Goal: Task Accomplishment & Management: Use online tool/utility

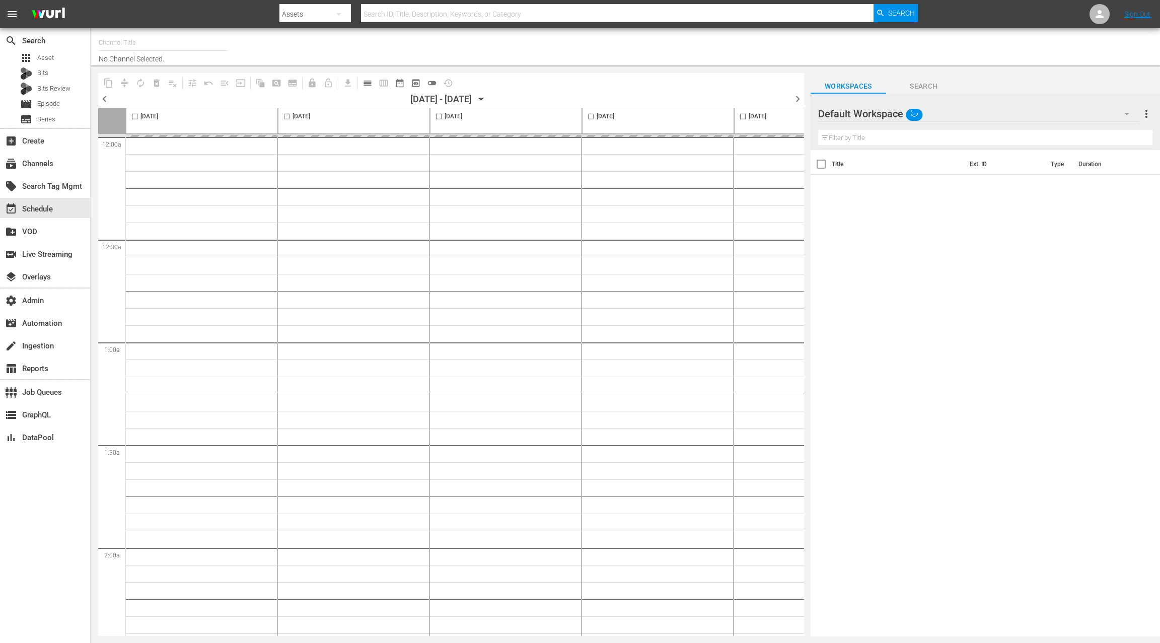
type input "Bridezillas - Roku (2091)"
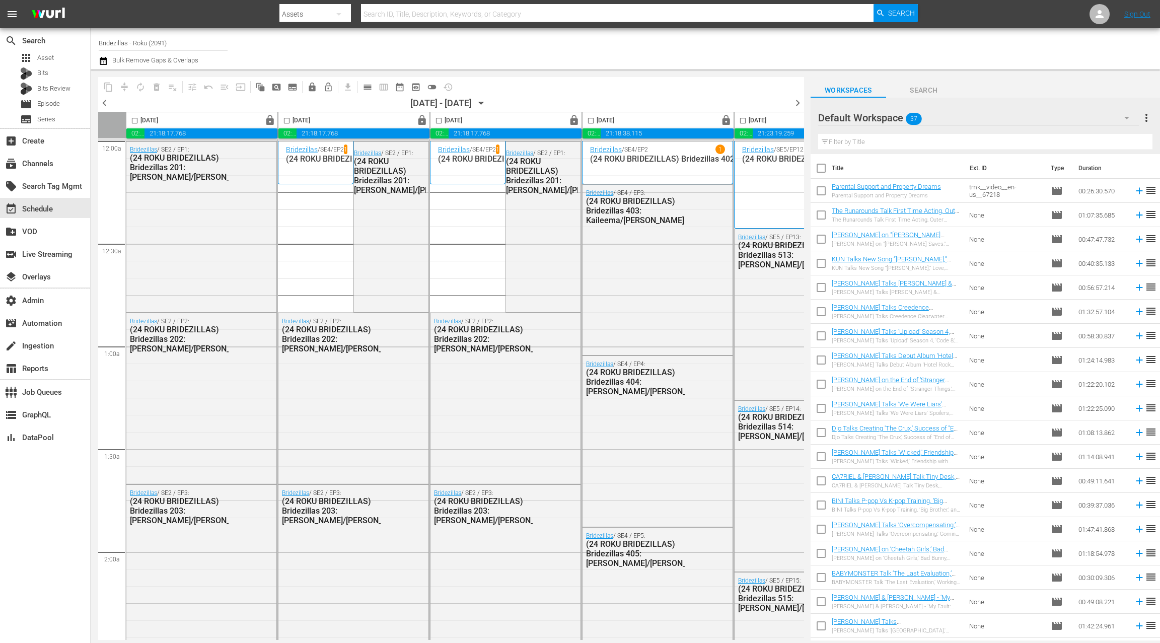
click at [105, 63] on icon "button" at bounding box center [104, 61] width 10 height 12
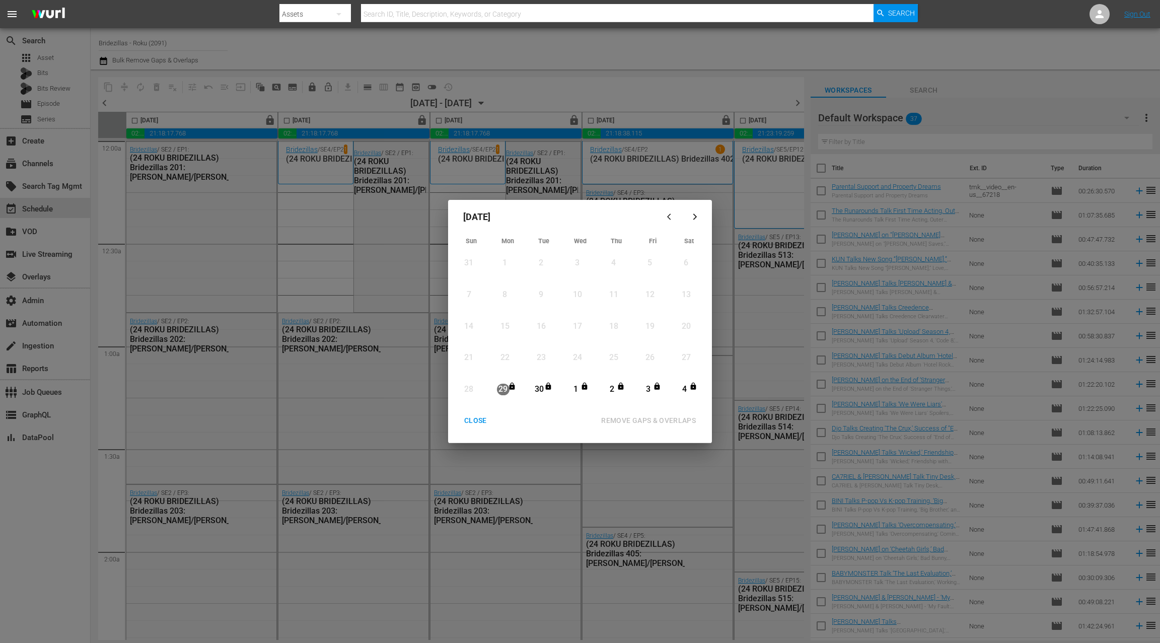
drag, startPoint x: 506, startPoint y: 388, endPoint x: 512, endPoint y: 387, distance: 6.1
click at [506, 389] on div "29" at bounding box center [503, 390] width 13 height 12
click at [481, 424] on div "CLOSE" at bounding box center [475, 421] width 39 height 13
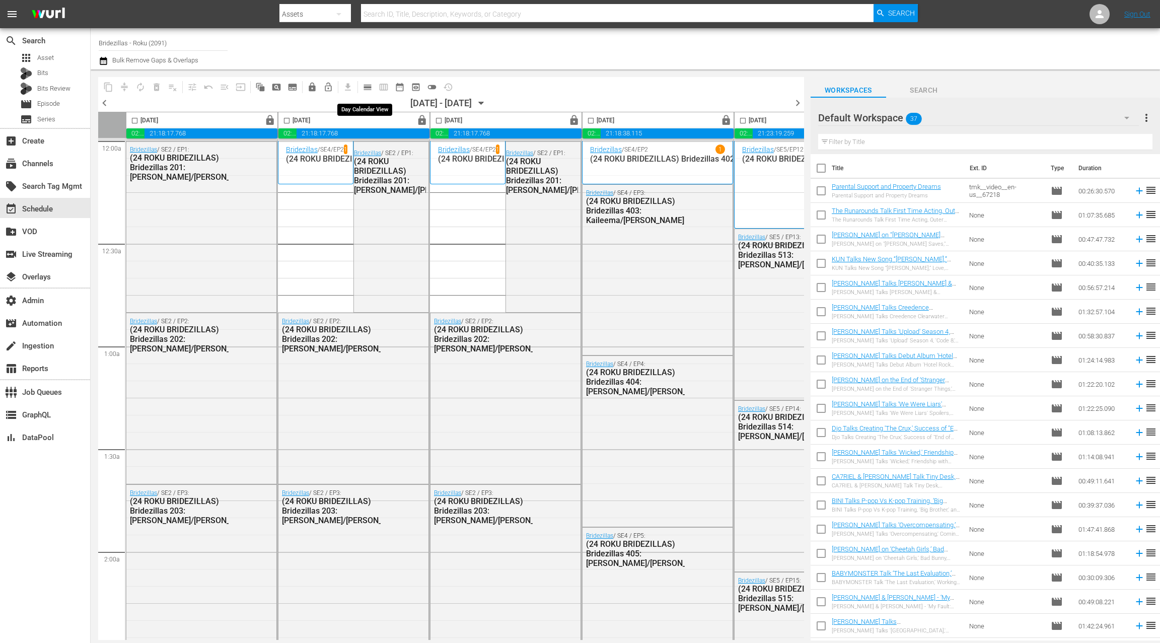
click at [365, 88] on span "calendar_view_day_outlined" at bounding box center [368, 87] width 10 height 10
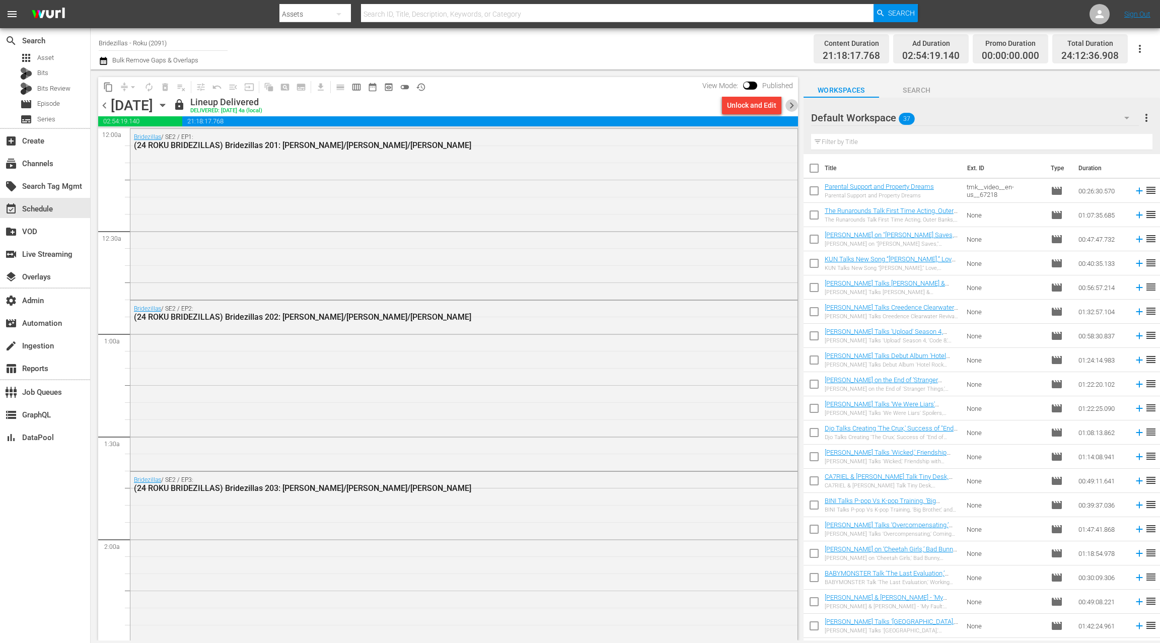
click at [790, 105] on span "chevron_right" at bounding box center [792, 105] width 13 height 13
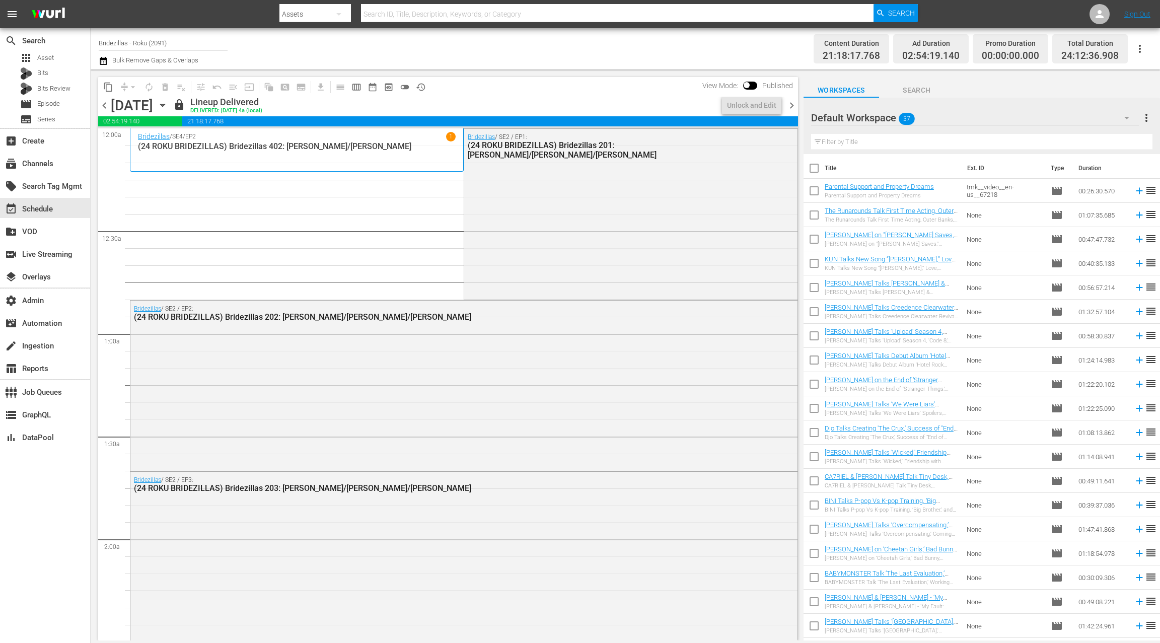
click at [791, 105] on span "chevron_right" at bounding box center [792, 105] width 13 height 13
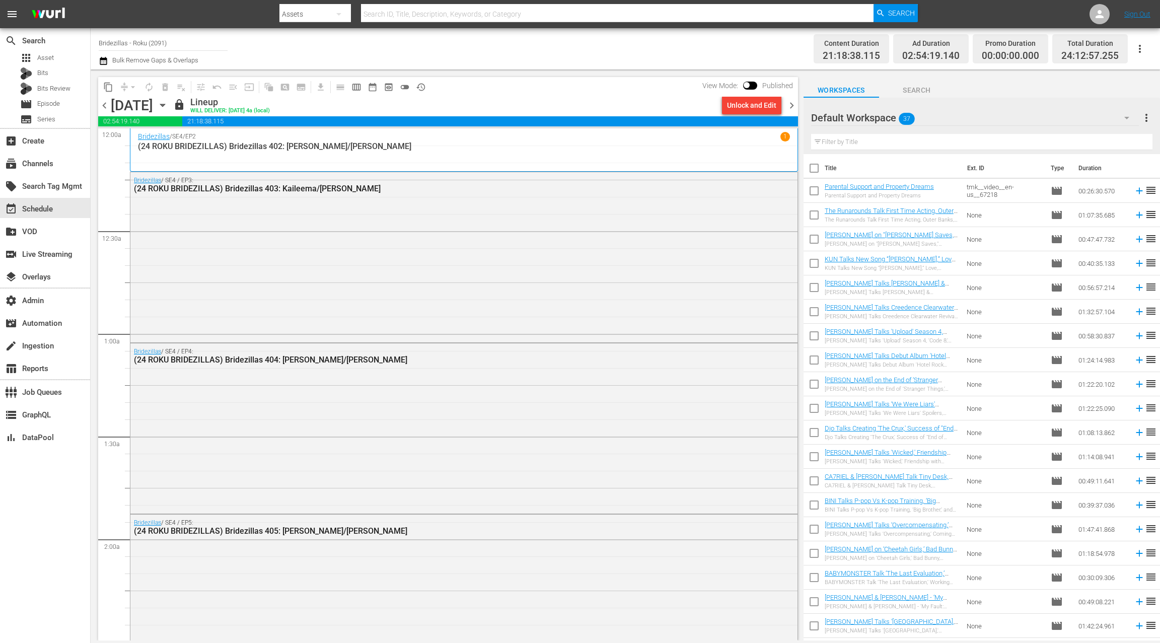
click at [102, 62] on icon "button" at bounding box center [104, 61] width 10 height 12
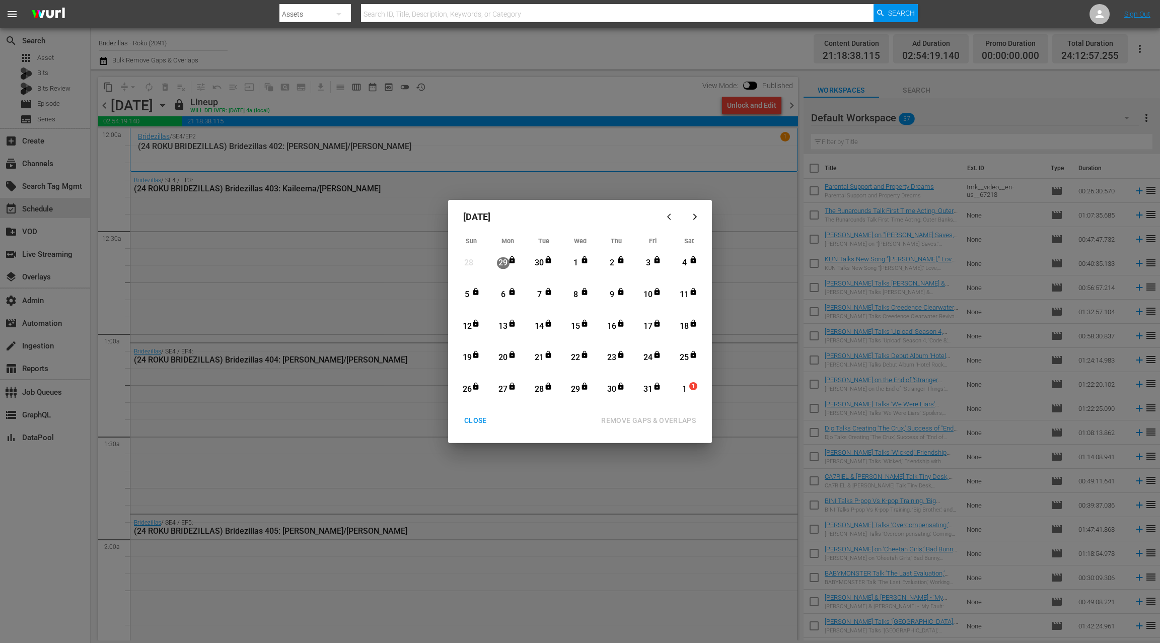
click at [500, 264] on div "29" at bounding box center [503, 263] width 13 height 12
click at [582, 356] on icon "Month View" at bounding box center [585, 354] width 6 height 7
click at [504, 259] on div "29" at bounding box center [503, 263] width 13 height 12
click at [505, 263] on div "29" at bounding box center [503, 263] width 13 height 12
click at [503, 262] on div "29" at bounding box center [503, 263] width 13 height 12
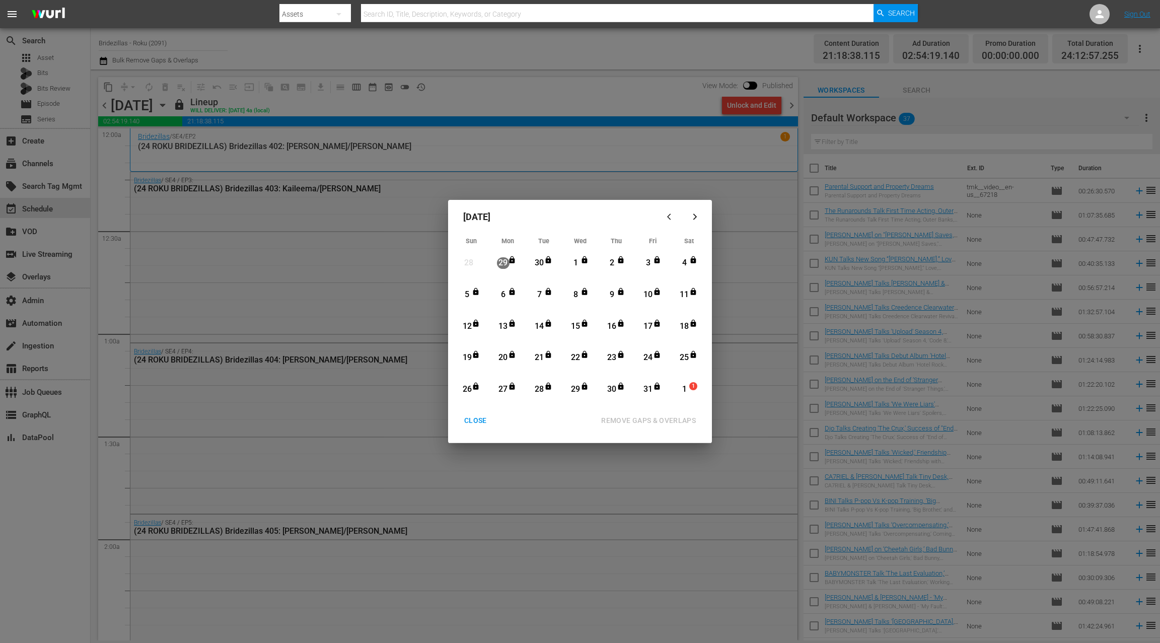
click at [543, 261] on div "30" at bounding box center [539, 263] width 13 height 12
click at [506, 263] on div "29" at bounding box center [503, 263] width 13 height 12
click at [473, 421] on div "CLOSE" at bounding box center [475, 421] width 39 height 13
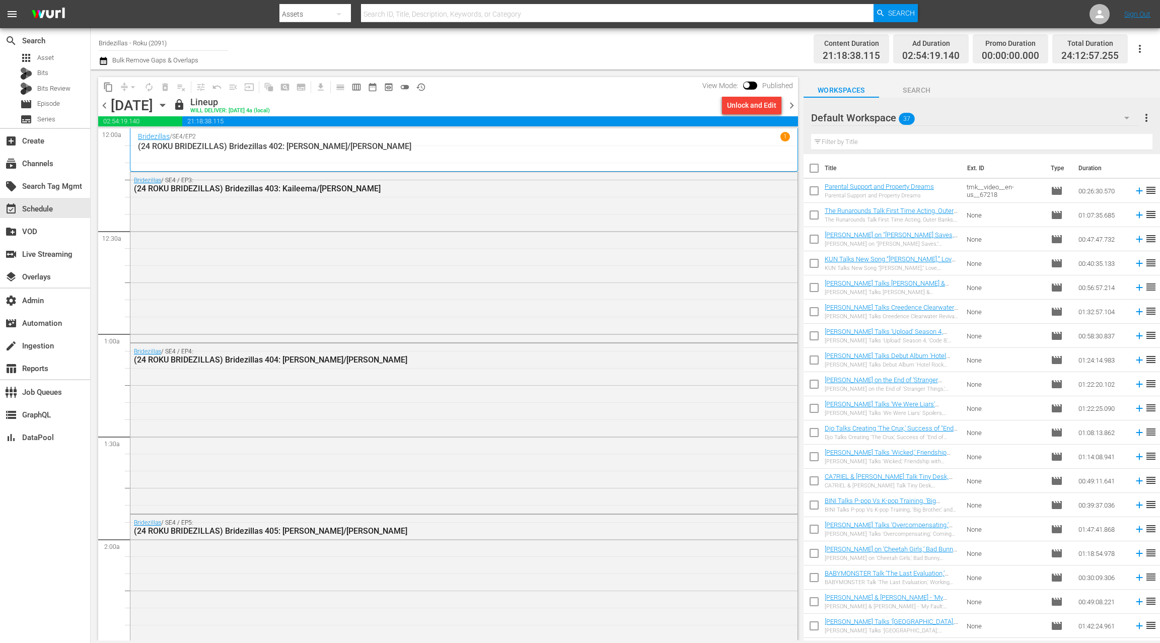
click at [107, 109] on span "chevron_left" at bounding box center [104, 105] width 13 height 13
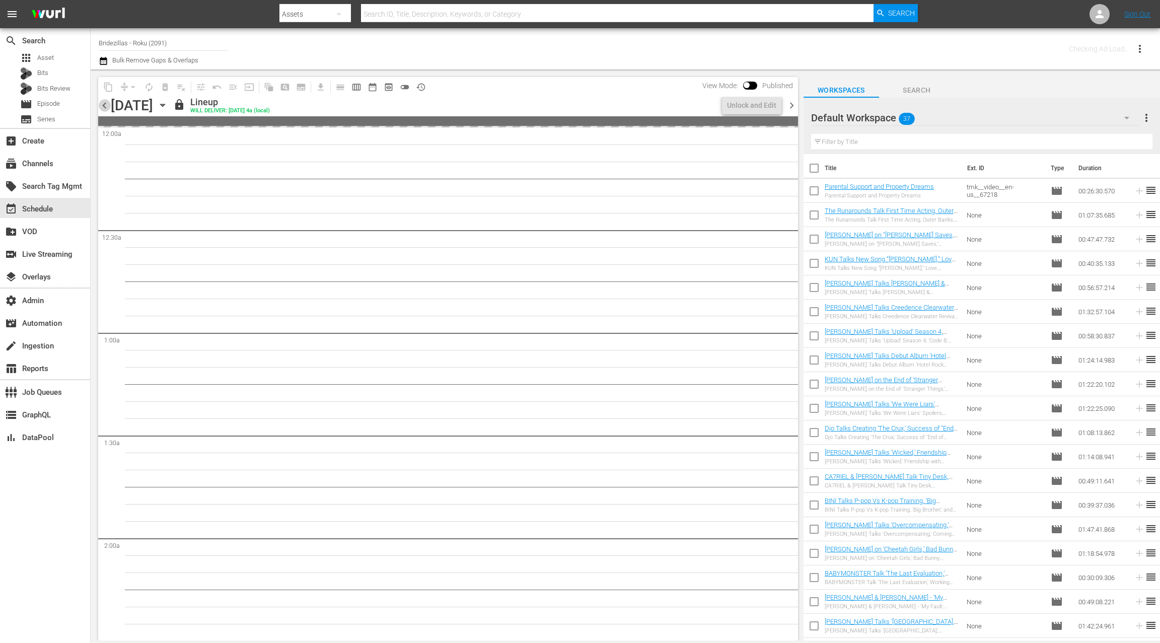
click at [107, 109] on span "chevron_left" at bounding box center [104, 105] width 13 height 13
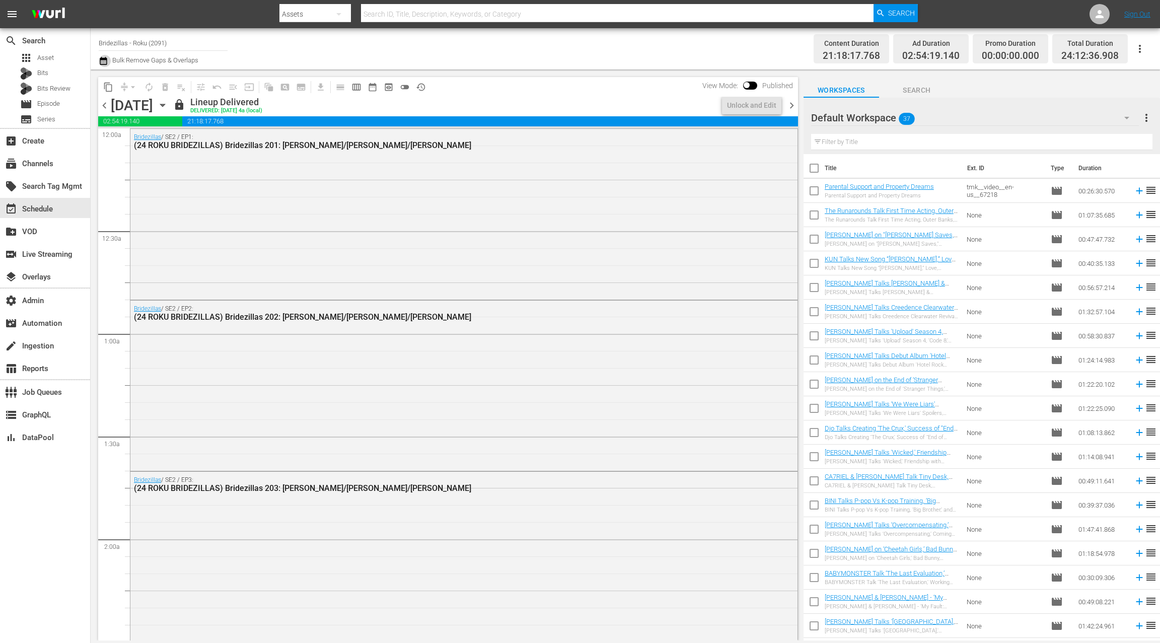
click at [101, 61] on icon "button" at bounding box center [104, 61] width 10 height 12
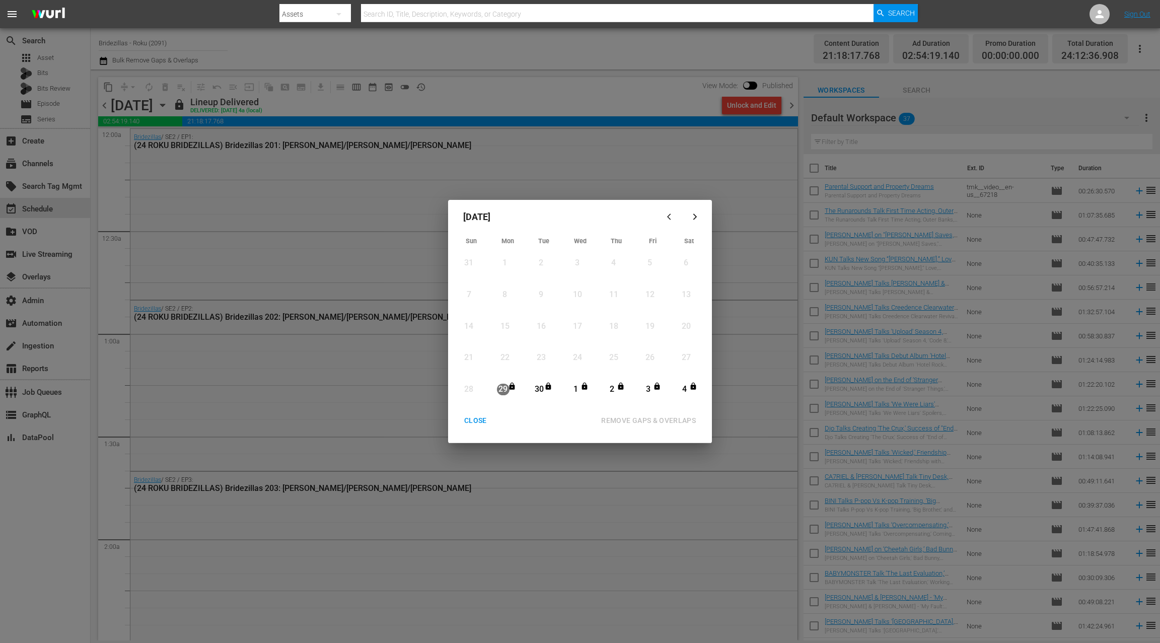
click at [510, 390] on icon "Month View" at bounding box center [512, 386] width 8 height 8
click at [479, 421] on div "CLOSE" at bounding box center [475, 421] width 39 height 13
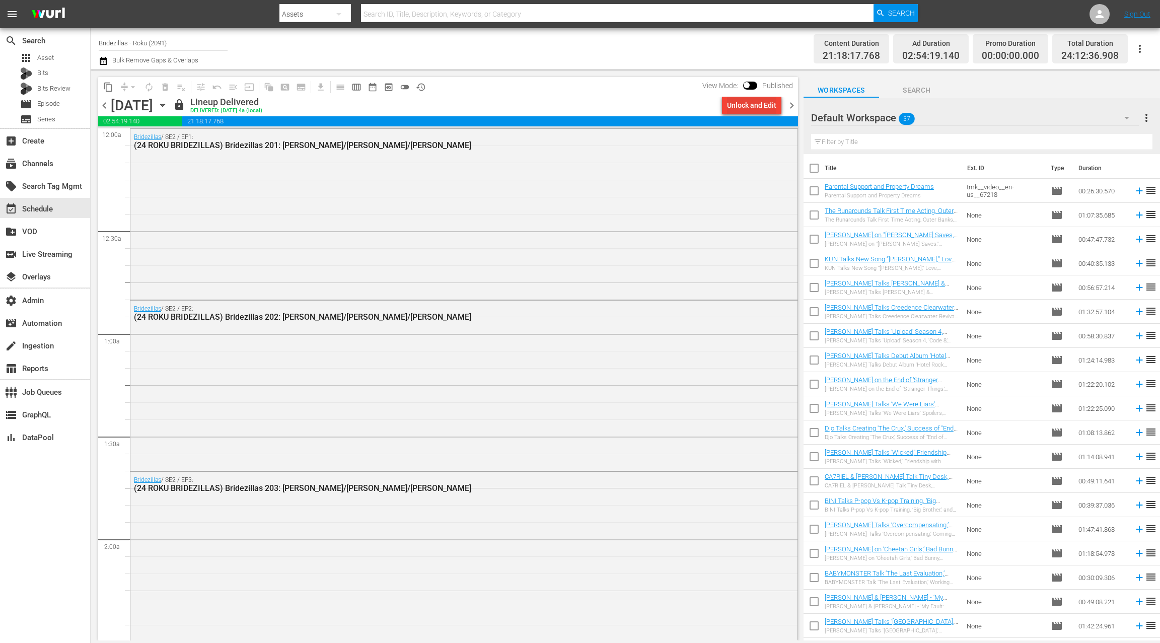
click at [763, 109] on div "Unlock and Edit" at bounding box center [751, 105] width 49 height 18
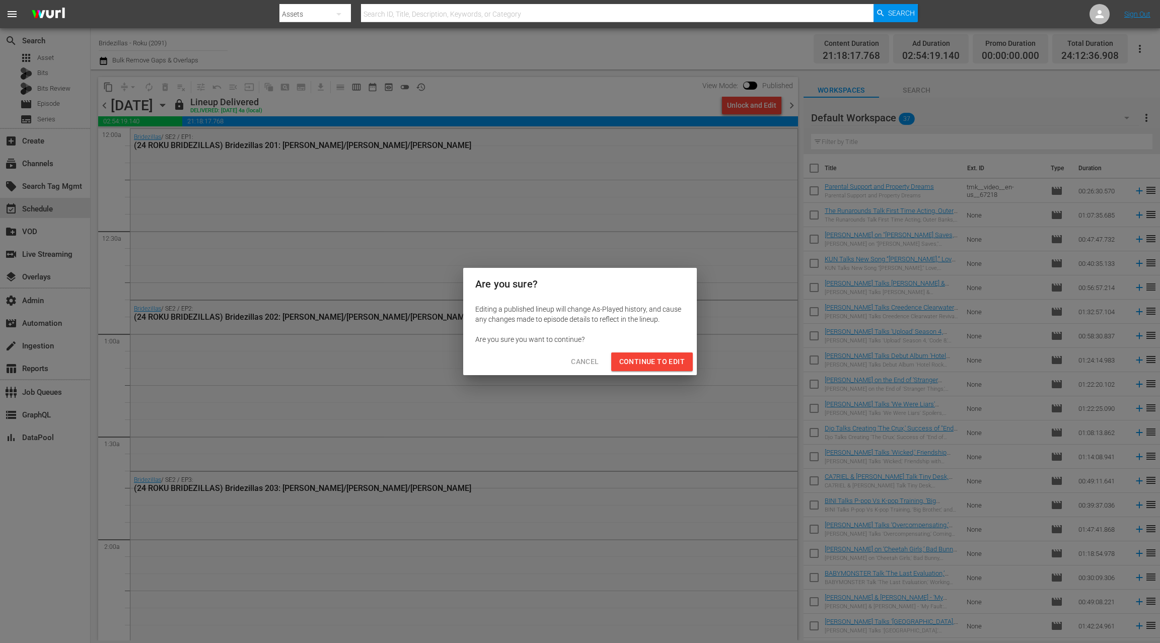
click at [656, 361] on span "Continue to Edit" at bounding box center [651, 362] width 65 height 13
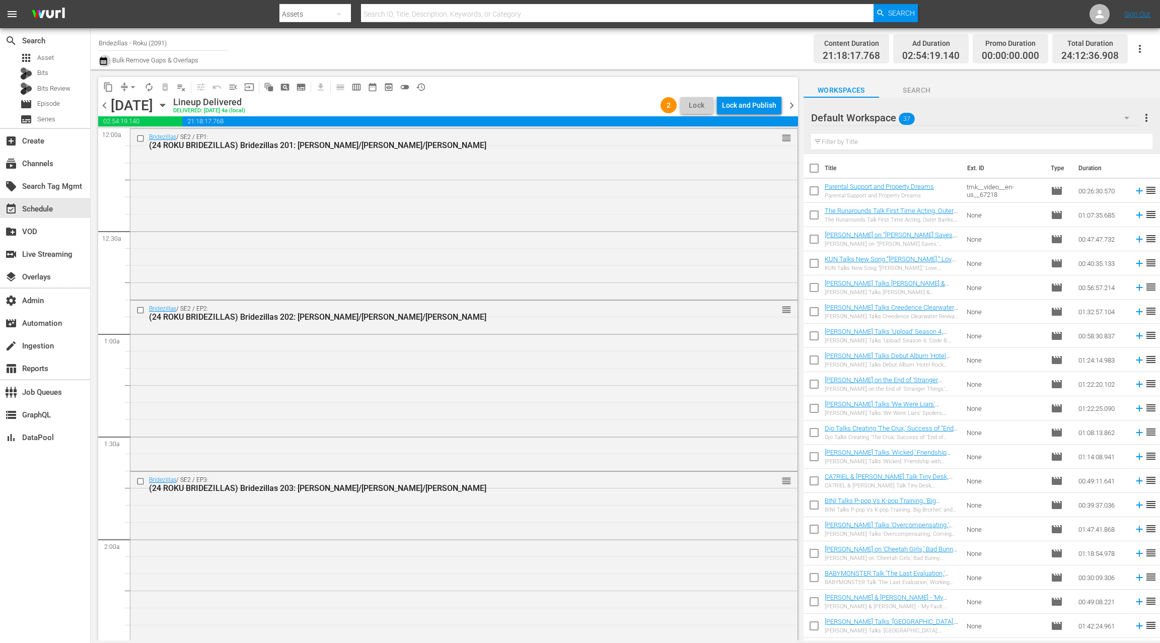
click at [106, 63] on icon "button" at bounding box center [103, 61] width 7 height 8
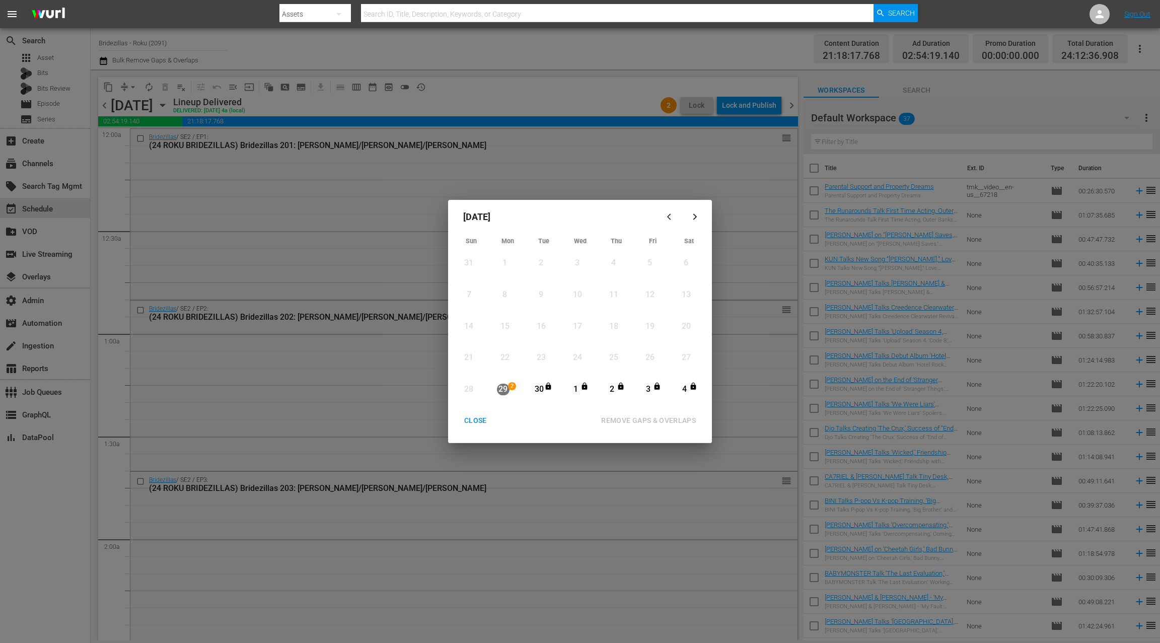
click at [503, 394] on div "29" at bounding box center [503, 390] width 13 height 12
click at [693, 216] on icon "button" at bounding box center [696, 217] width 8 height 8
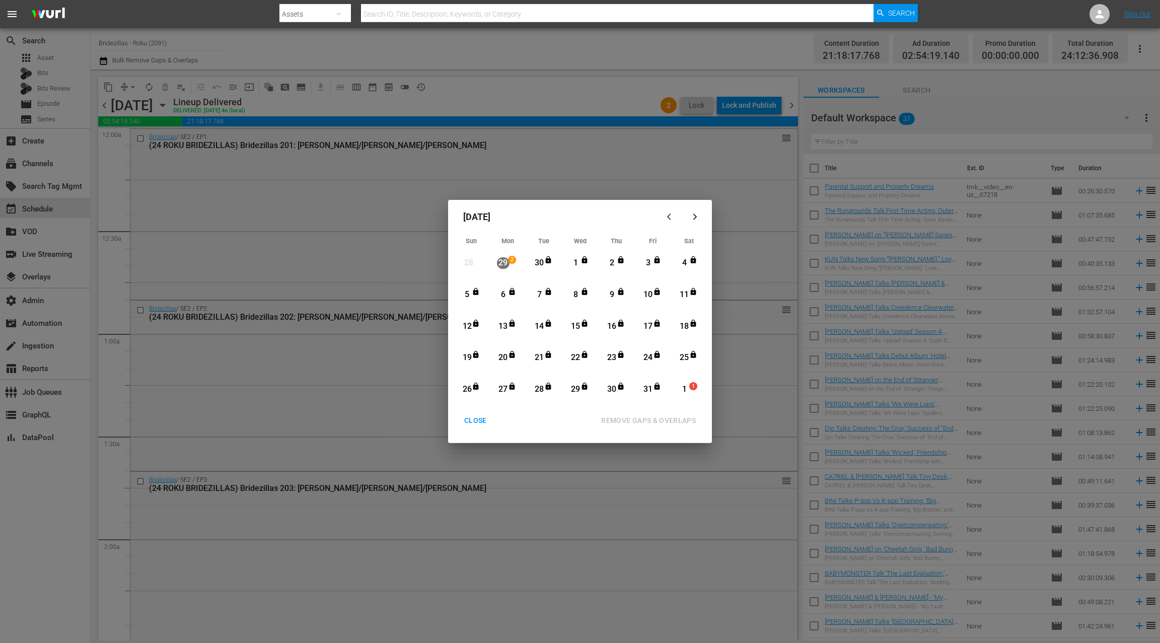
drag, startPoint x: 486, startPoint y: 422, endPoint x: 516, endPoint y: 393, distance: 41.3
click at [486, 421] on div "CLOSE" at bounding box center [475, 421] width 39 height 13
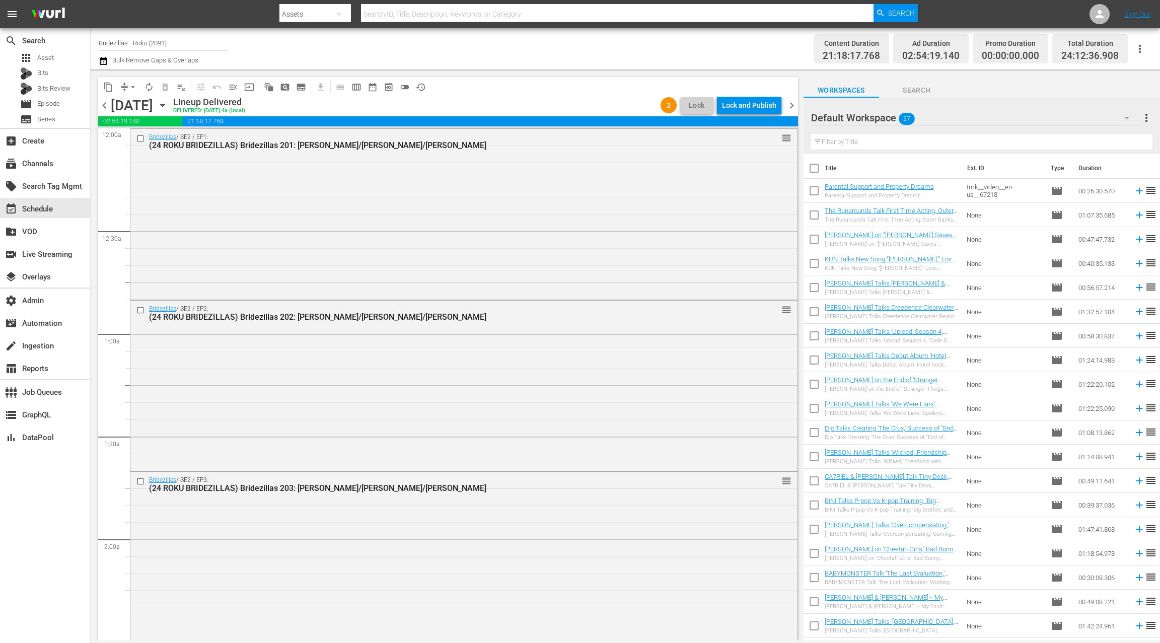
click at [790, 105] on span "chevron_right" at bounding box center [792, 105] width 13 height 13
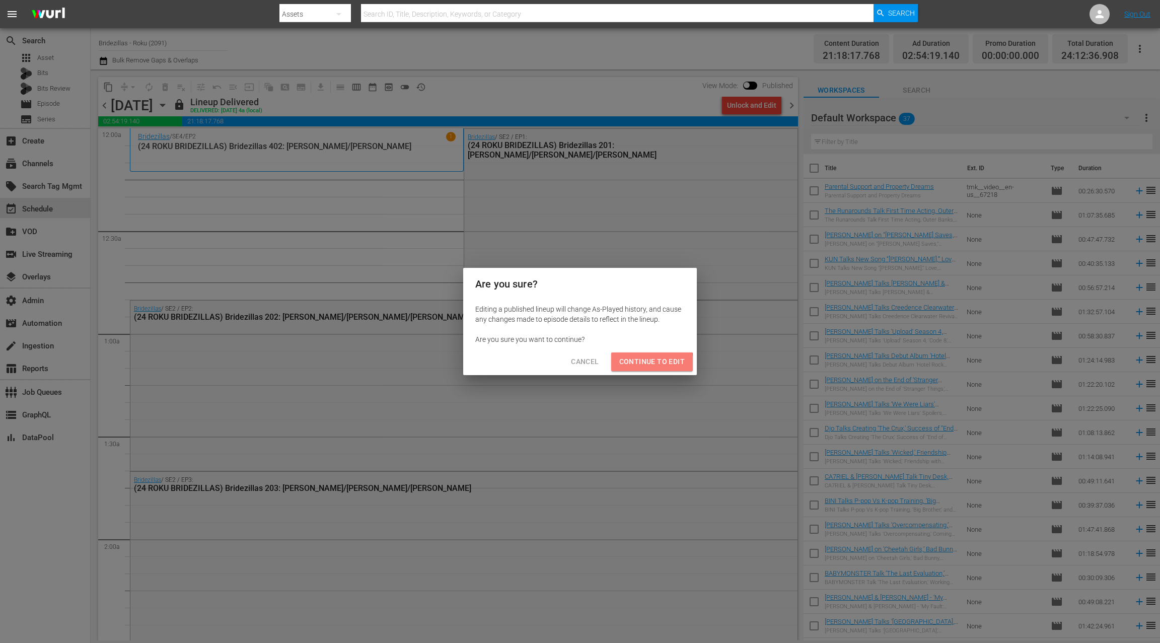
click at [642, 364] on span "Continue to Edit" at bounding box center [651, 362] width 65 height 13
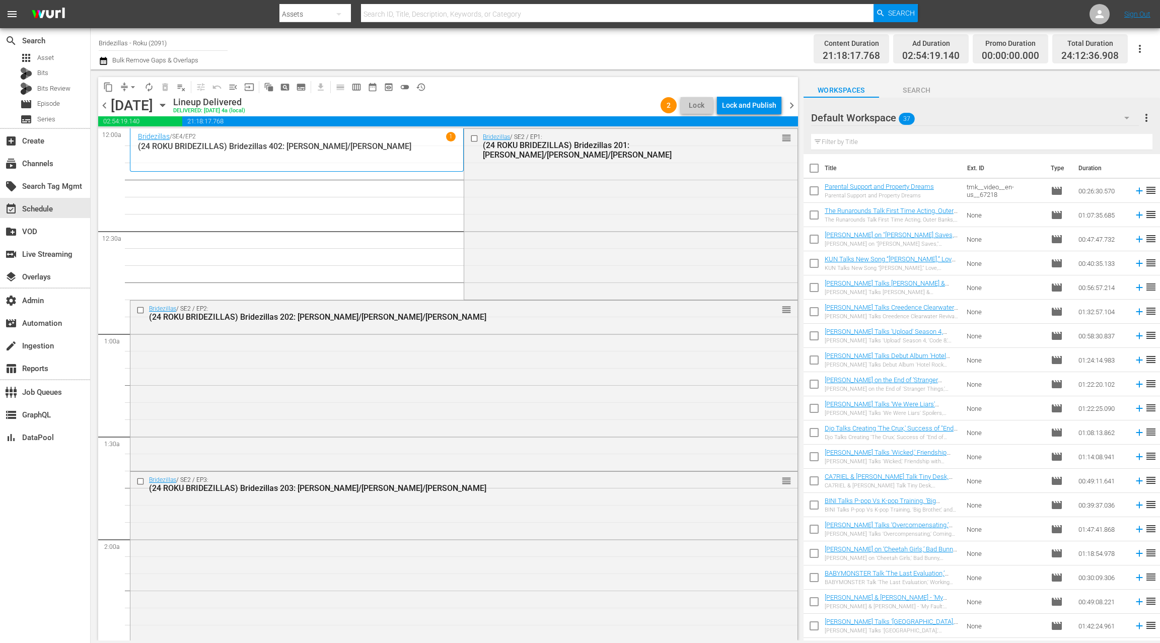
click at [106, 62] on icon "button" at bounding box center [104, 61] width 10 height 12
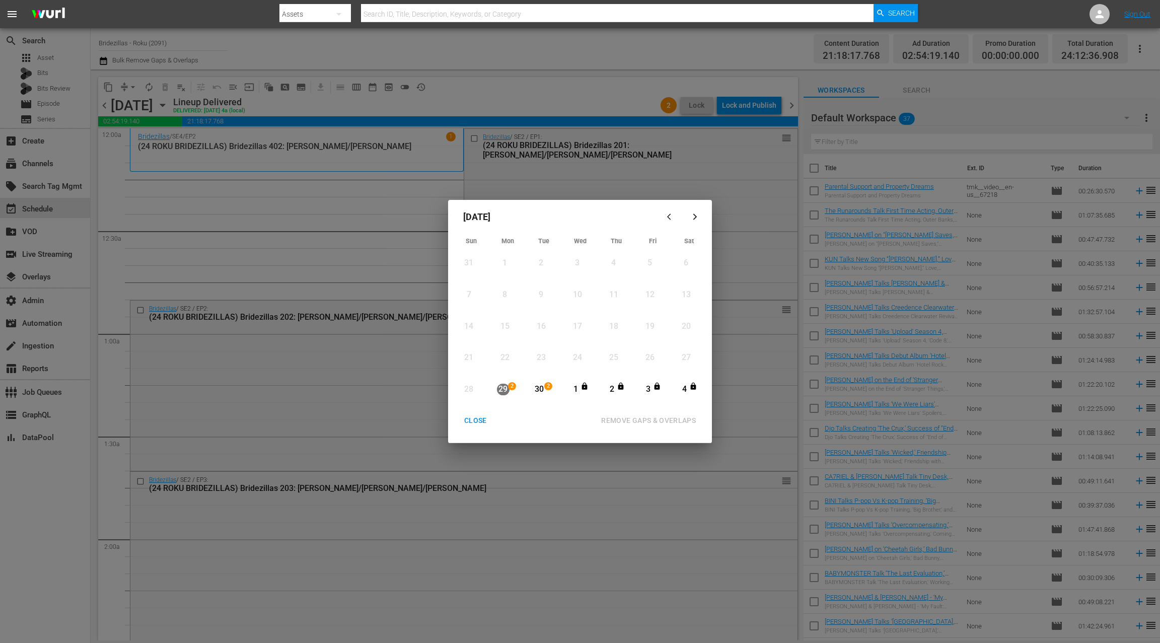
click at [473, 420] on div "CLOSE" at bounding box center [475, 421] width 39 height 13
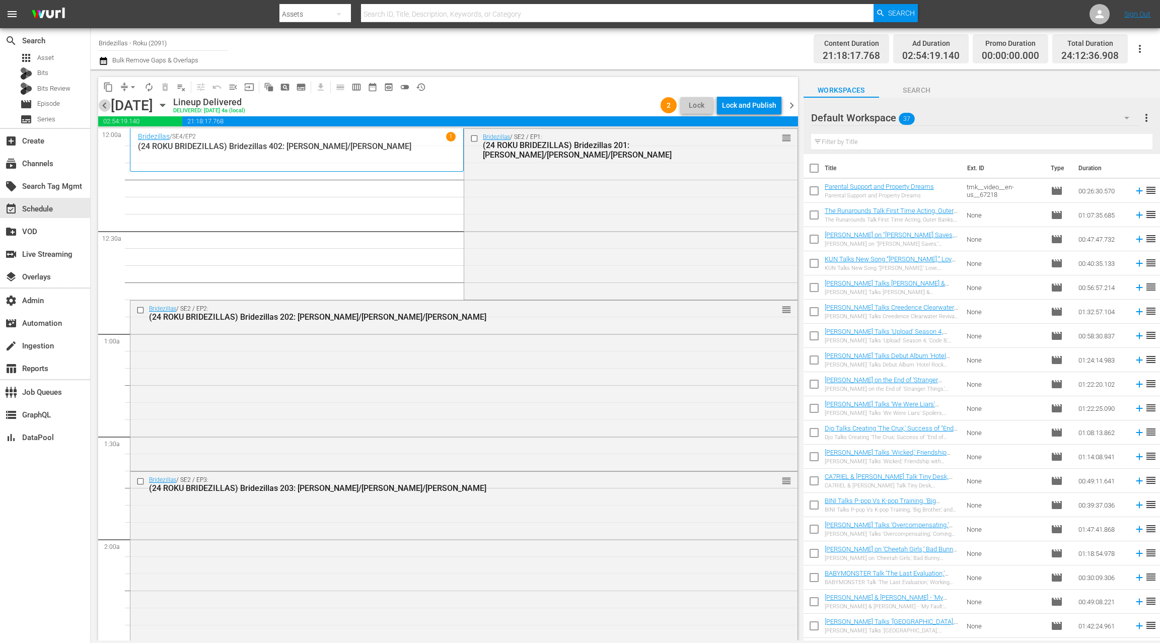
click at [105, 104] on span "chevron_left" at bounding box center [104, 105] width 13 height 13
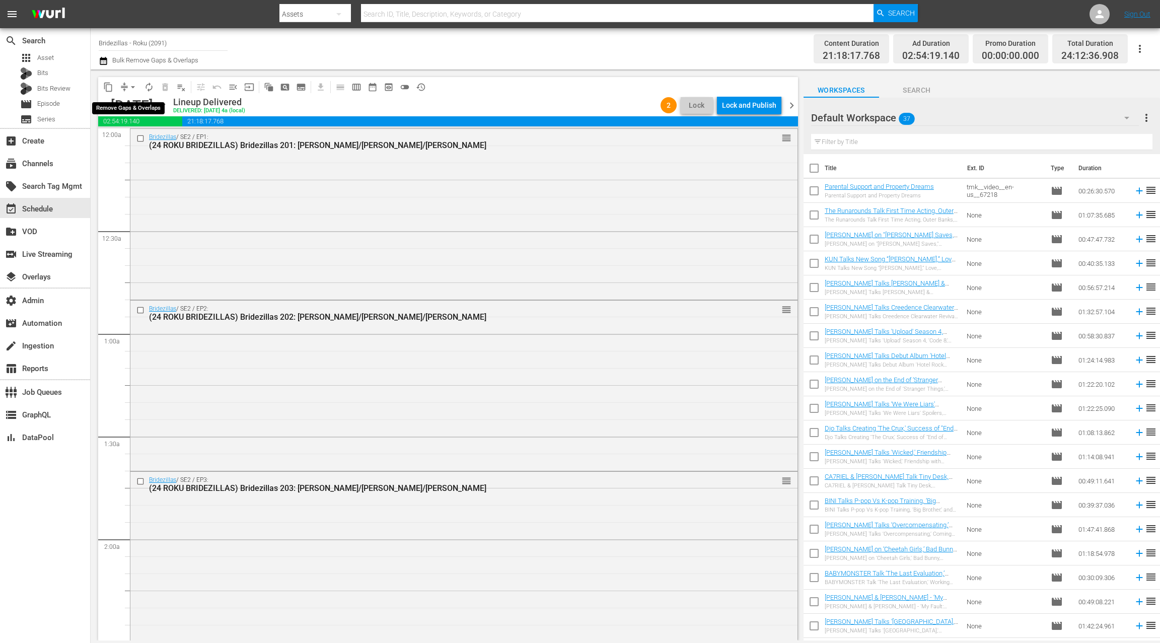
click at [129, 87] on span "arrow_drop_down" at bounding box center [133, 87] width 10 height 10
click at [136, 108] on li "Align to Midnight" at bounding box center [133, 107] width 83 height 17
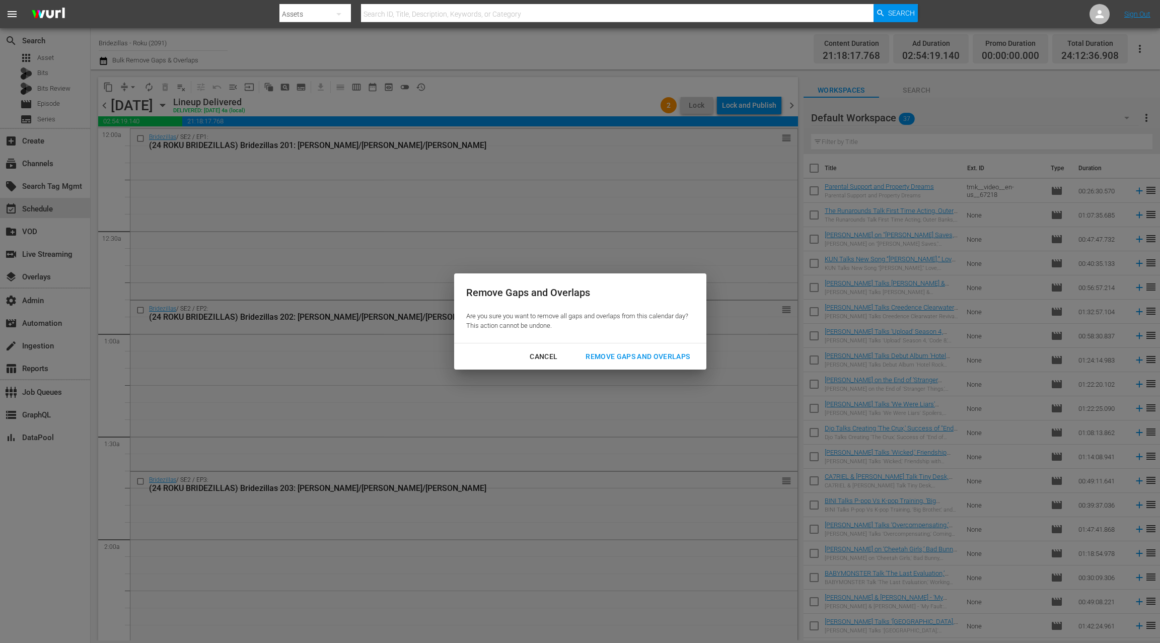
click at [612, 356] on div "Remove Gaps and Overlaps" at bounding box center [638, 357] width 120 height 13
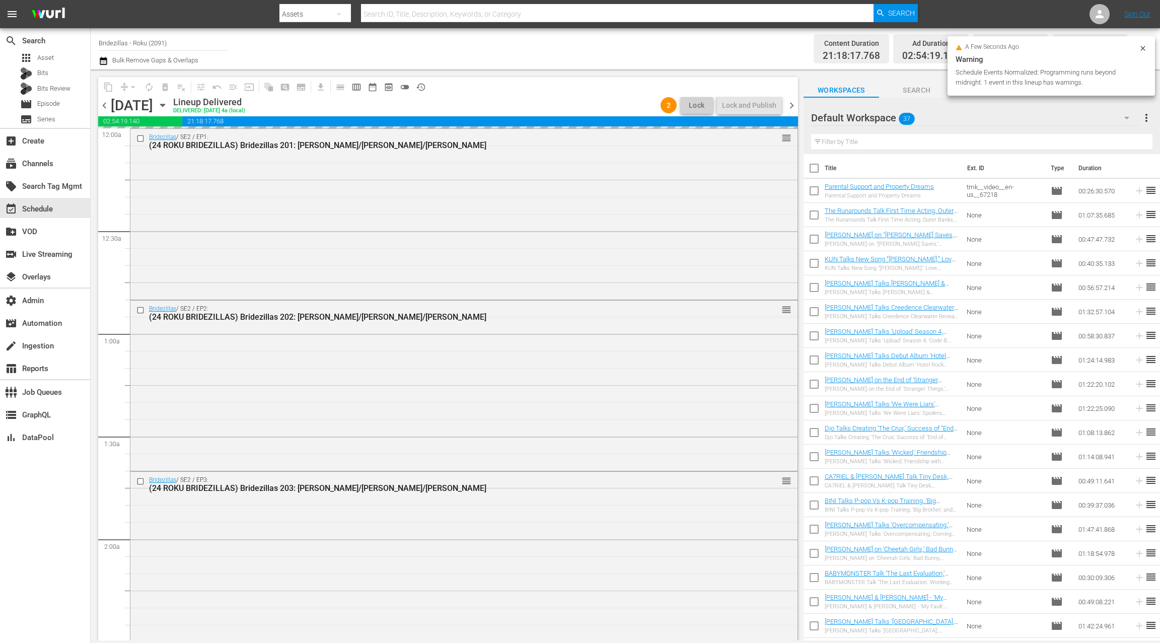
drag, startPoint x: 795, startPoint y: 106, endPoint x: 668, endPoint y: 91, distance: 128.3
click at [795, 106] on span "chevron_right" at bounding box center [792, 105] width 13 height 13
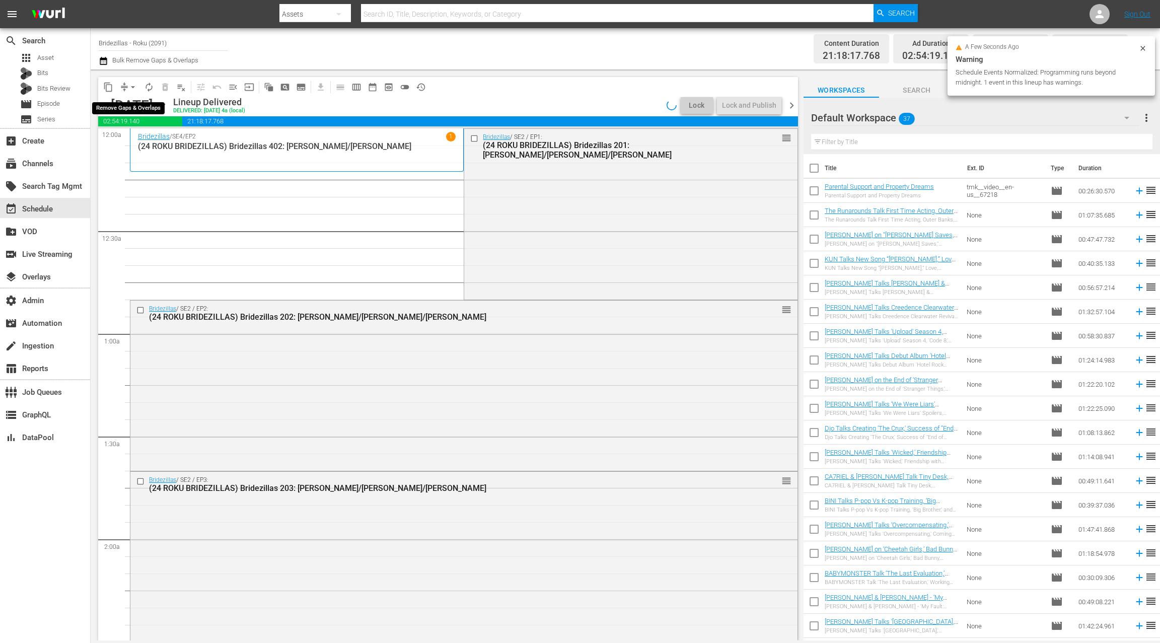
click at [129, 90] on span "arrow_drop_down" at bounding box center [133, 87] width 10 height 10
click at [141, 144] on li "Align to End of Previous Day" at bounding box center [134, 140] width 106 height 17
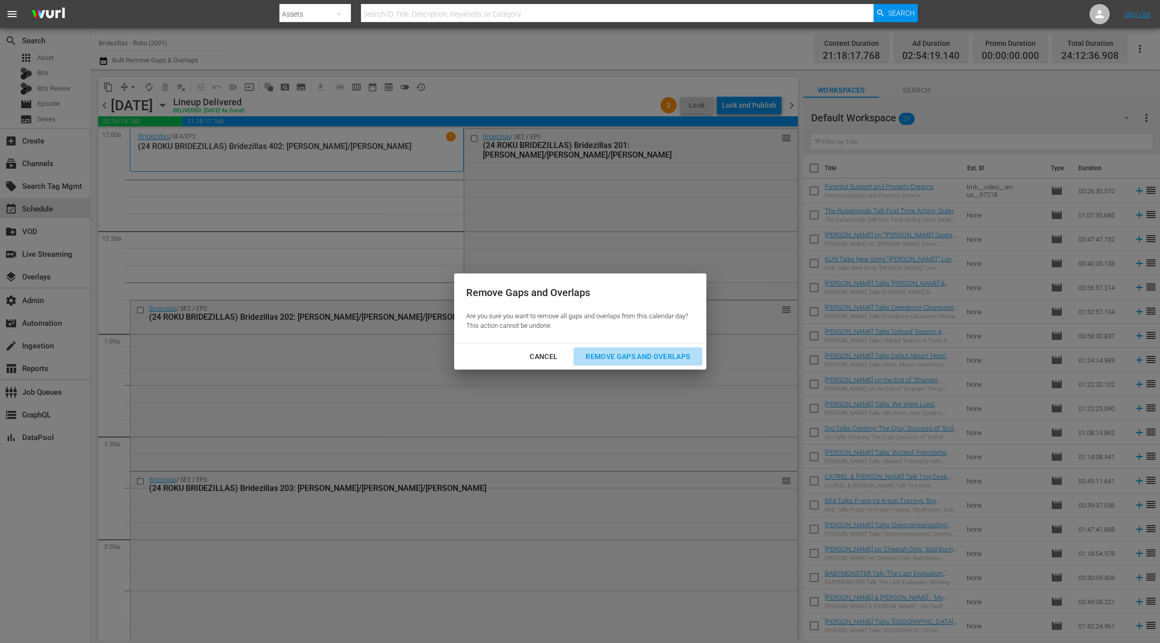
click at [609, 360] on div "Remove Gaps and Overlaps" at bounding box center [638, 357] width 120 height 13
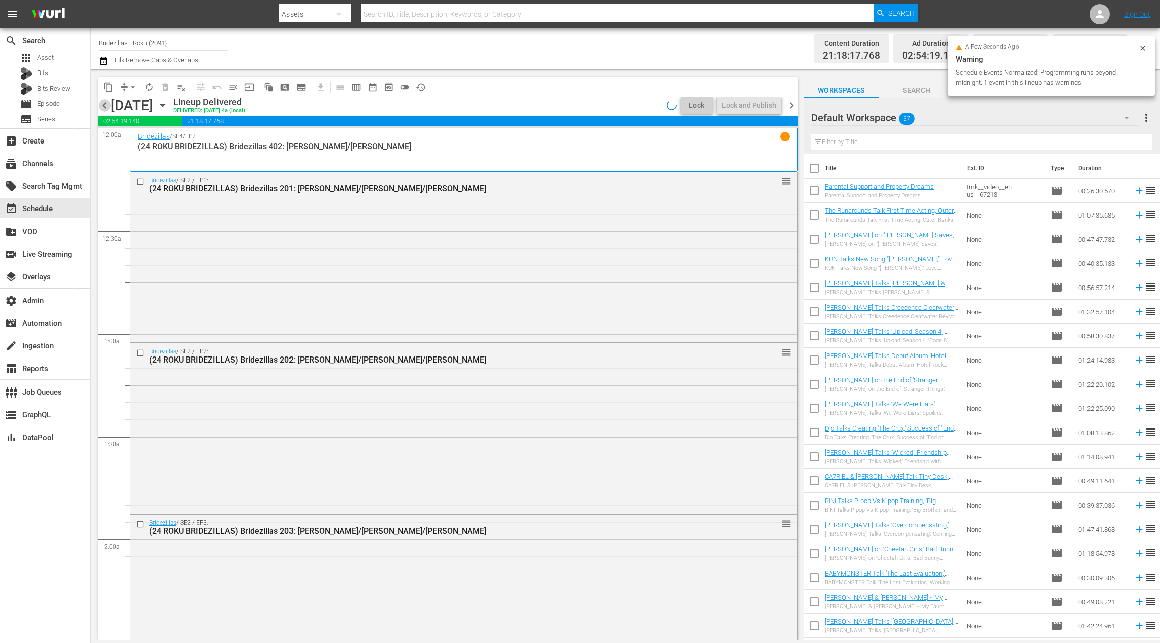
click at [103, 104] on span "chevron_left" at bounding box center [104, 105] width 13 height 13
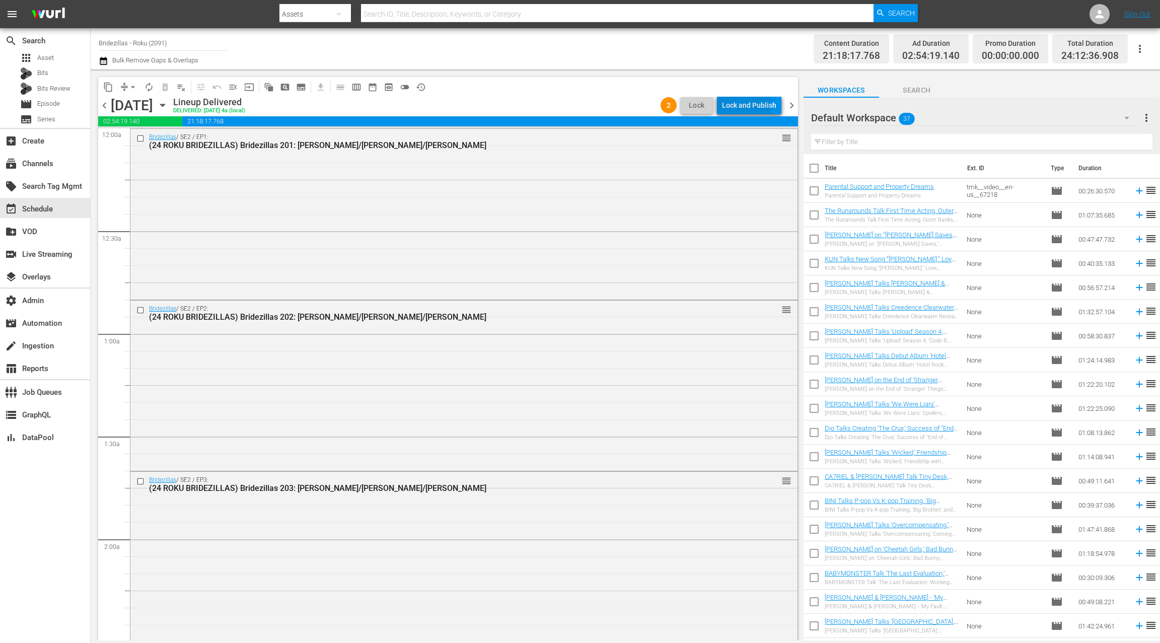
click at [735, 107] on div "Lock and Publish" at bounding box center [749, 105] width 54 height 18
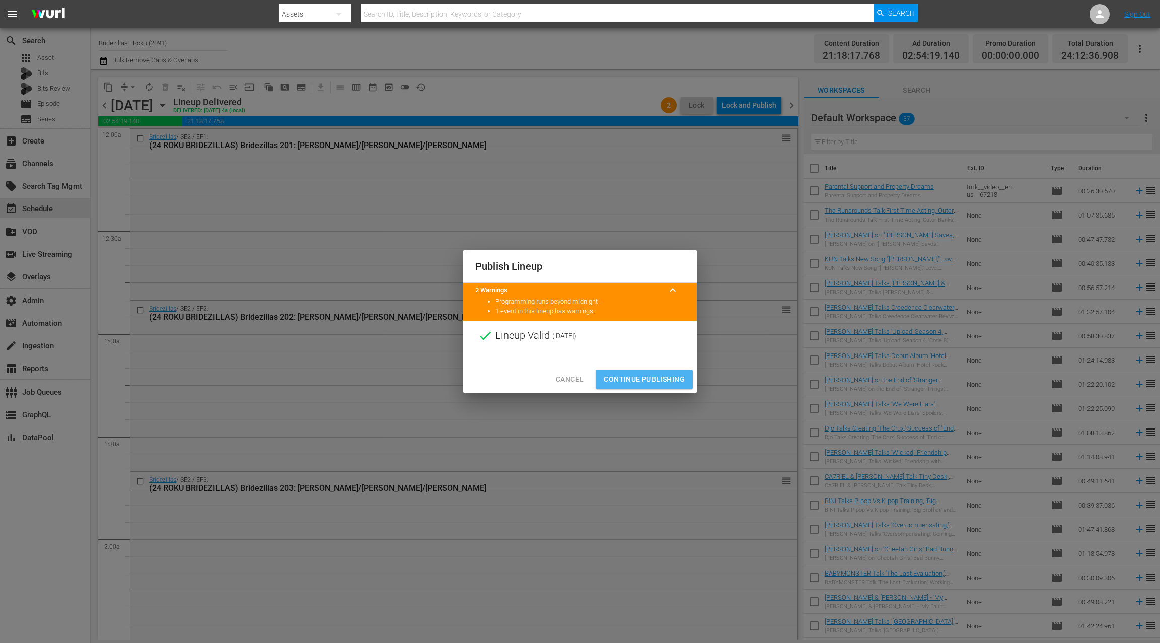
click at [649, 379] on span "Continue Publishing" at bounding box center [644, 379] width 81 height 13
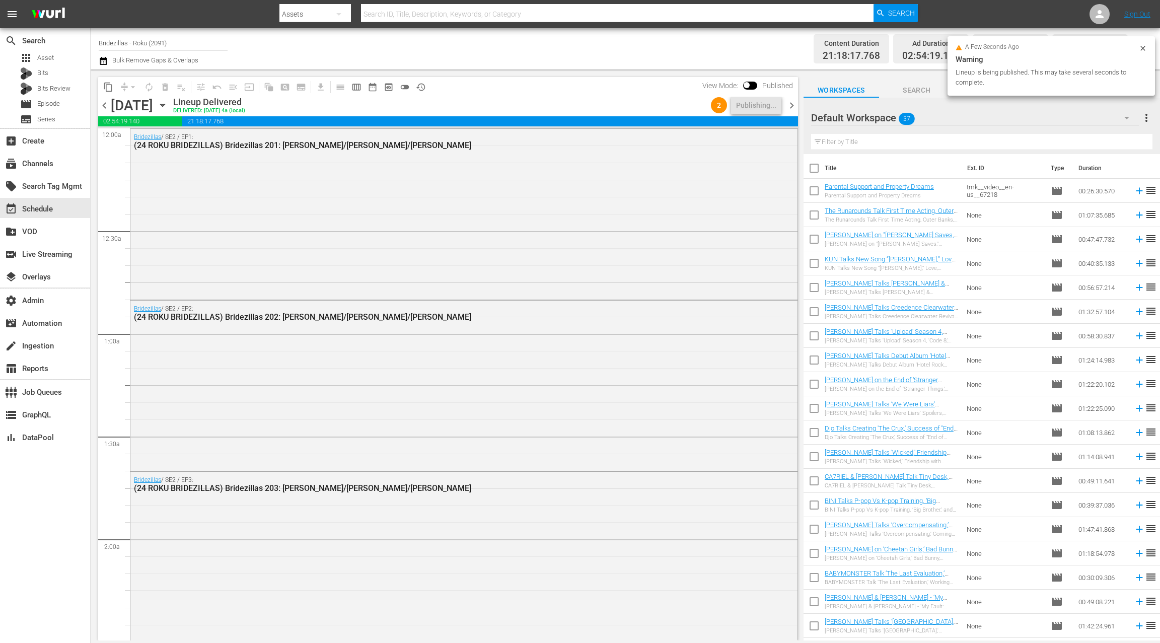
click at [103, 63] on icon "button" at bounding box center [103, 61] width 7 height 8
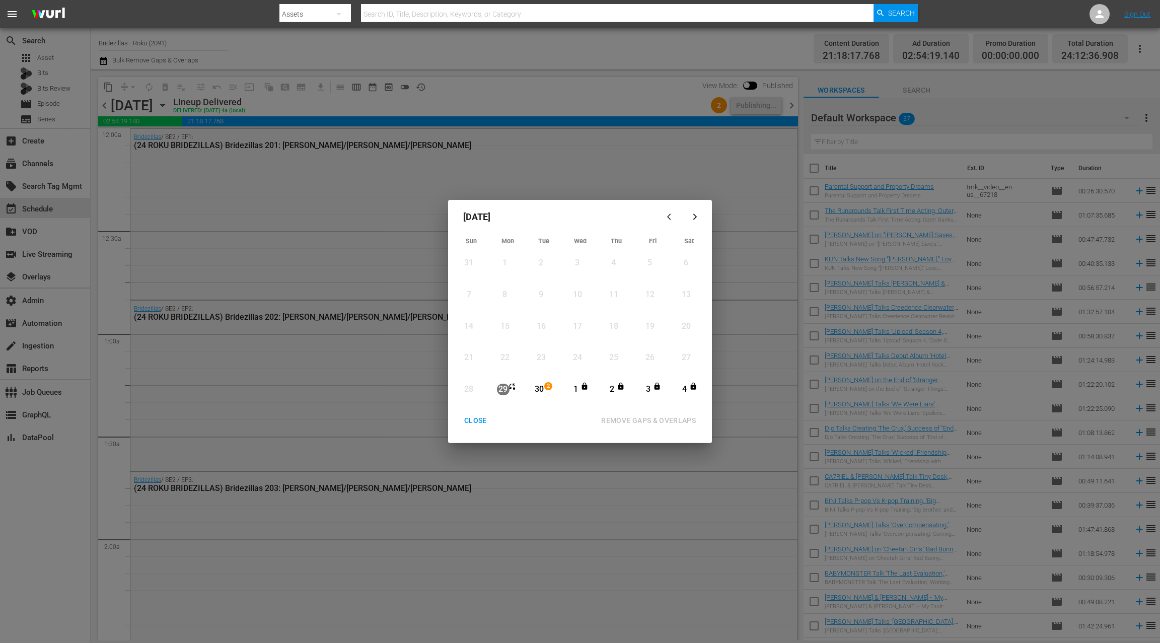
drag, startPoint x: 540, startPoint y: 389, endPoint x: 545, endPoint y: 386, distance: 5.6
click at [539, 389] on div "30" at bounding box center [539, 390] width 13 height 12
click at [695, 219] on icon "button" at bounding box center [696, 217] width 8 height 8
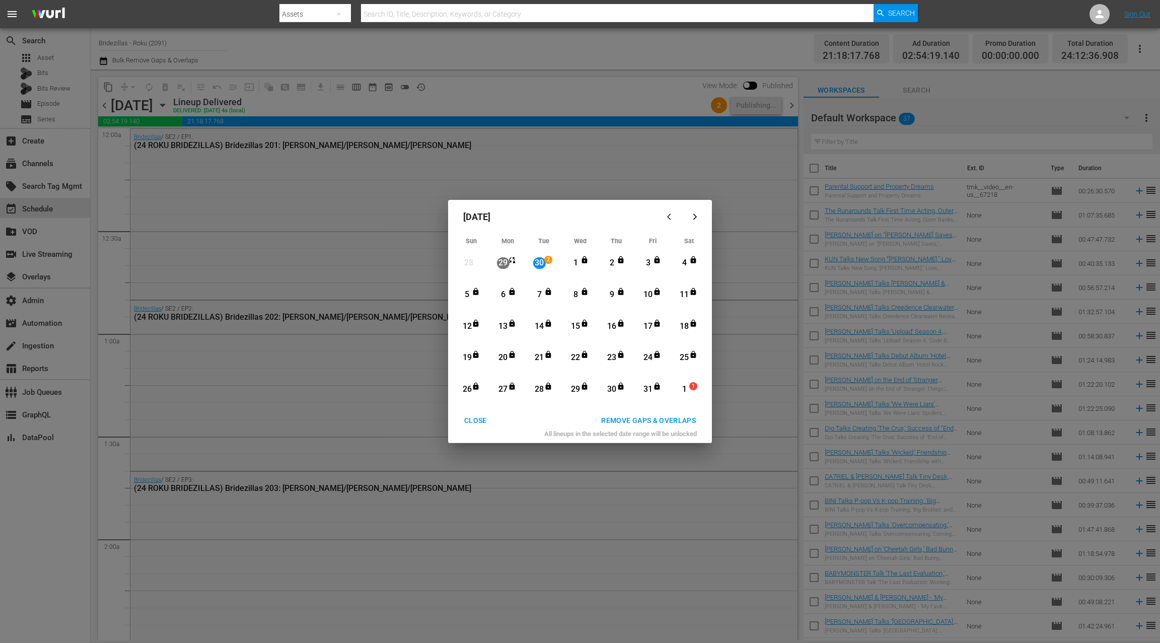
click at [653, 390] on icon "Month View" at bounding box center [657, 386] width 8 height 8
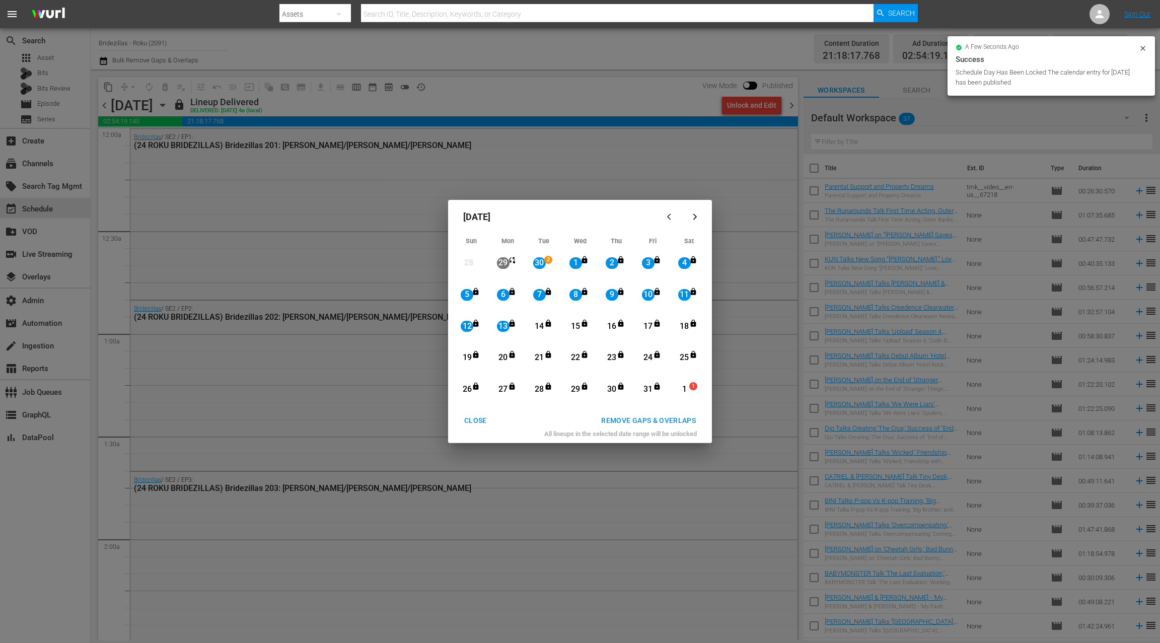
click at [611, 419] on div "REMOVE GAPS & OVERLAPS" at bounding box center [648, 421] width 111 height 13
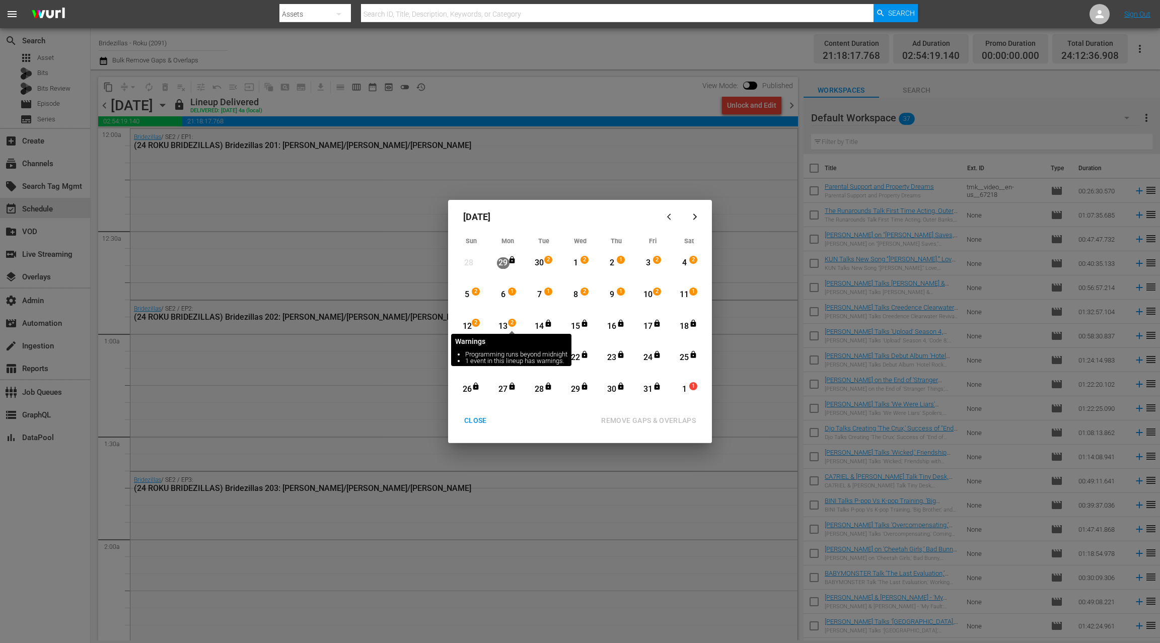
click at [509, 326] on span "2" at bounding box center [512, 323] width 7 height 8
click at [648, 389] on div "31" at bounding box center [648, 390] width 13 height 12
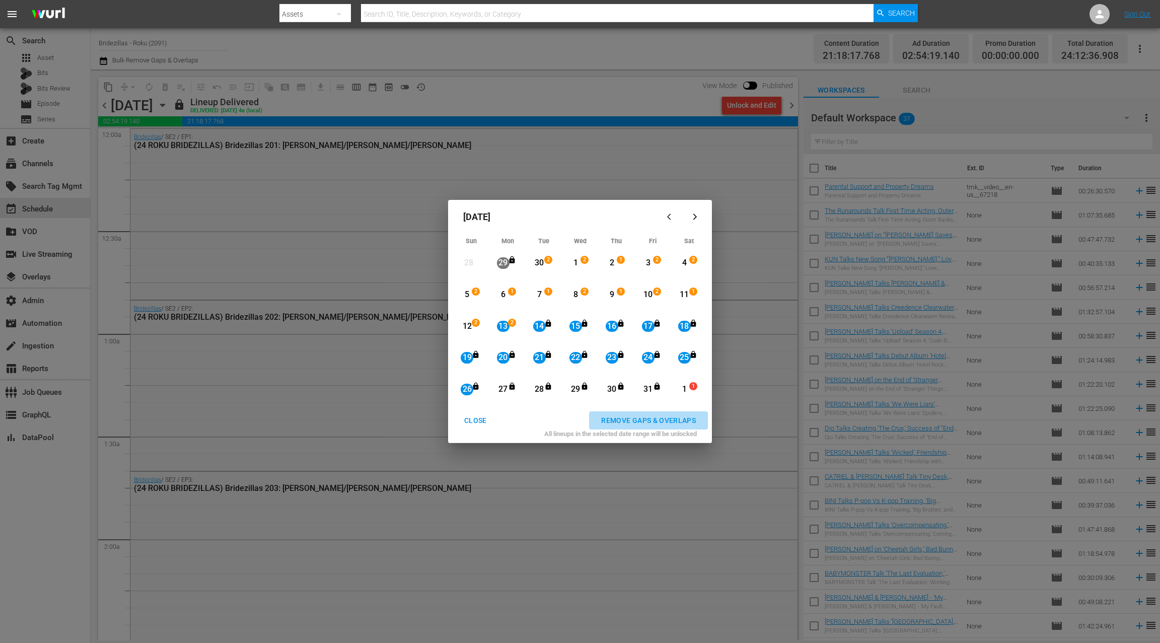
click at [639, 419] on div "REMOVE GAPS & OVERLAPS" at bounding box center [648, 421] width 111 height 13
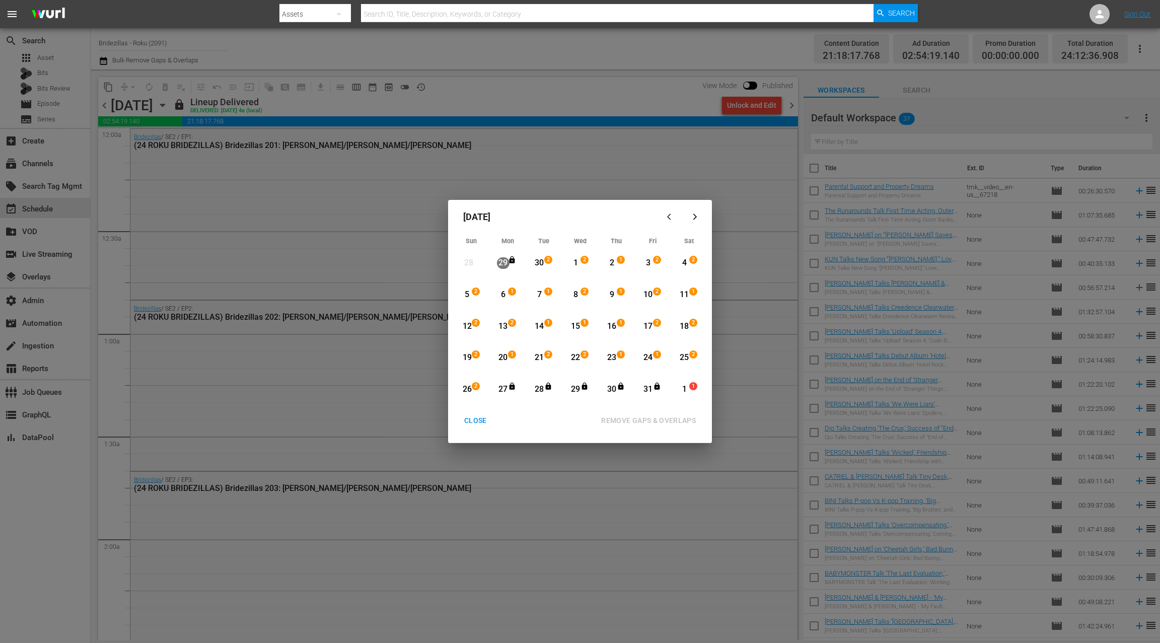
drag, startPoint x: 471, startPoint y: 392, endPoint x: 550, endPoint y: 395, distance: 79.1
click at [471, 393] on div "26" at bounding box center [467, 390] width 13 height 12
click at [652, 394] on div "31" at bounding box center [648, 390] width 13 height 12
click at [646, 418] on div "REMOVE GAPS & OVERLAPS" at bounding box center [648, 421] width 111 height 13
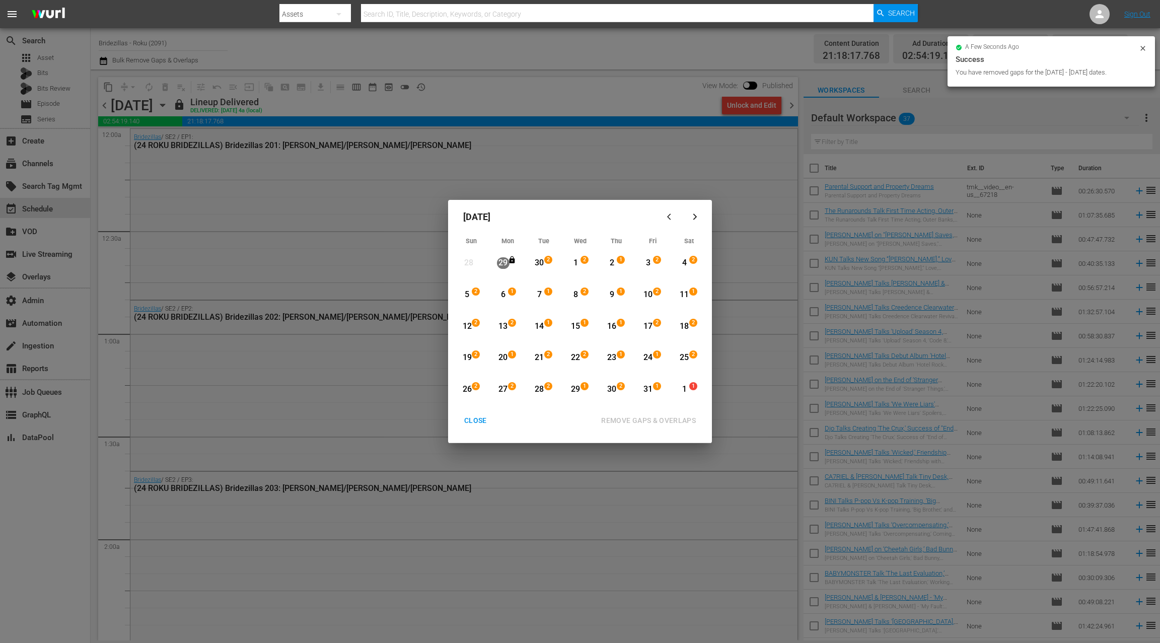
click at [649, 392] on div "31" at bounding box center [648, 390] width 13 height 12
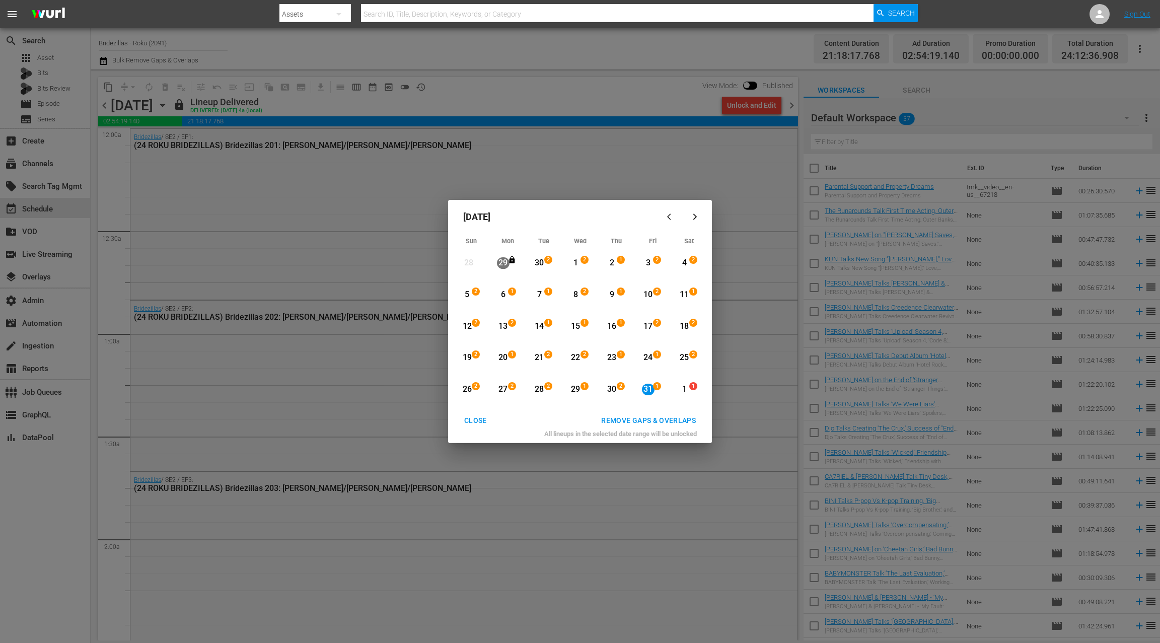
click at [683, 389] on div "1" at bounding box center [684, 390] width 13 height 12
click at [665, 420] on div "REMOVE GAPS & OVERLAPS" at bounding box center [648, 421] width 111 height 13
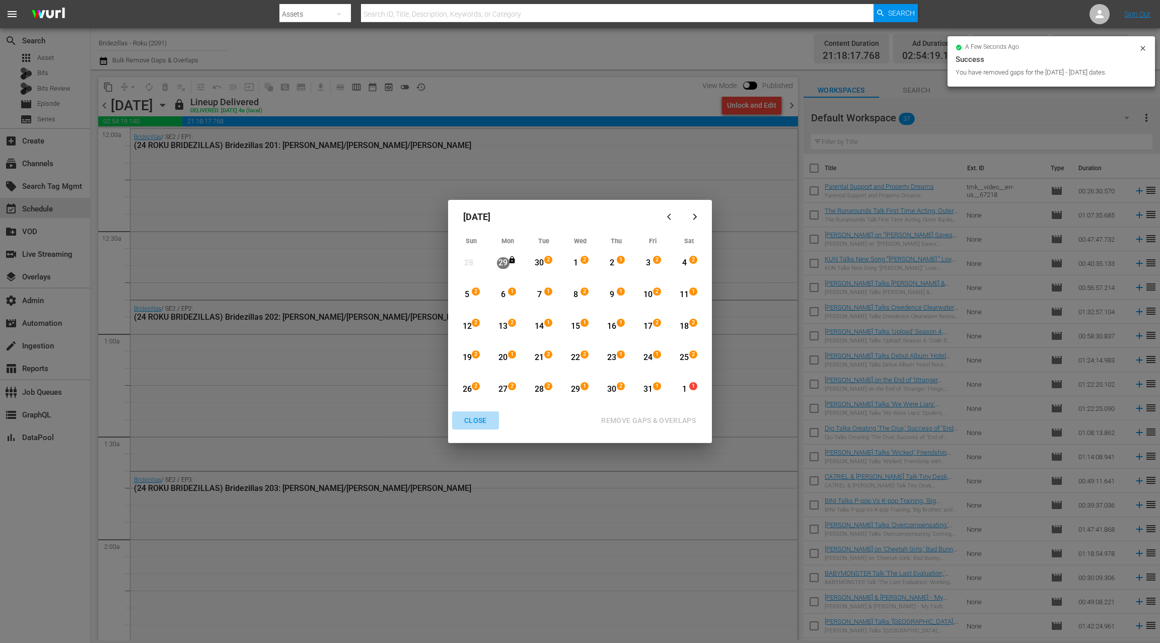
click at [479, 422] on div "CLOSE" at bounding box center [475, 421] width 39 height 13
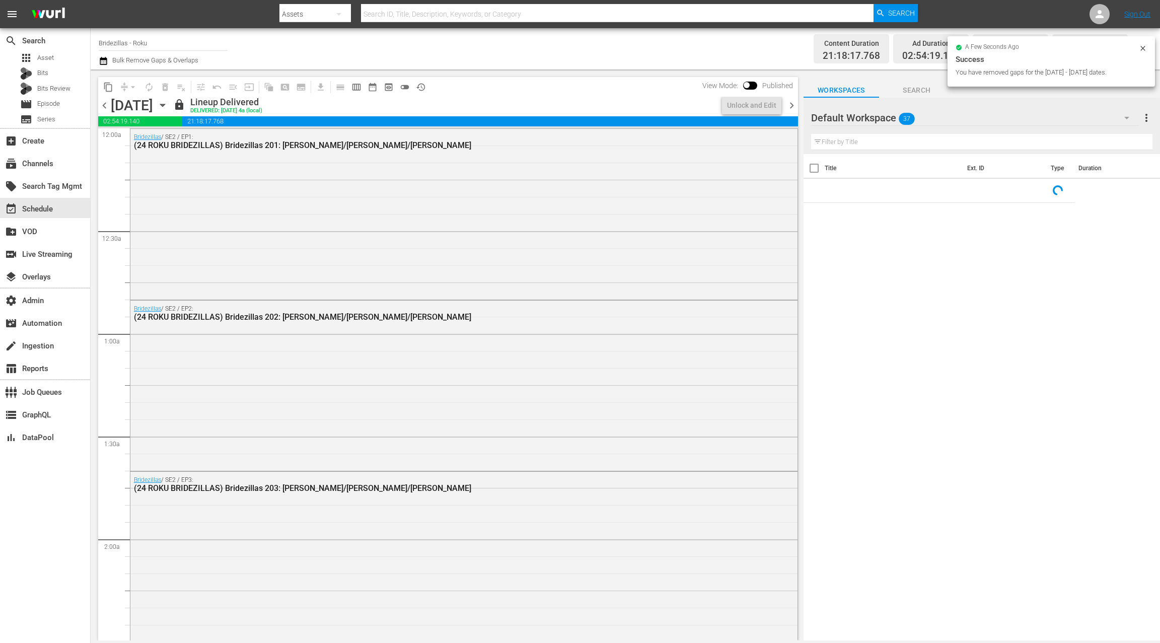
click at [168, 110] on icon "button" at bounding box center [162, 105] width 11 height 11
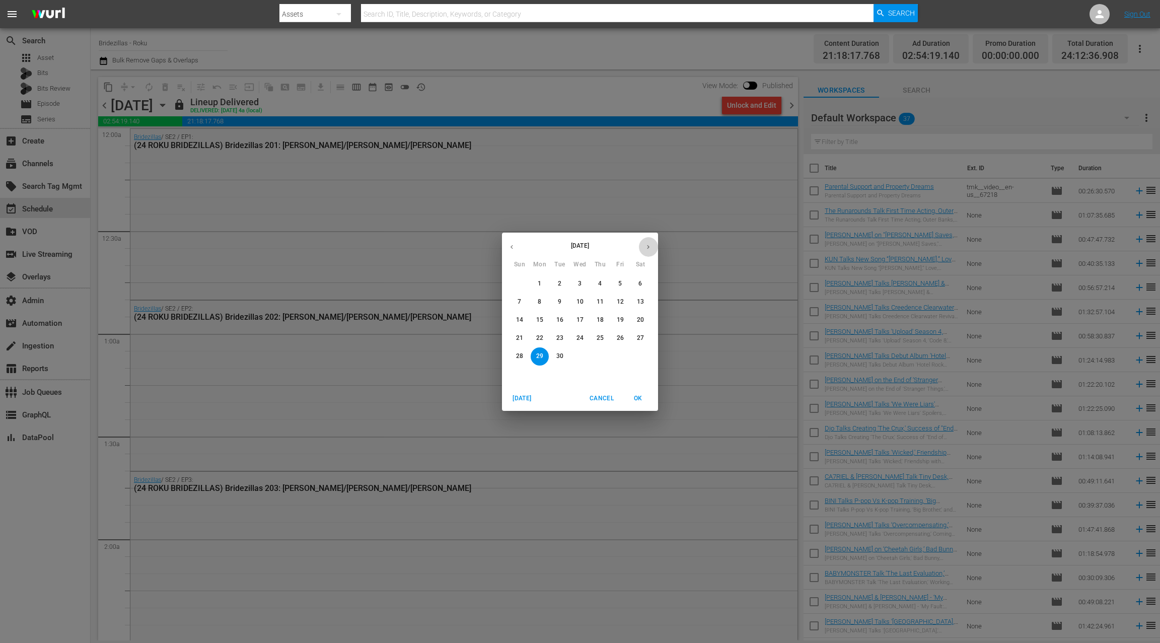
click at [656, 248] on button "button" at bounding box center [649, 247] width 20 height 20
click at [578, 281] on span "1" at bounding box center [580, 284] width 18 height 9
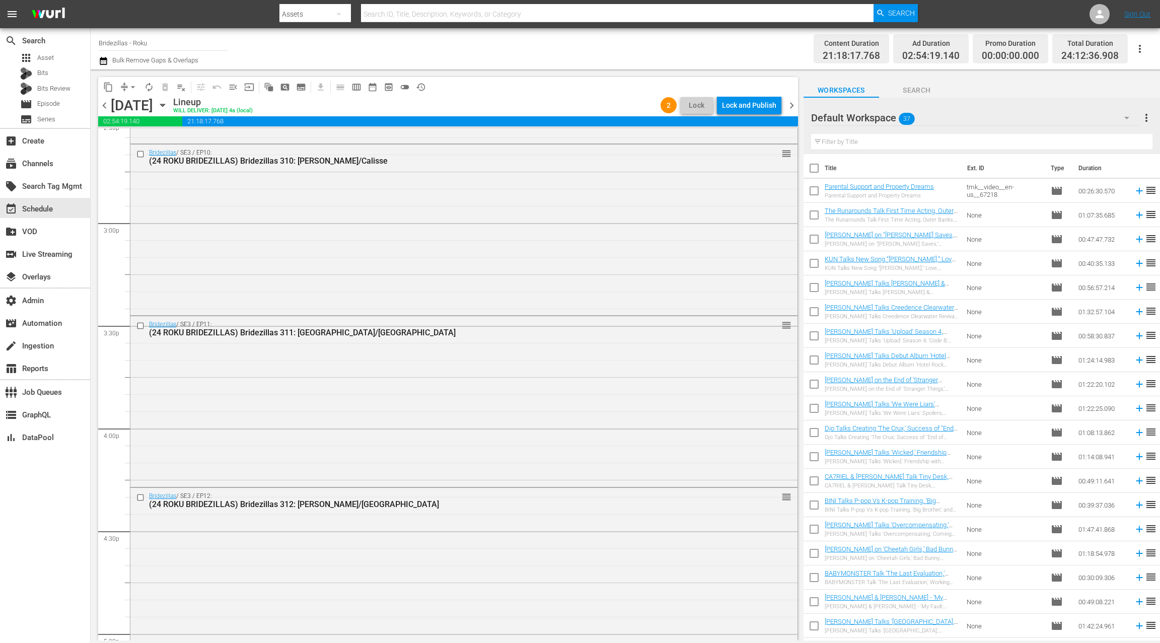
scroll to position [3024, 0]
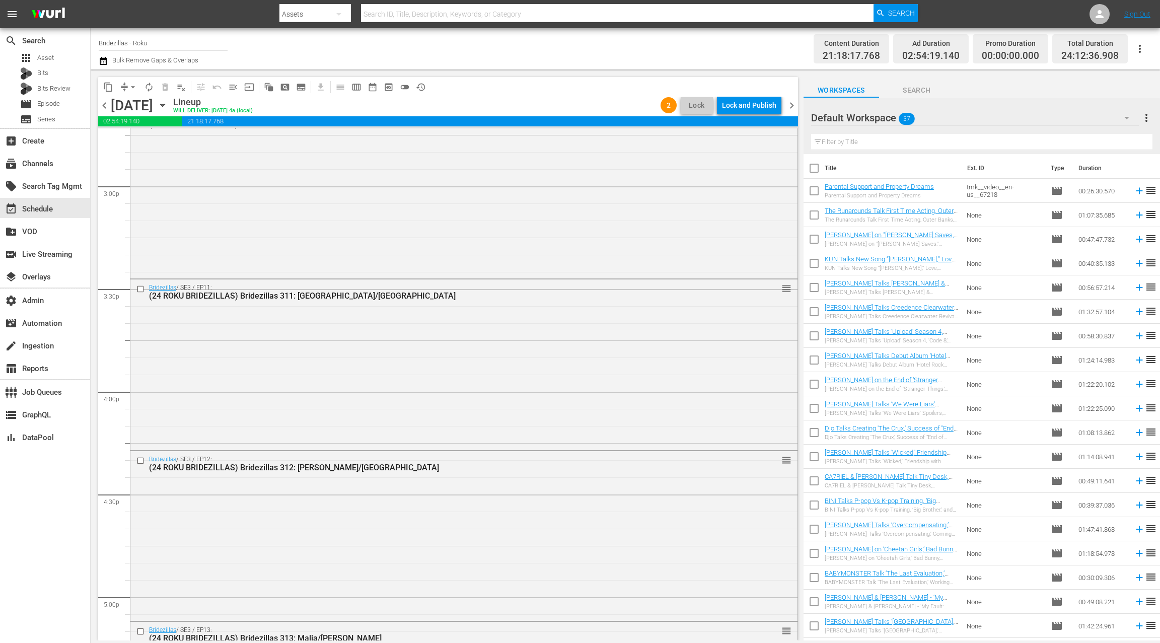
click at [165, 104] on icon "button" at bounding box center [162, 105] width 5 height 3
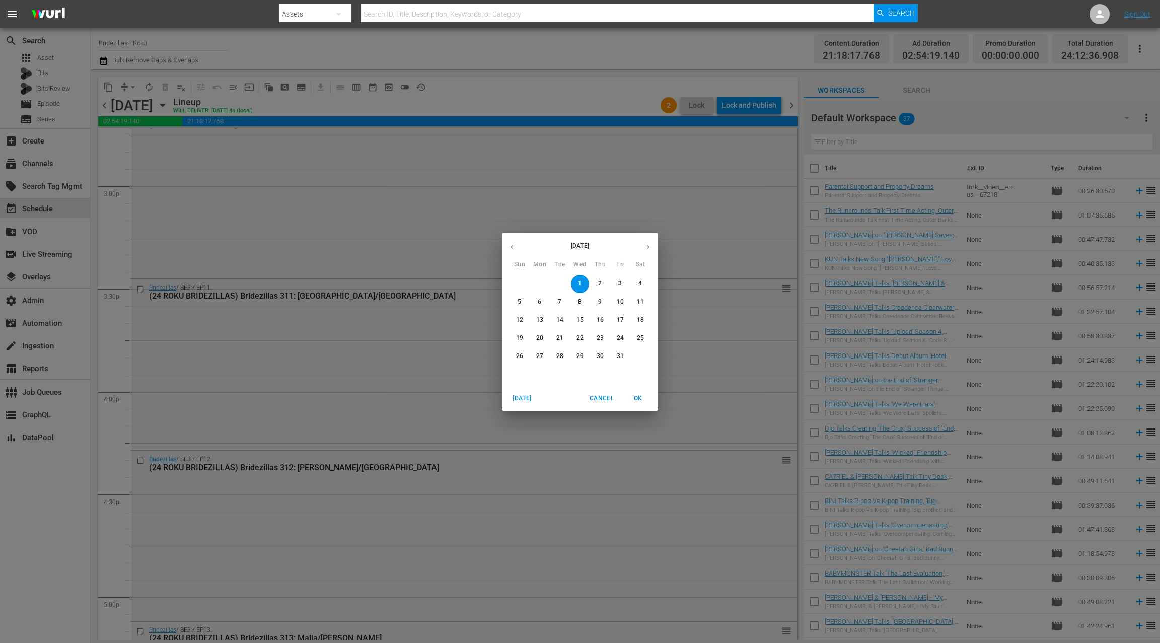
click at [652, 246] on button "button" at bounding box center [649, 247] width 20 height 20
click at [638, 282] on span "1" at bounding box center [641, 284] width 18 height 9
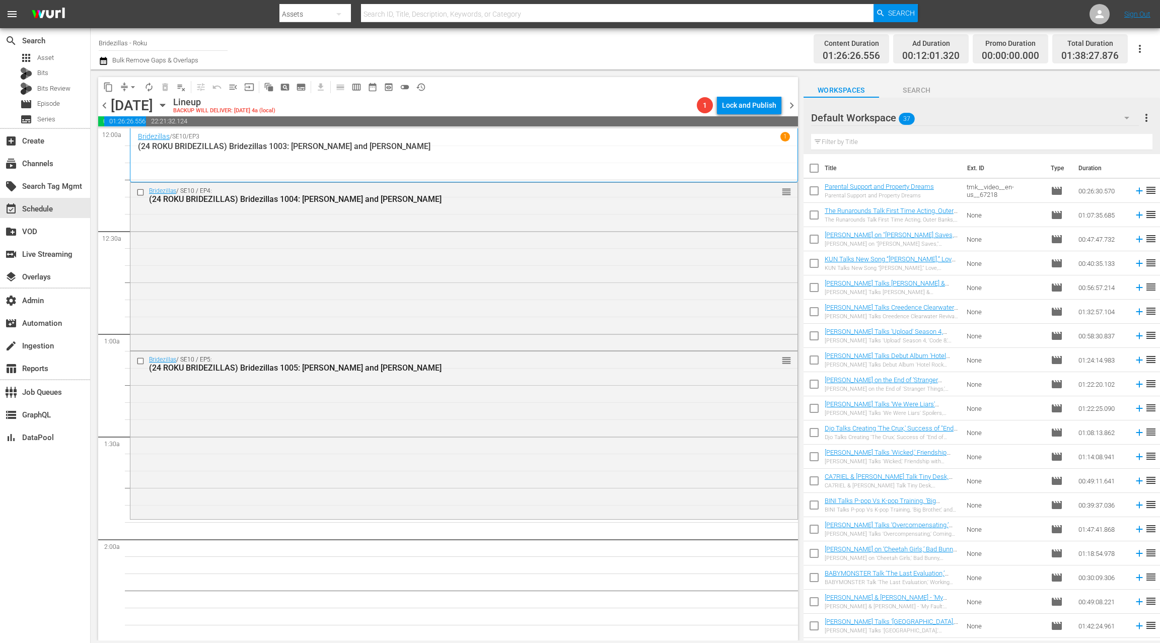
click at [165, 105] on icon "button" at bounding box center [162, 105] width 5 height 3
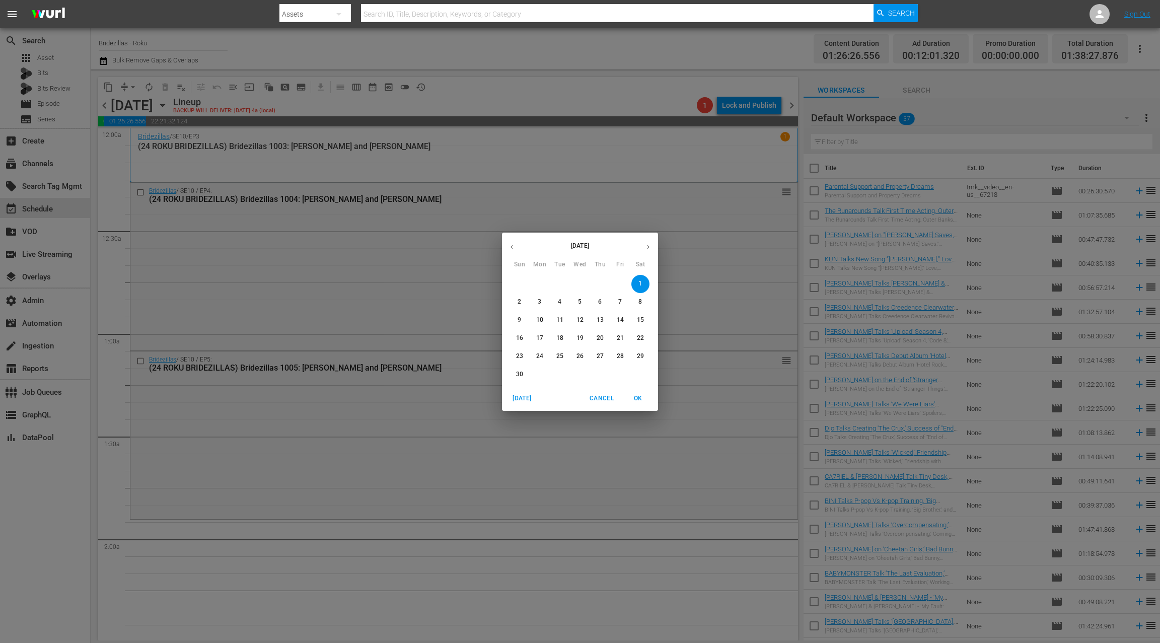
click at [513, 244] on icon "button" at bounding box center [512, 247] width 8 height 8
click at [512, 246] on icon "button" at bounding box center [512, 247] width 8 height 8
drag, startPoint x: 562, startPoint y: 359, endPoint x: 457, endPoint y: 226, distance: 169.0
click at [562, 359] on p "30" at bounding box center [560, 356] width 7 height 9
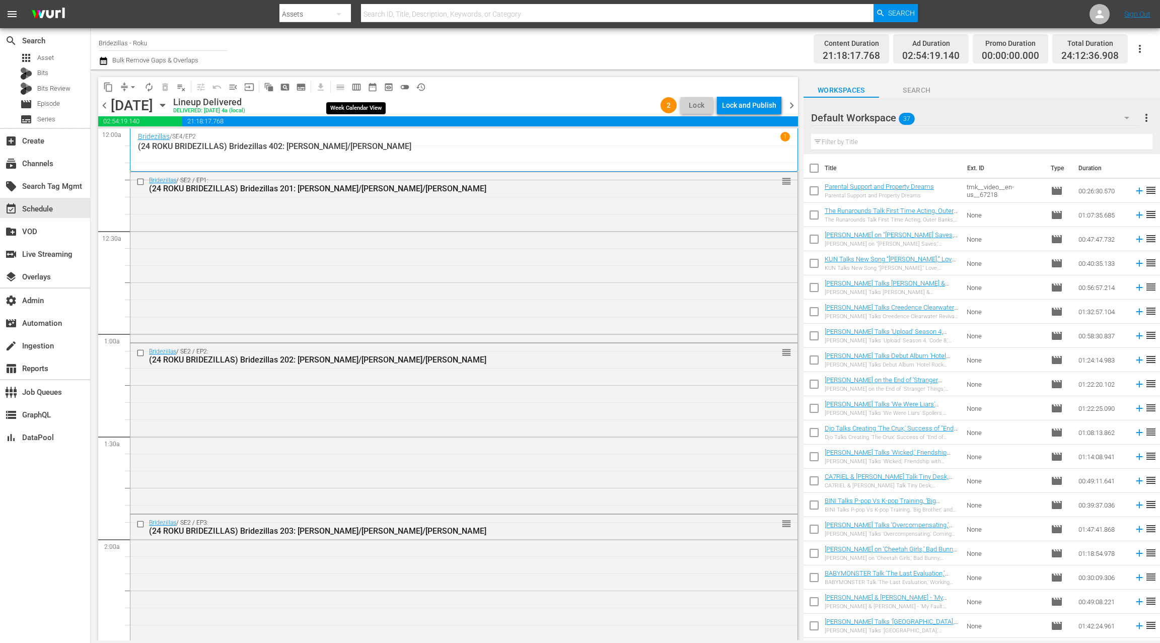
click at [354, 88] on span "calendar_view_week_outlined" at bounding box center [357, 87] width 10 height 10
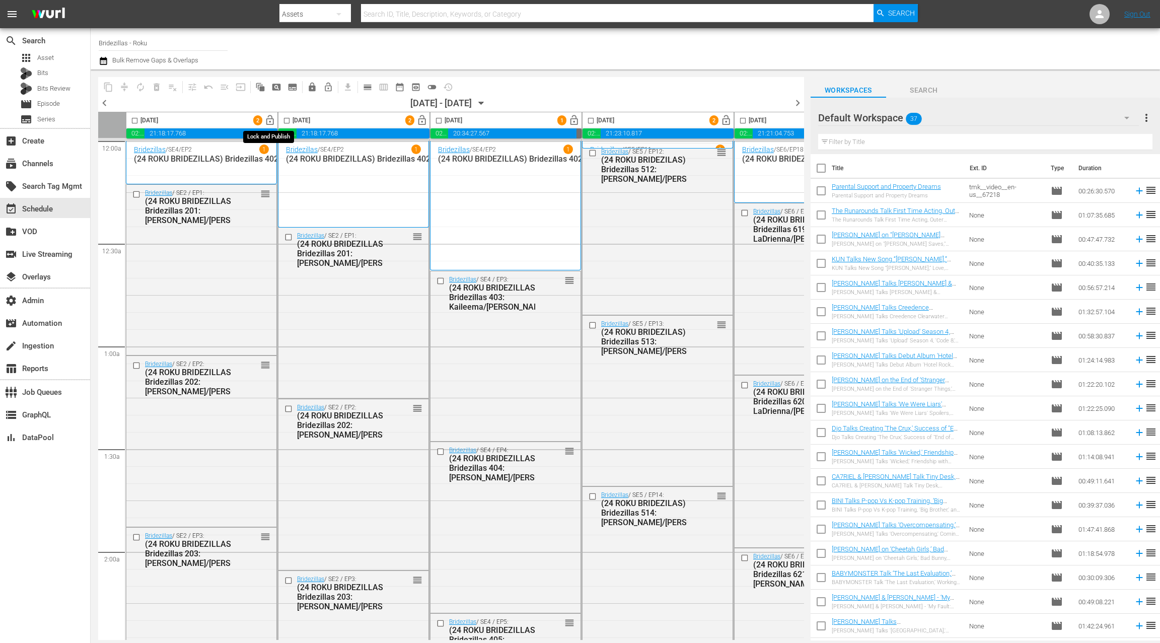
click at [272, 122] on span "lock_open" at bounding box center [270, 121] width 12 height 12
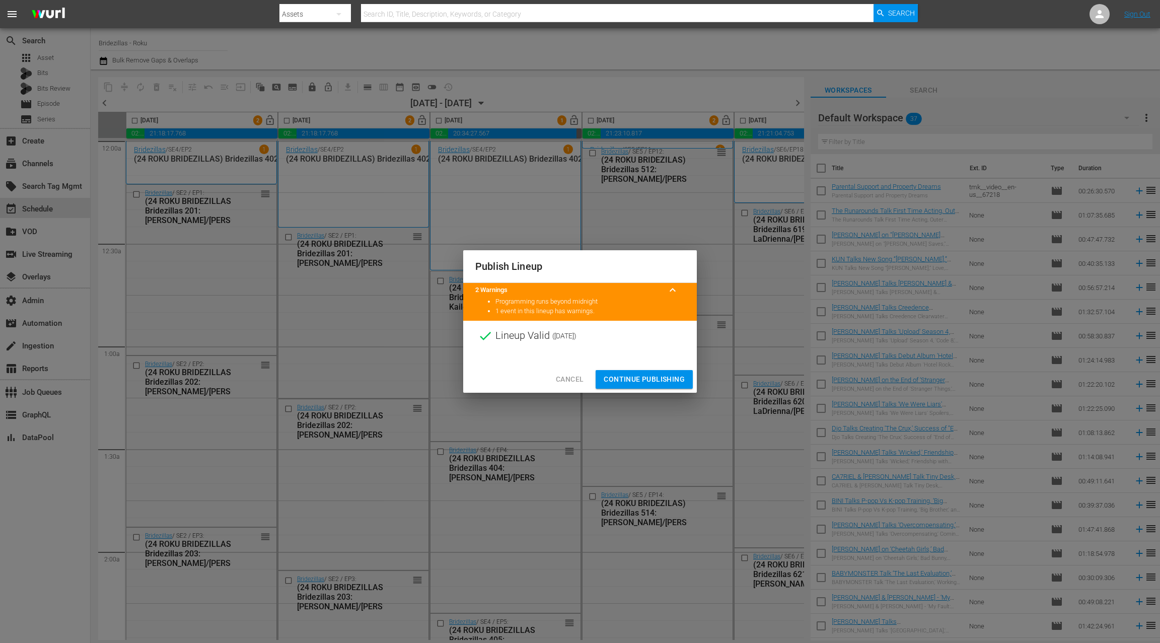
drag, startPoint x: 647, startPoint y: 379, endPoint x: 599, endPoint y: 227, distance: 159.3
click at [647, 379] on span "Continue Publishing" at bounding box center [644, 379] width 81 height 13
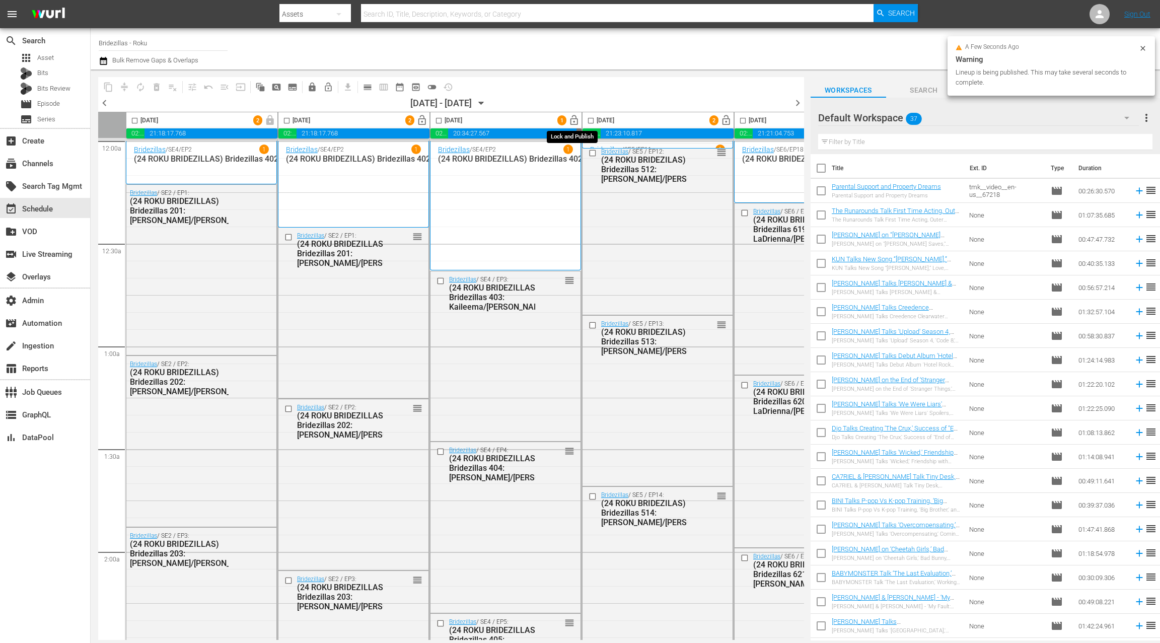
click at [573, 121] on span "lock_open" at bounding box center [575, 121] width 12 height 12
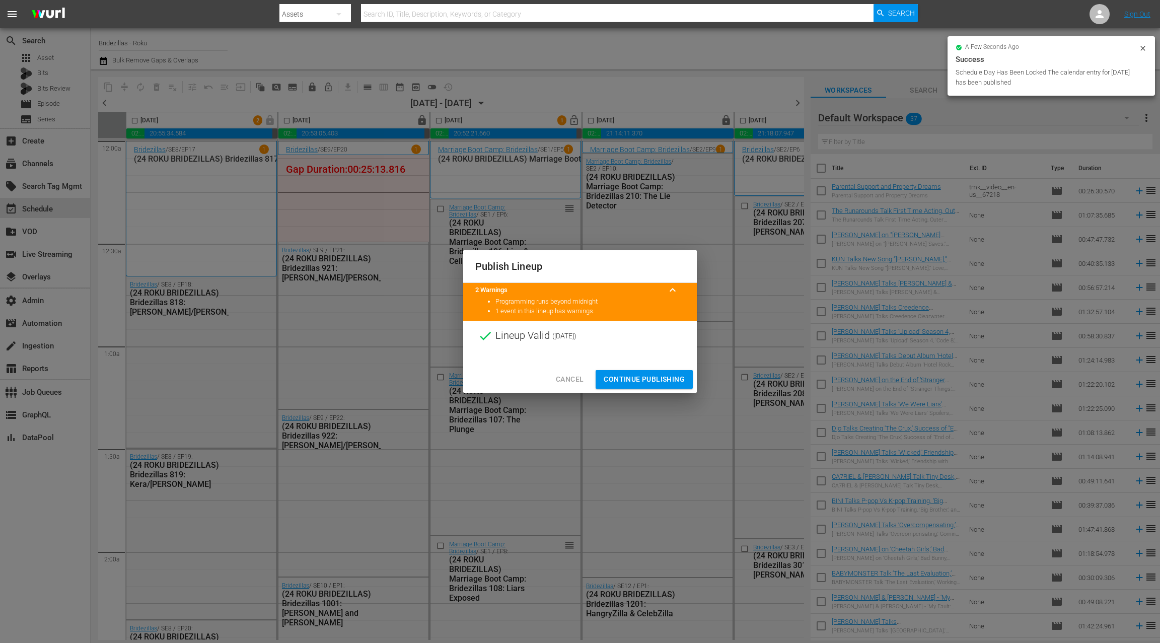
scroll to position [0, 193]
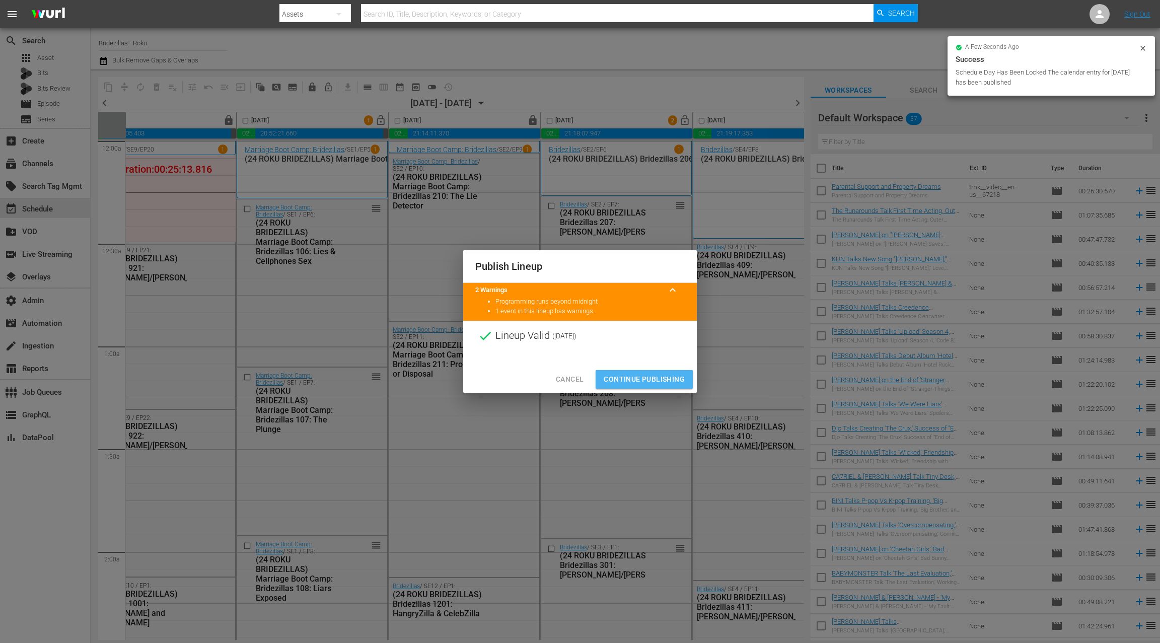
click at [635, 377] on span "Continue Publishing" at bounding box center [644, 379] width 81 height 13
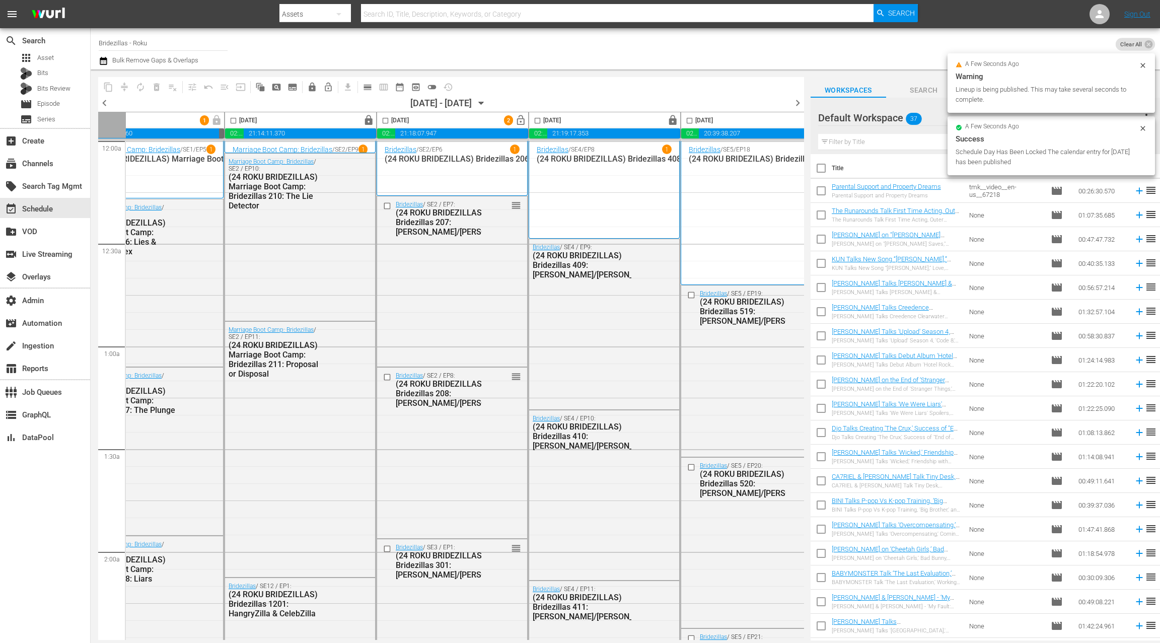
scroll to position [0, 390]
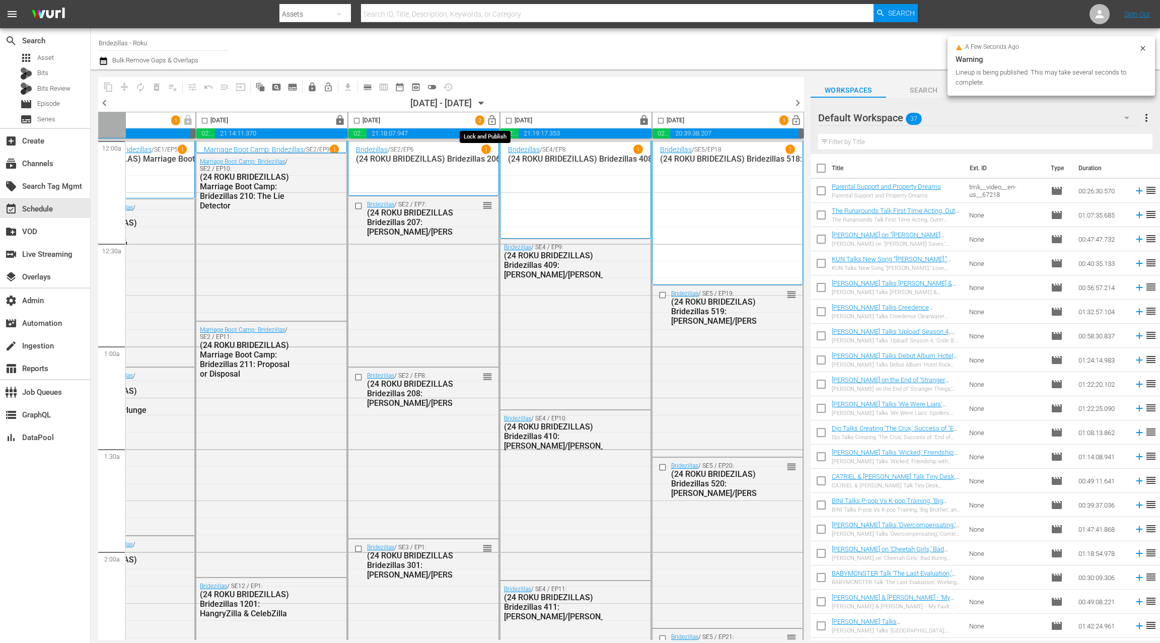
click at [489, 124] on span "lock_open" at bounding box center [493, 121] width 12 height 12
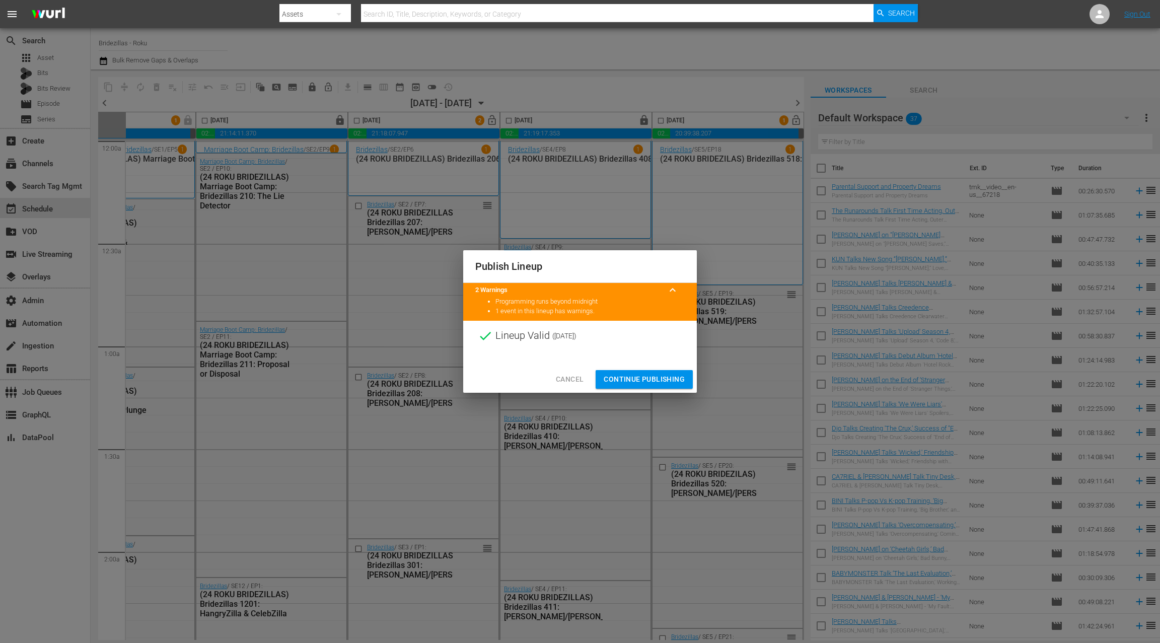
click at [644, 376] on span "Continue Publishing" at bounding box center [644, 379] width 81 height 13
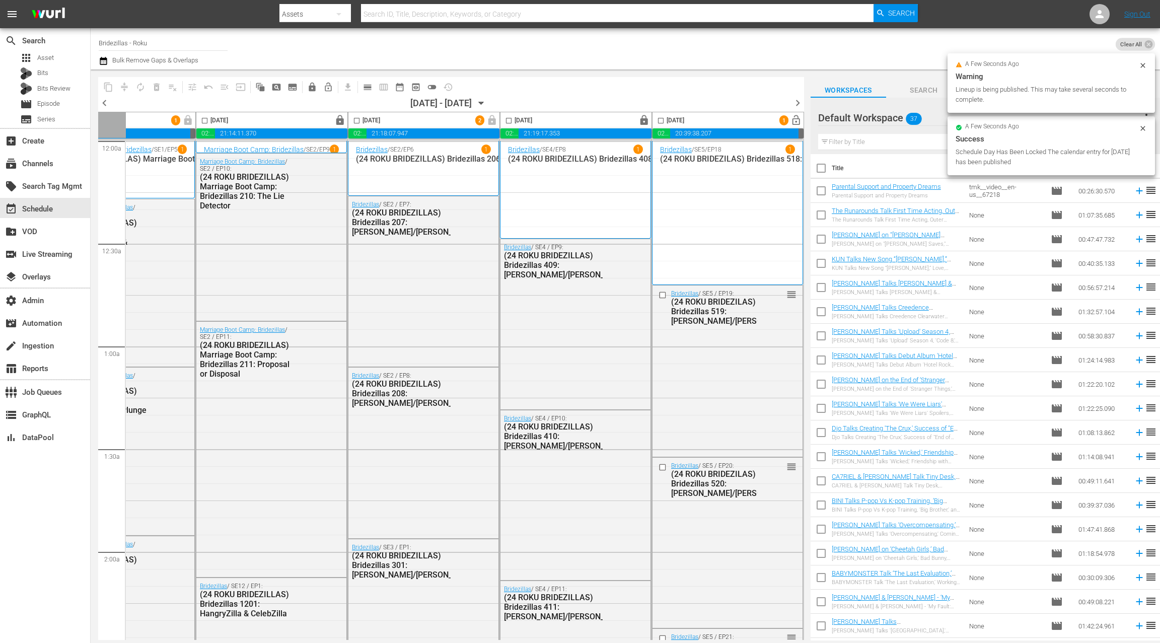
click at [791, 118] on span "lock_open" at bounding box center [797, 121] width 12 height 12
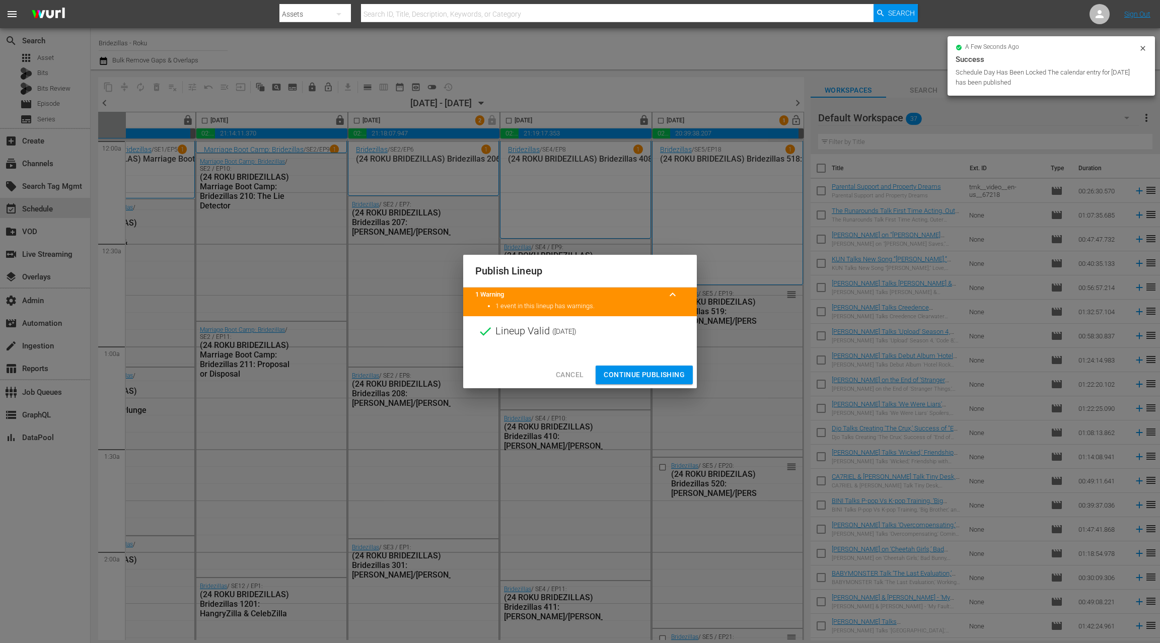
drag, startPoint x: 648, startPoint y: 373, endPoint x: 684, endPoint y: 301, distance: 80.6
click at [648, 374] on span "Continue Publishing" at bounding box center [644, 375] width 81 height 13
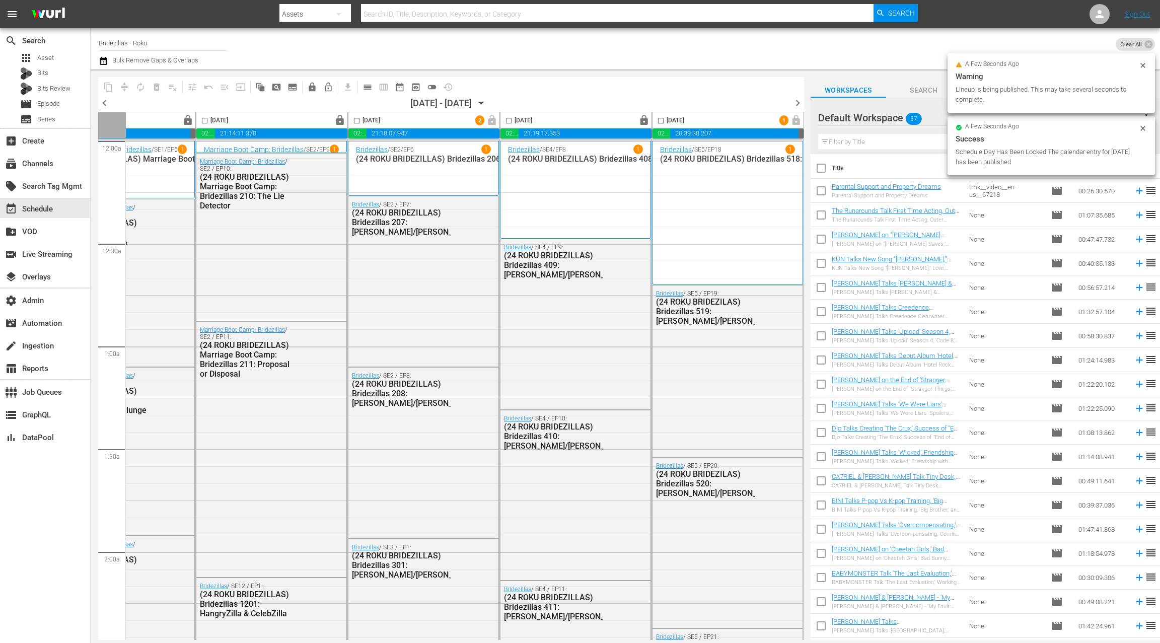
click at [796, 104] on span "chevron_right" at bounding box center [798, 103] width 13 height 13
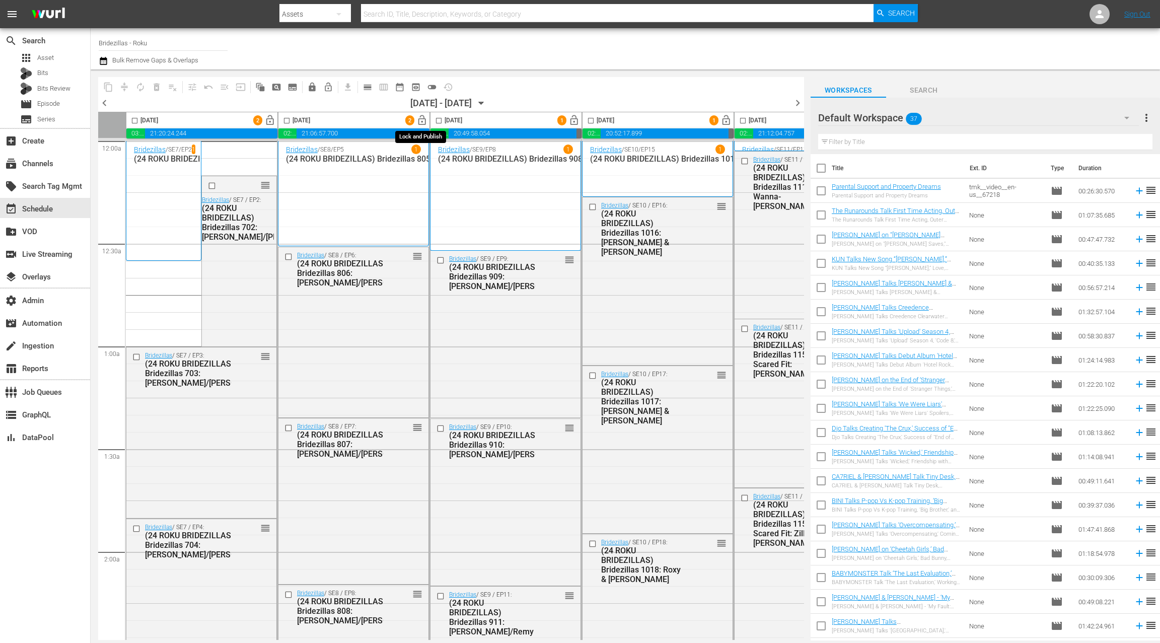
click at [422, 122] on span "lock_open" at bounding box center [423, 121] width 12 height 12
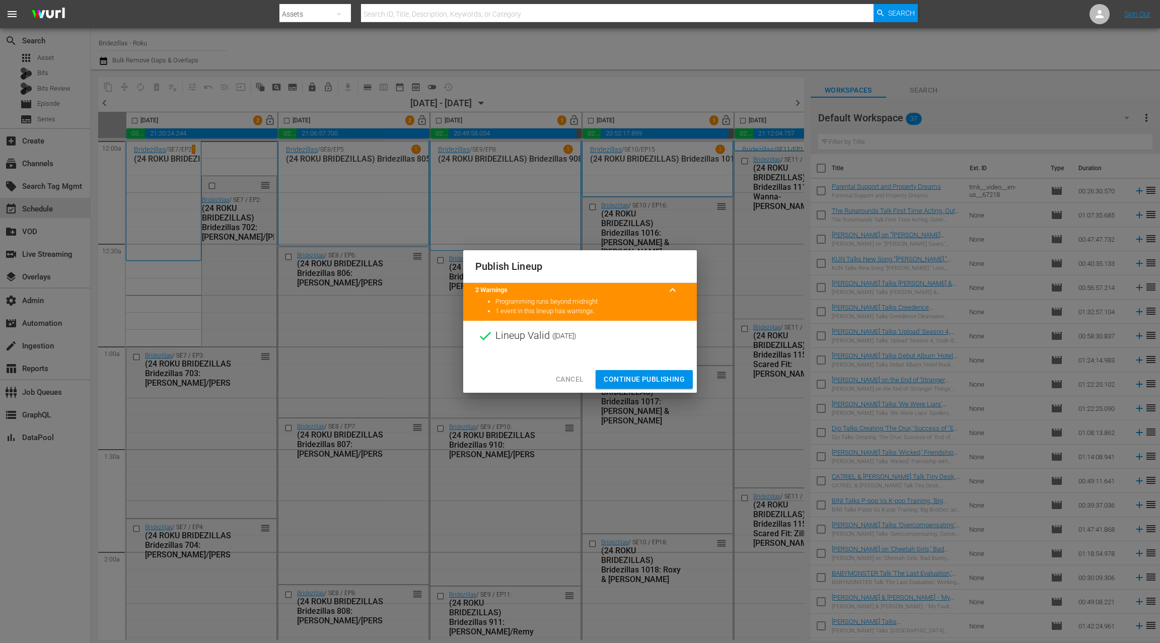
click at [566, 378] on span "Cancel" at bounding box center [570, 379] width 28 height 13
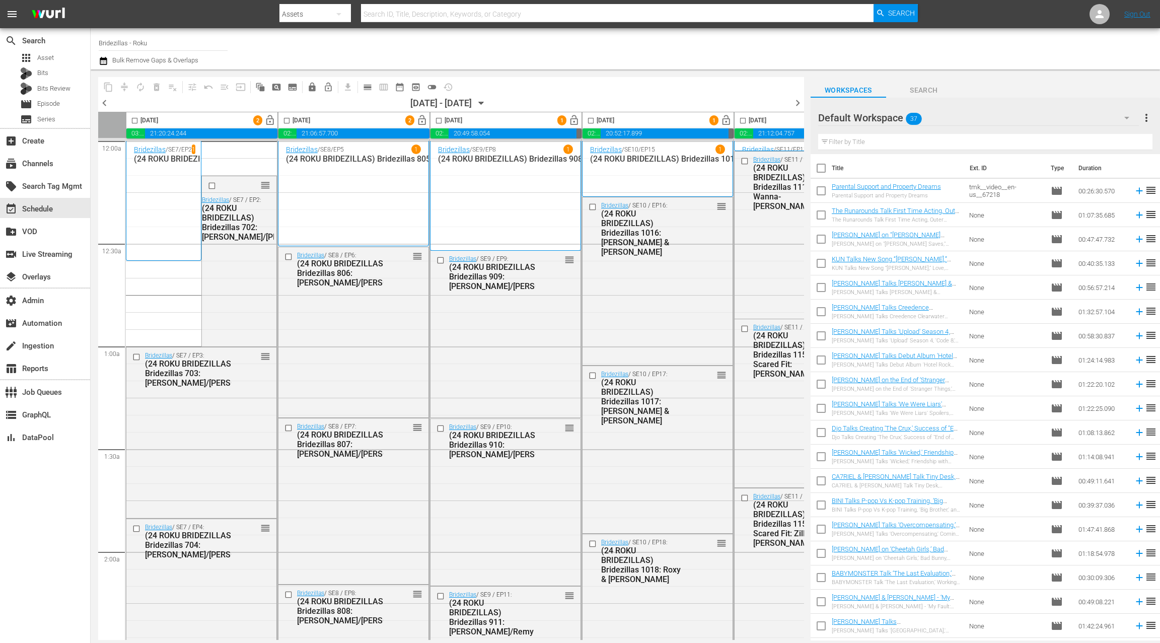
click at [370, 86] on span "calendar_view_day_outlined" at bounding box center [368, 87] width 10 height 10
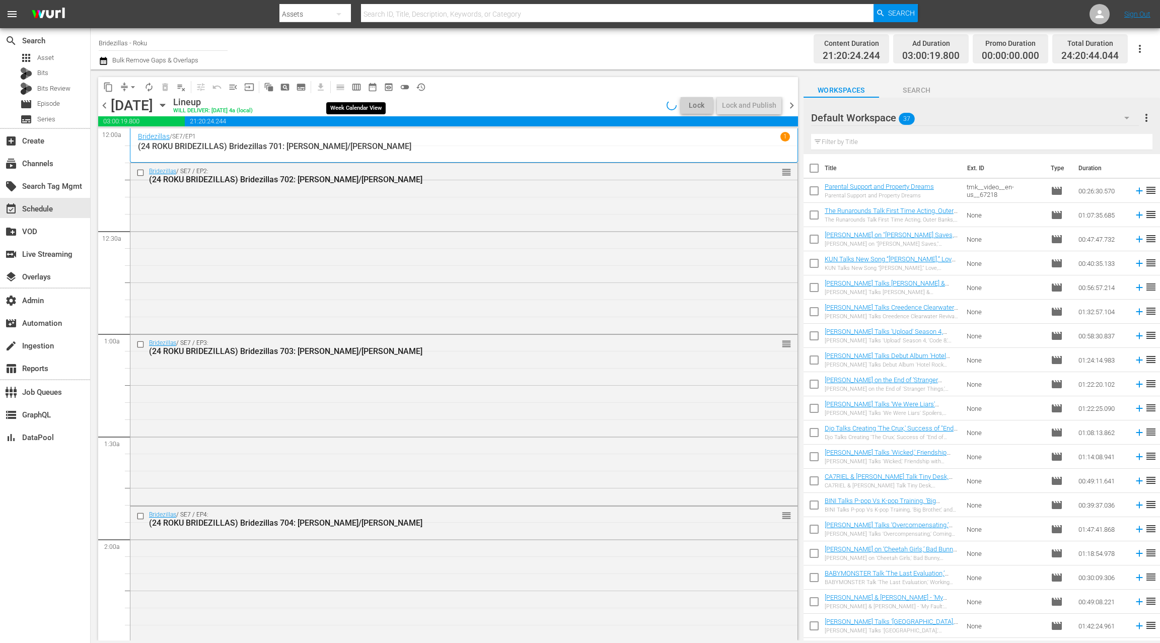
click at [353, 88] on span "calendar_view_week_outlined" at bounding box center [357, 87] width 10 height 10
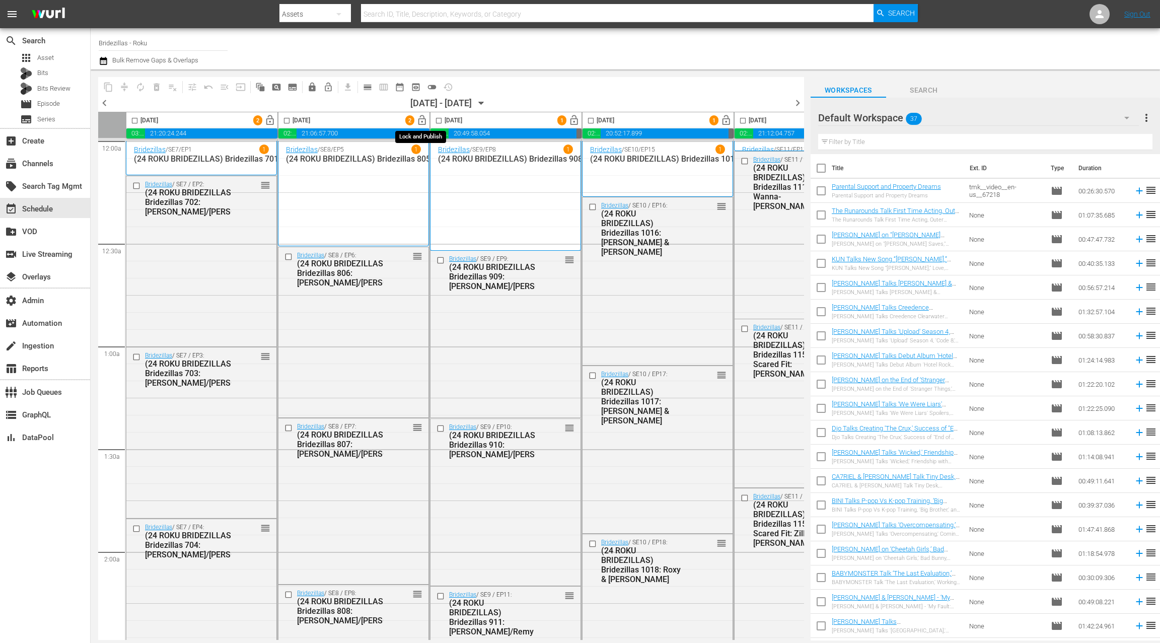
click at [422, 121] on span "lock_open" at bounding box center [423, 121] width 12 height 12
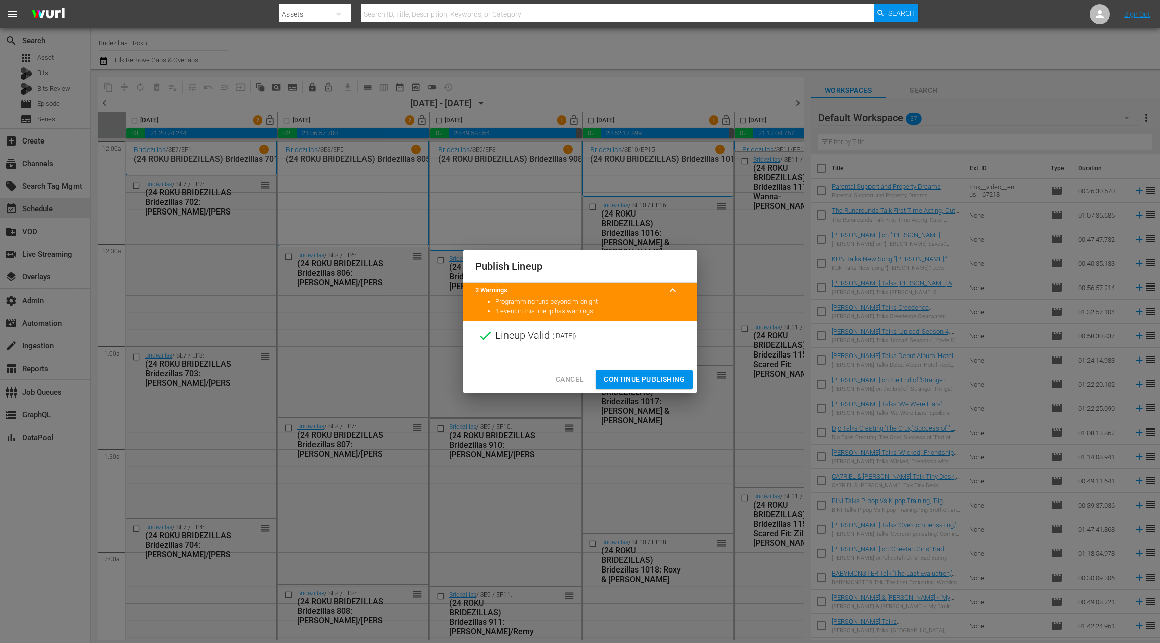
click at [635, 378] on span "Continue Publishing" at bounding box center [644, 379] width 81 height 13
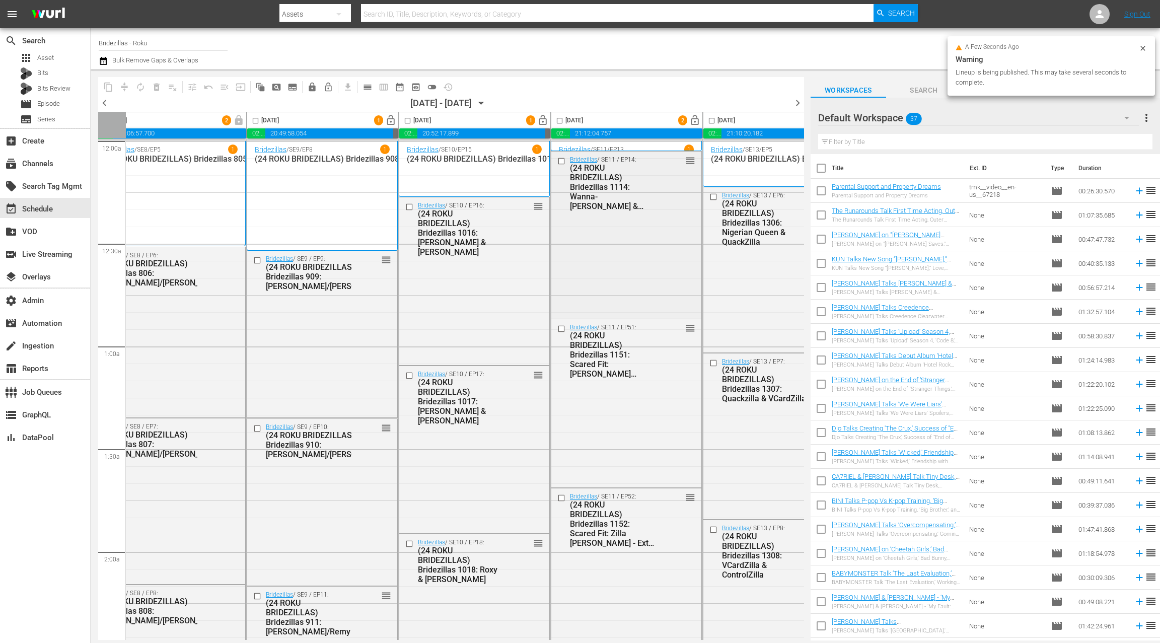
scroll to position [0, 230]
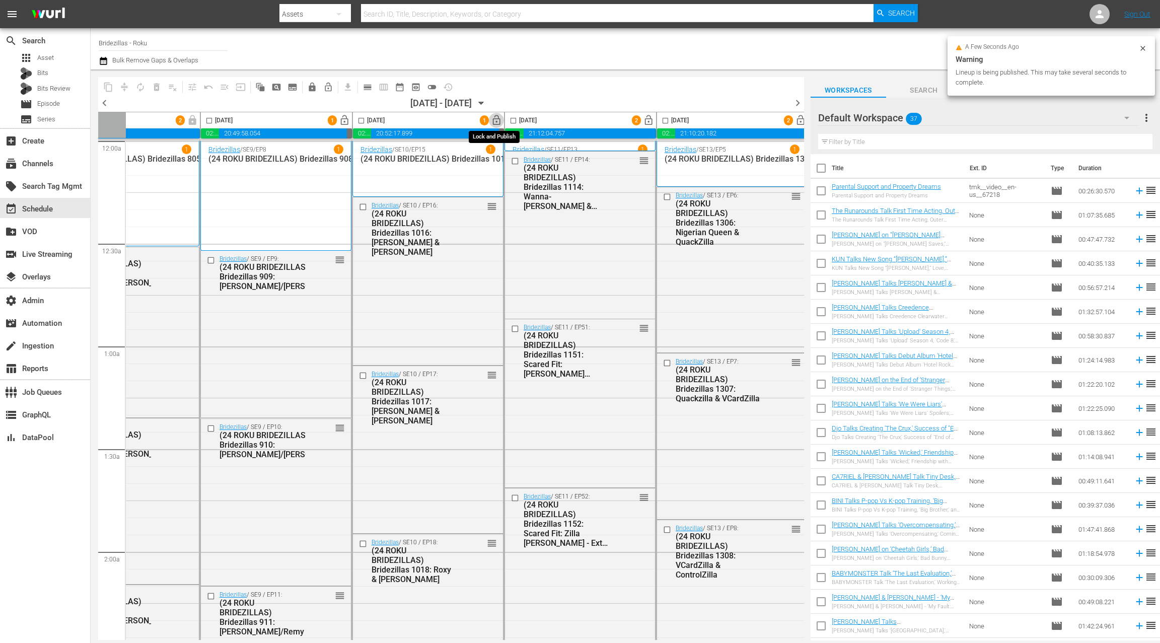
click at [496, 122] on span "lock_open" at bounding box center [497, 121] width 12 height 12
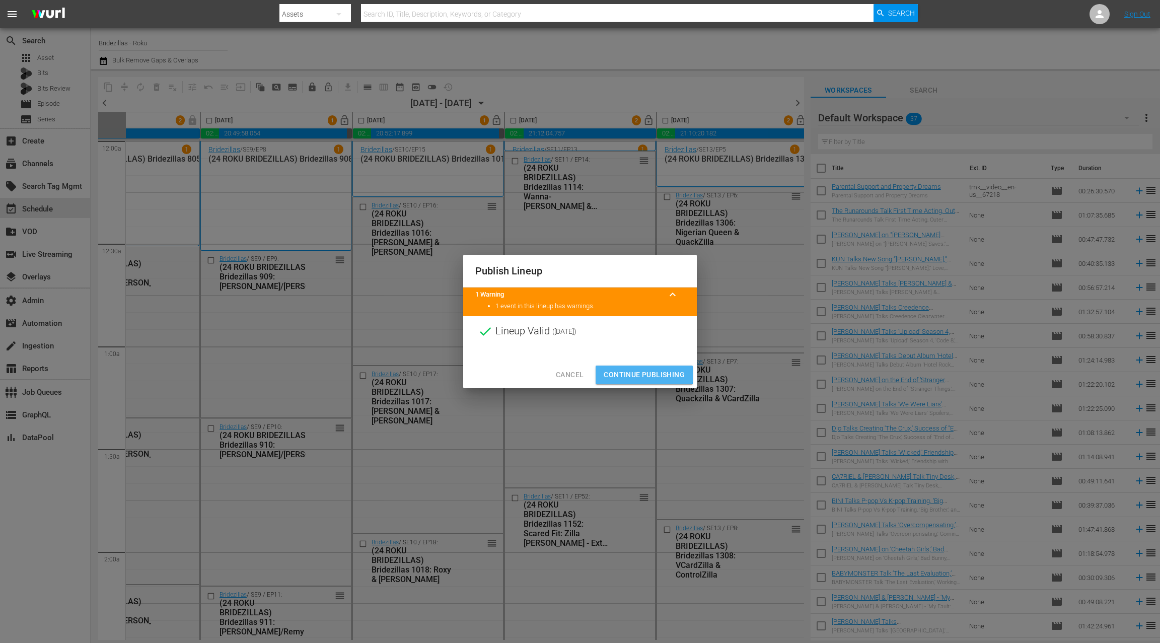
drag, startPoint x: 630, startPoint y: 371, endPoint x: 622, endPoint y: 328, distance: 43.5
click at [630, 371] on span "Continue Publishing" at bounding box center [644, 375] width 81 height 13
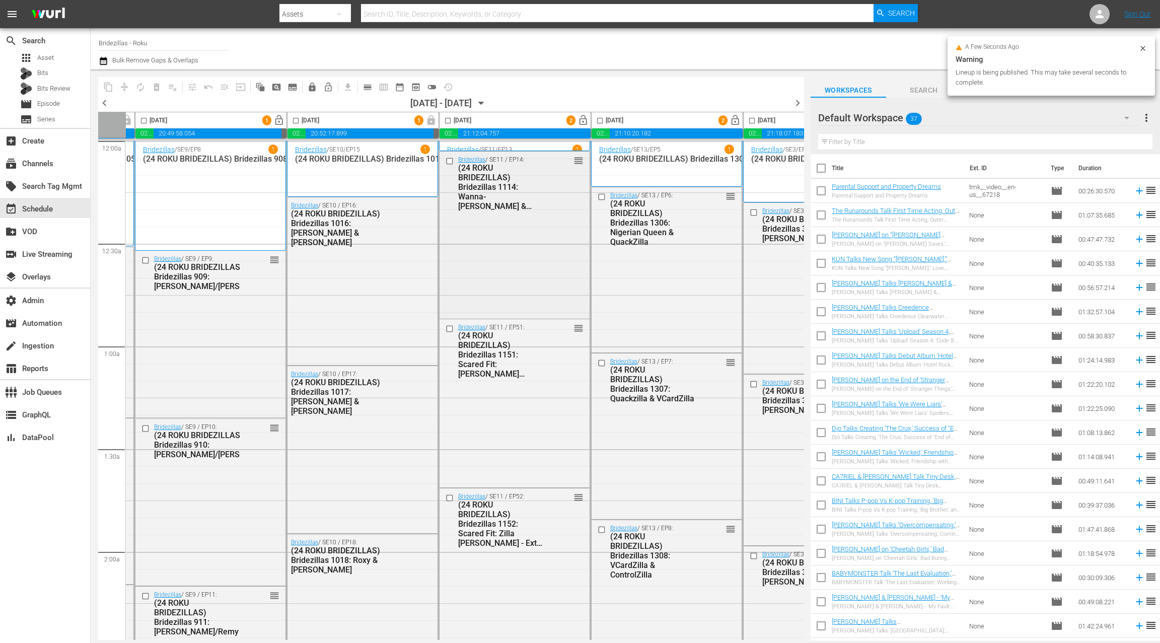
scroll to position [0, 316]
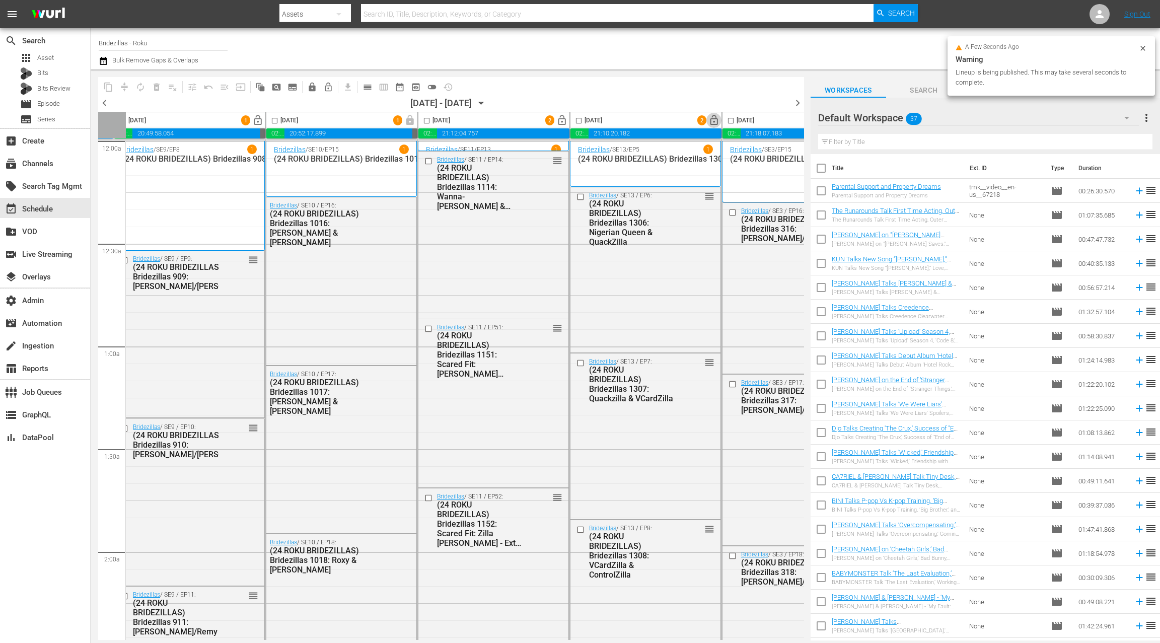
click at [712, 121] on span "lock_open" at bounding box center [715, 121] width 12 height 12
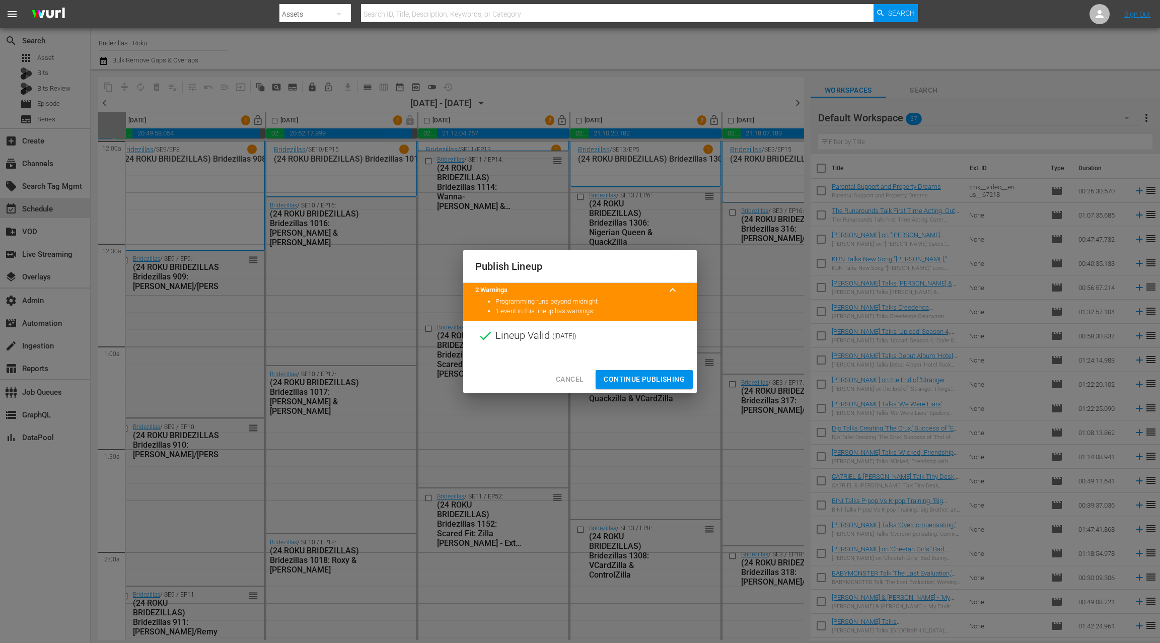
click at [653, 384] on span "Continue Publishing" at bounding box center [644, 379] width 81 height 13
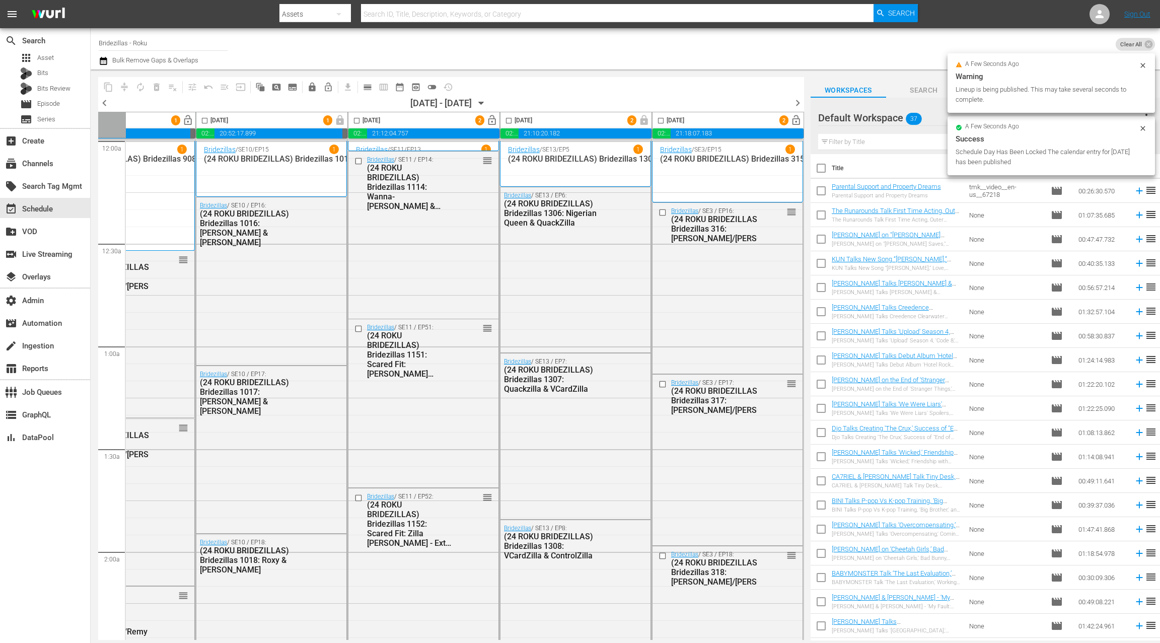
scroll to position [0, 0]
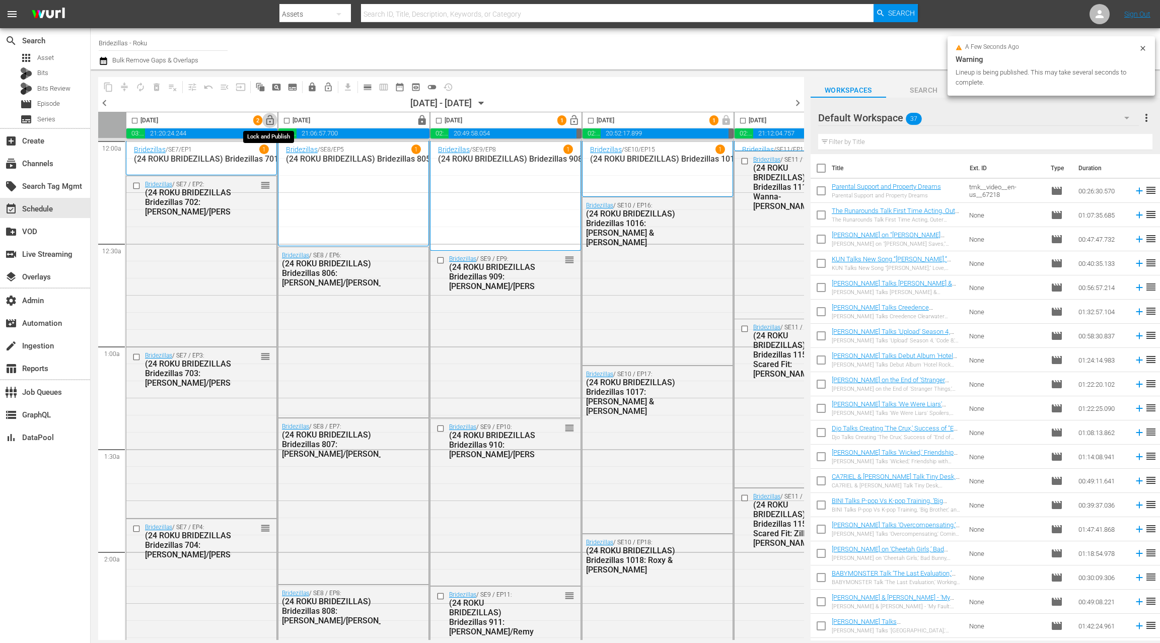
click at [272, 118] on span "lock_open" at bounding box center [270, 121] width 12 height 12
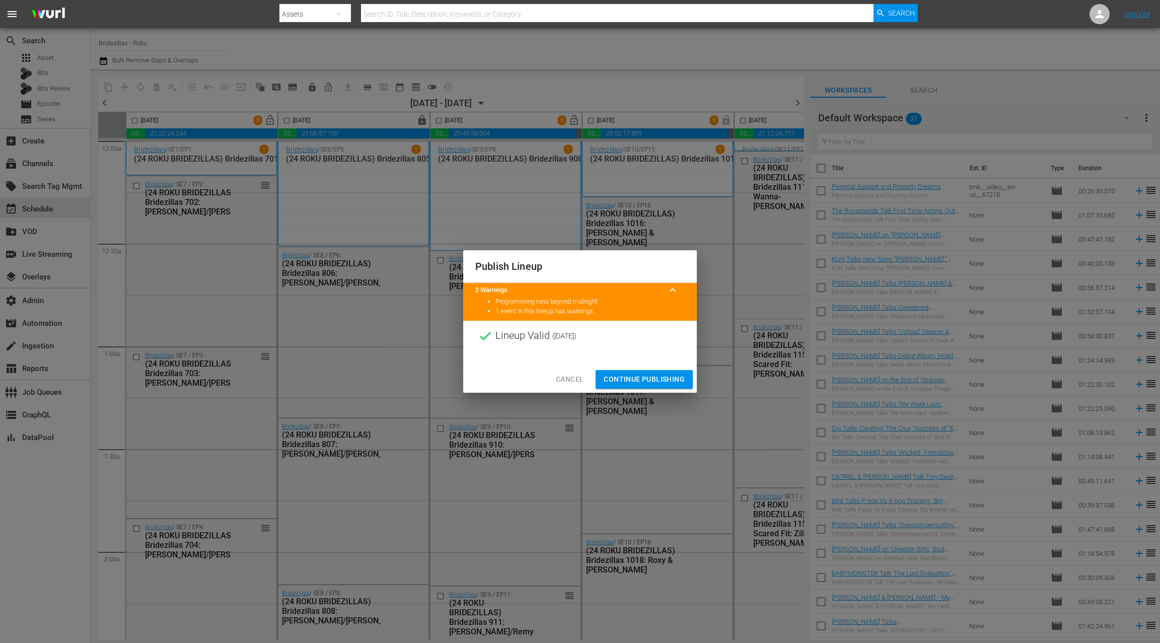
drag, startPoint x: 654, startPoint y: 381, endPoint x: 621, endPoint y: 241, distance: 143.3
click at [653, 381] on span "Continue Publishing" at bounding box center [644, 379] width 81 height 13
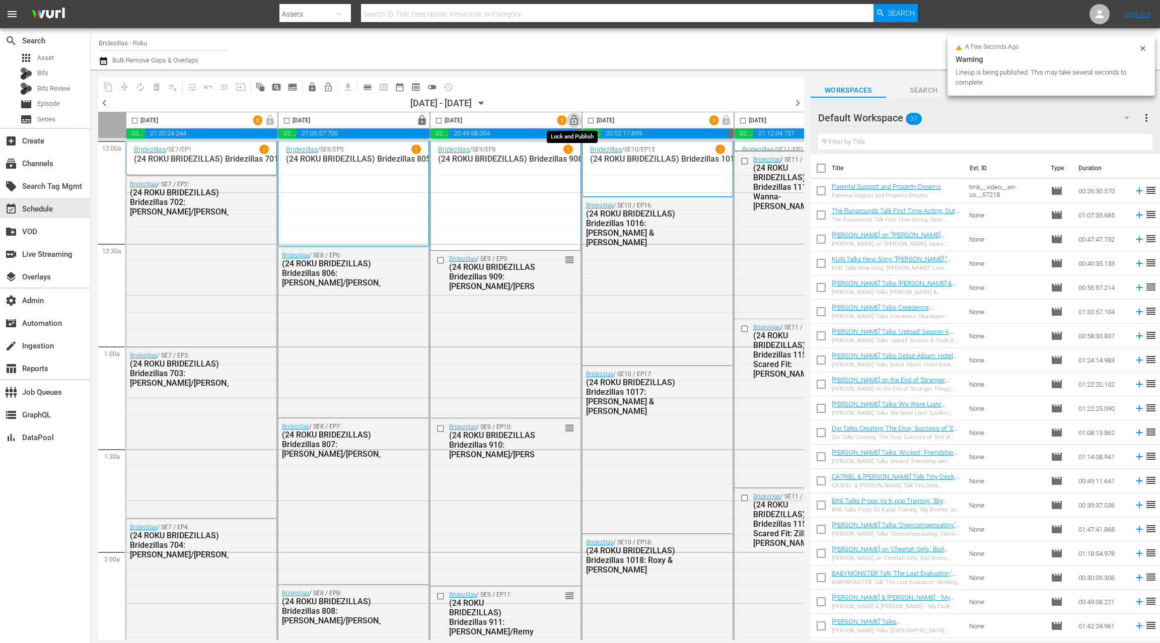
click at [573, 123] on span "lock_open" at bounding box center [575, 121] width 12 height 12
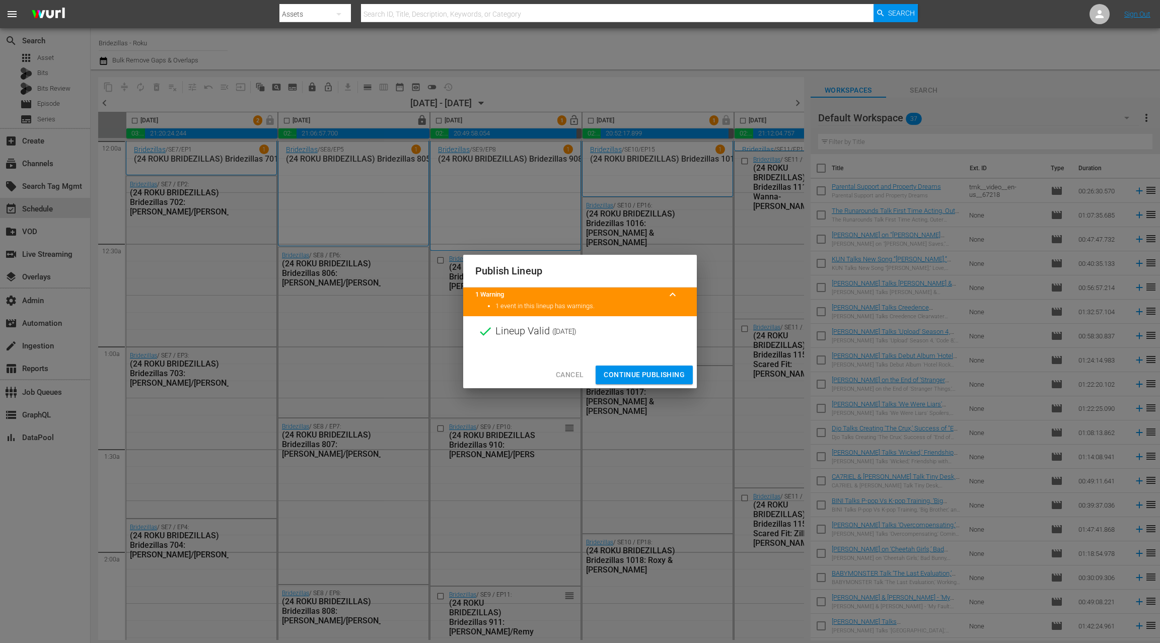
click at [654, 378] on span "Continue Publishing" at bounding box center [644, 375] width 81 height 13
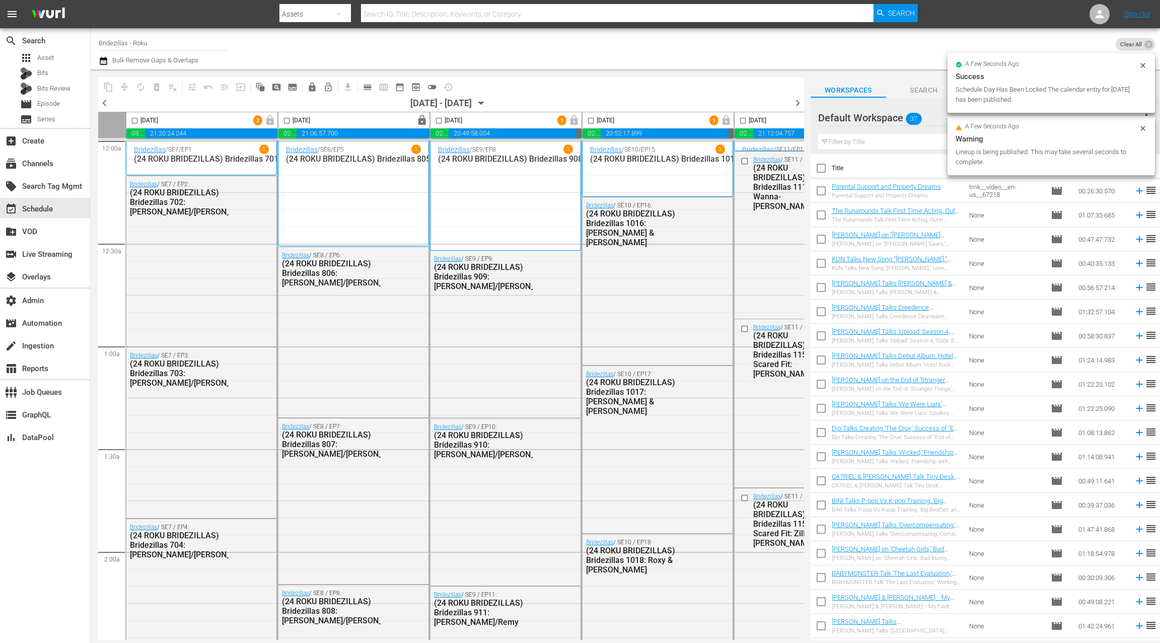
scroll to position [0, 156]
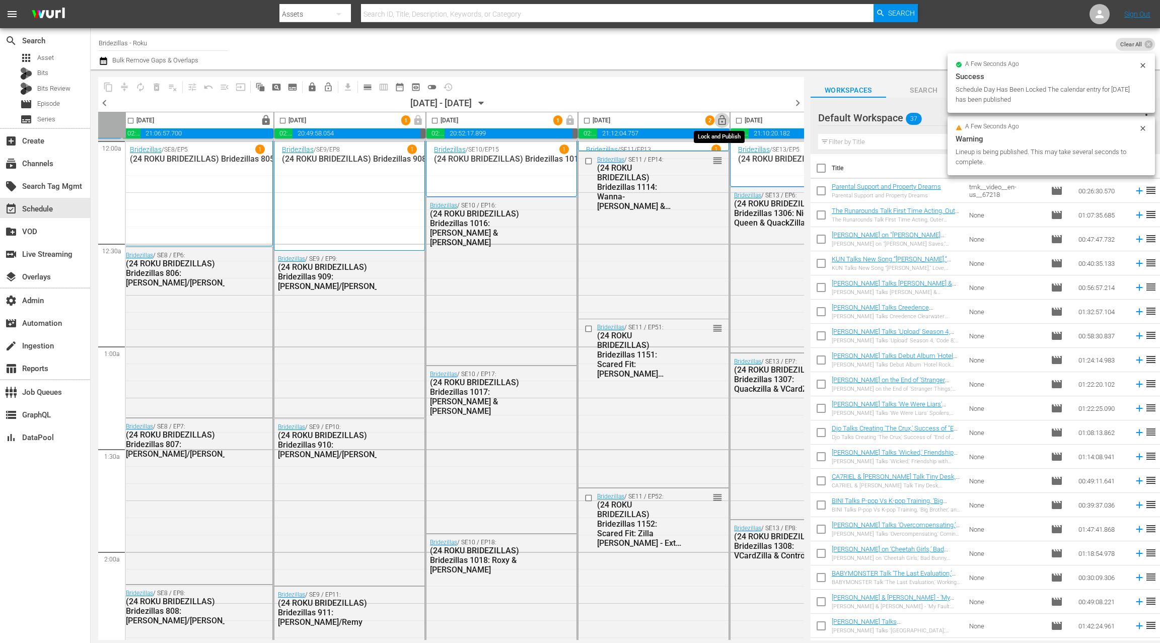
click at [718, 119] on span "lock_open" at bounding box center [723, 121] width 12 height 12
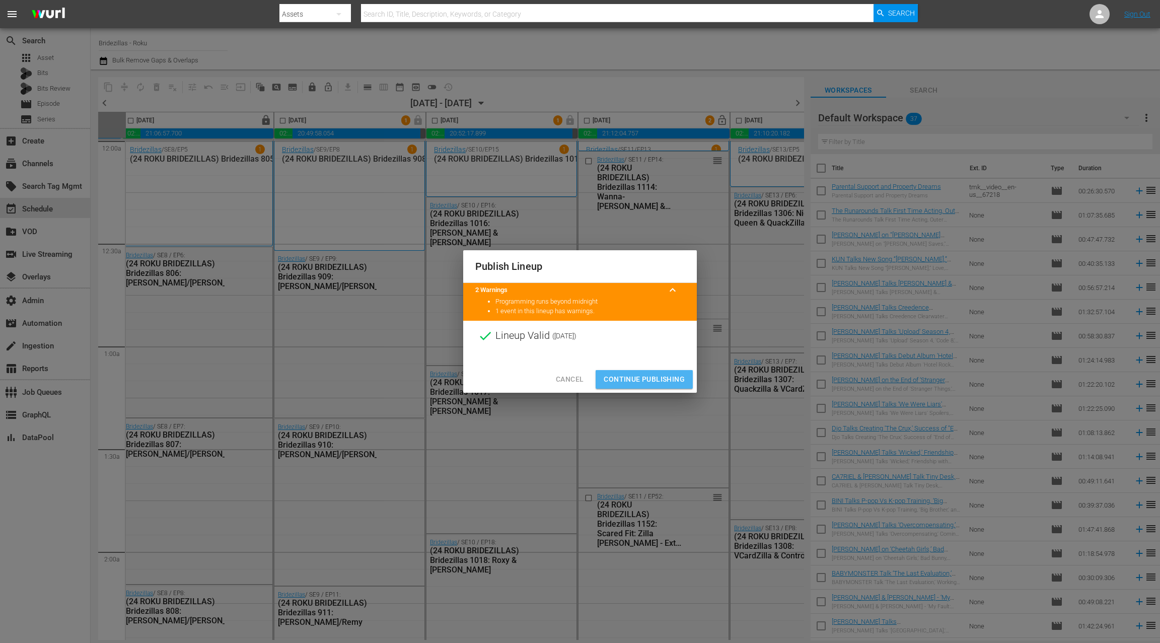
click at [652, 380] on span "Continue Publishing" at bounding box center [644, 379] width 81 height 13
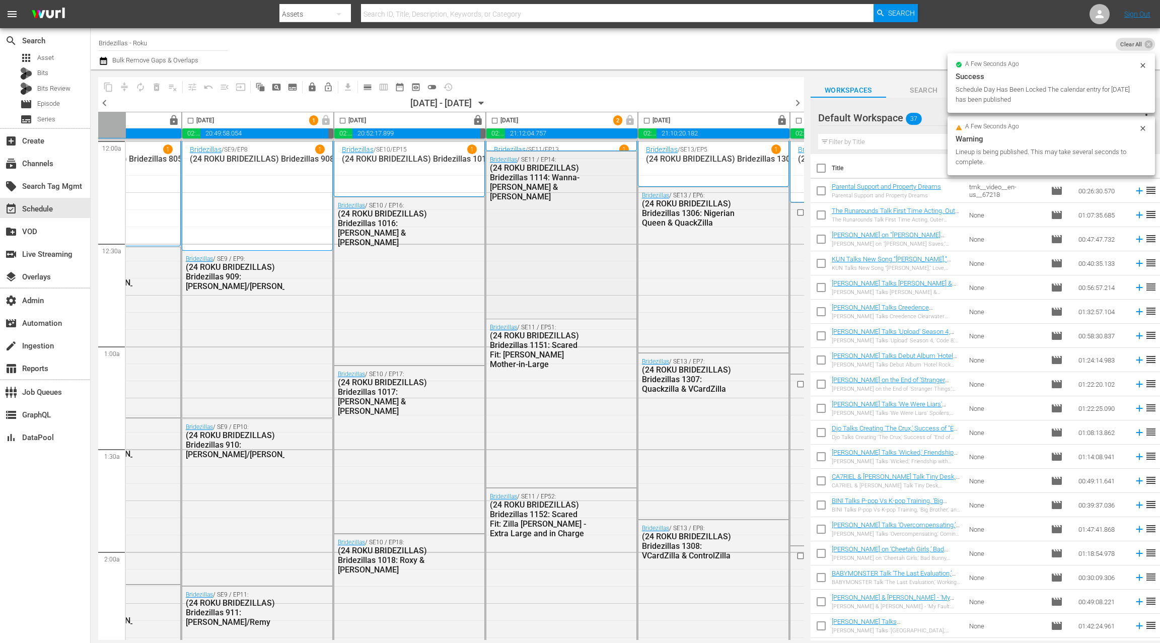
scroll to position [0, 390]
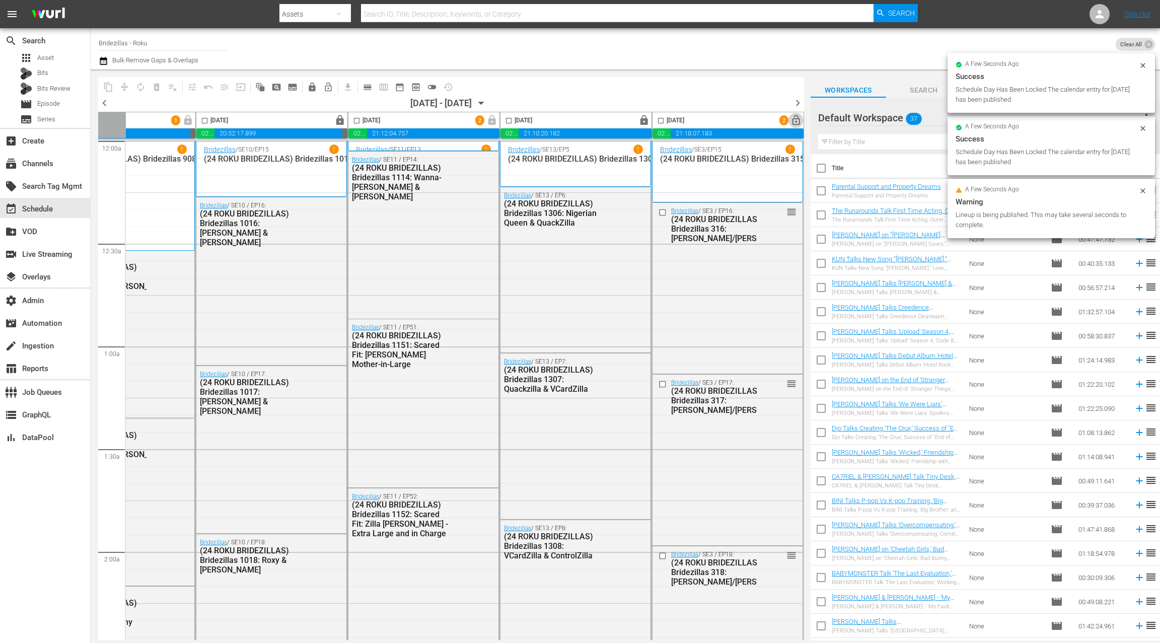
click at [793, 120] on span "lock_open" at bounding box center [797, 121] width 12 height 12
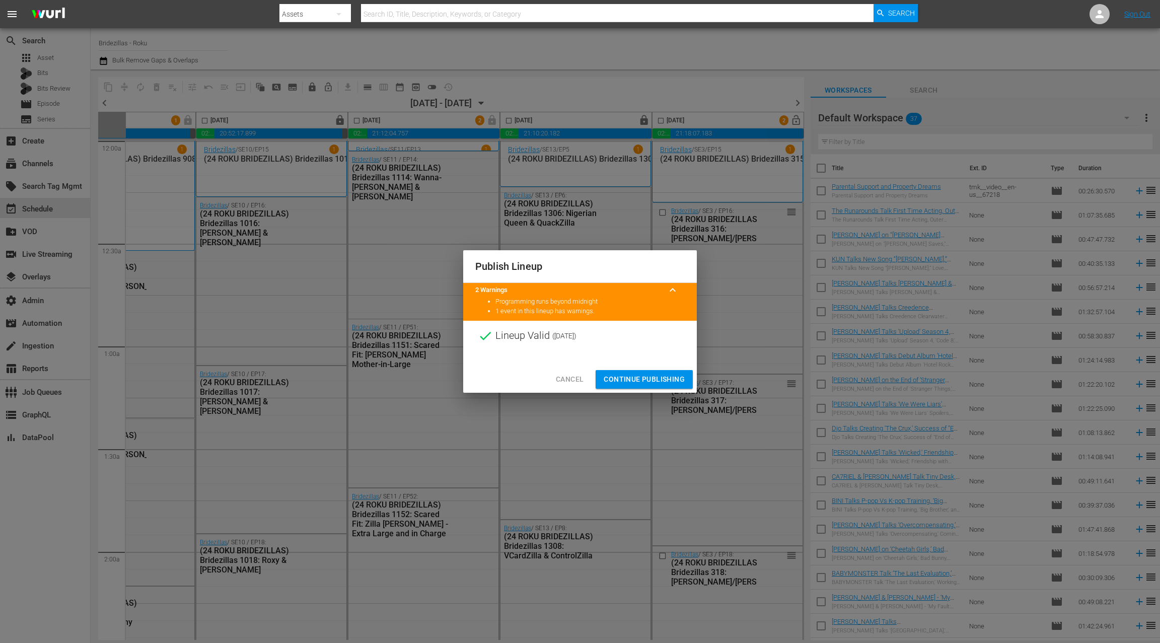
click at [652, 380] on span "Continue Publishing" at bounding box center [644, 379] width 81 height 13
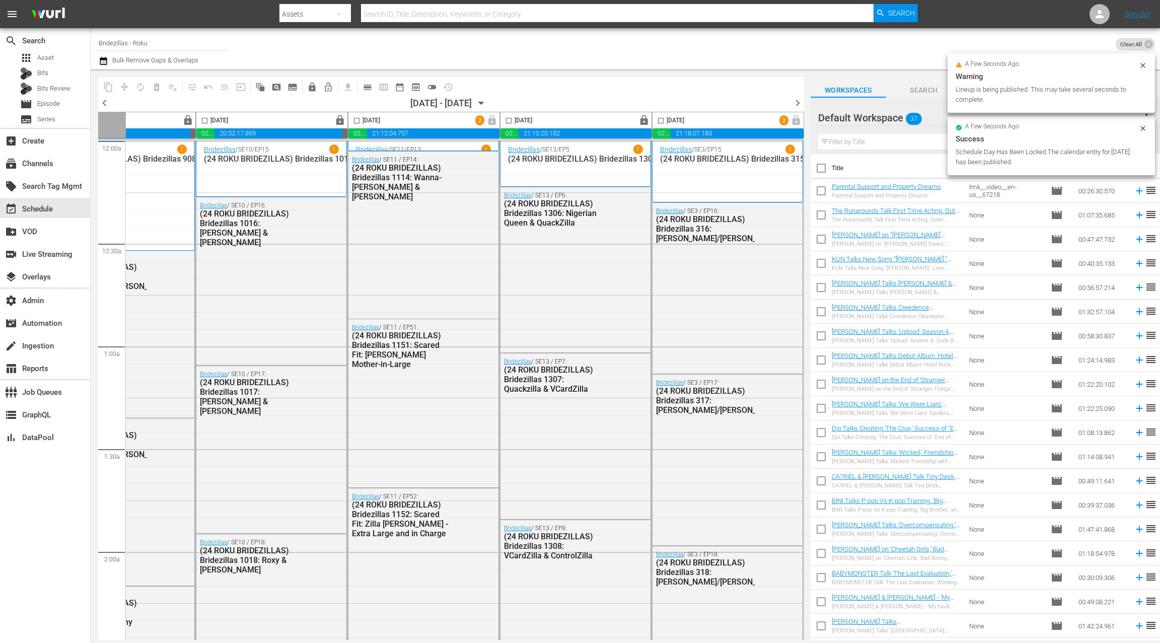
click at [800, 103] on span "chevron_right" at bounding box center [798, 103] width 13 height 13
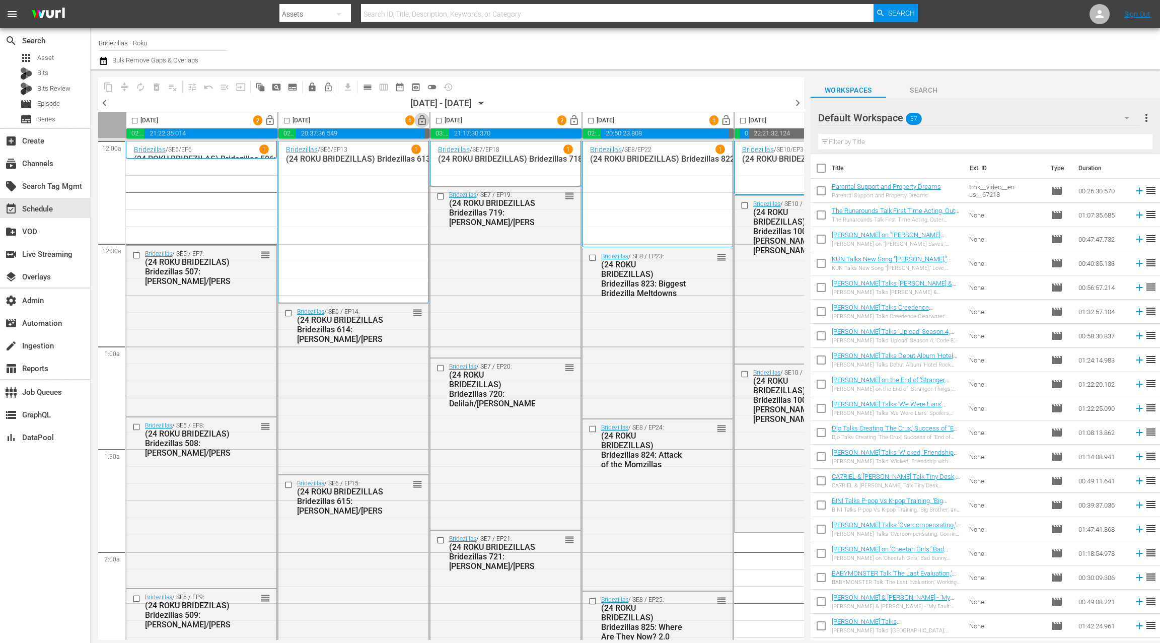
click at [423, 122] on span "lock_open" at bounding box center [423, 121] width 12 height 12
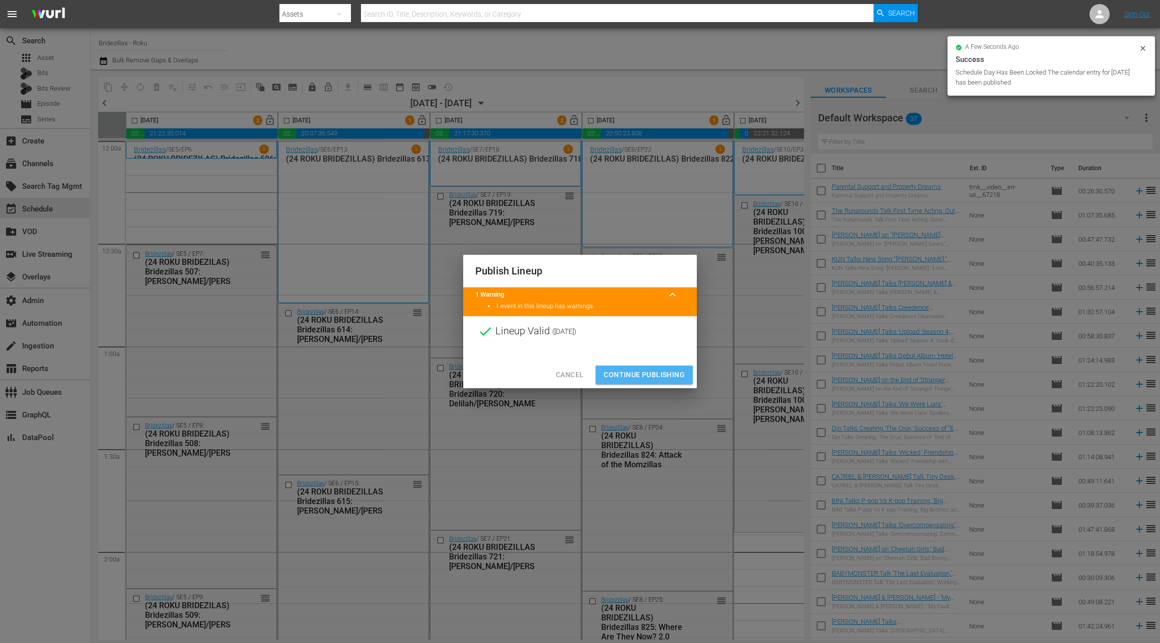
drag, startPoint x: 657, startPoint y: 373, endPoint x: 666, endPoint y: 328, distance: 45.7
click at [657, 373] on span "Continue Publishing" at bounding box center [644, 375] width 81 height 13
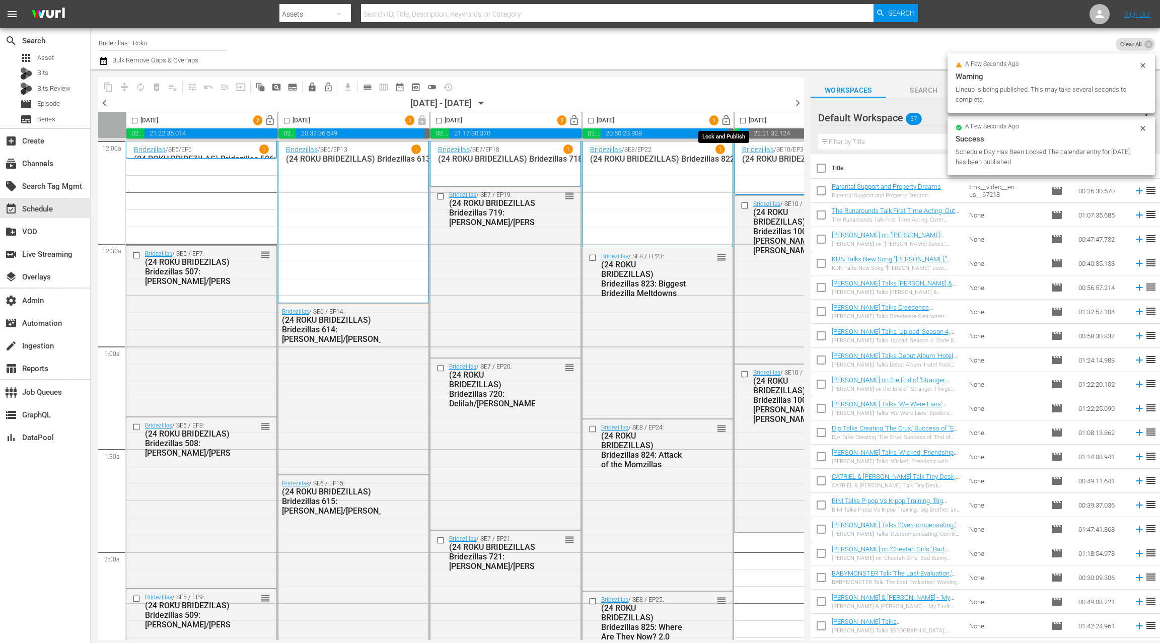
click at [726, 119] on span "lock_open" at bounding box center [727, 121] width 12 height 12
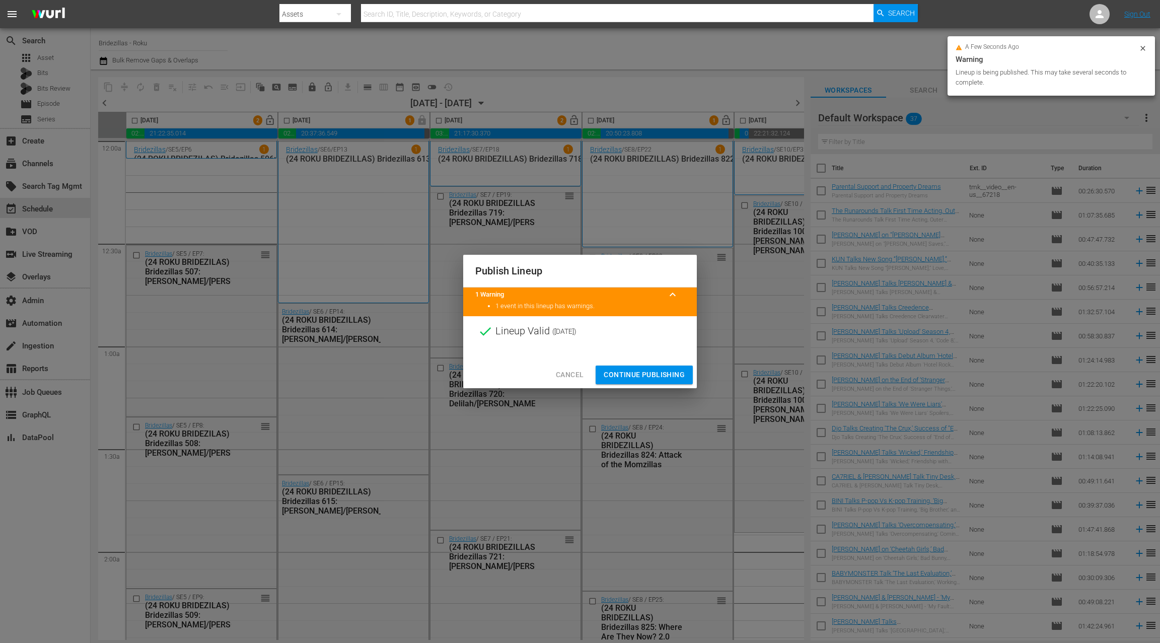
click at [644, 376] on span "Continue Publishing" at bounding box center [644, 375] width 81 height 13
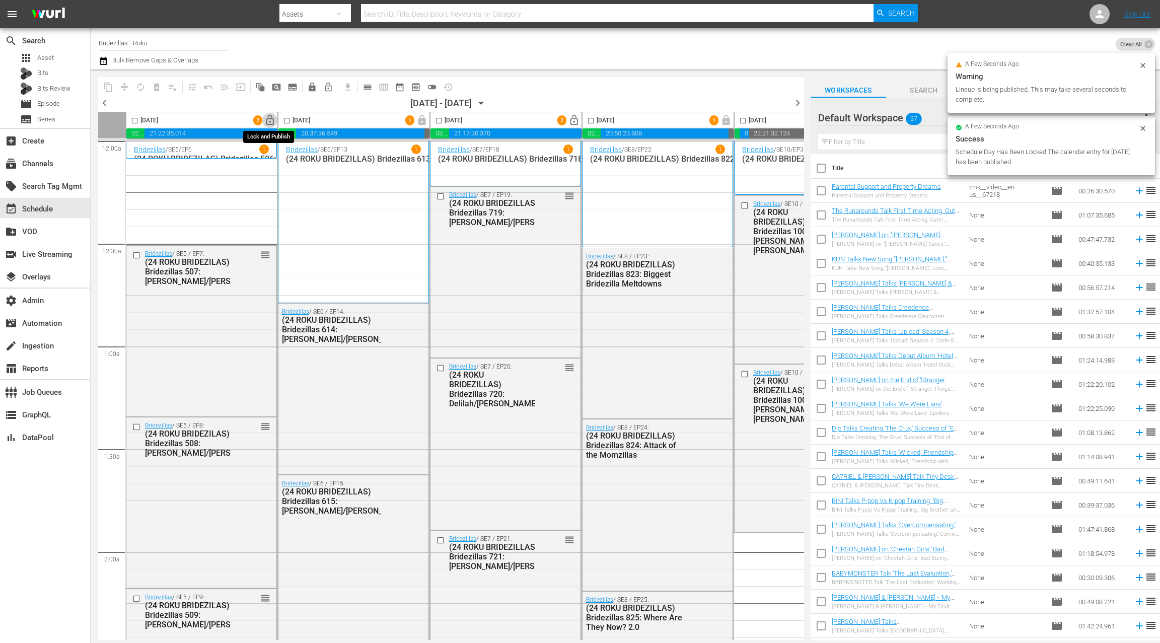
click at [273, 121] on span "lock_open" at bounding box center [270, 121] width 12 height 12
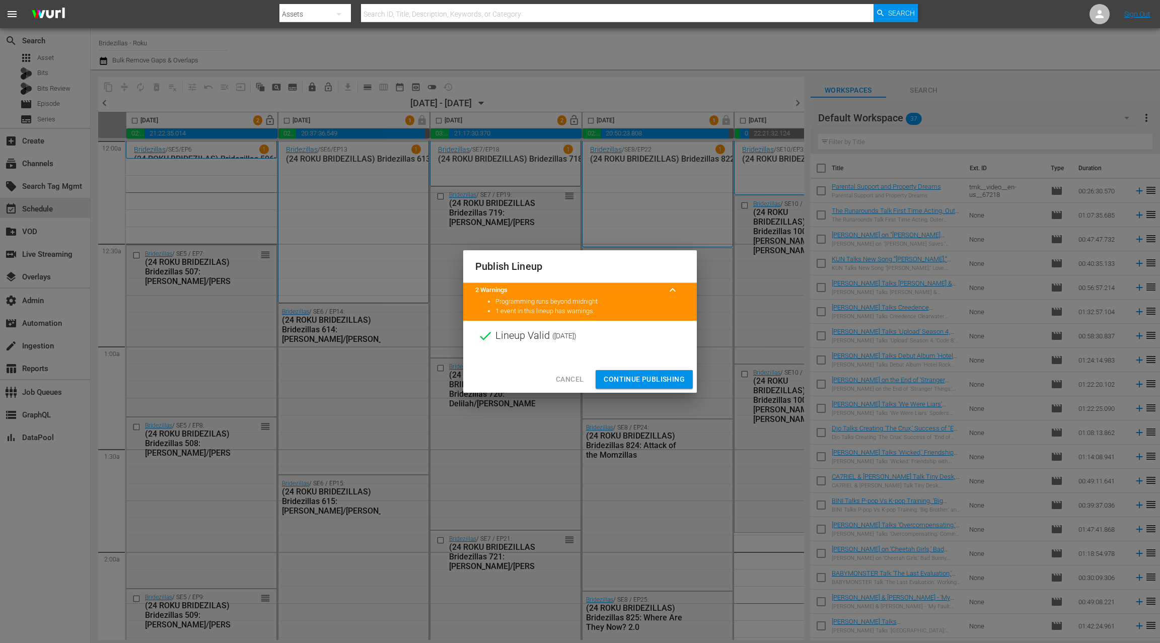
drag, startPoint x: 647, startPoint y: 377, endPoint x: 645, endPoint y: 286, distance: 90.7
click at [646, 377] on span "Continue Publishing" at bounding box center [644, 379] width 81 height 13
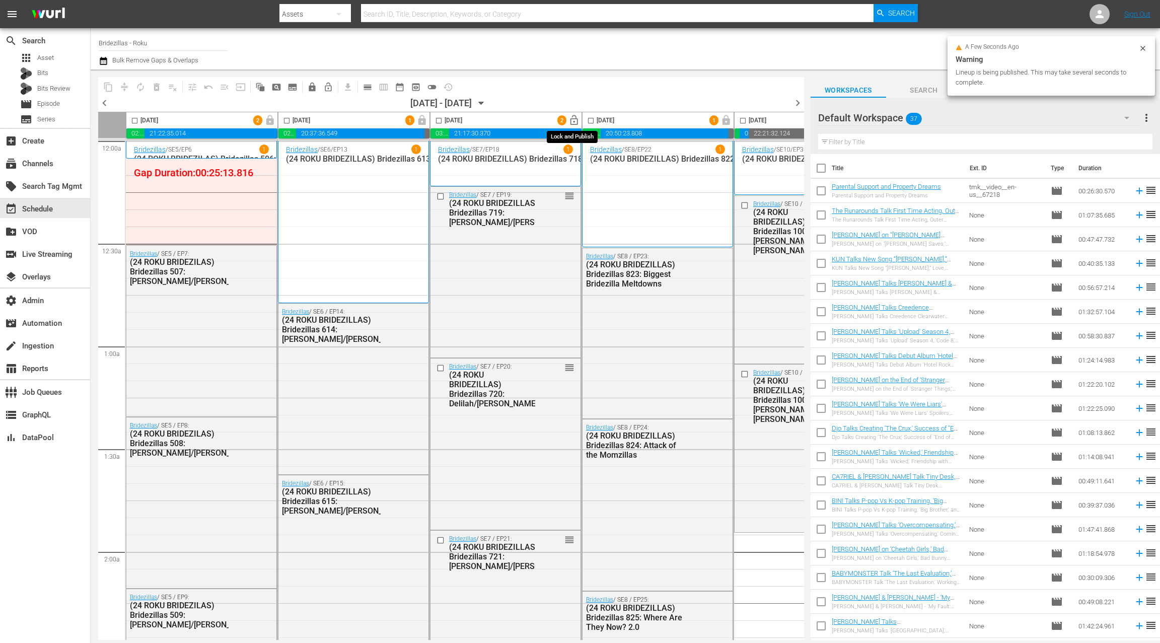
click at [573, 121] on span "lock_open" at bounding box center [575, 121] width 12 height 12
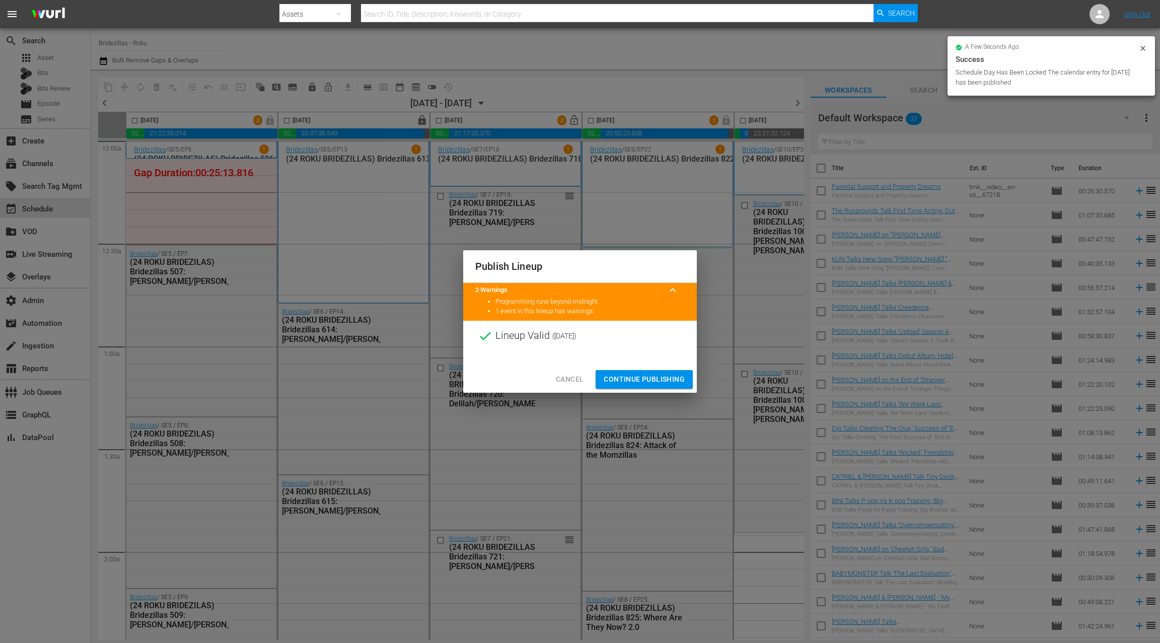
click at [636, 379] on span "Continue Publishing" at bounding box center [644, 379] width 81 height 13
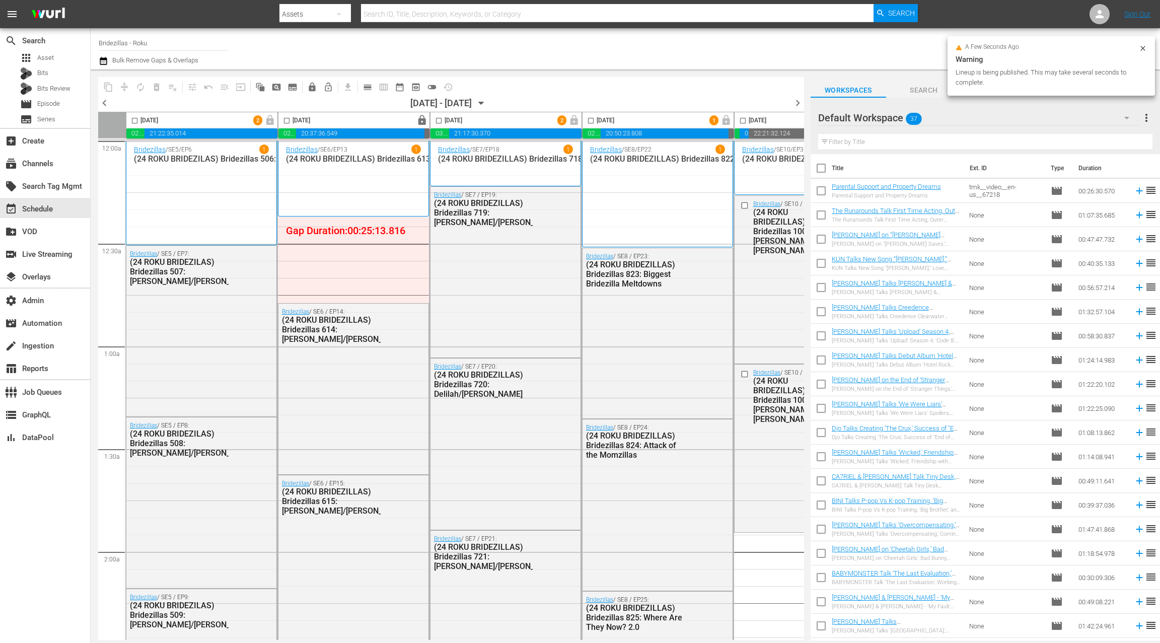
click at [104, 61] on icon "button" at bounding box center [104, 61] width 10 height 12
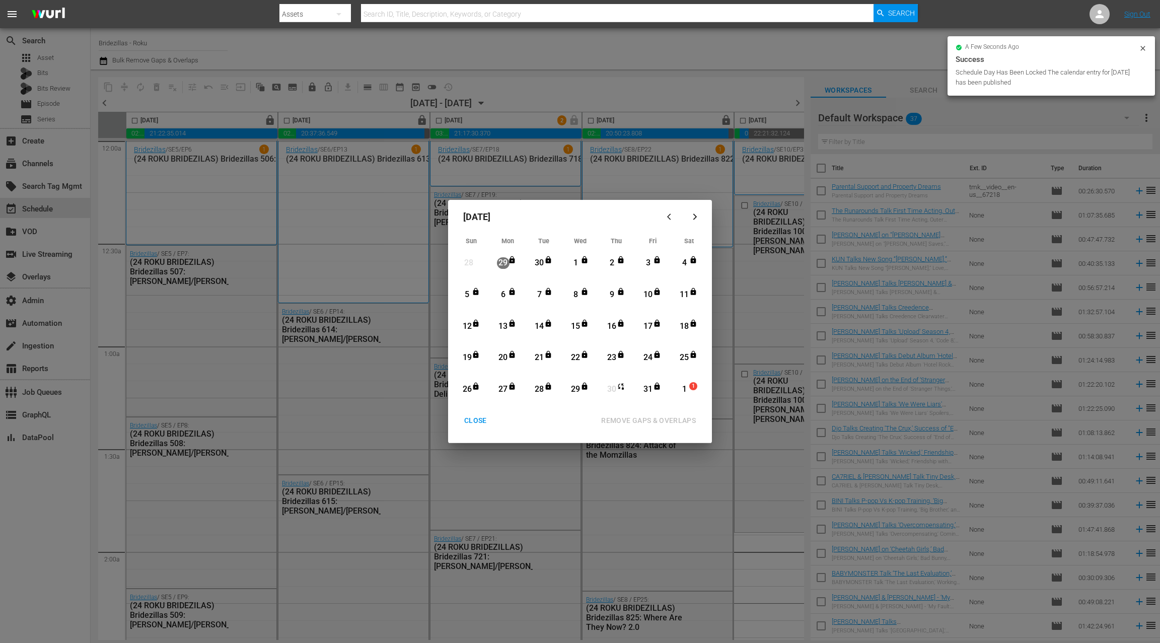
click at [482, 421] on div "CLOSE" at bounding box center [475, 421] width 39 height 13
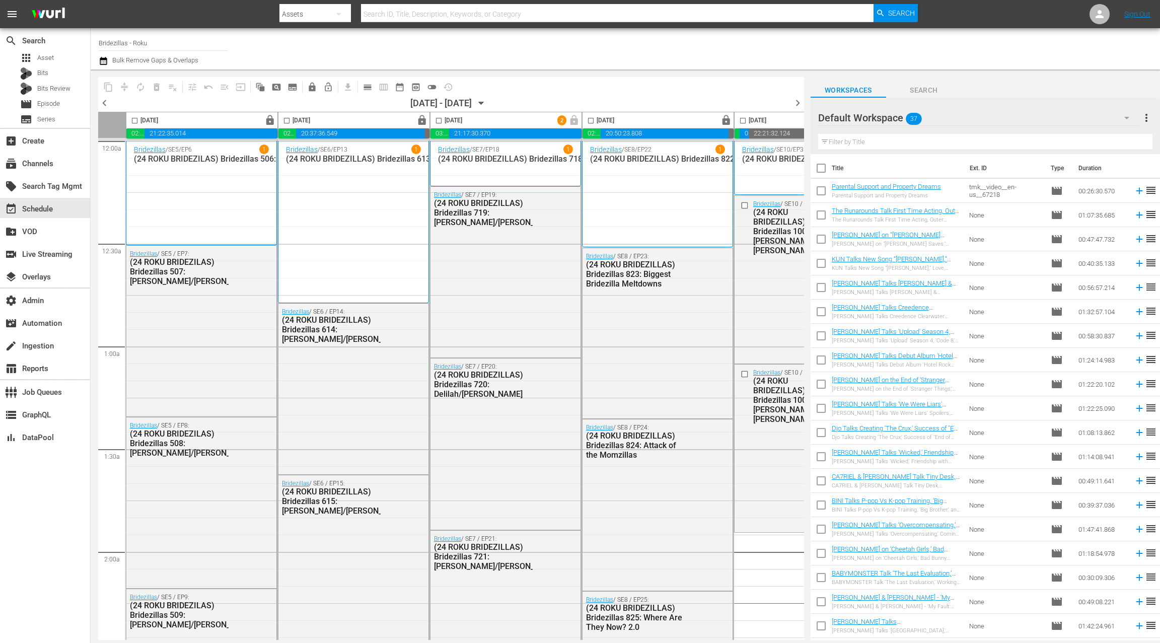
scroll to position [0, 1]
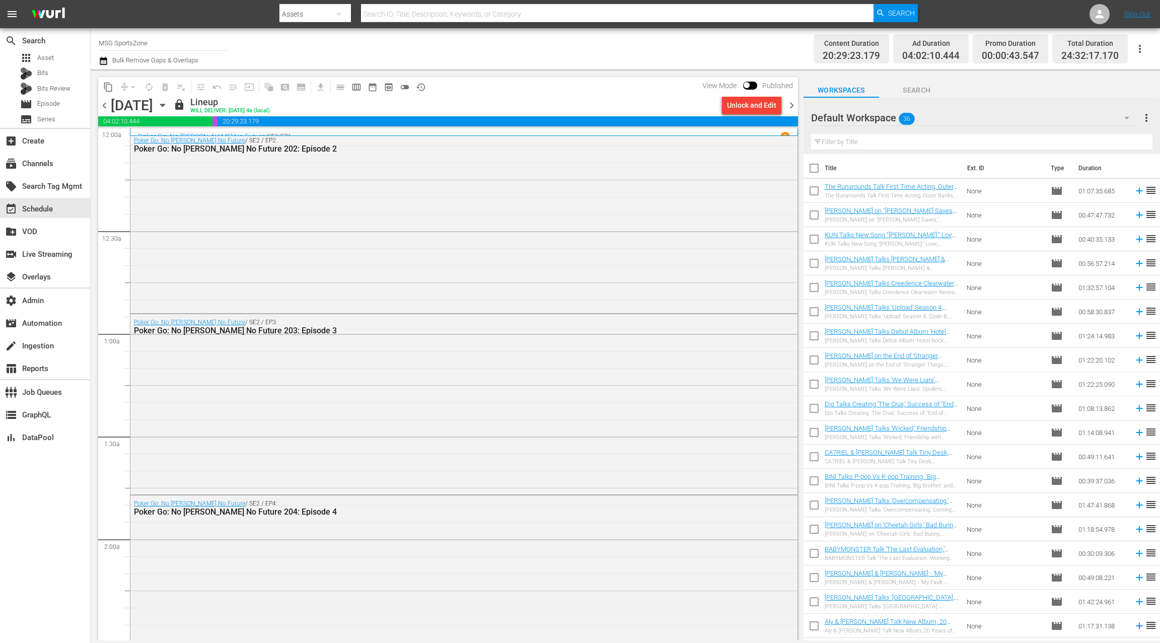
scroll to position [4186, 0]
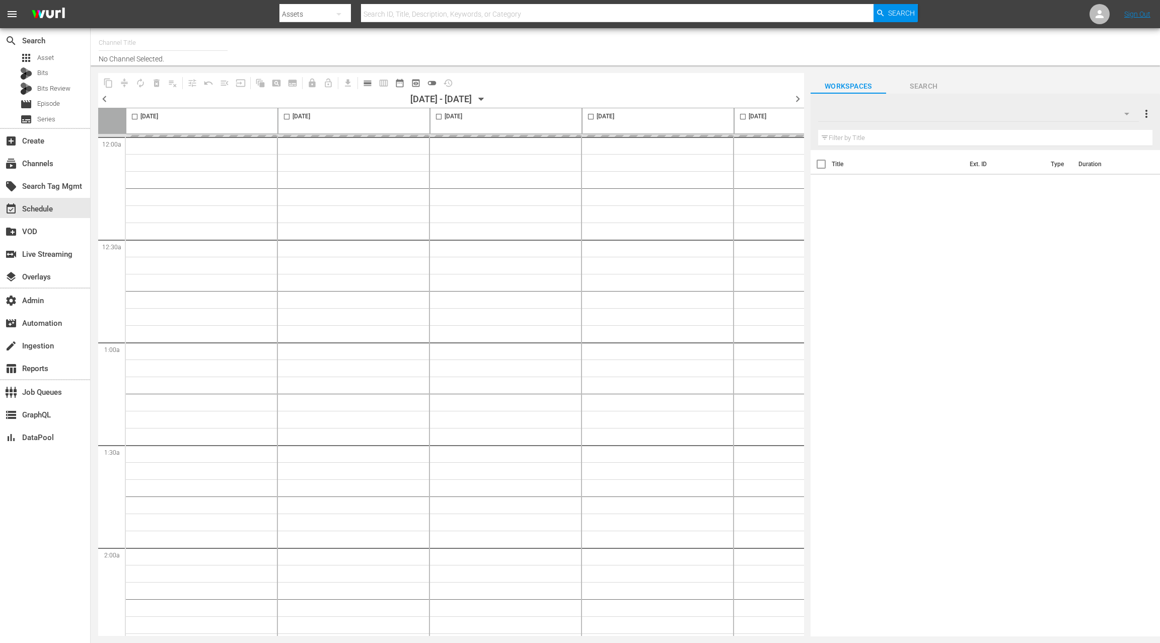
type input "Acorn 8 min ad load (2033)"
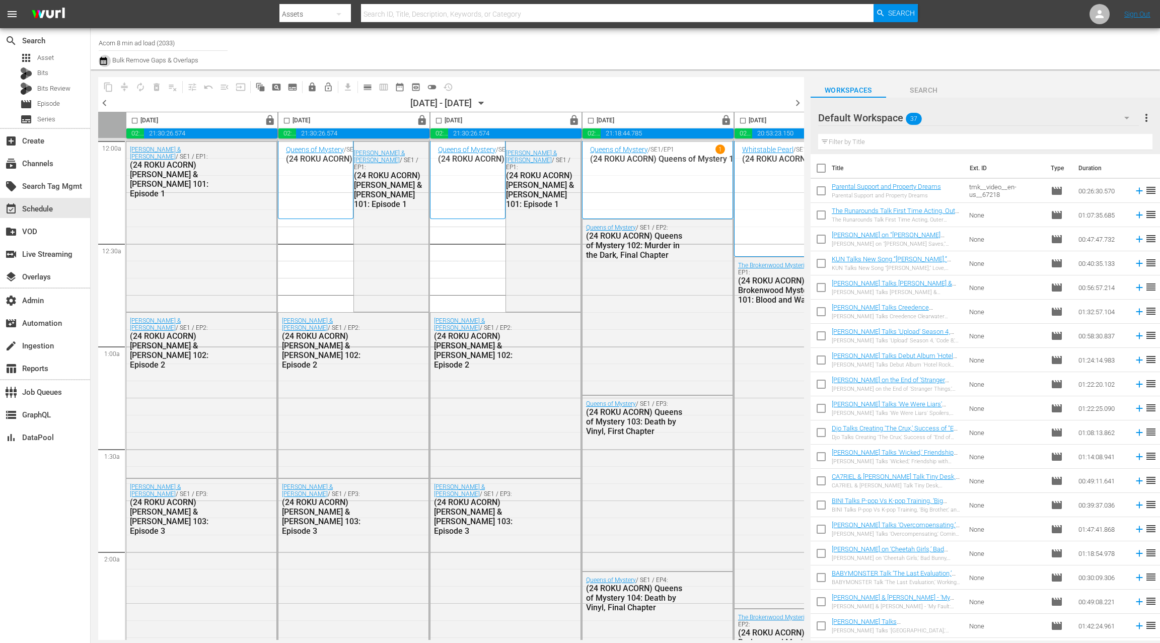
click at [105, 64] on icon "button" at bounding box center [104, 61] width 10 height 12
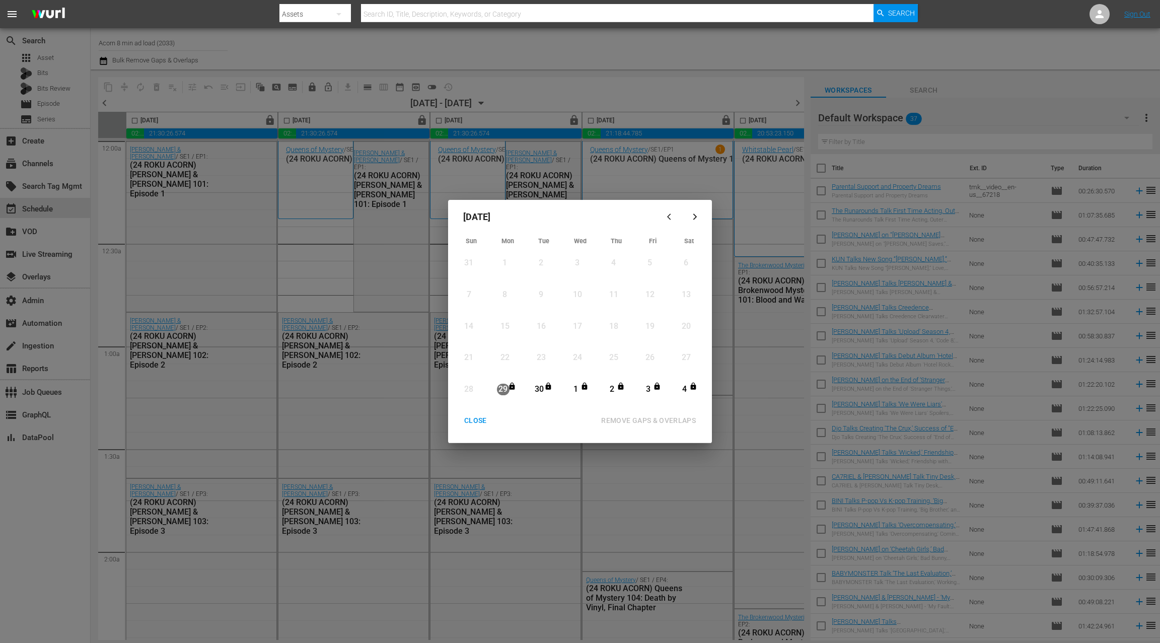
click at [540, 389] on div "30" at bounding box center [539, 390] width 13 height 12
click at [694, 221] on button "button" at bounding box center [695, 217] width 24 height 24
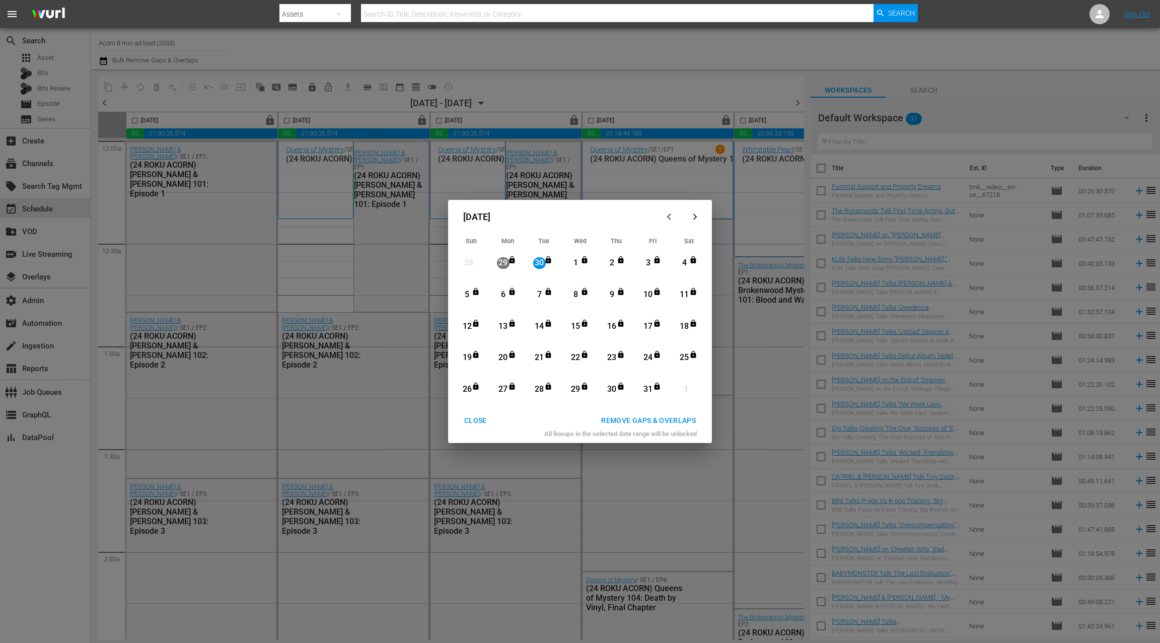
click at [580, 357] on div "22" at bounding box center [576, 358] width 13 height 12
click at [615, 418] on div "REMOVE GAPS & OVERLAPS" at bounding box center [648, 421] width 111 height 13
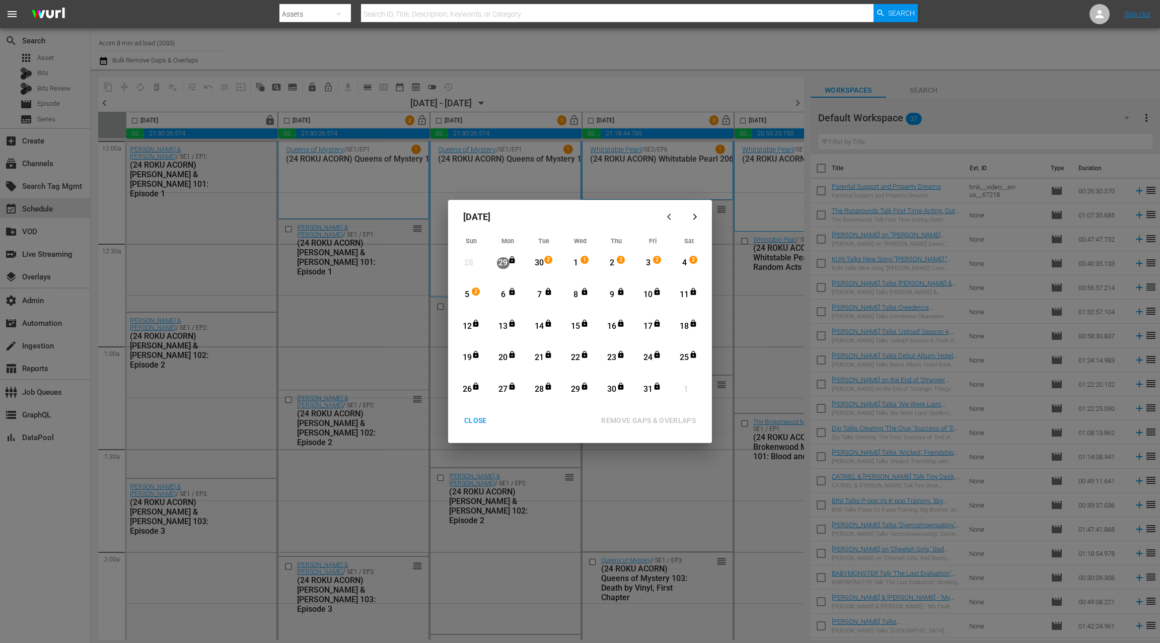
click at [480, 424] on div "CLOSE" at bounding box center [475, 421] width 39 height 13
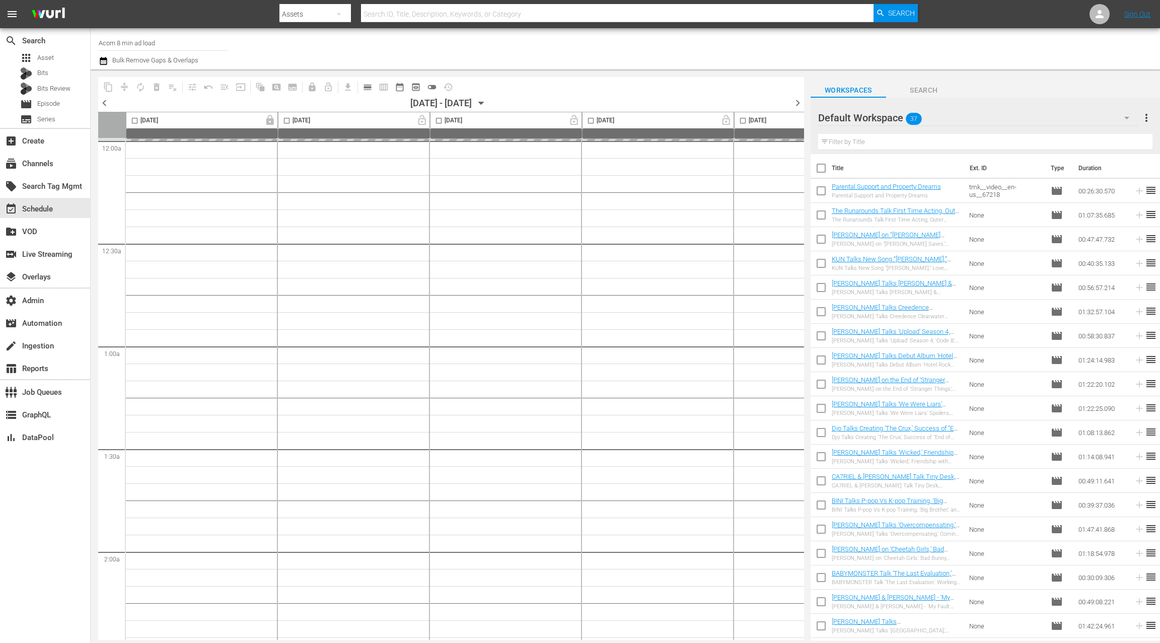
click at [105, 63] on icon "button" at bounding box center [104, 61] width 10 height 12
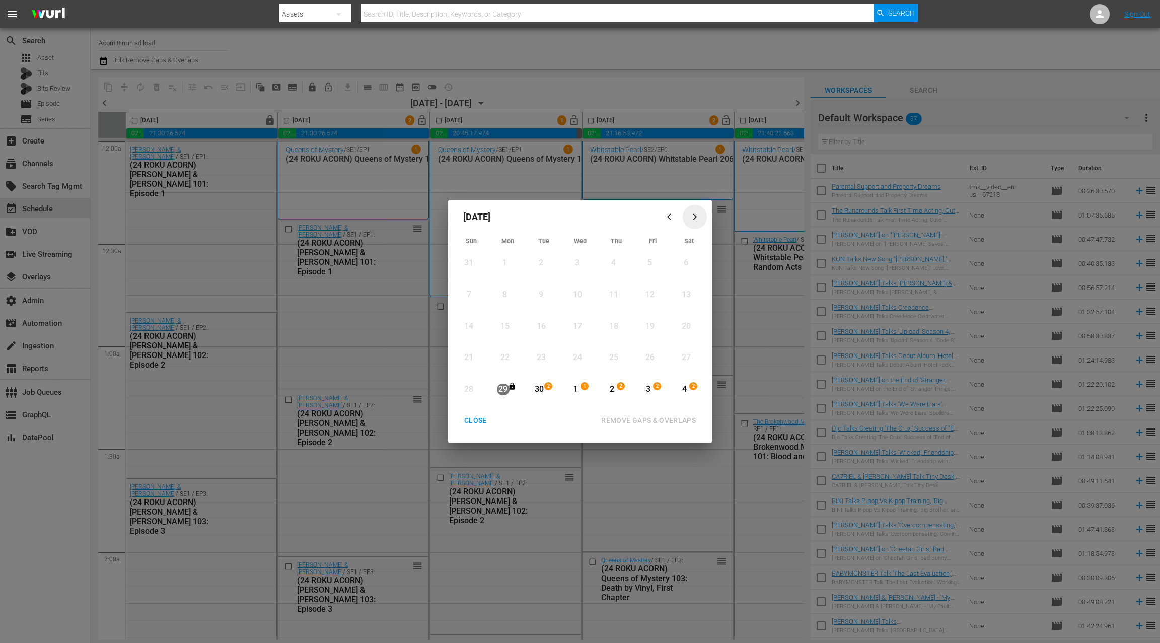
click at [692, 218] on icon "button" at bounding box center [696, 217] width 8 height 8
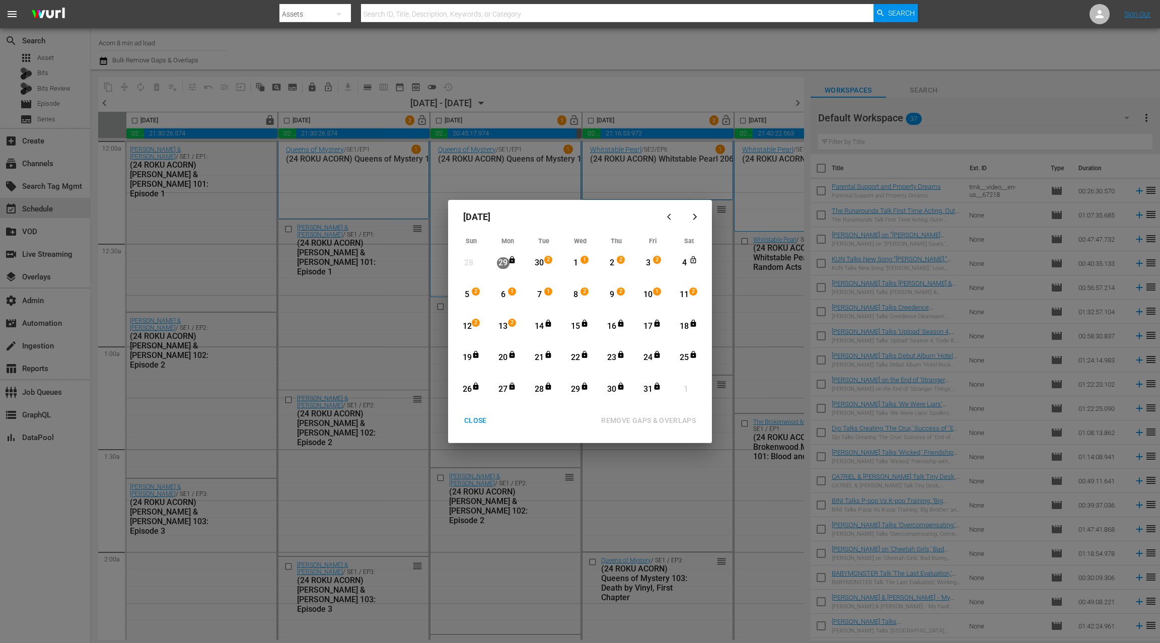
click at [506, 328] on div "13" at bounding box center [503, 327] width 13 height 12
click at [647, 389] on div "31" at bounding box center [648, 390] width 13 height 12
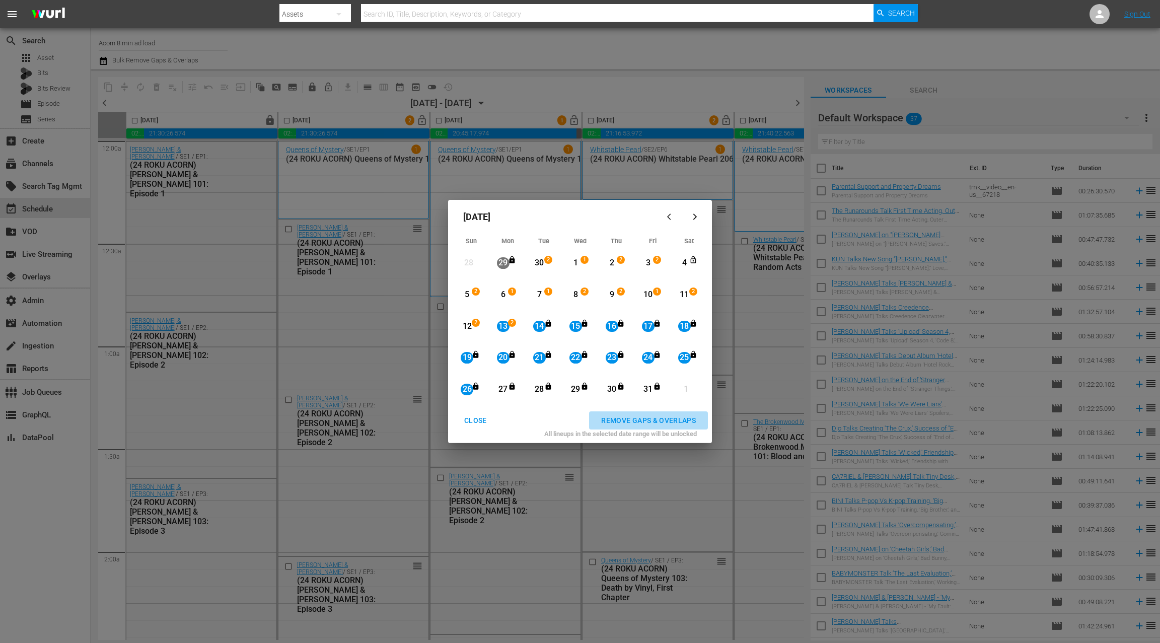
click at [643, 423] on div "REMOVE GAPS & OVERLAPS" at bounding box center [648, 421] width 111 height 13
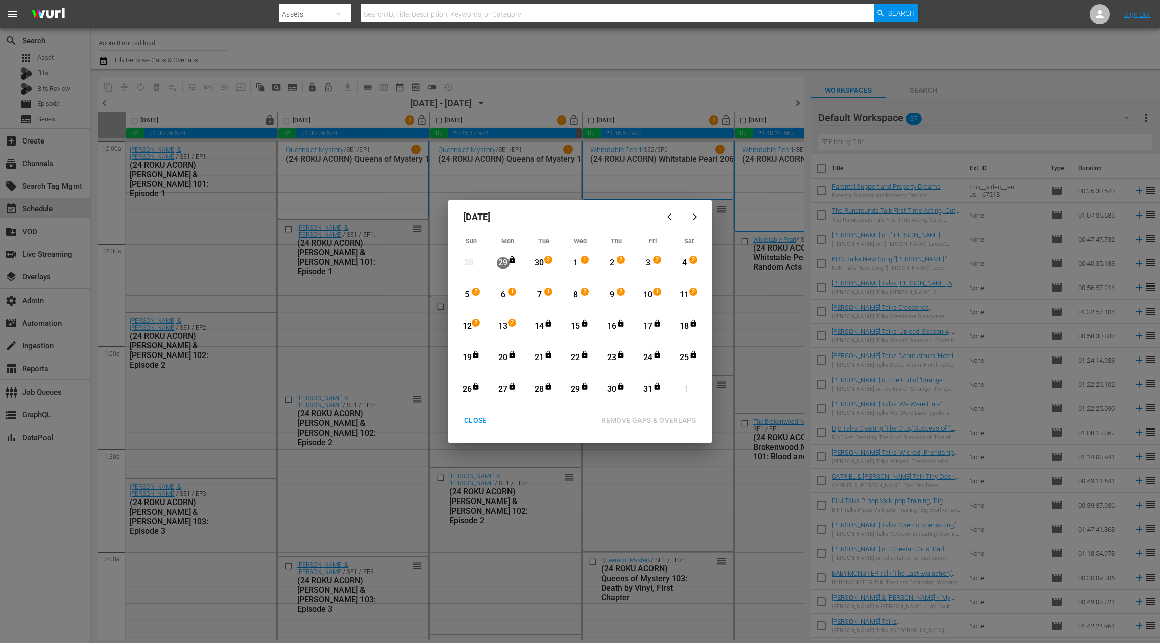
click at [481, 420] on div "CLOSE" at bounding box center [475, 421] width 39 height 13
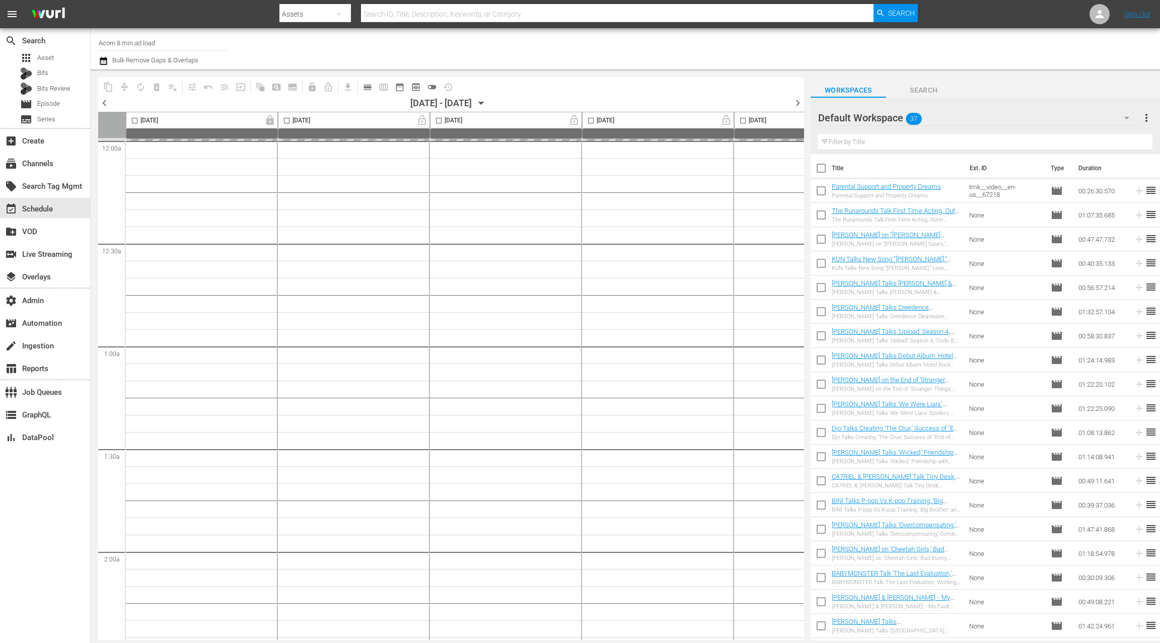
click at [105, 63] on icon "button" at bounding box center [104, 61] width 10 height 12
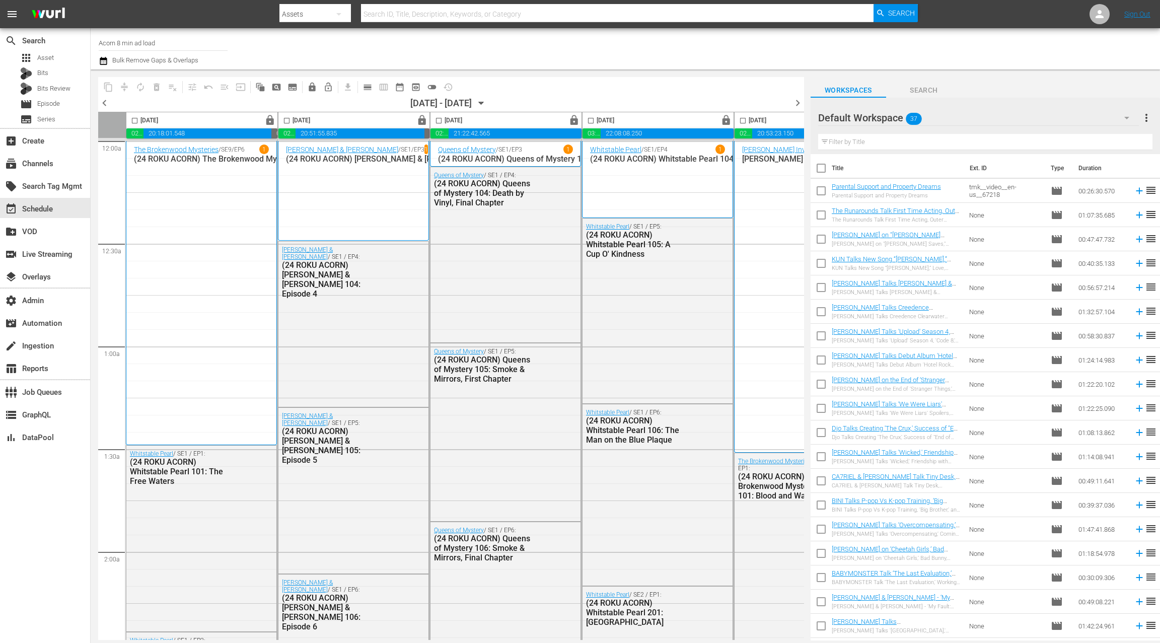
scroll to position [0, 390]
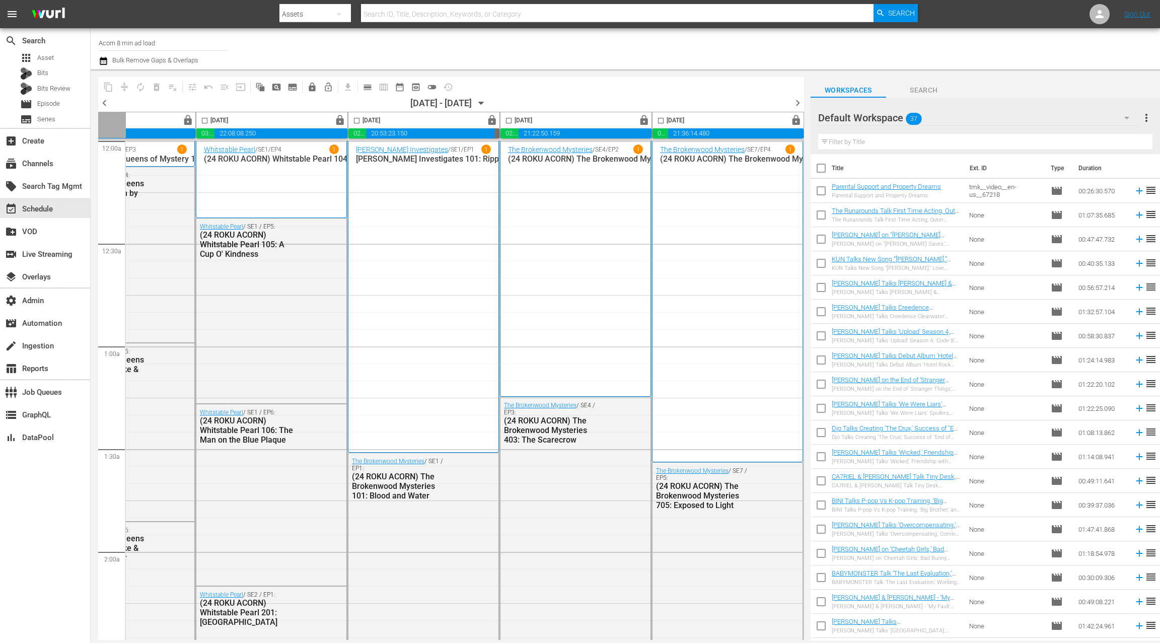
click at [798, 103] on span "chevron_right" at bounding box center [798, 103] width 13 height 13
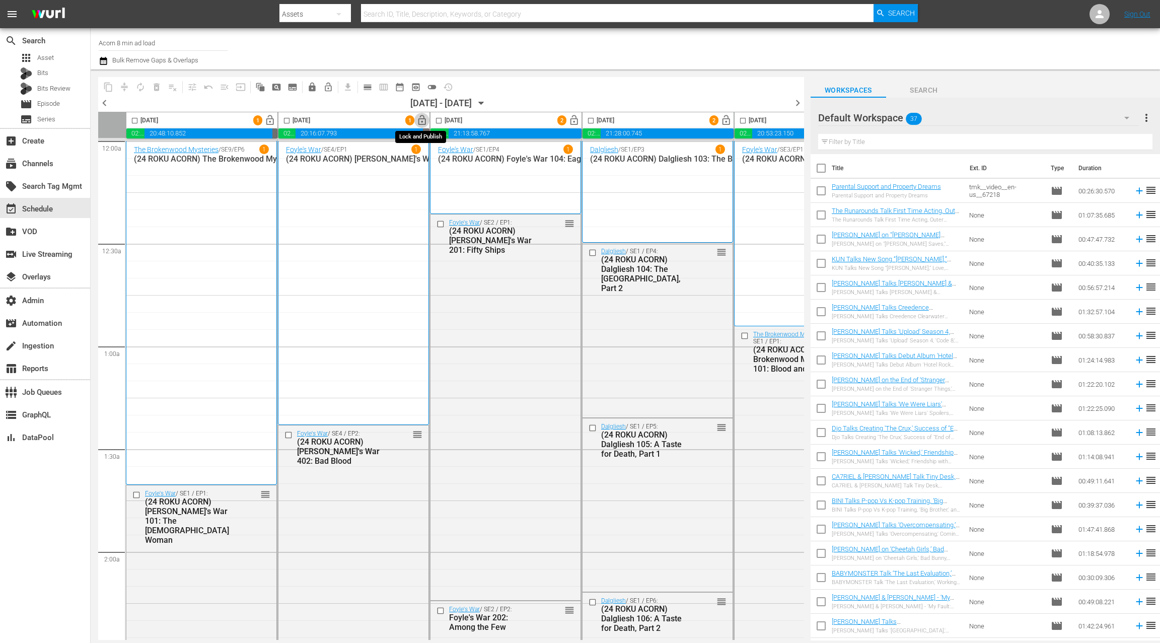
click at [424, 123] on span "lock_open" at bounding box center [423, 121] width 12 height 12
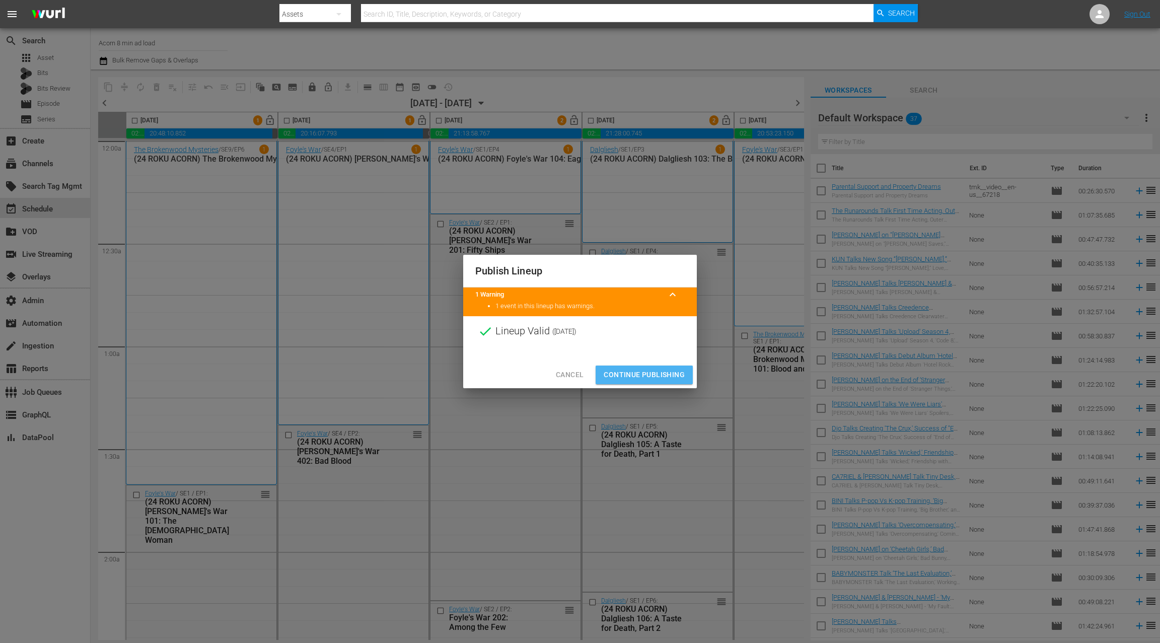
click at [646, 372] on span "Continue Publishing" at bounding box center [644, 375] width 81 height 13
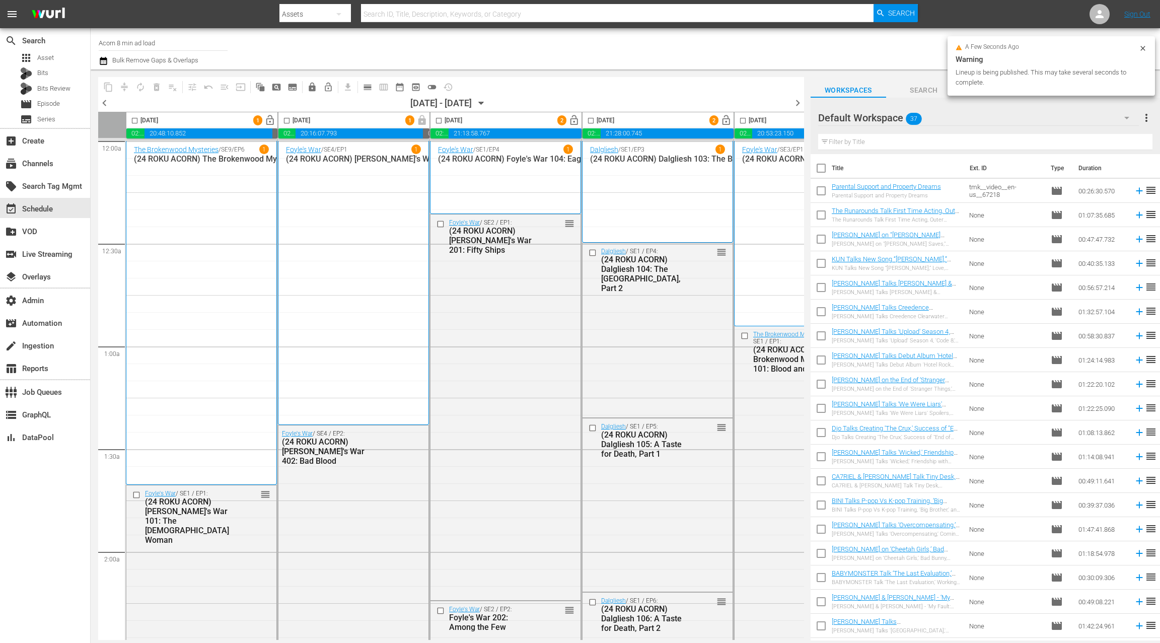
click at [725, 124] on span "lock_open" at bounding box center [727, 121] width 12 height 12
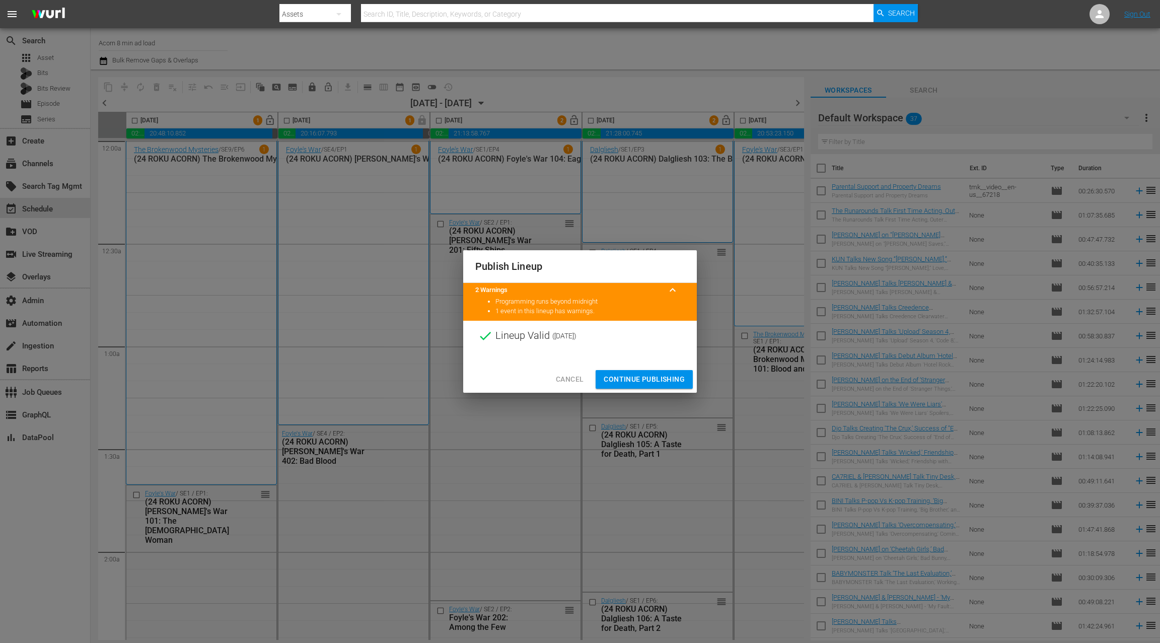
click at [653, 378] on span "Continue Publishing" at bounding box center [644, 379] width 81 height 13
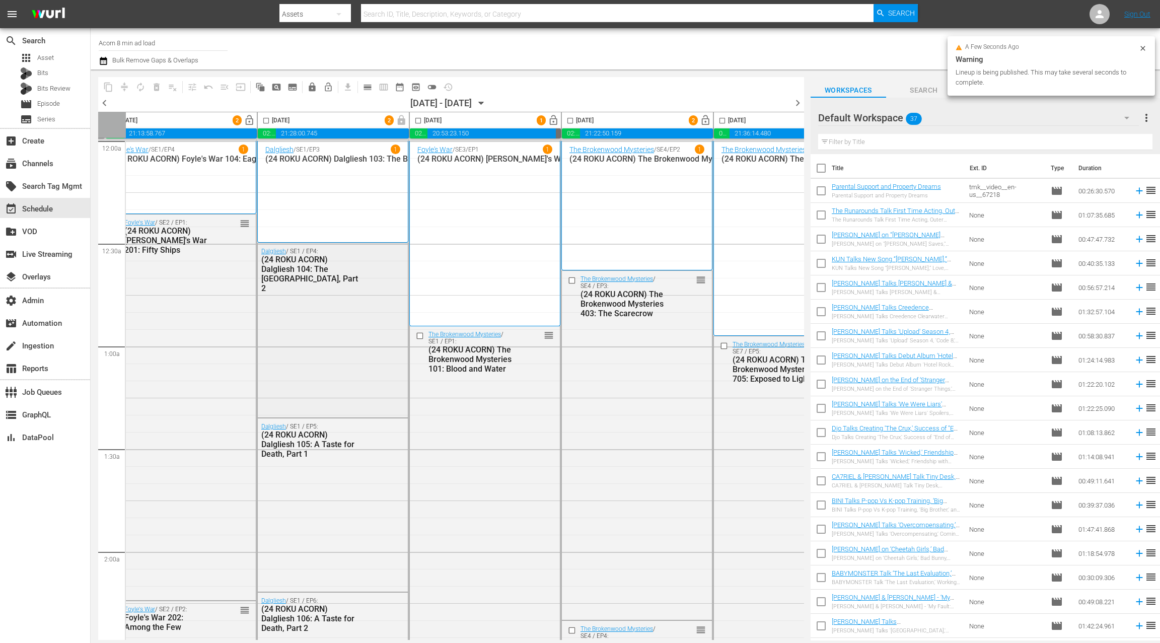
scroll to position [0, 342]
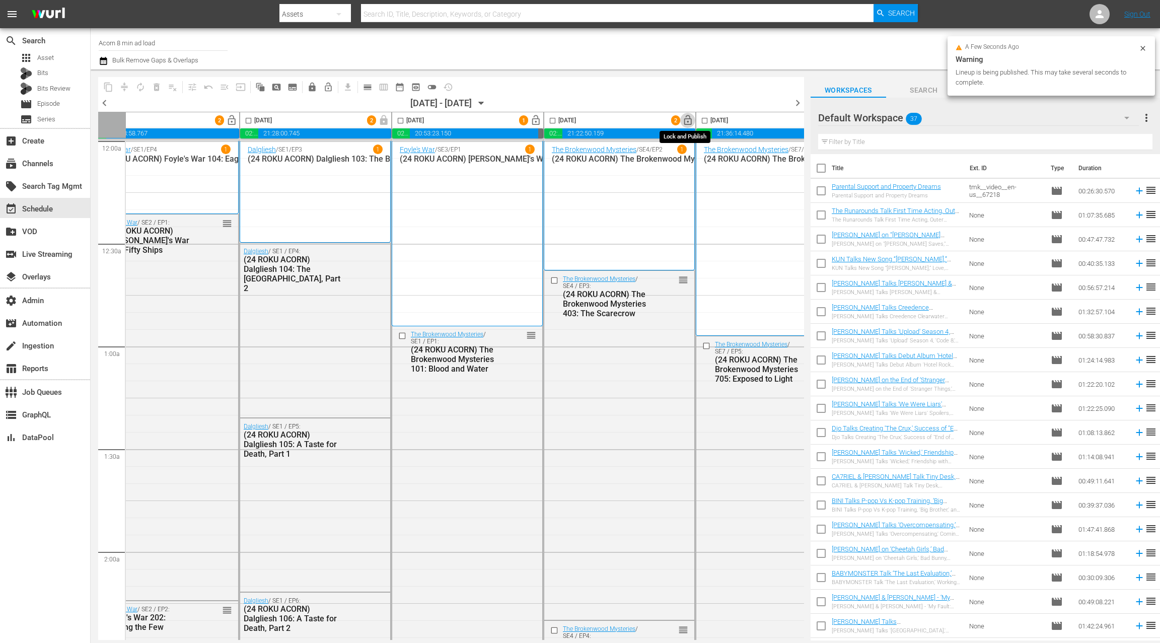
click at [689, 123] on span "lock_open" at bounding box center [688, 121] width 12 height 12
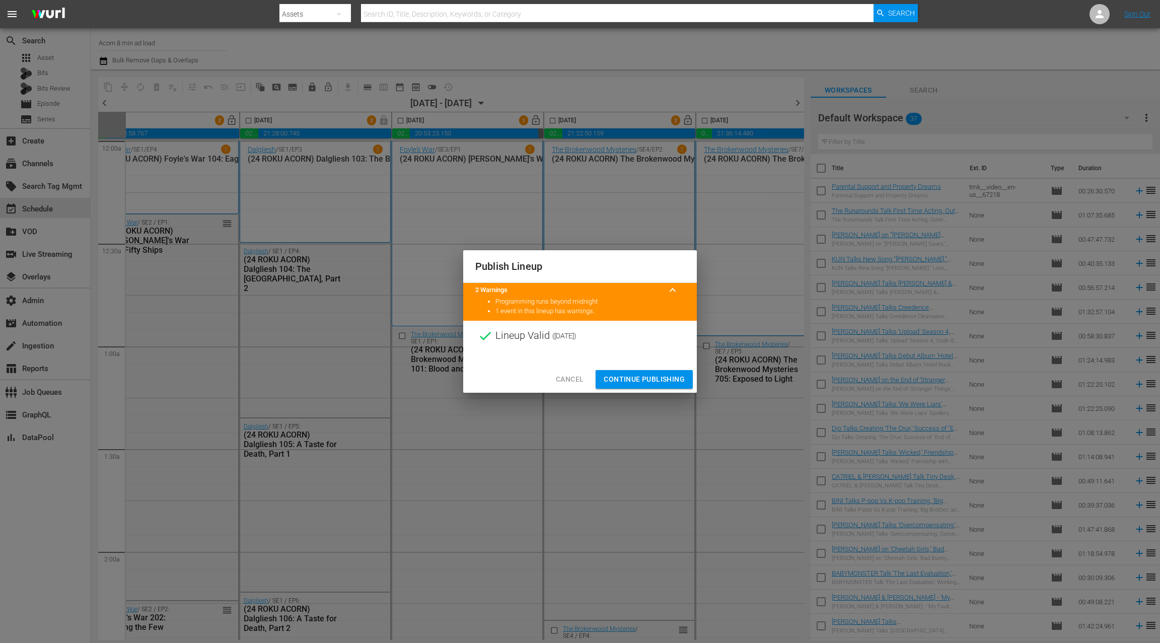
drag, startPoint x: 654, startPoint y: 381, endPoint x: 660, endPoint y: 352, distance: 29.7
click at [654, 381] on span "Continue Publishing" at bounding box center [644, 379] width 81 height 13
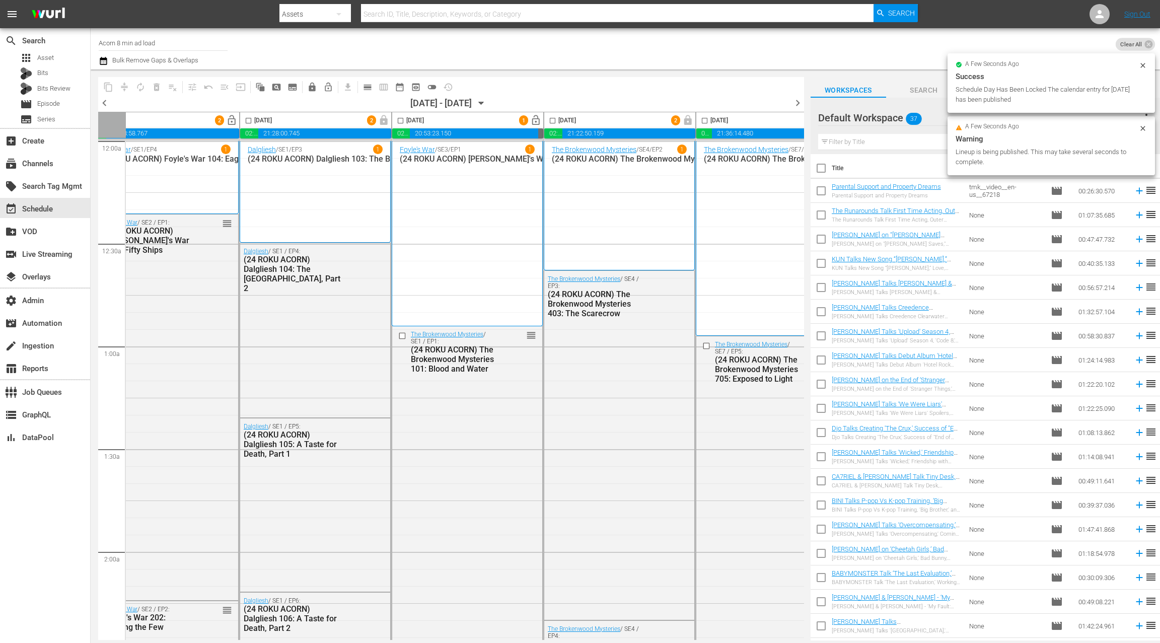
scroll to position [0, 0]
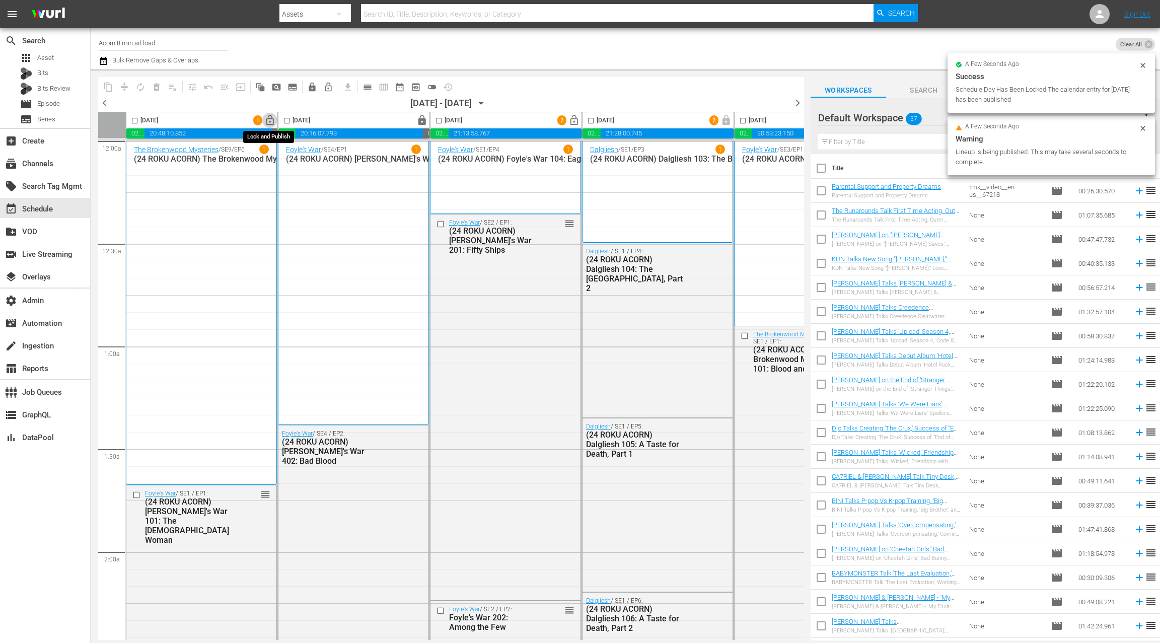
click at [269, 121] on span "lock_open" at bounding box center [270, 121] width 12 height 12
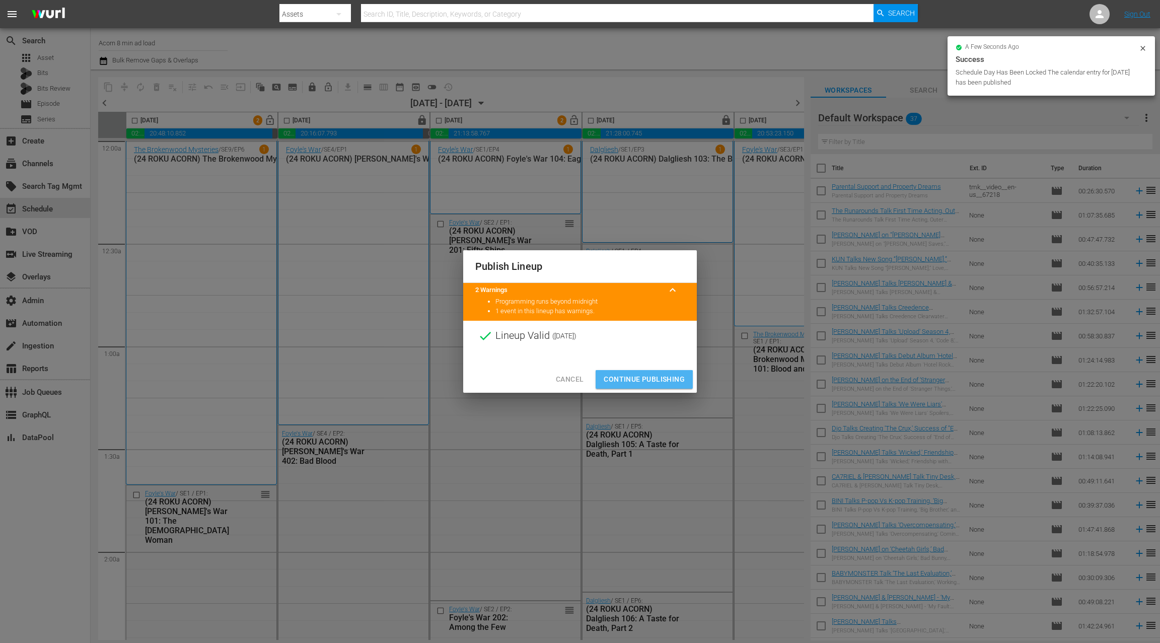
click at [642, 382] on span "Continue Publishing" at bounding box center [644, 379] width 81 height 13
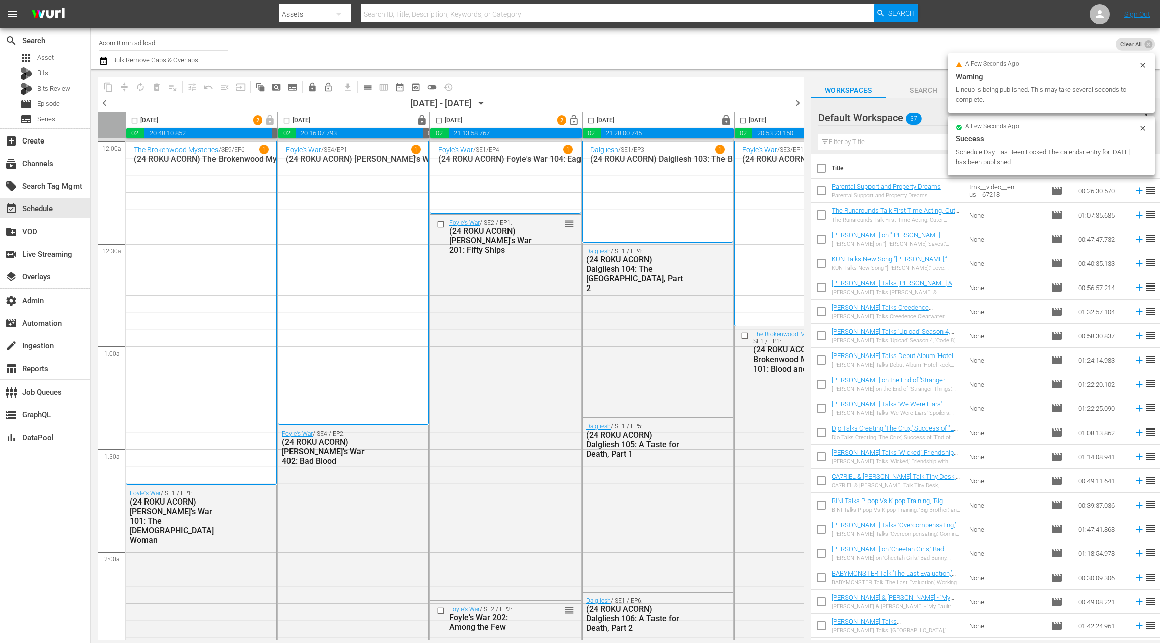
scroll to position [0, 6]
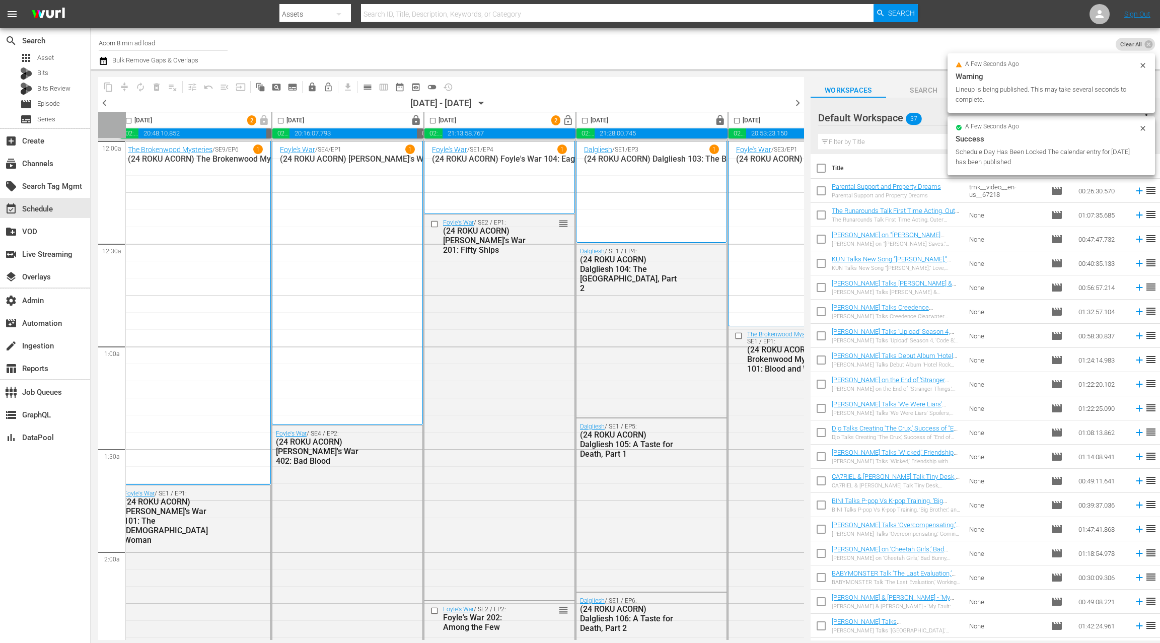
click at [566, 121] on span "lock_open" at bounding box center [569, 121] width 12 height 12
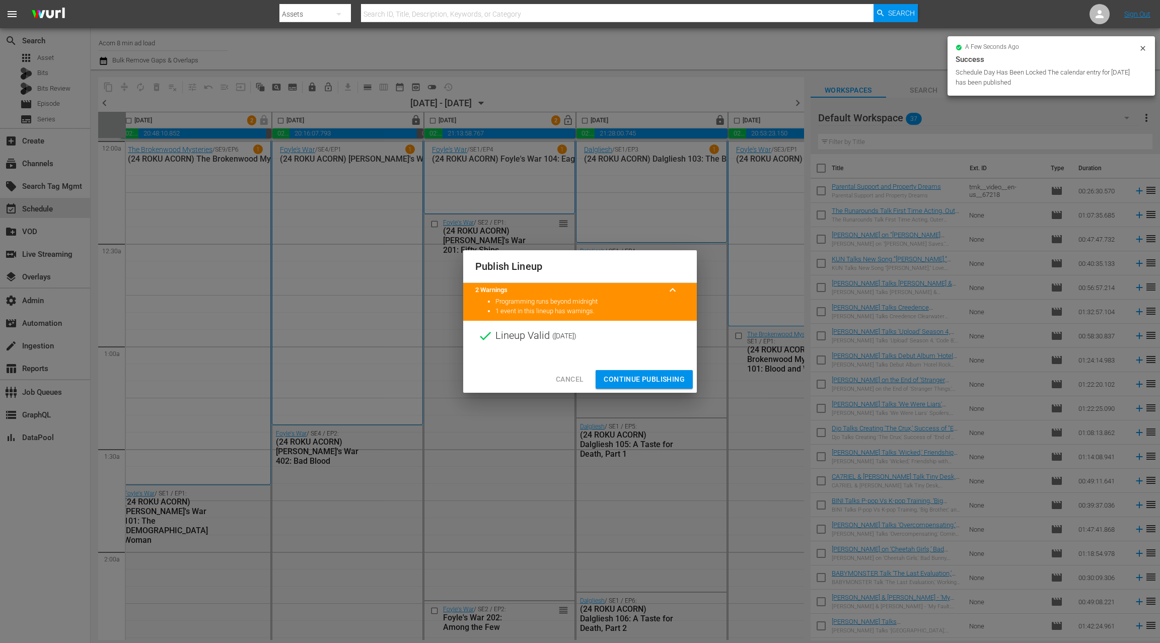
click at [650, 381] on span "Continue Publishing" at bounding box center [644, 379] width 81 height 13
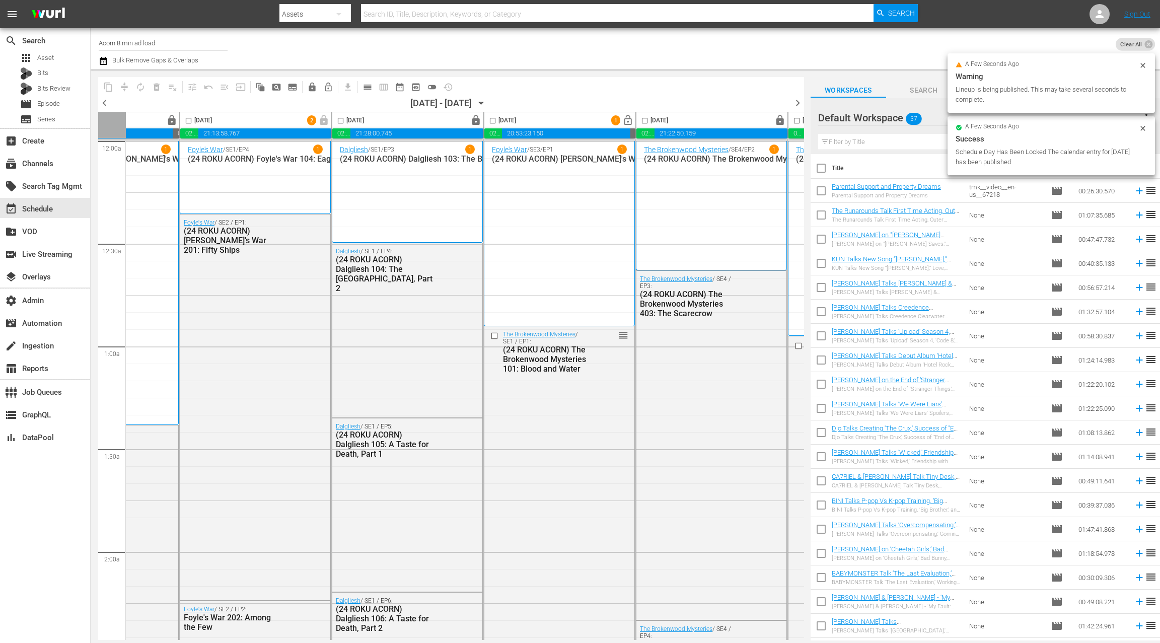
scroll to position [0, 367]
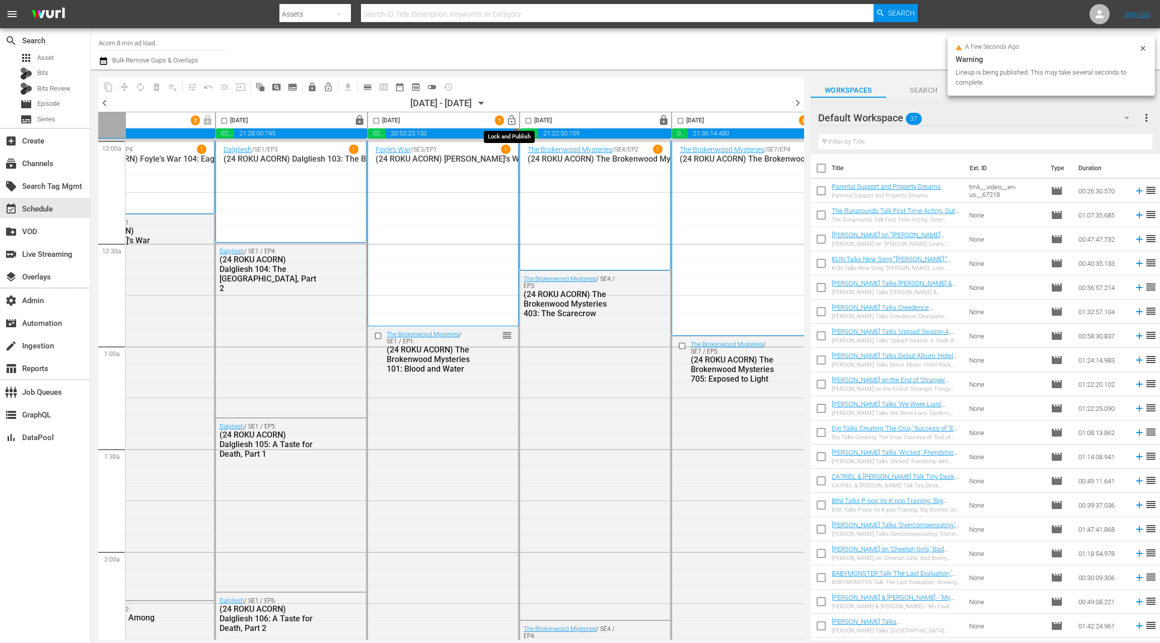
click at [512, 122] on span "lock_open" at bounding box center [512, 121] width 12 height 12
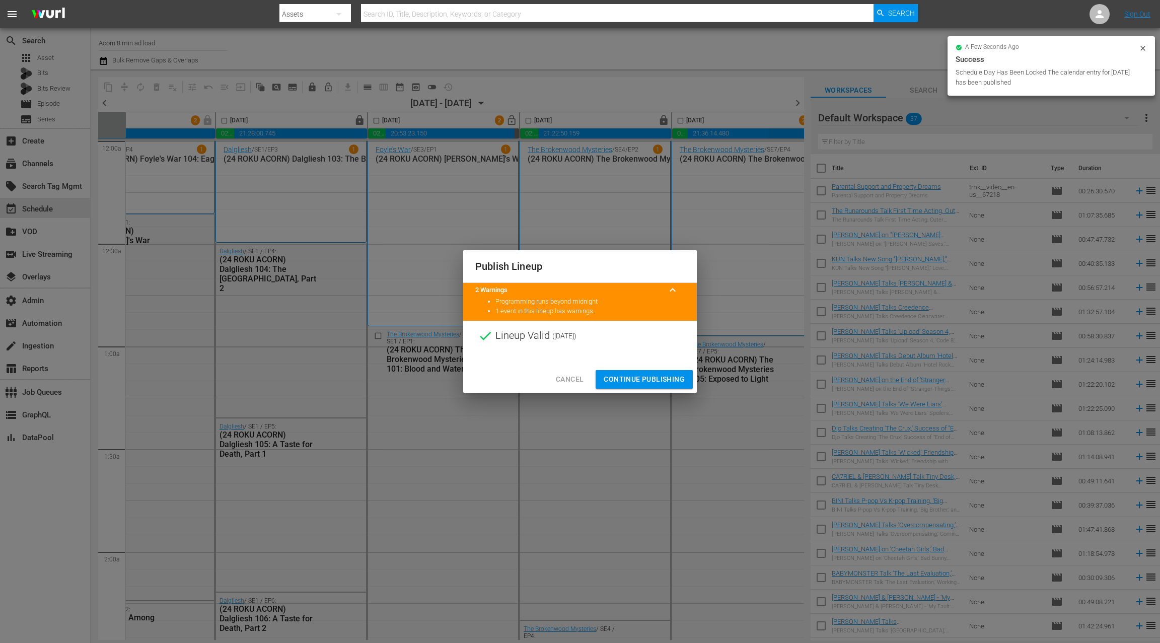
click at [656, 380] on span "Continue Publishing" at bounding box center [644, 379] width 81 height 13
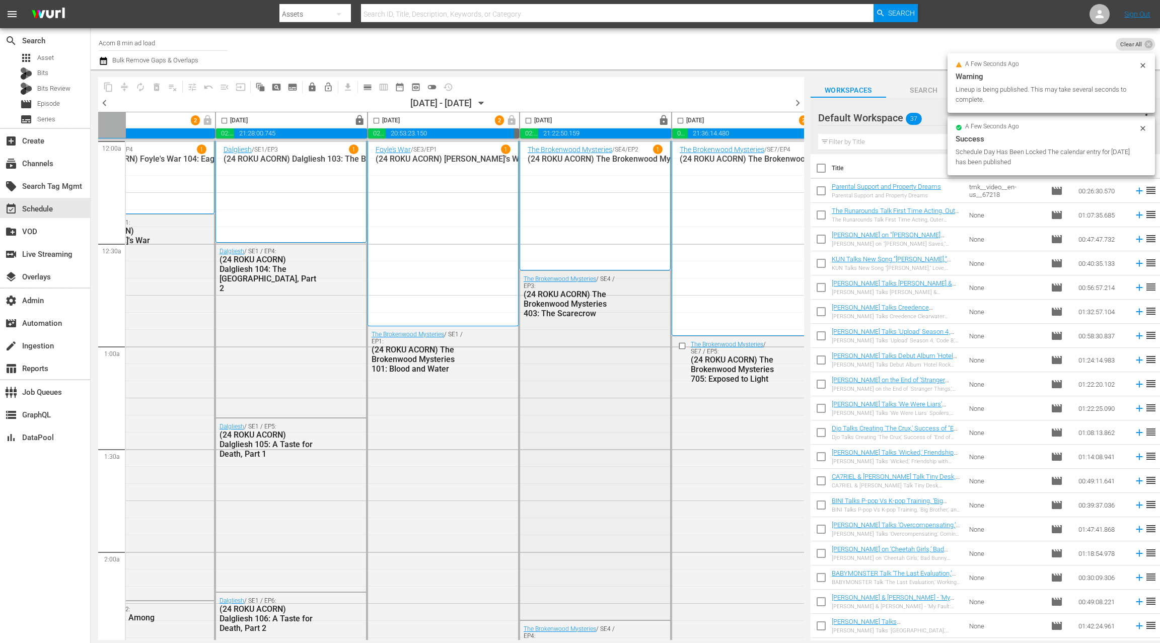
scroll to position [0, 390]
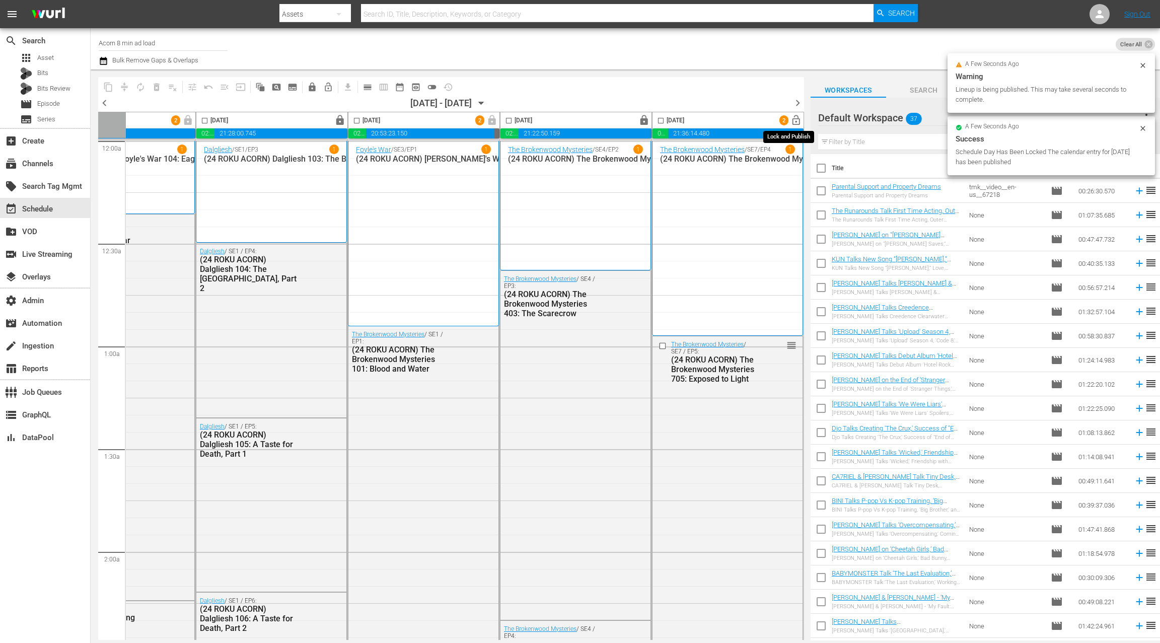
click at [794, 120] on span "lock_open" at bounding box center [797, 121] width 12 height 12
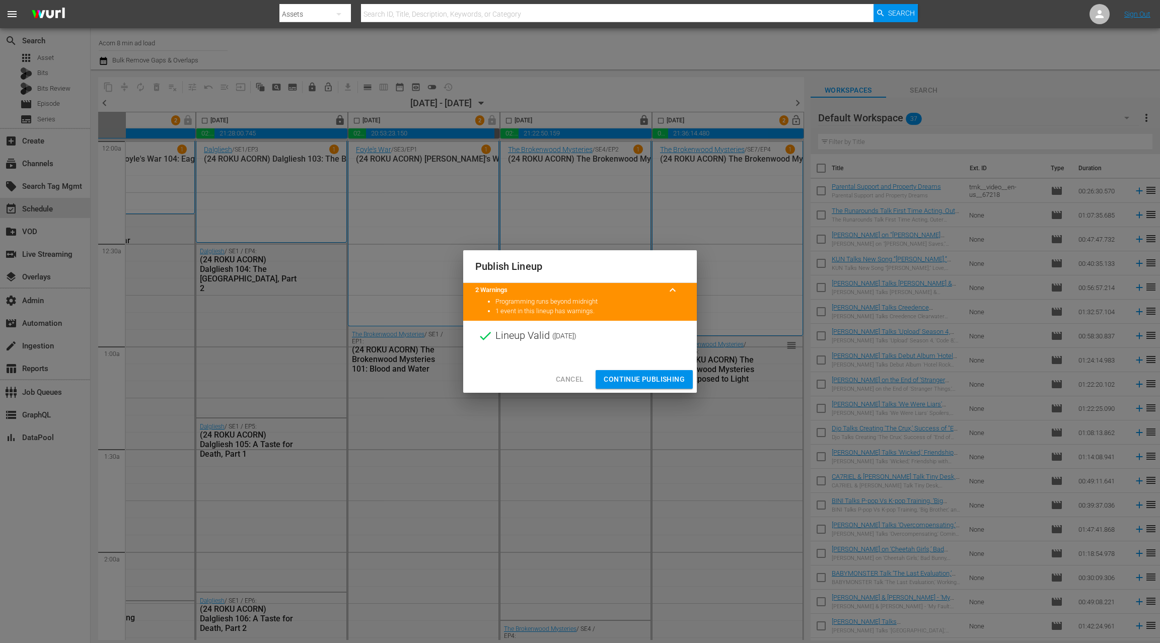
click at [652, 378] on span "Continue Publishing" at bounding box center [644, 379] width 81 height 13
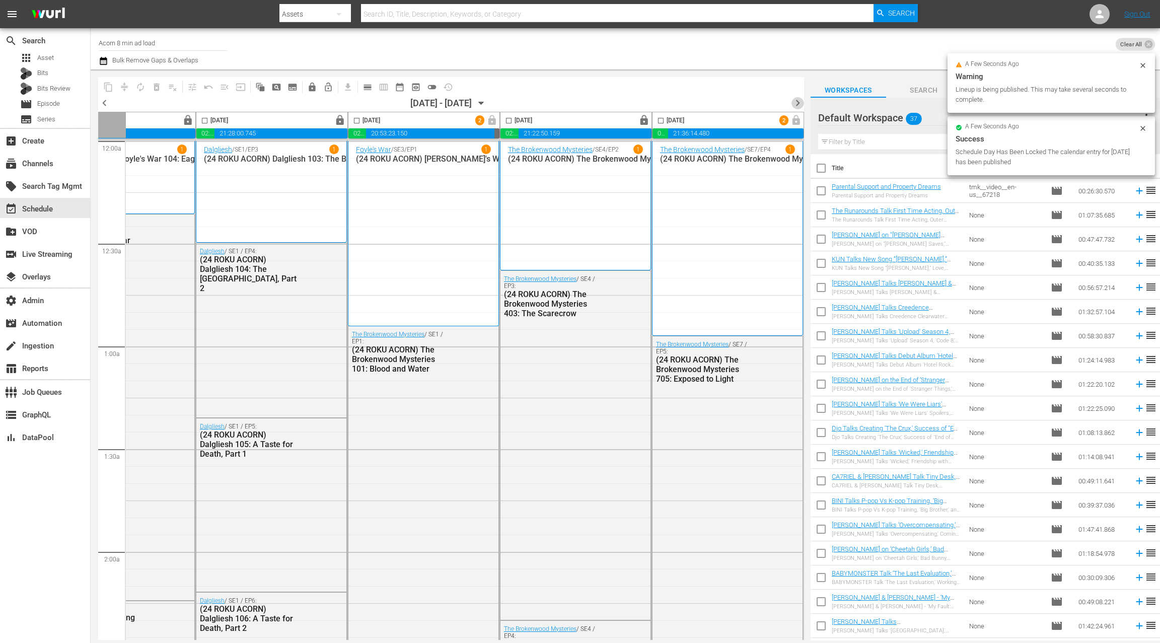
drag, startPoint x: 800, startPoint y: 101, endPoint x: 536, endPoint y: 82, distance: 264.6
click at [799, 101] on span "chevron_right" at bounding box center [798, 103] width 13 height 13
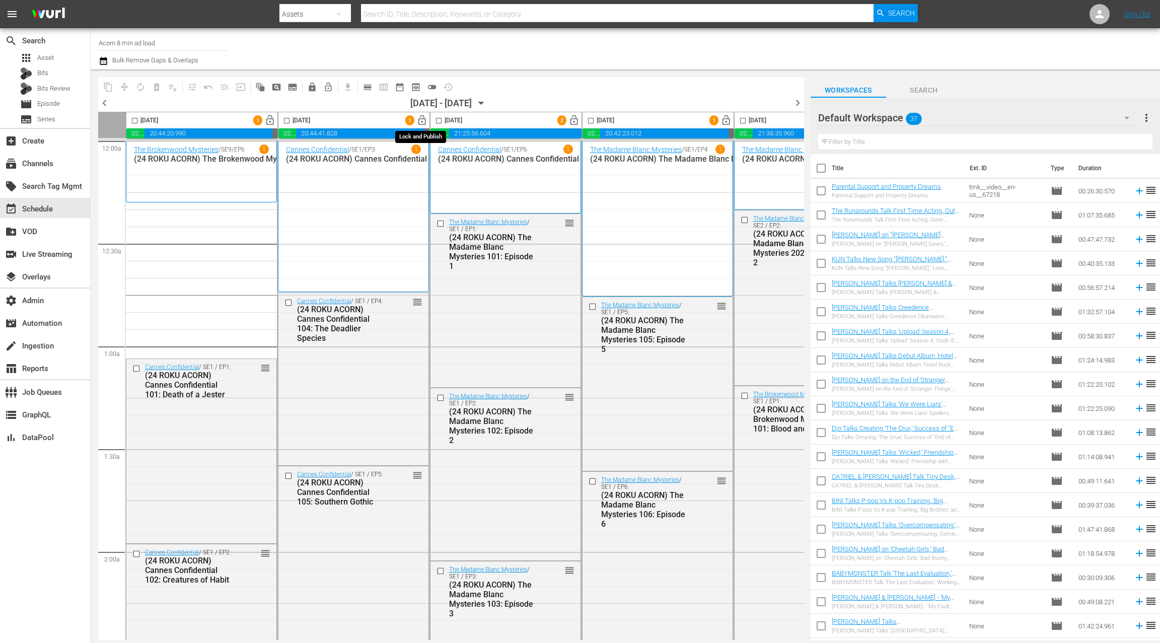
click at [423, 119] on span "lock_open" at bounding box center [423, 121] width 12 height 12
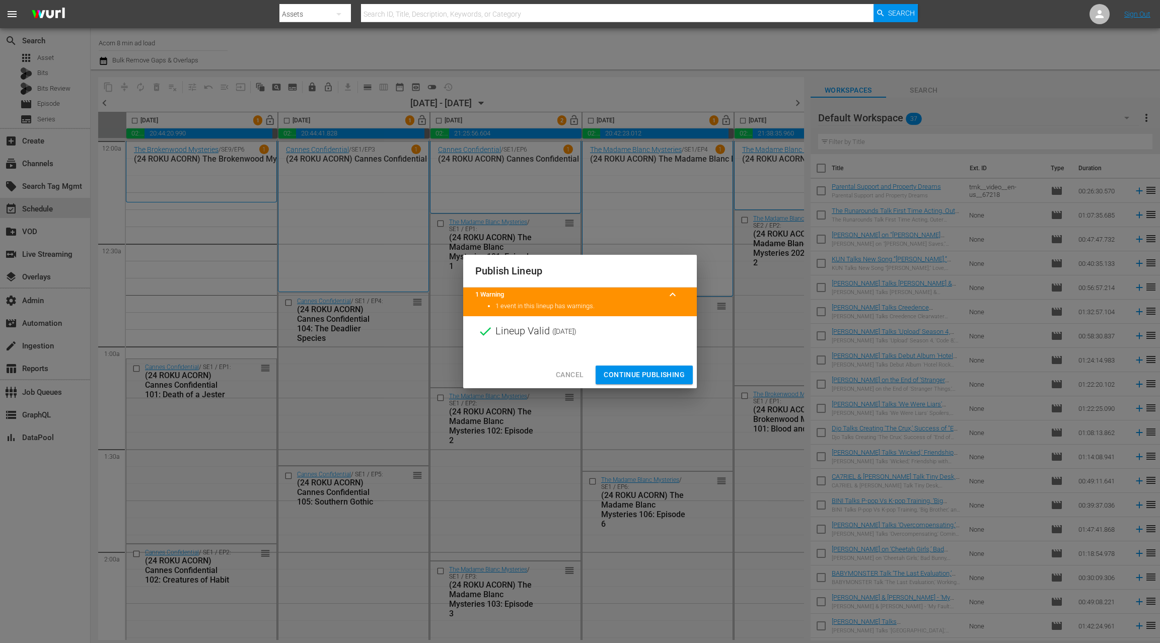
drag, startPoint x: 653, startPoint y: 375, endPoint x: 657, endPoint y: 206, distance: 168.3
click at [653, 375] on span "Continue Publishing" at bounding box center [644, 375] width 81 height 13
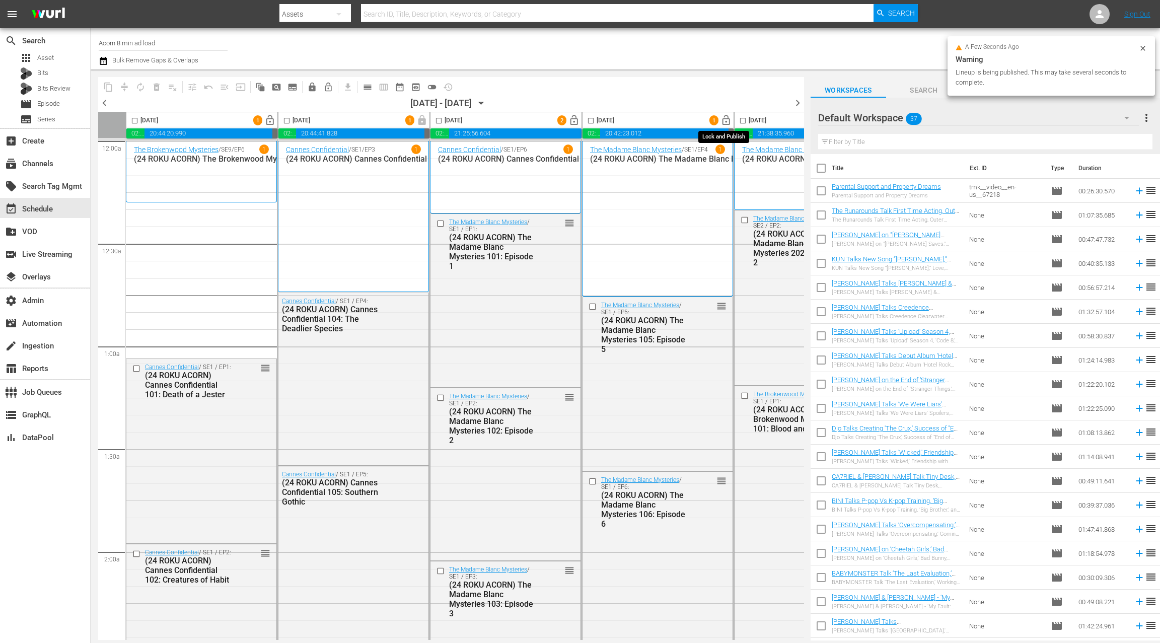
click at [726, 121] on span "lock_open" at bounding box center [727, 121] width 12 height 12
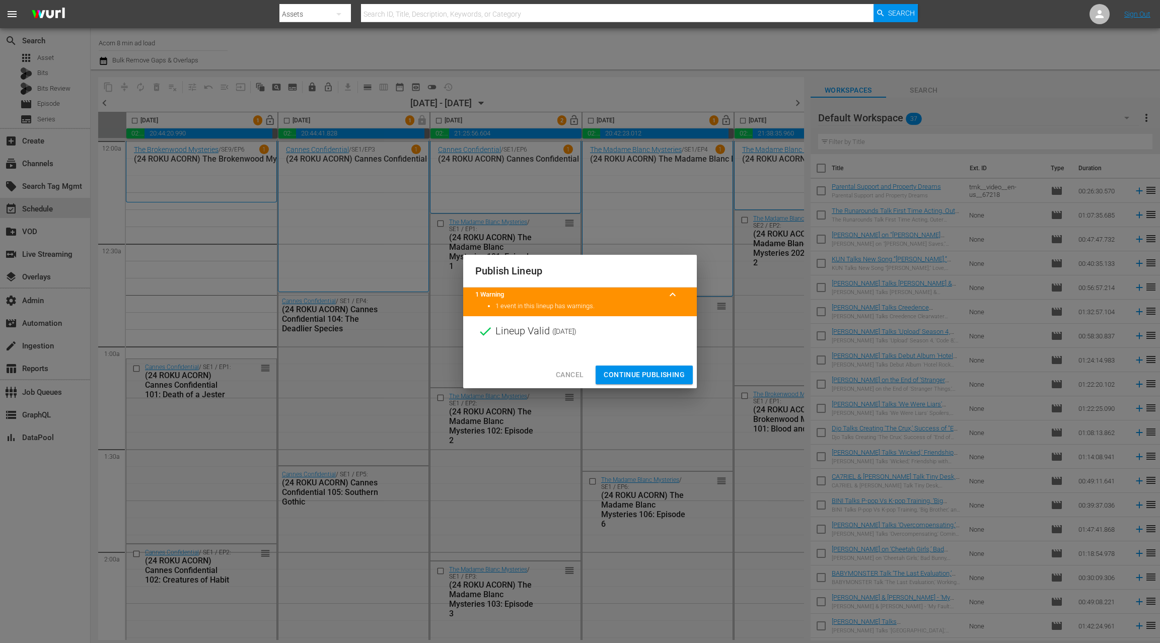
drag, startPoint x: 658, startPoint y: 374, endPoint x: 672, endPoint y: 300, distance: 74.9
click at [658, 374] on span "Continue Publishing" at bounding box center [644, 375] width 81 height 13
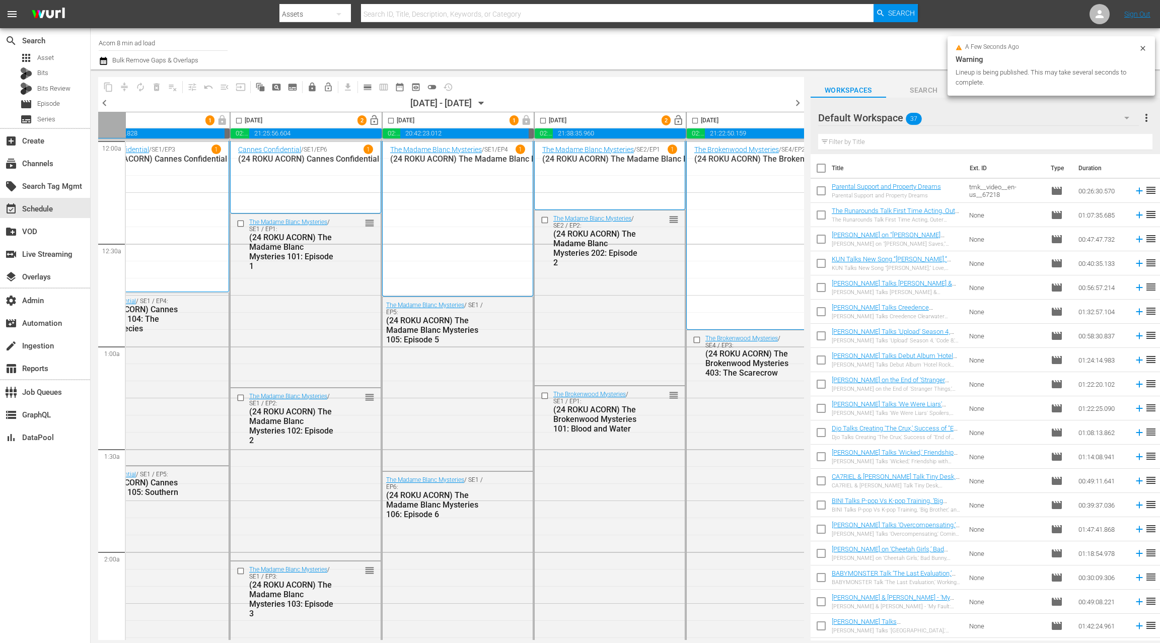
scroll to position [0, 299]
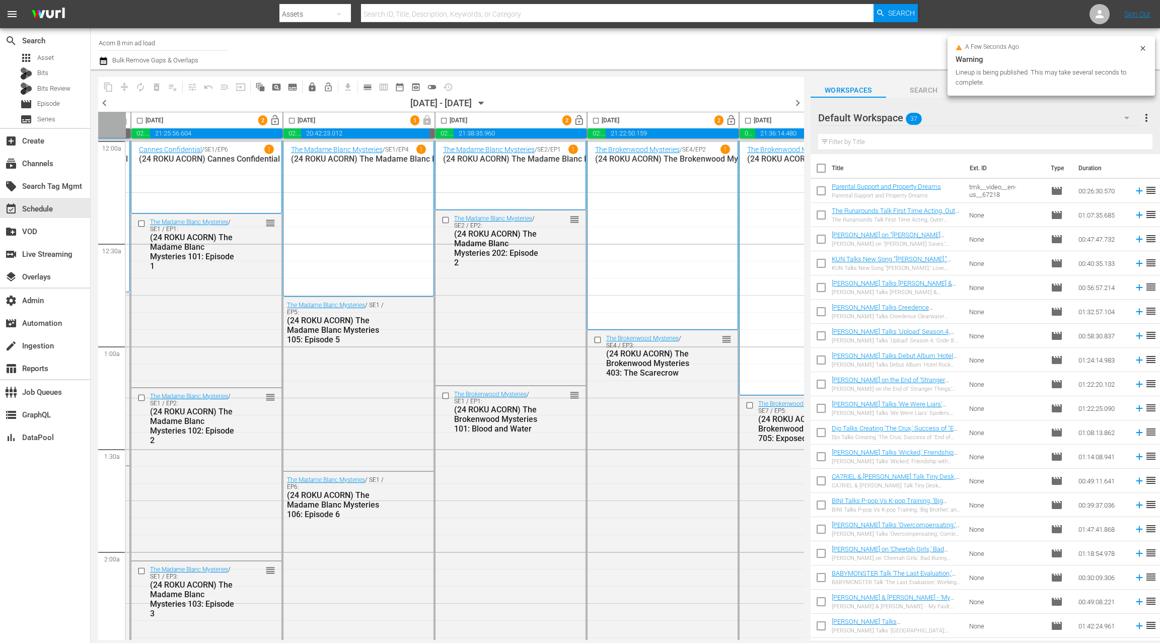
click at [728, 121] on span "lock_open" at bounding box center [732, 121] width 12 height 12
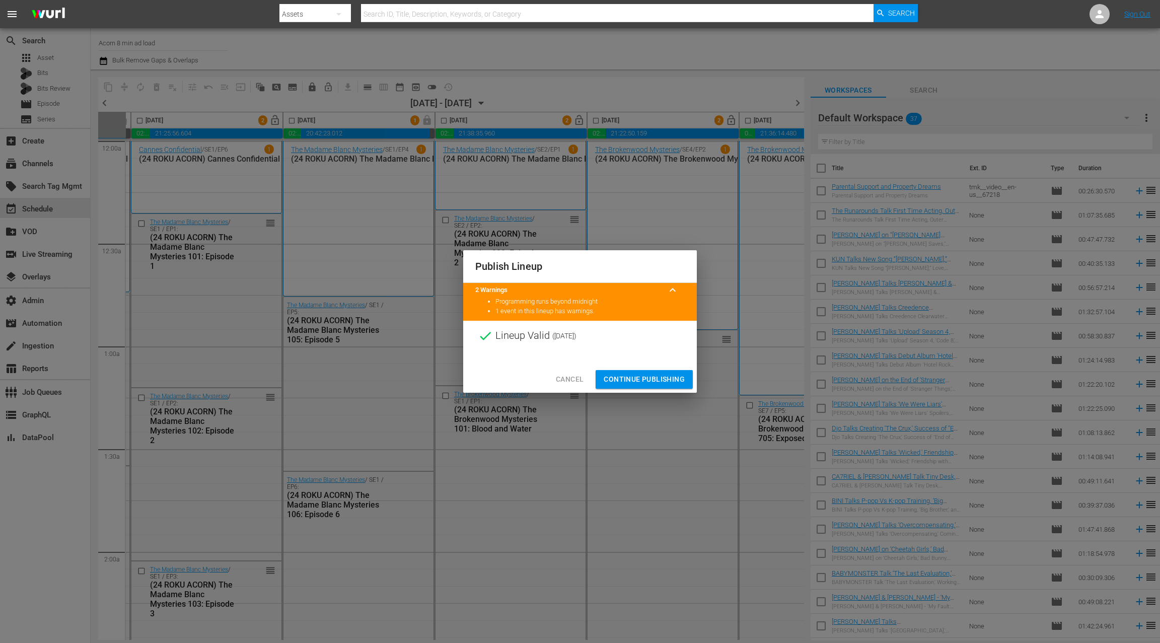
click at [655, 382] on span "Continue Publishing" at bounding box center [644, 379] width 81 height 13
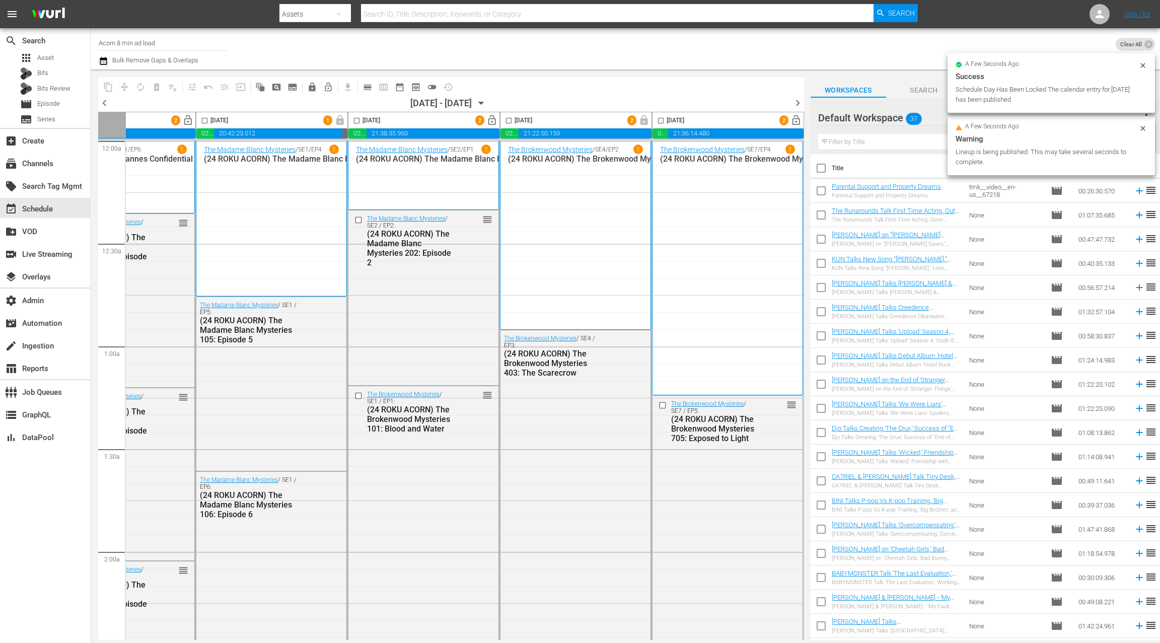
scroll to position [0, 0]
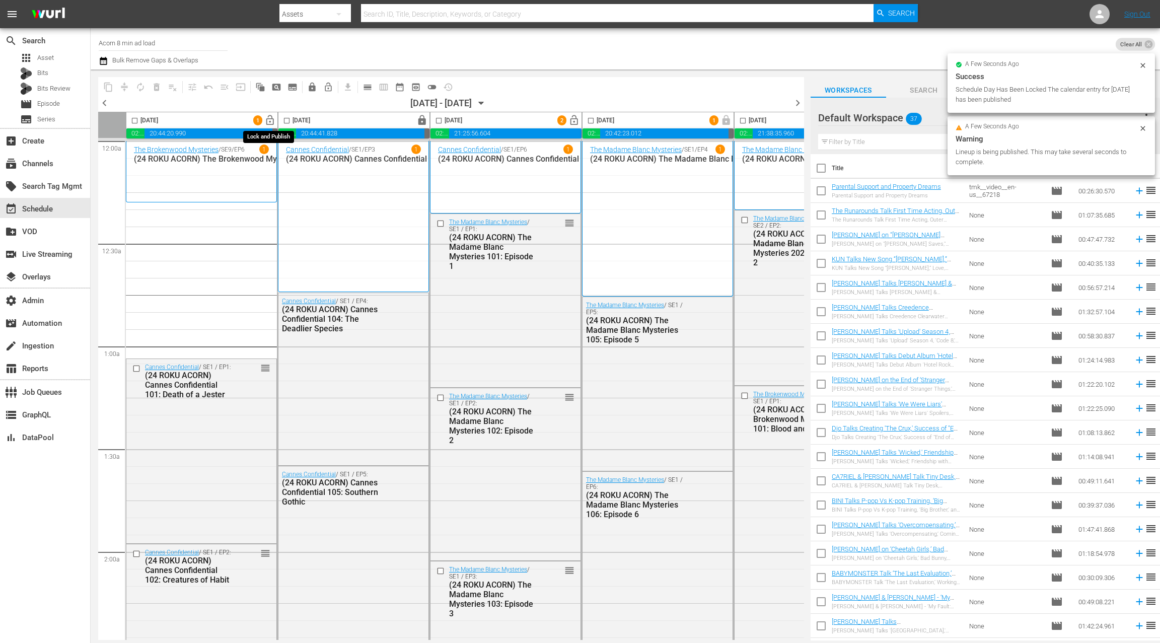
click at [274, 121] on span "lock_open" at bounding box center [270, 121] width 12 height 12
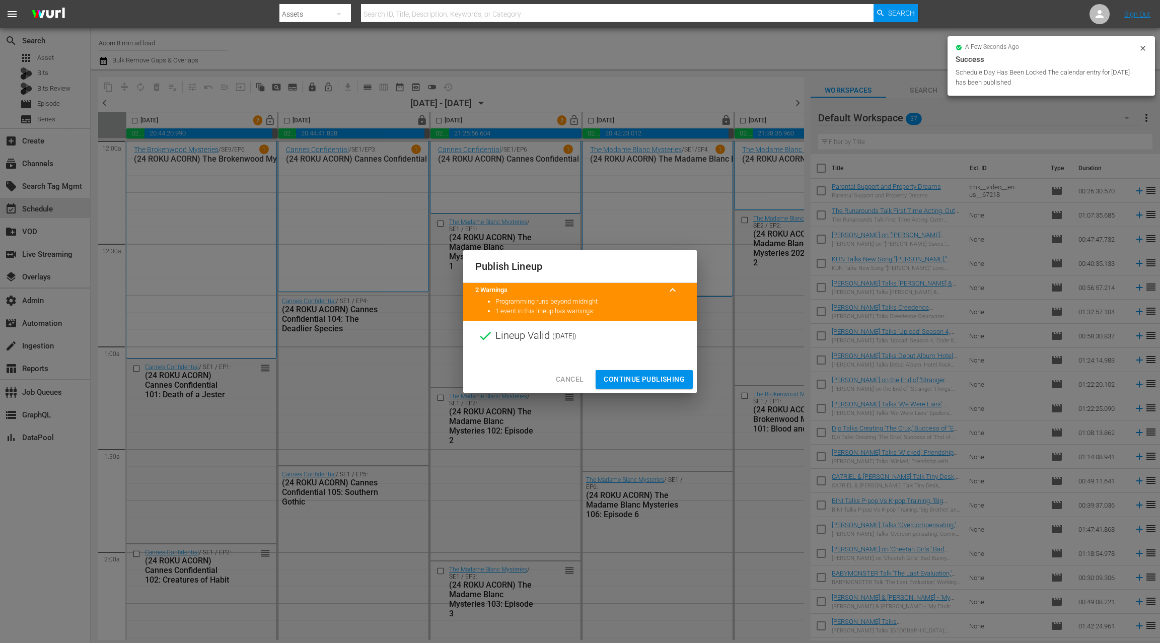
click at [651, 379] on span "Continue Publishing" at bounding box center [644, 379] width 81 height 13
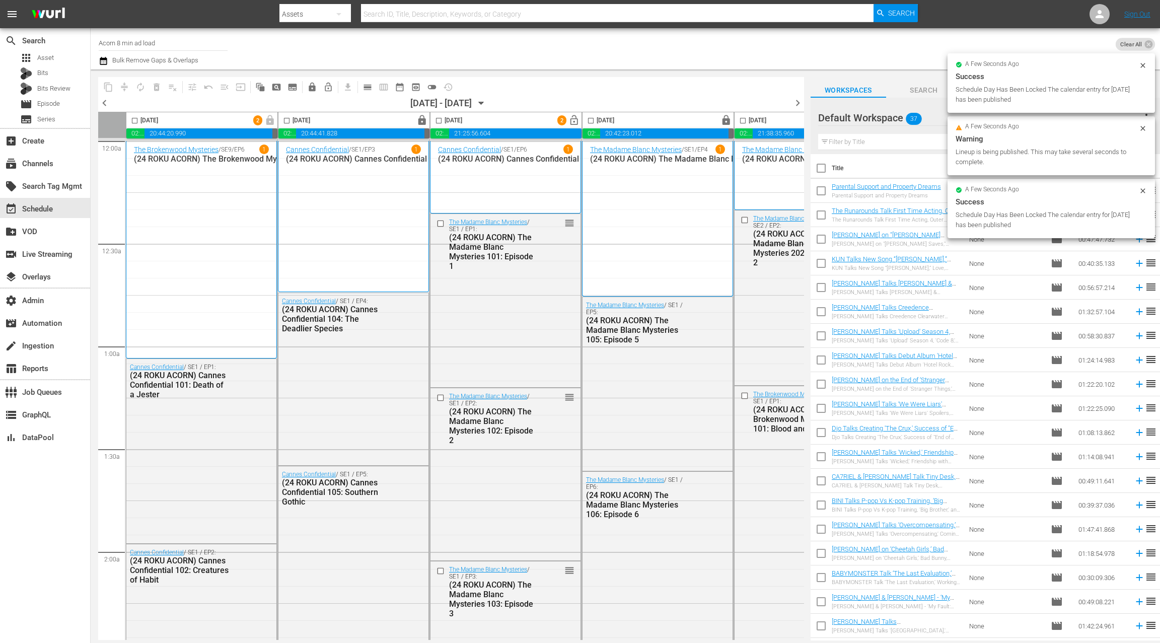
click at [575, 120] on span "lock_open" at bounding box center [575, 121] width 12 height 12
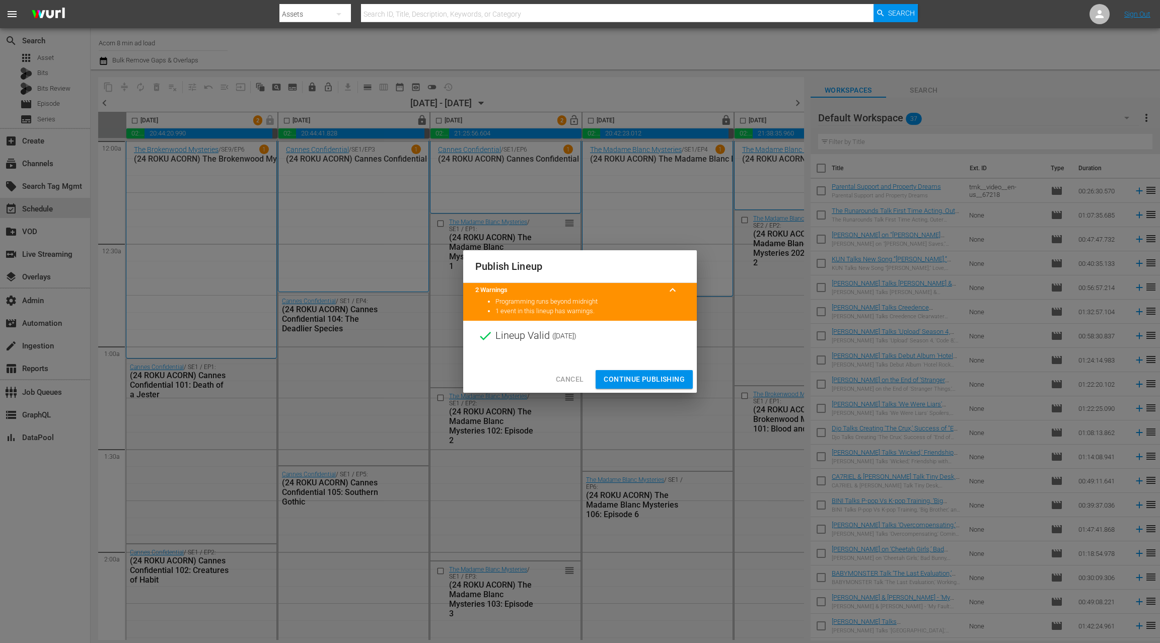
drag, startPoint x: 652, startPoint y: 377, endPoint x: 649, endPoint y: 320, distance: 57.0
click at [652, 377] on span "Continue Publishing" at bounding box center [644, 379] width 81 height 13
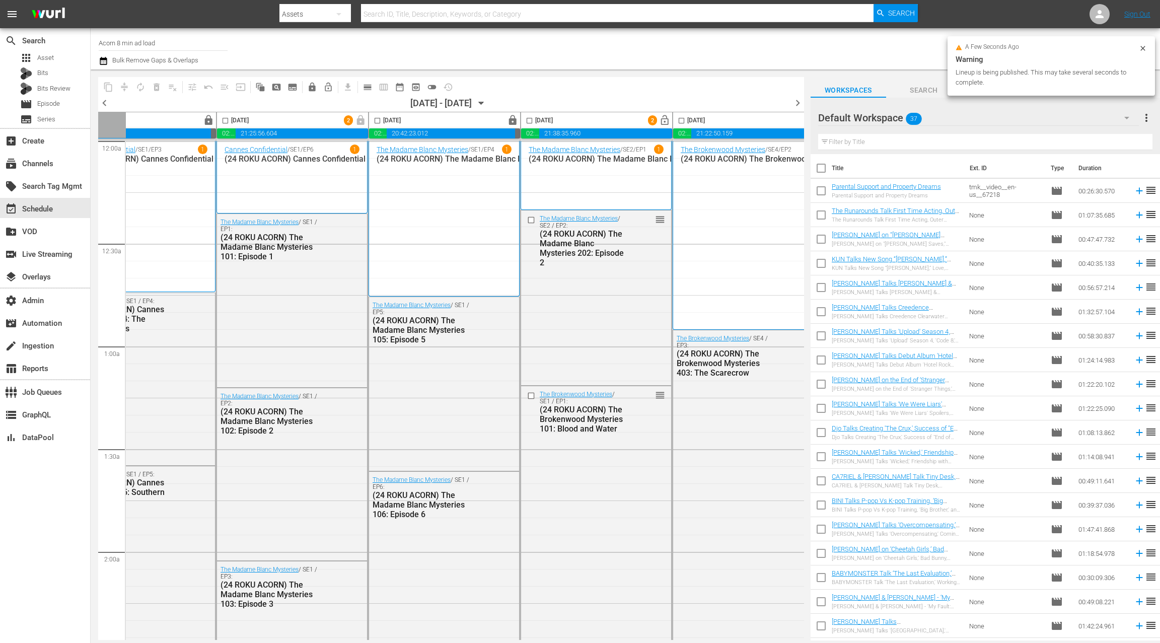
scroll to position [0, 334]
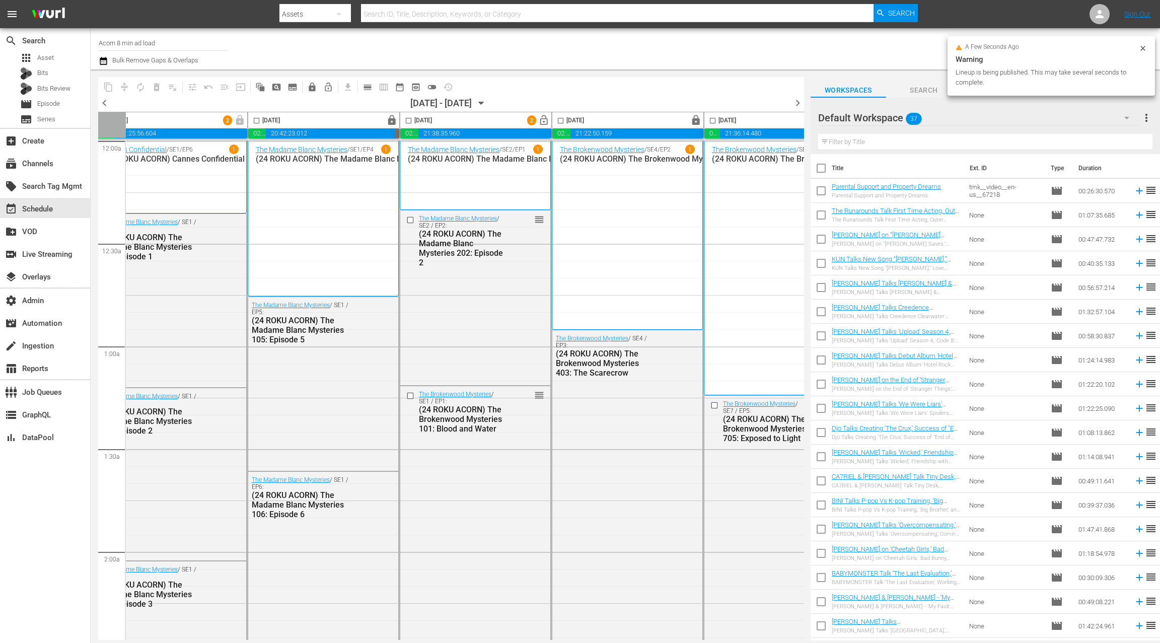
click at [539, 120] on span "lock_open" at bounding box center [544, 121] width 12 height 12
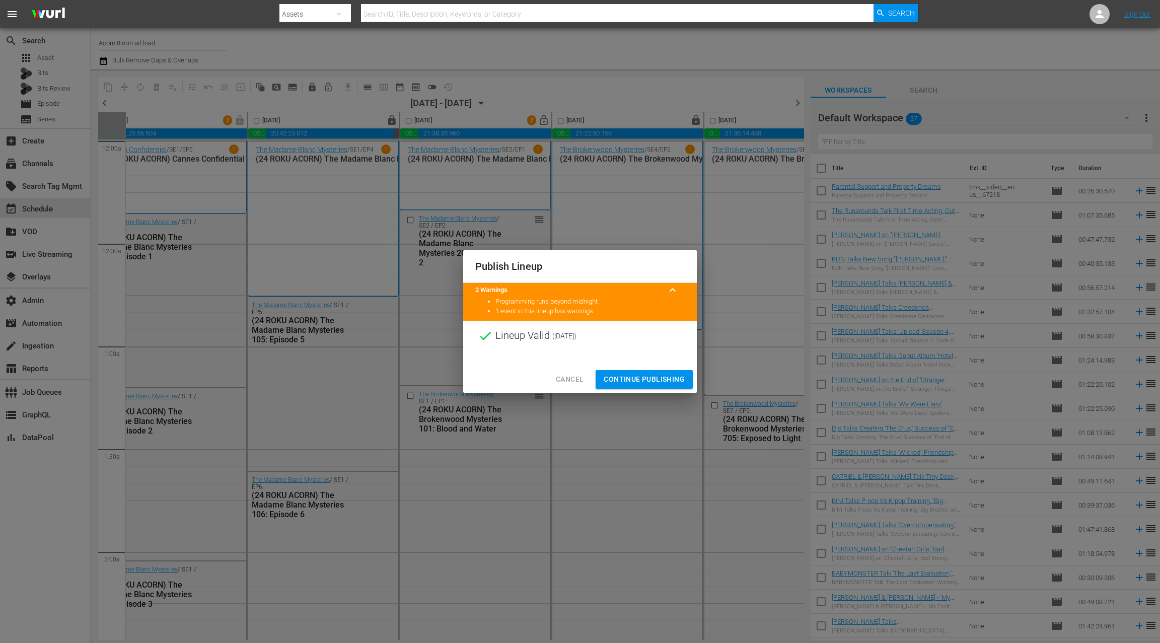
click at [645, 378] on span "Continue Publishing" at bounding box center [644, 379] width 81 height 13
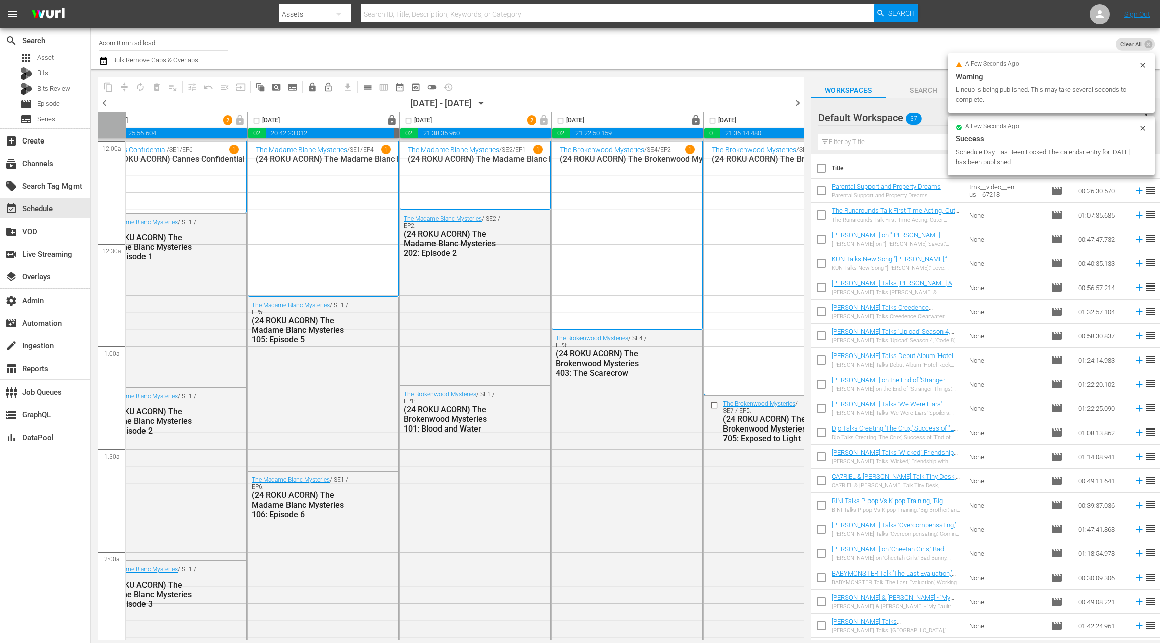
scroll to position [0, 390]
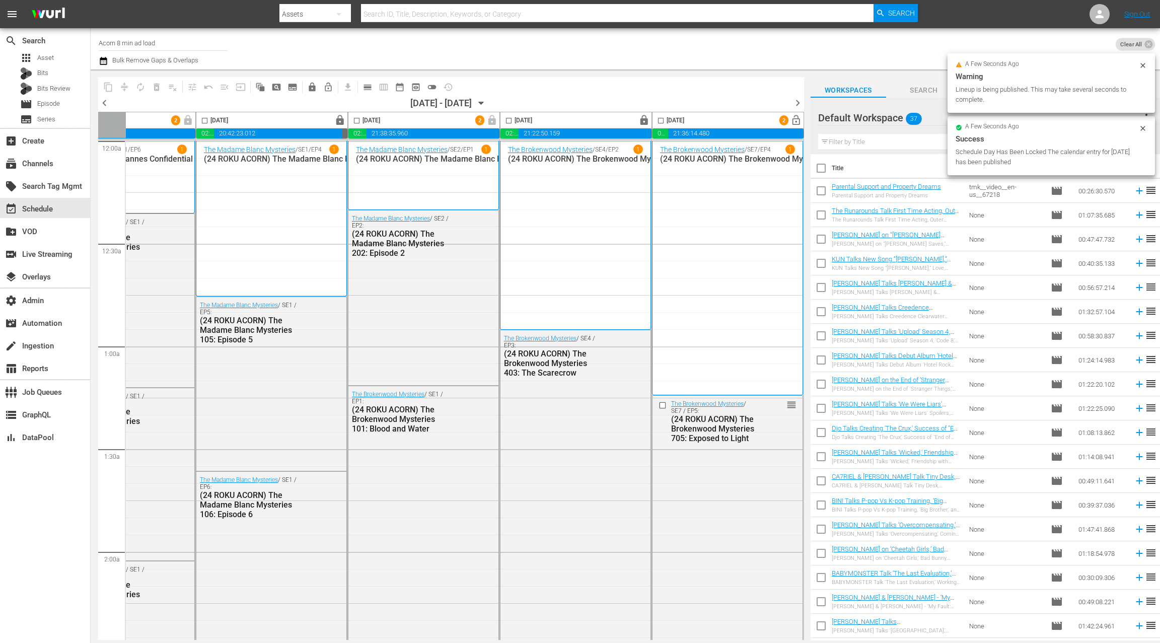
click at [791, 119] on span "lock_open" at bounding box center [797, 121] width 12 height 12
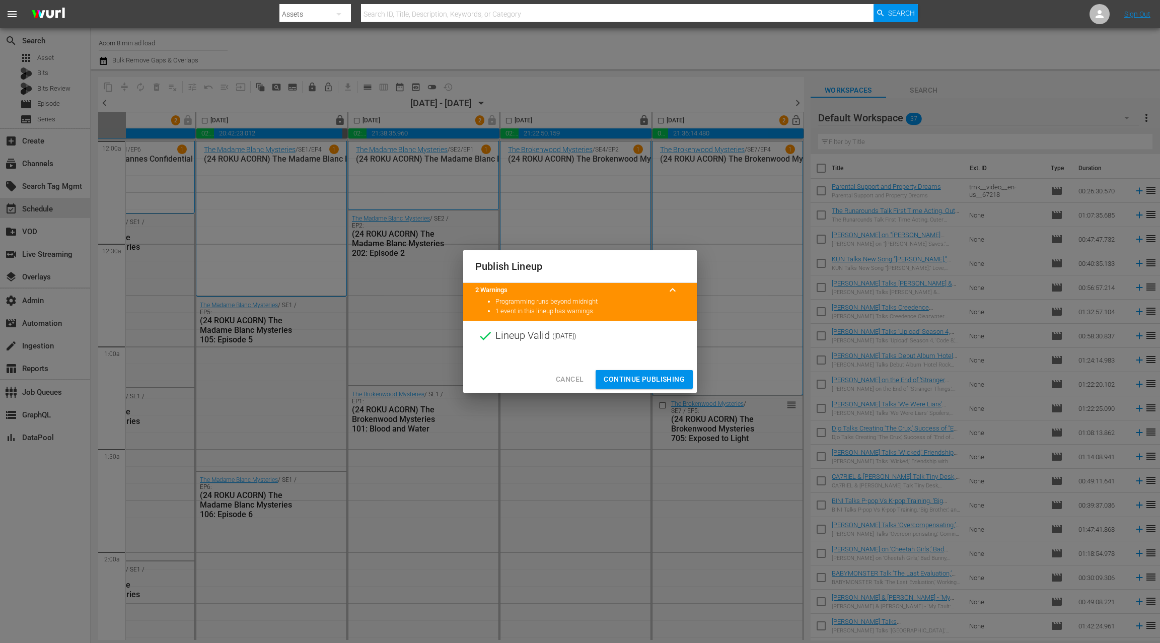
drag, startPoint x: 667, startPoint y: 375, endPoint x: 732, endPoint y: 221, distance: 167.4
click at [667, 375] on span "Continue Publishing" at bounding box center [644, 379] width 81 height 13
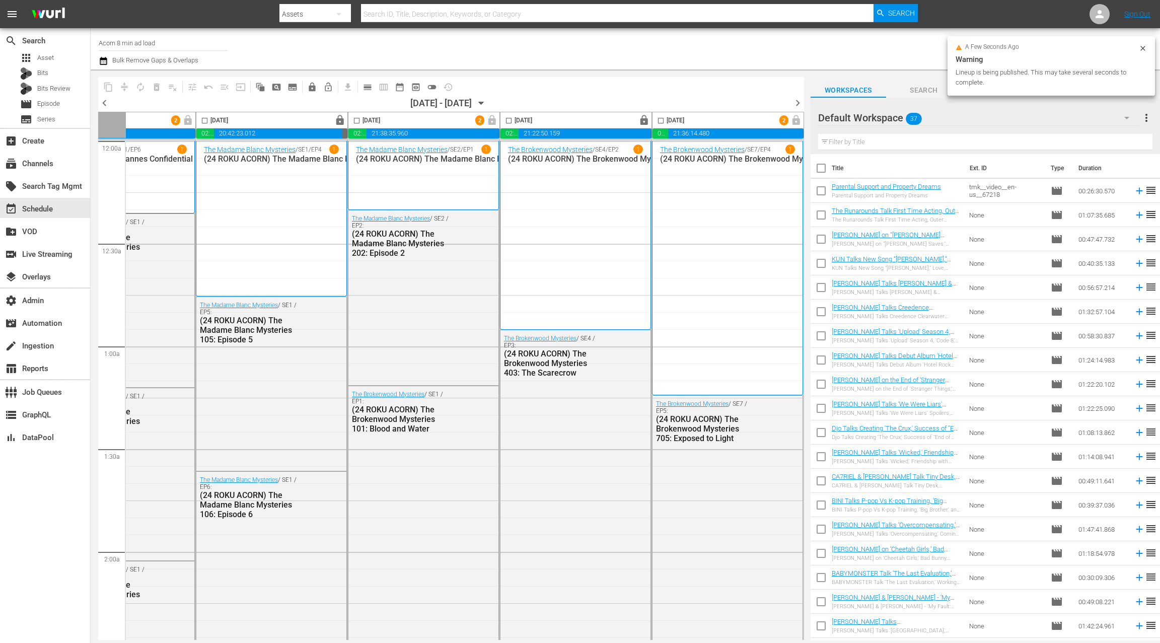
click at [797, 103] on span "chevron_right" at bounding box center [798, 103] width 13 height 13
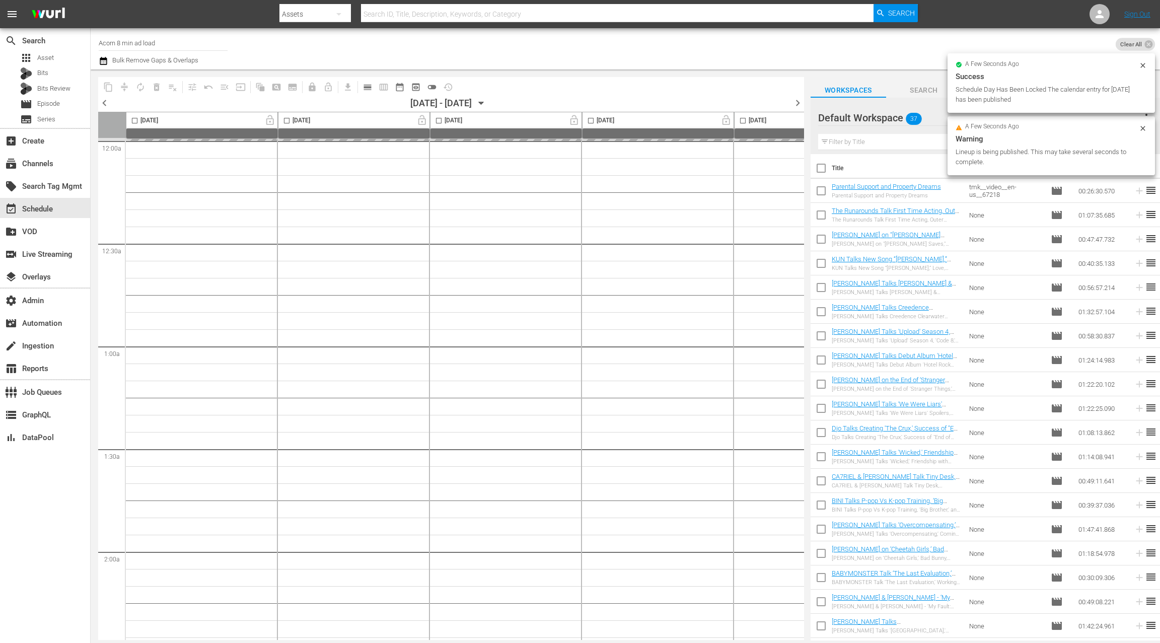
click at [422, 121] on span "lock_open" at bounding box center [423, 121] width 12 height 12
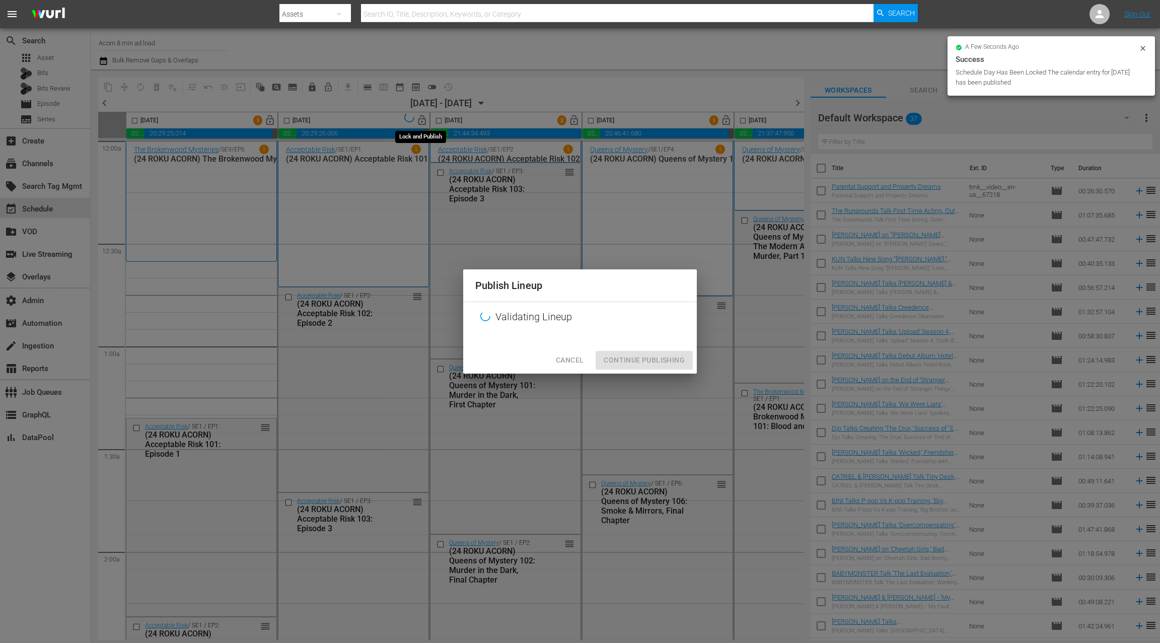
click at [422, 121] on div "Publish Lineup Validating Lineup Cancel Continue Publishing" at bounding box center [580, 321] width 1160 height 643
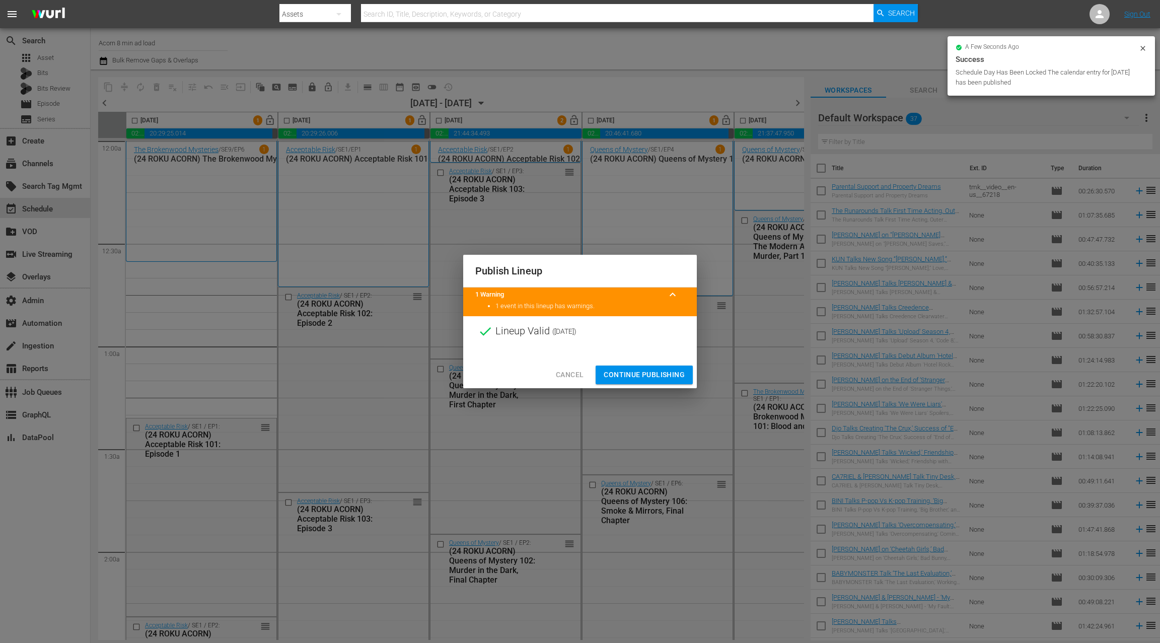
drag, startPoint x: 649, startPoint y: 374, endPoint x: 647, endPoint y: 360, distance: 14.3
click at [649, 374] on span "Continue Publishing" at bounding box center [644, 375] width 81 height 13
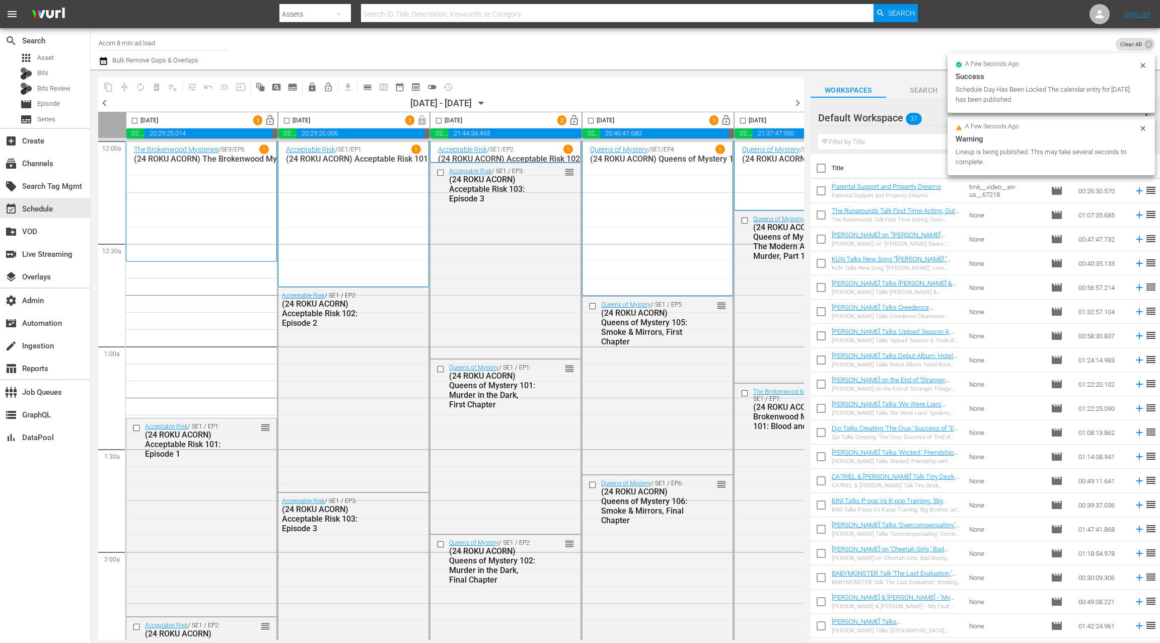
click at [724, 119] on span "lock_open" at bounding box center [727, 121] width 12 height 12
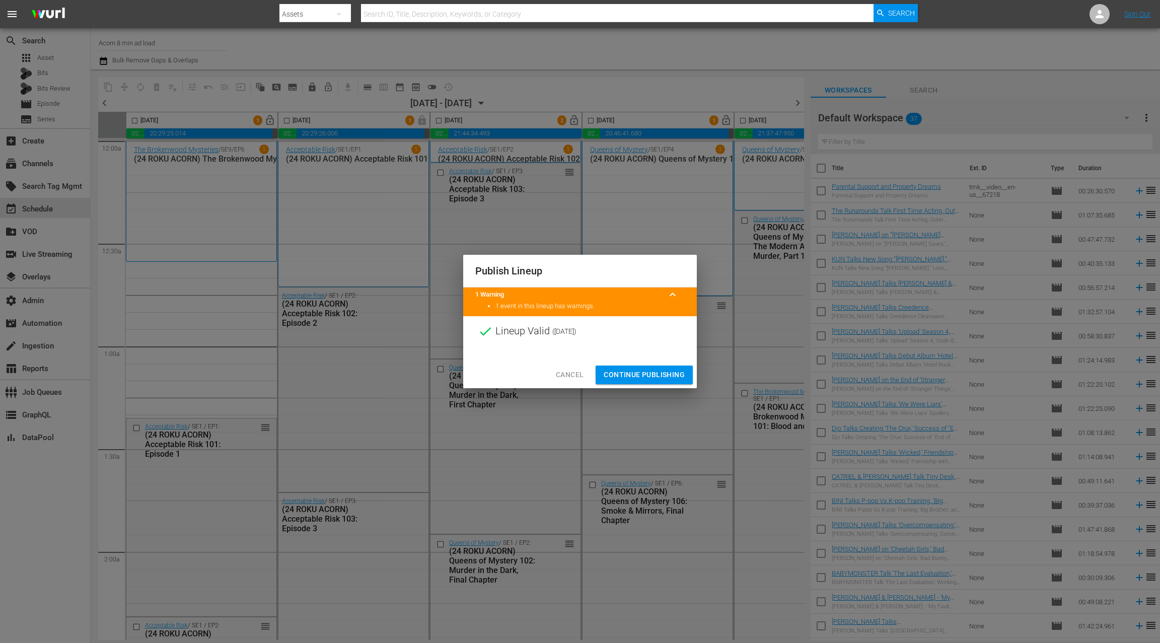
click at [646, 379] on span "Continue Publishing" at bounding box center [644, 375] width 81 height 13
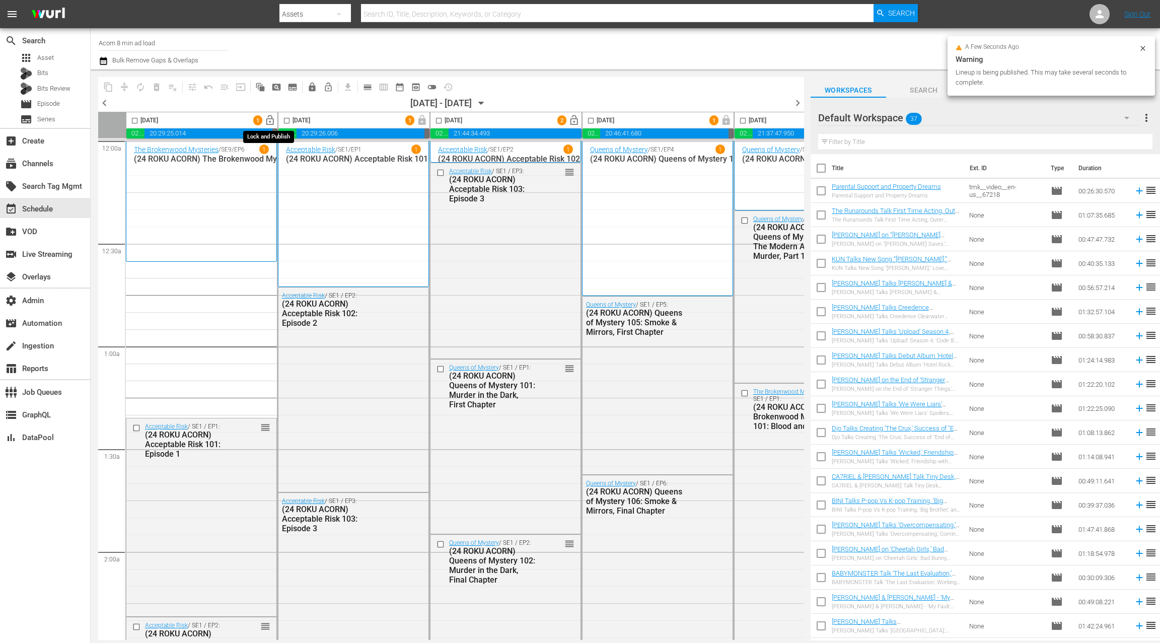
click at [271, 120] on span "lock_open" at bounding box center [270, 121] width 12 height 12
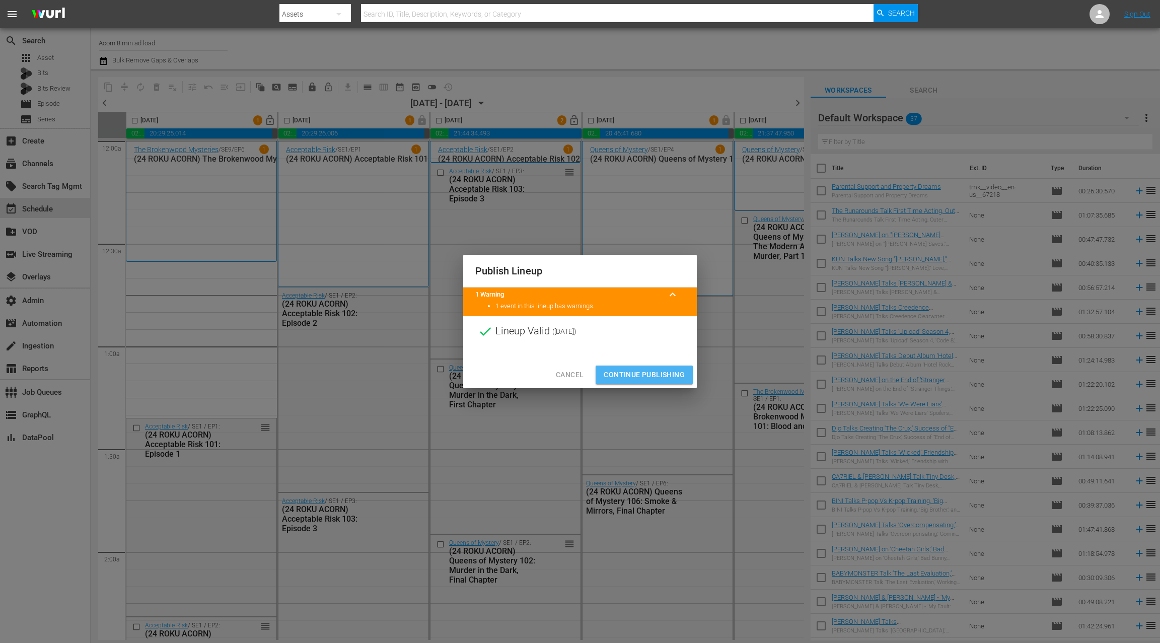
drag, startPoint x: 641, startPoint y: 380, endPoint x: 619, endPoint y: 246, distance: 135.7
click at [641, 380] on span "Continue Publishing" at bounding box center [644, 375] width 81 height 13
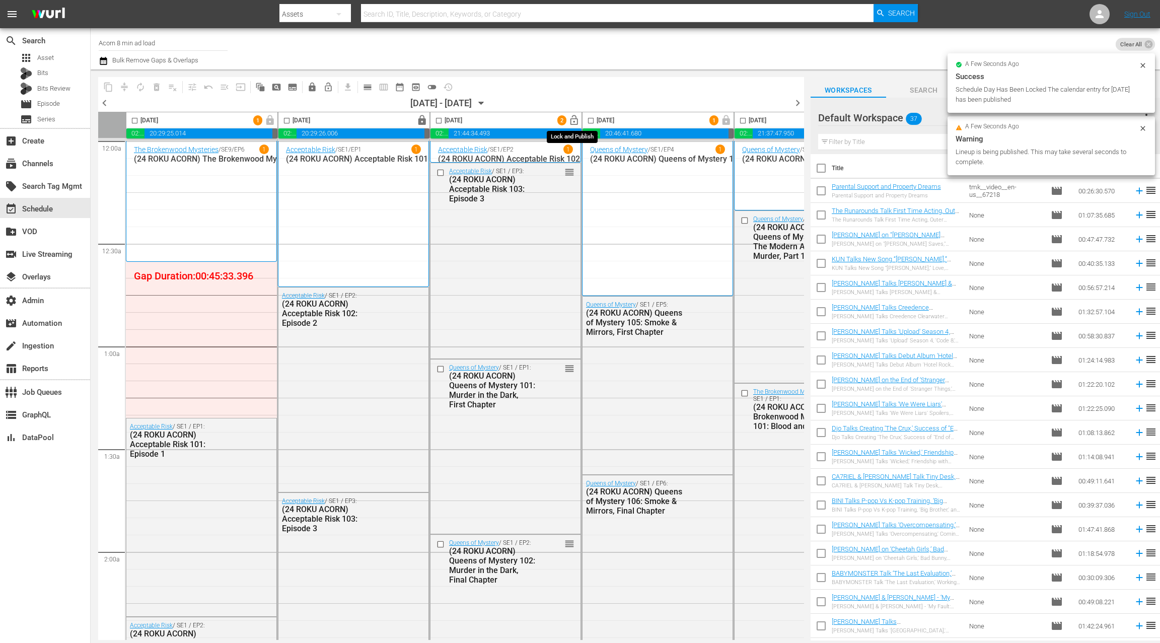
click at [573, 119] on span "lock_open" at bounding box center [575, 121] width 12 height 12
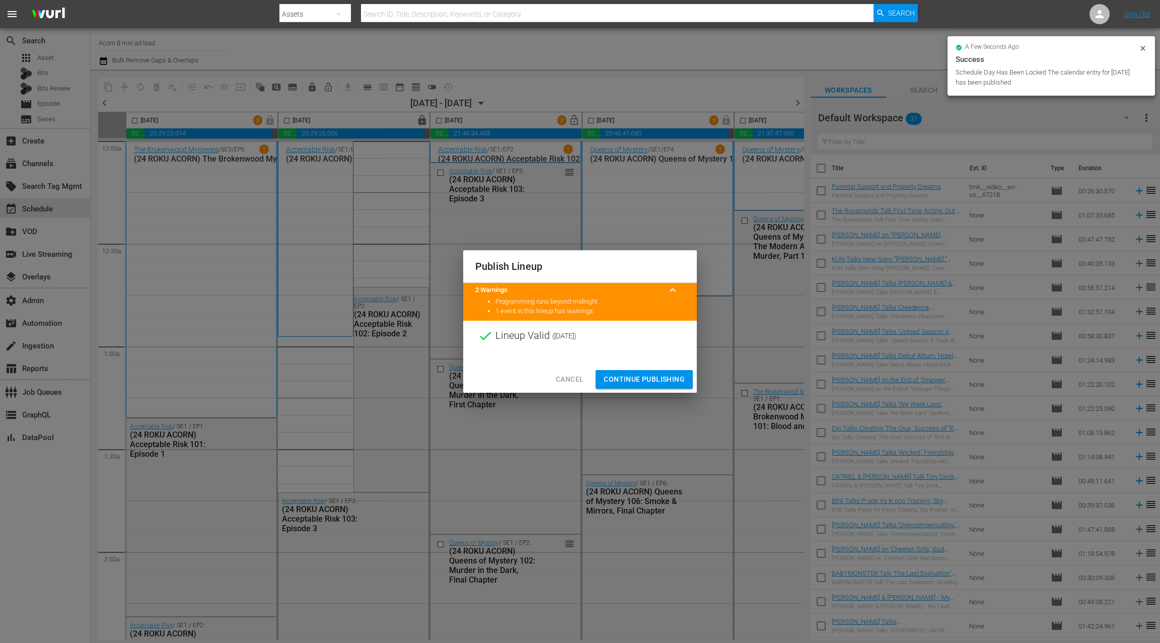
click at [648, 380] on span "Continue Publishing" at bounding box center [644, 379] width 81 height 13
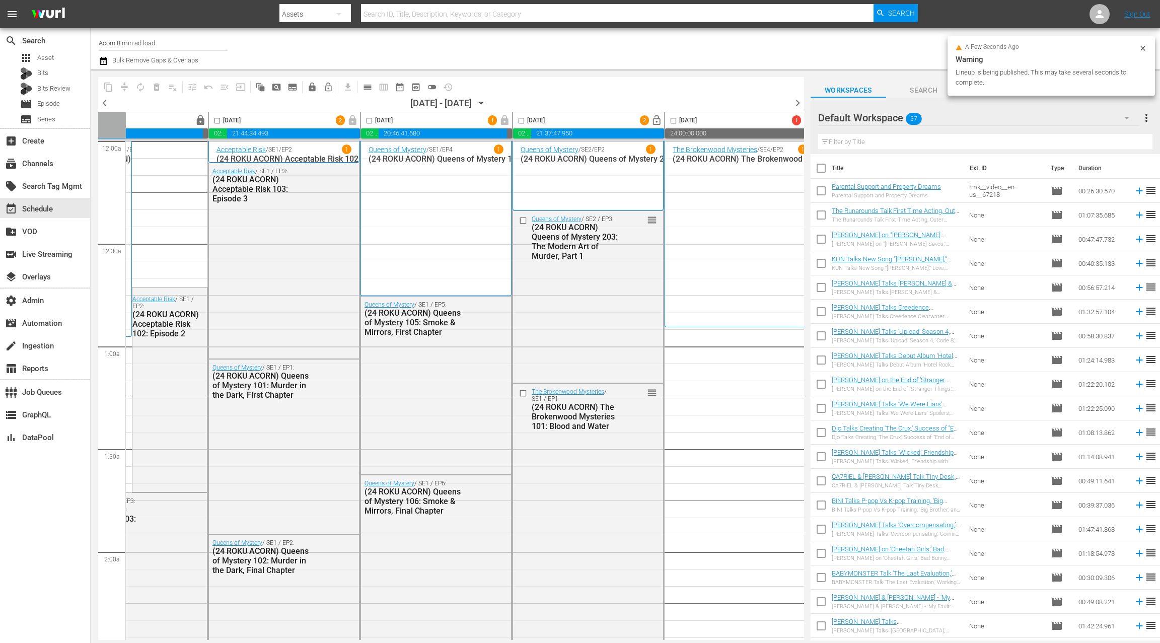
scroll to position [0, 300]
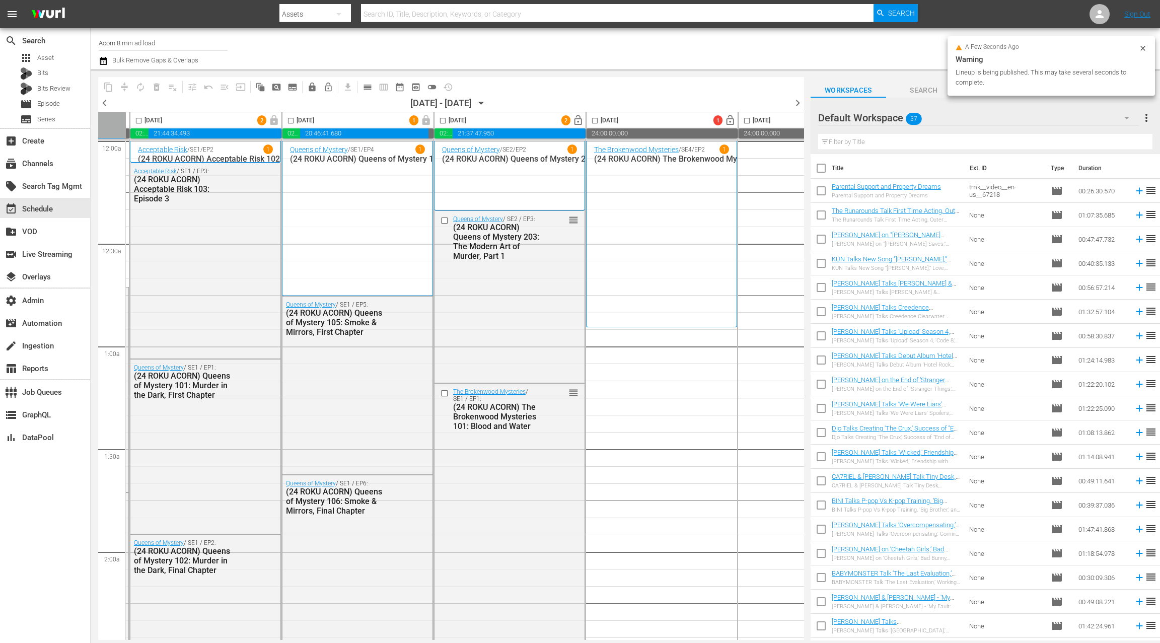
click at [578, 119] on span "lock_open" at bounding box center [579, 121] width 12 height 12
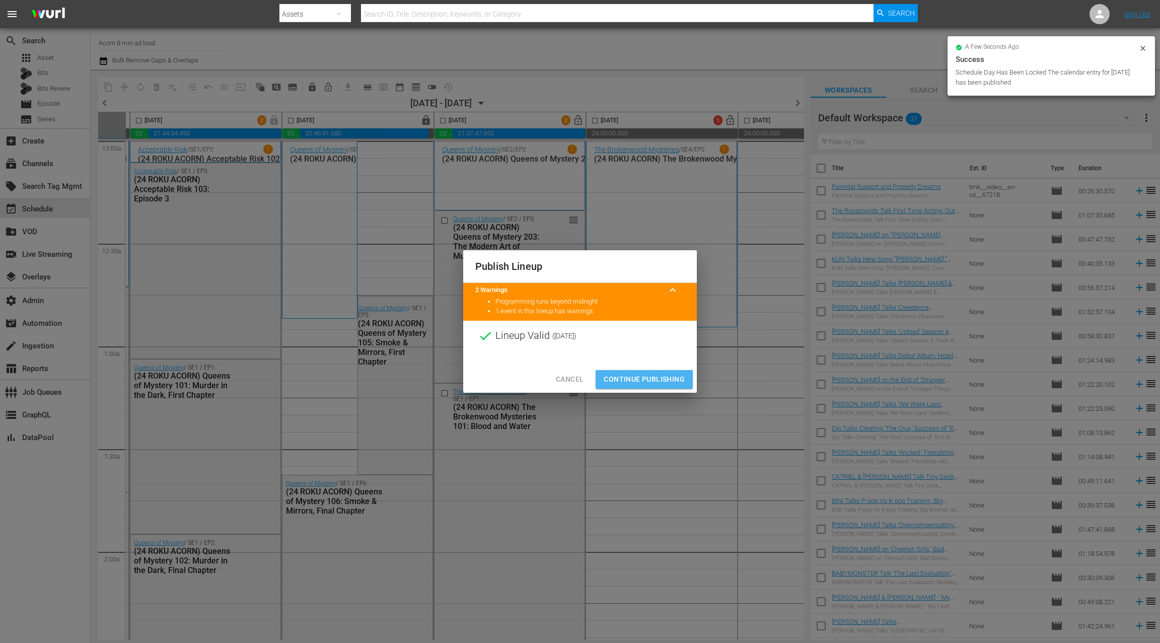
click at [634, 383] on span "Continue Publishing" at bounding box center [644, 379] width 81 height 13
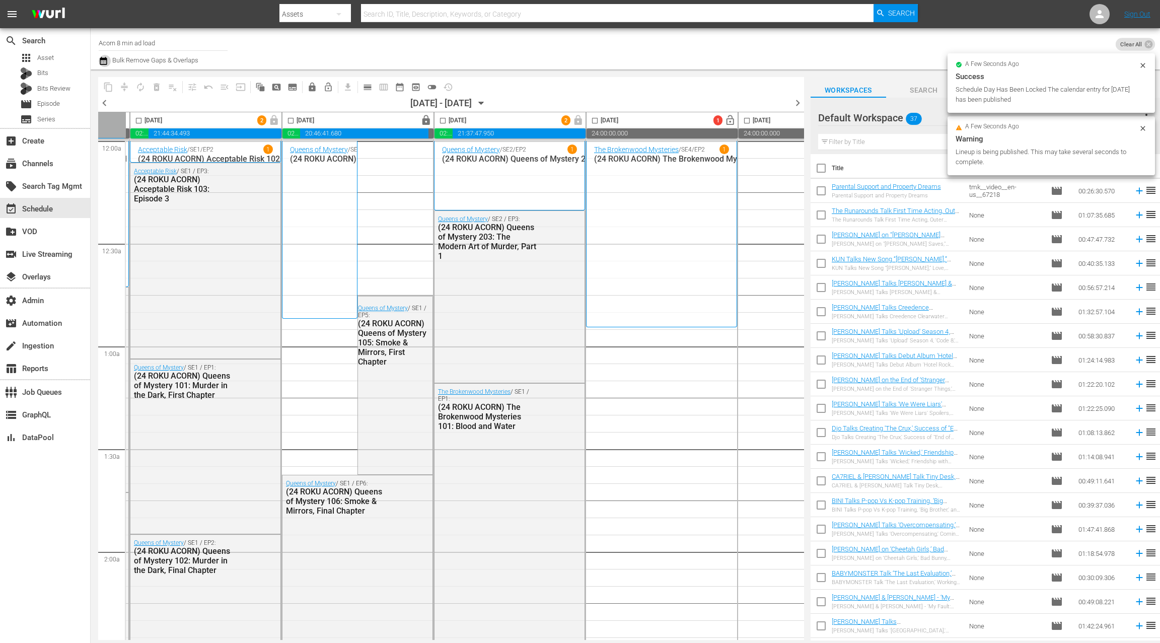
click at [105, 63] on icon "button" at bounding box center [104, 61] width 10 height 12
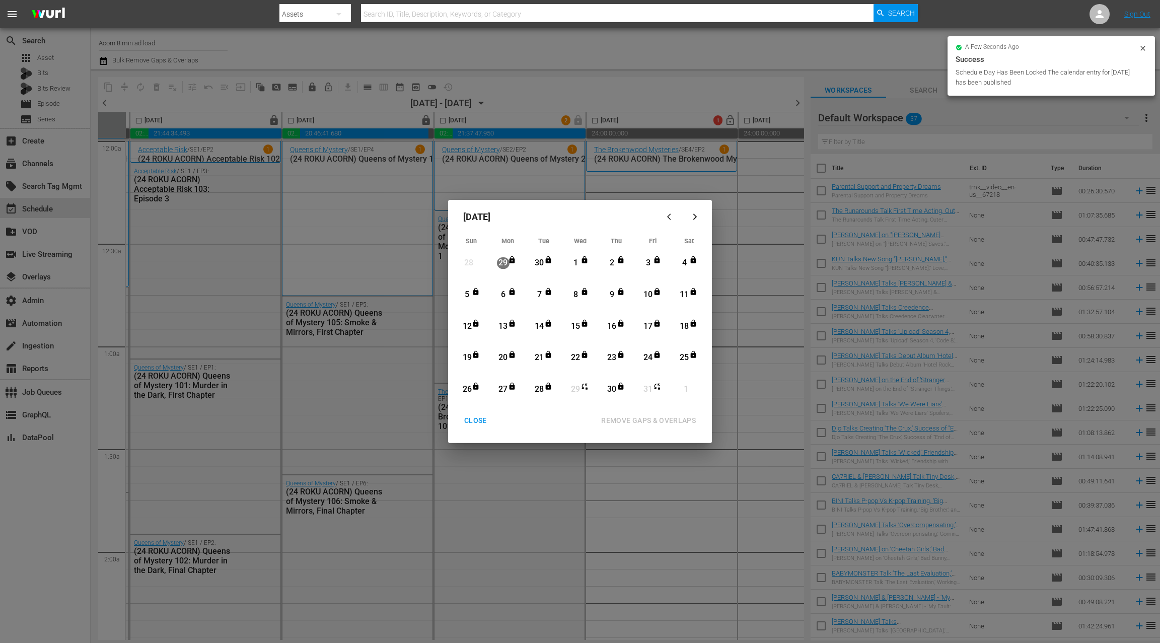
click at [482, 421] on div "CLOSE" at bounding box center [475, 421] width 39 height 13
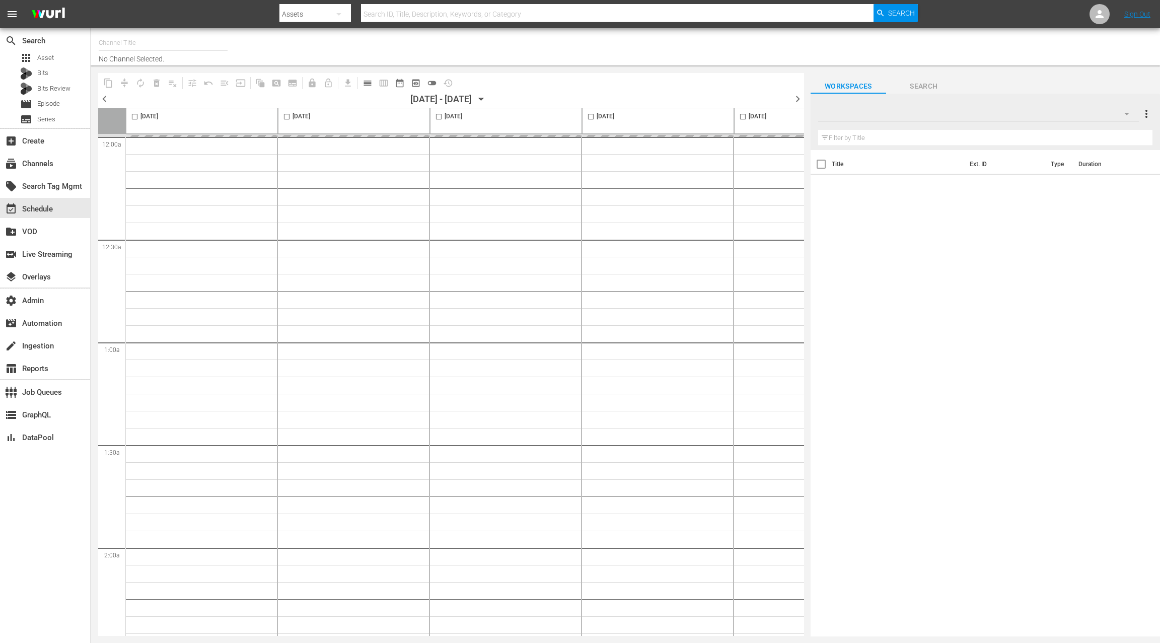
type input "[PERSON_NAME] Family Values We TV - Roku (2072)"
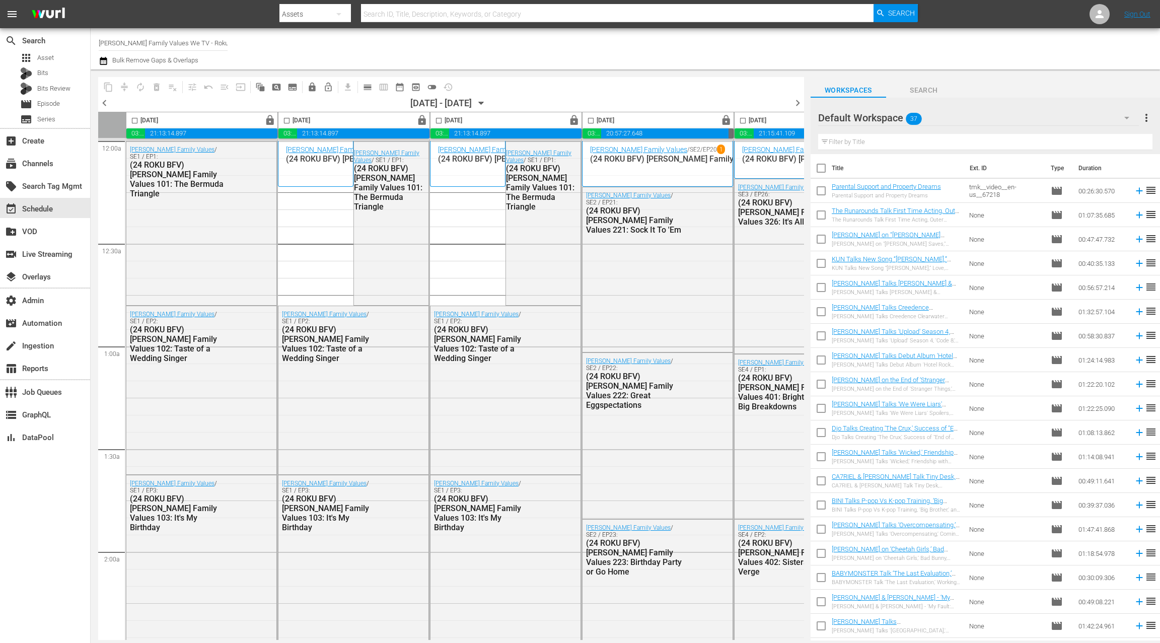
click at [103, 60] on icon "button" at bounding box center [104, 61] width 10 height 12
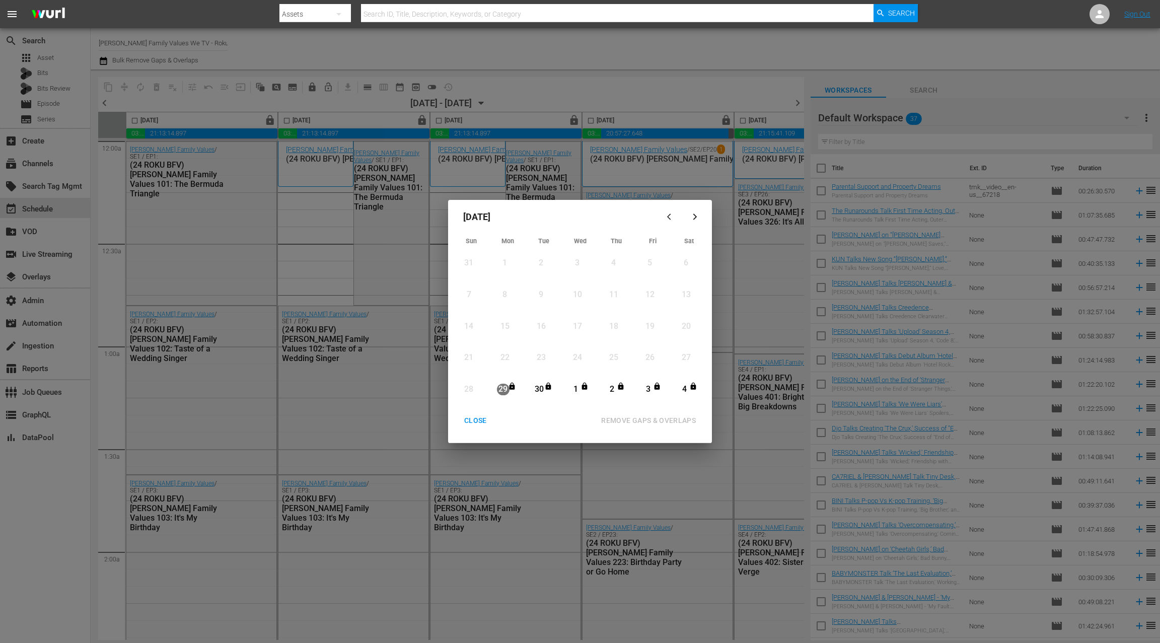
drag, startPoint x: 543, startPoint y: 391, endPoint x: 595, endPoint y: 360, distance: 60.4
click at [543, 391] on div "30" at bounding box center [539, 390] width 13 height 12
click at [694, 217] on icon "button" at bounding box center [696, 217] width 8 height 8
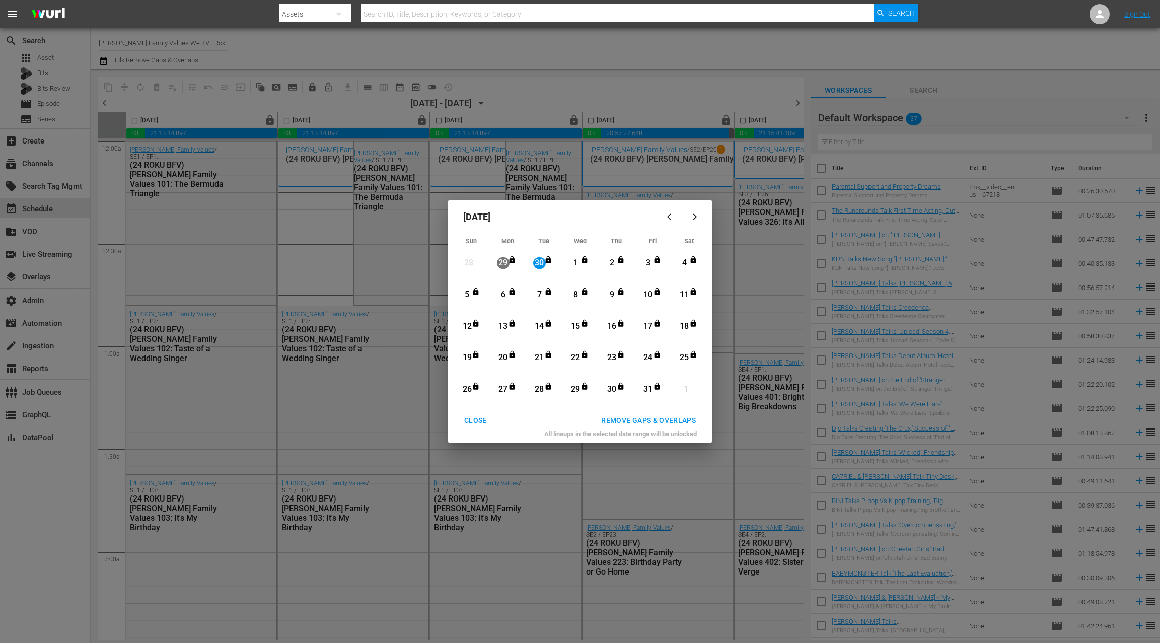
click at [577, 387] on div "29" at bounding box center [576, 390] width 13 height 12
click at [637, 419] on div "REMOVE GAPS & OVERLAPS" at bounding box center [648, 421] width 111 height 13
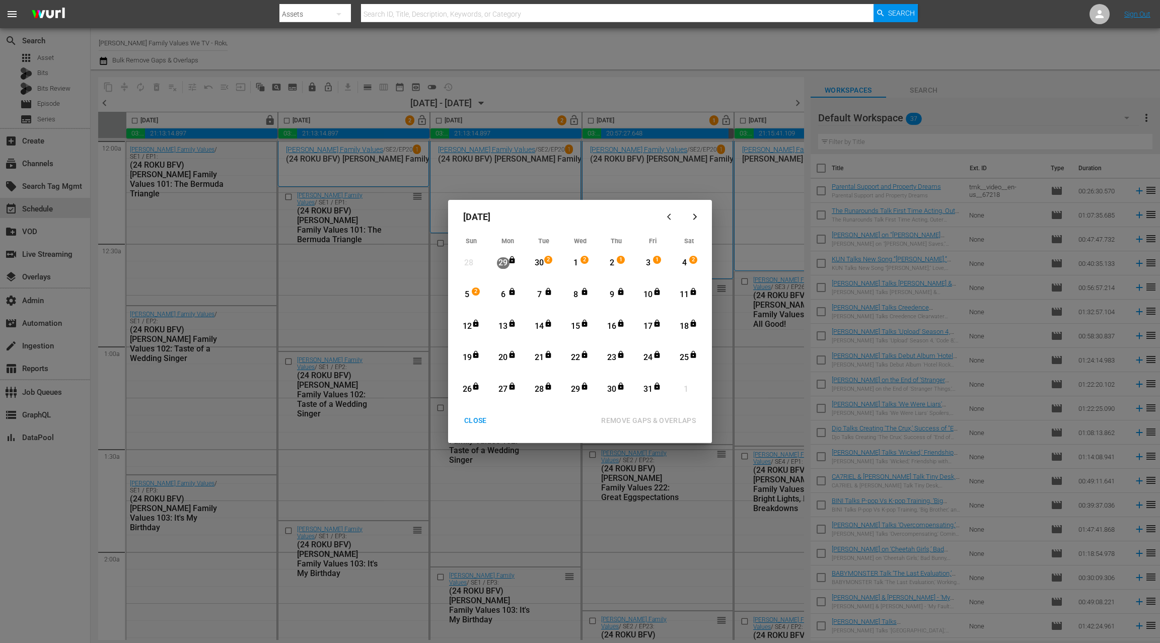
click at [479, 416] on div "CLOSE" at bounding box center [475, 421] width 39 height 13
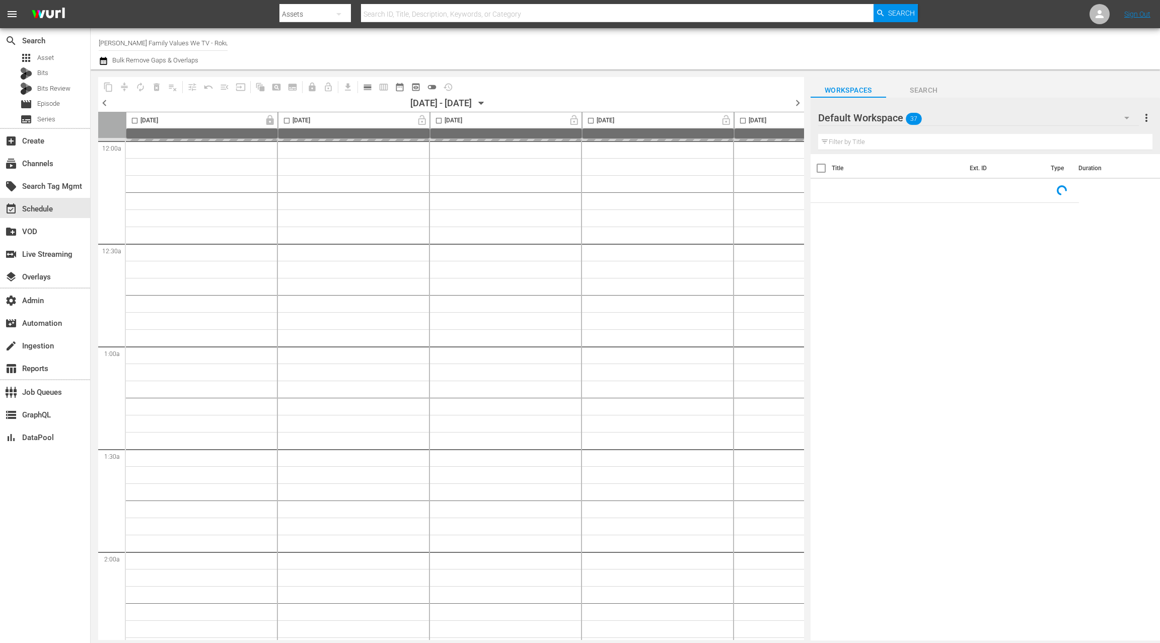
click at [107, 62] on icon "button" at bounding box center [104, 61] width 10 height 12
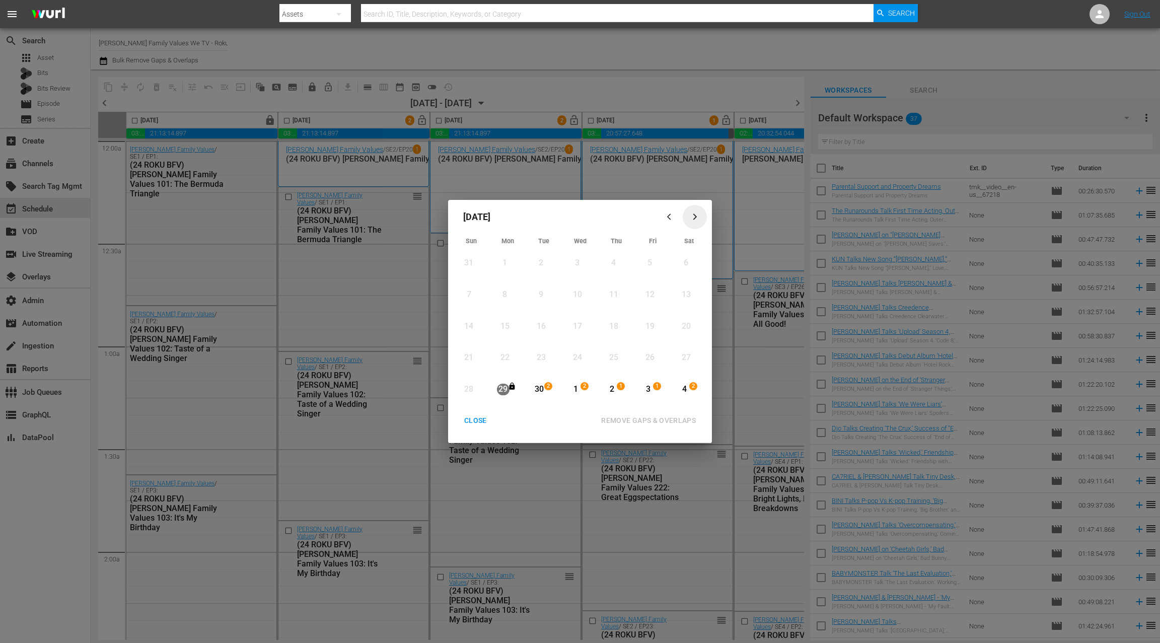
click at [695, 217] on icon "button" at bounding box center [696, 217] width 8 height 8
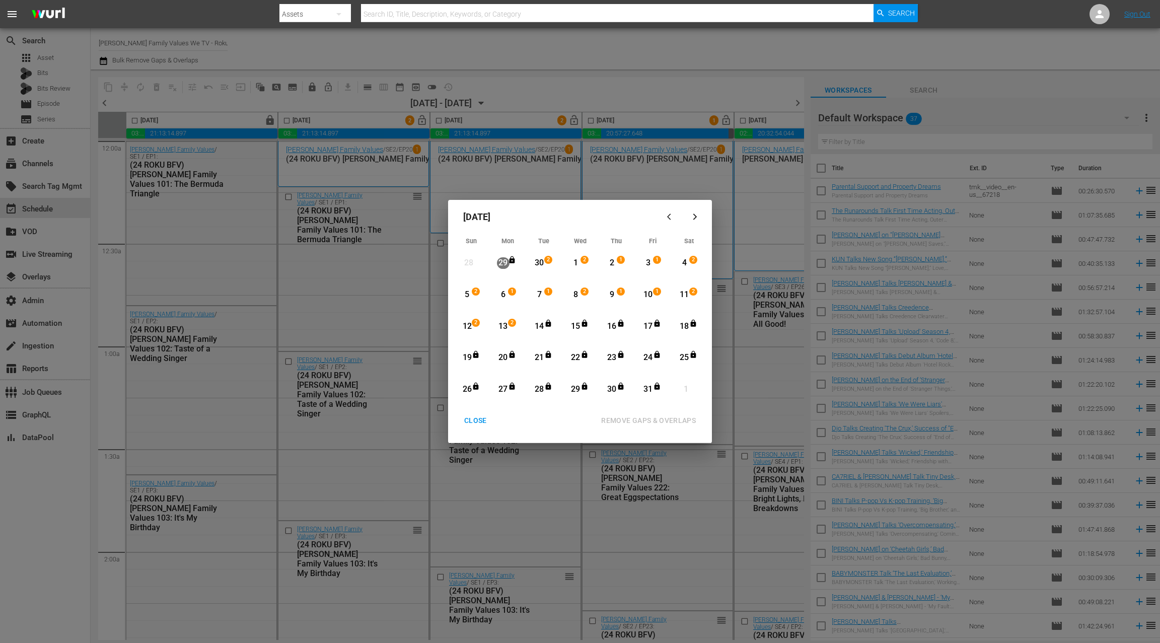
click at [508, 324] on div "13" at bounding box center [503, 327] width 13 height 12
click at [653, 389] on icon "Month View" at bounding box center [657, 386] width 8 height 8
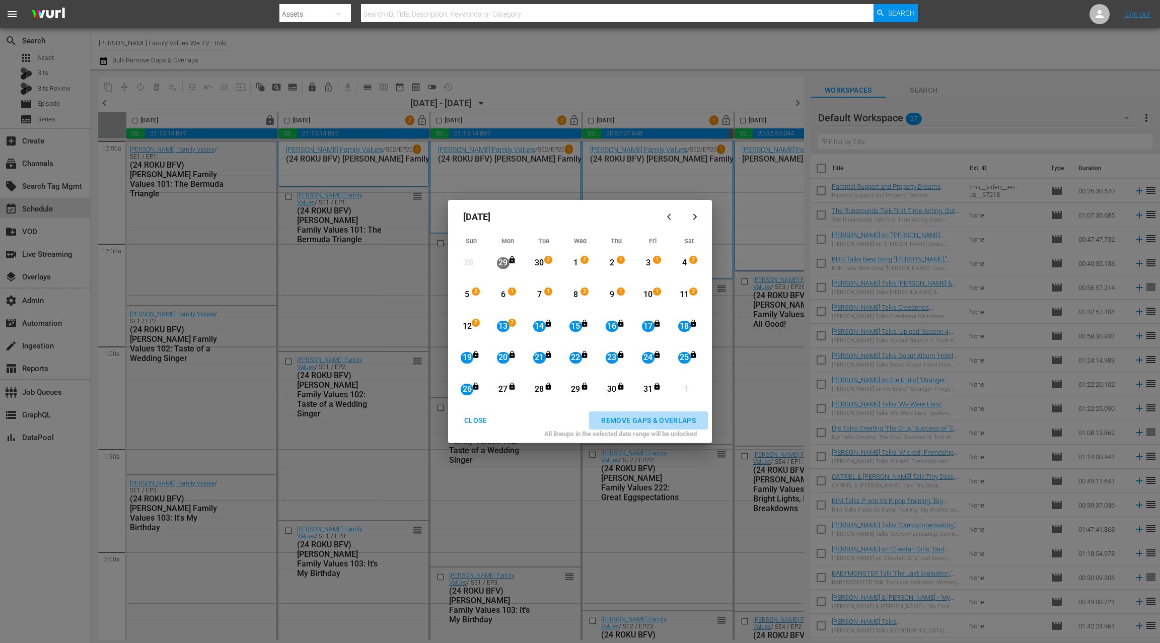
click at [658, 417] on div "REMOVE GAPS & OVERLAPS" at bounding box center [648, 421] width 111 height 13
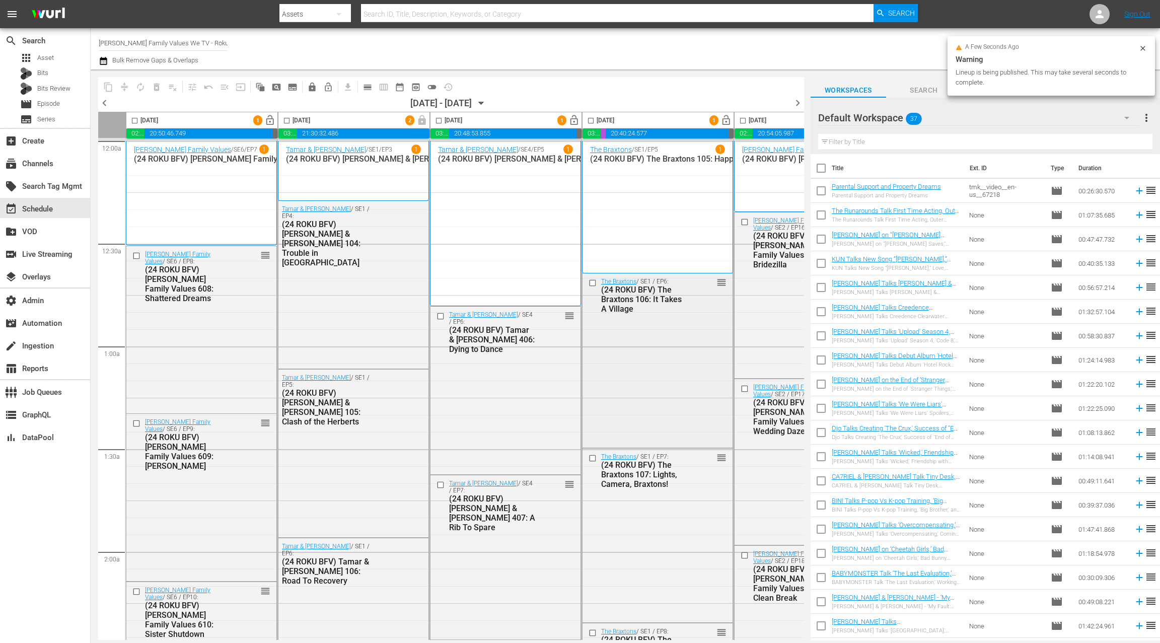
scroll to position [2, 0]
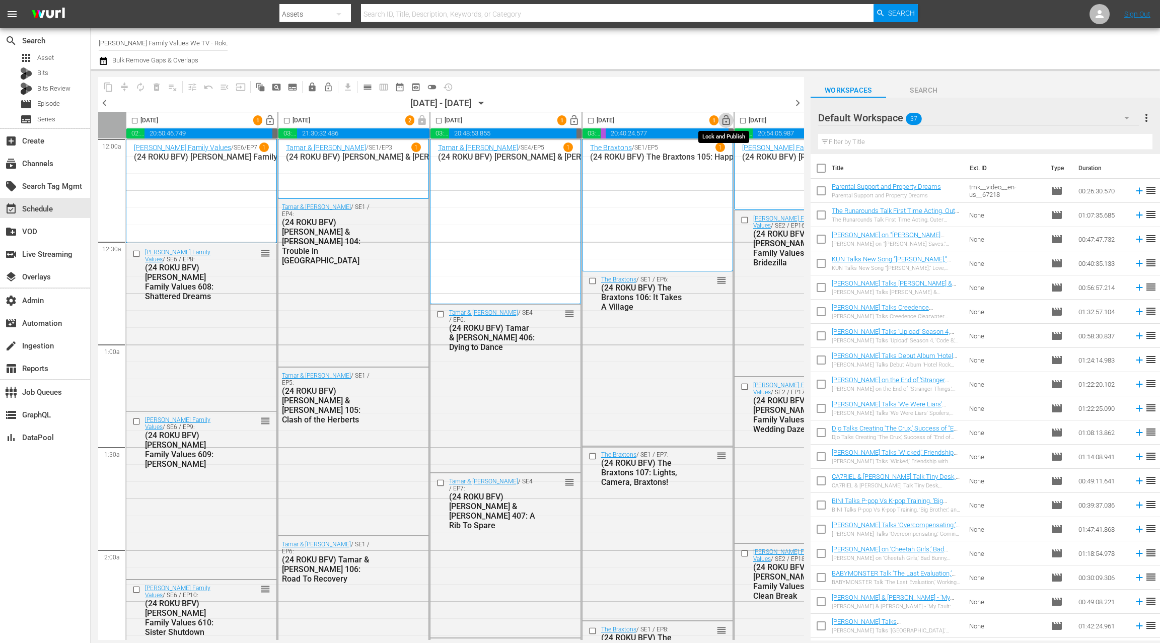
click at [726, 122] on span "lock_open" at bounding box center [727, 121] width 12 height 12
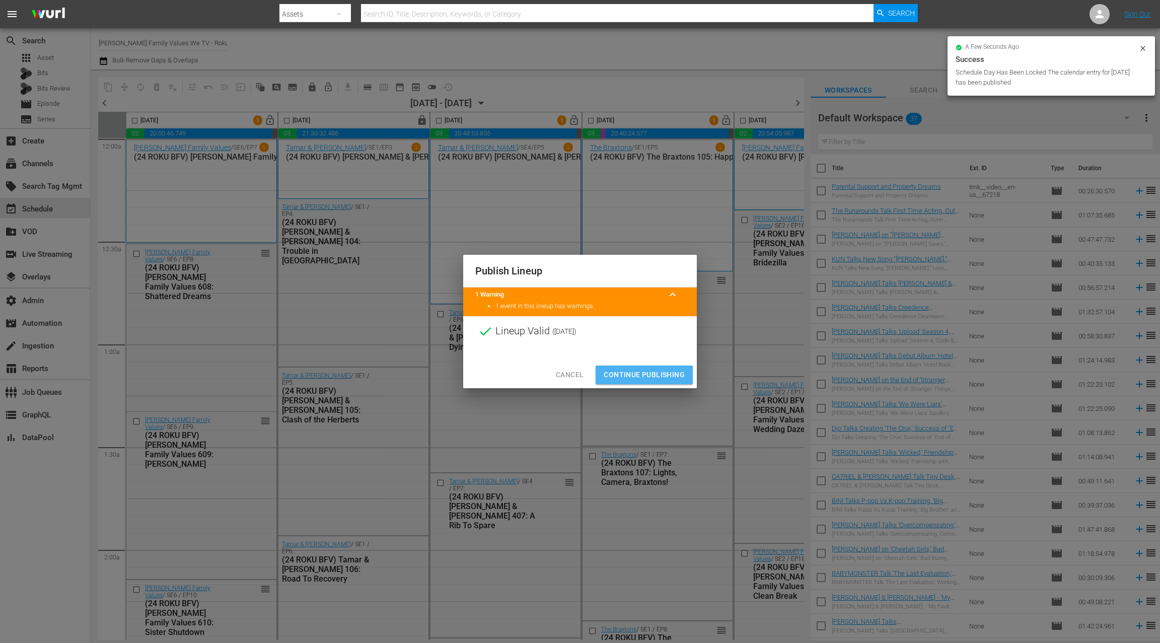
click at [656, 375] on span "Continue Publishing" at bounding box center [644, 375] width 81 height 13
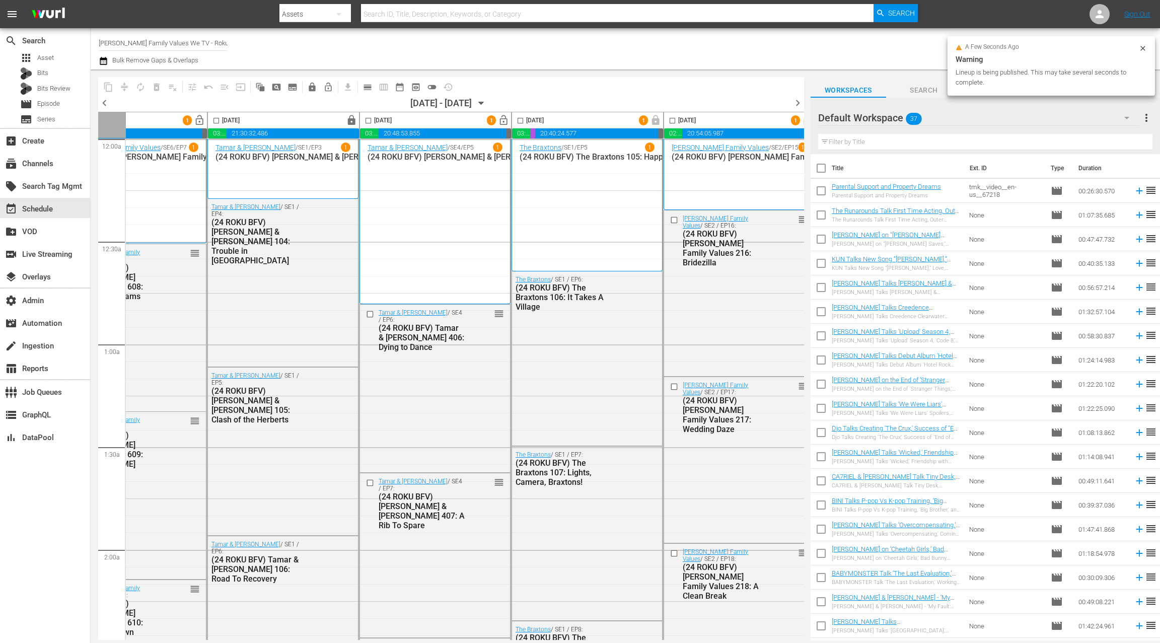
scroll to position [2, 386]
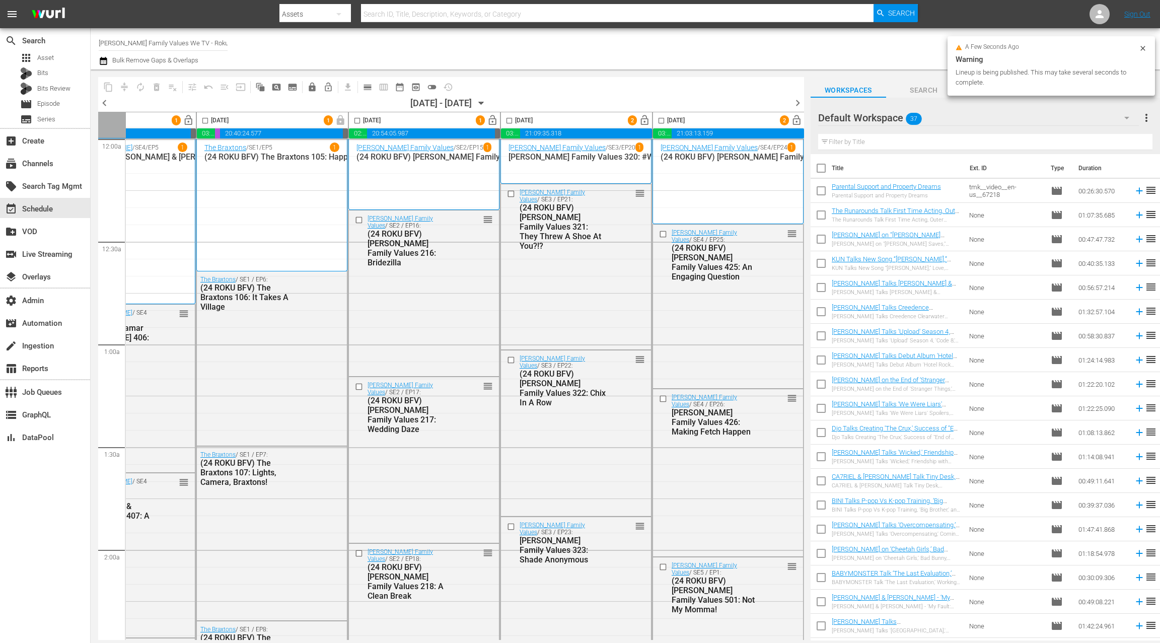
click at [645, 120] on span "lock_open" at bounding box center [645, 121] width 12 height 12
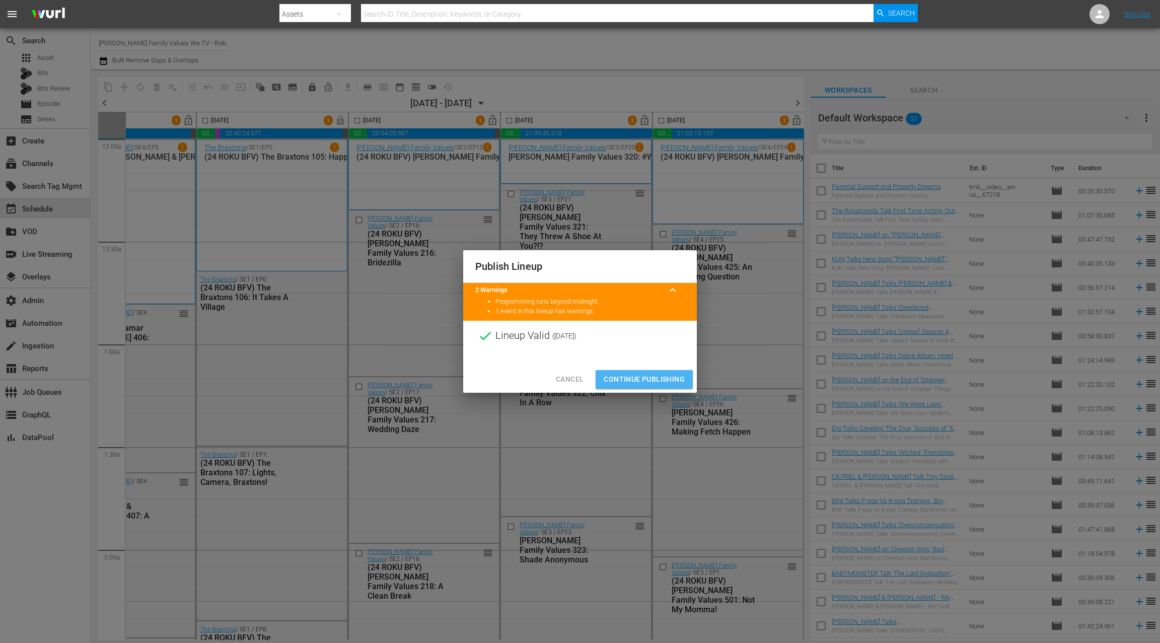
click at [643, 380] on span "Continue Publishing" at bounding box center [644, 379] width 81 height 13
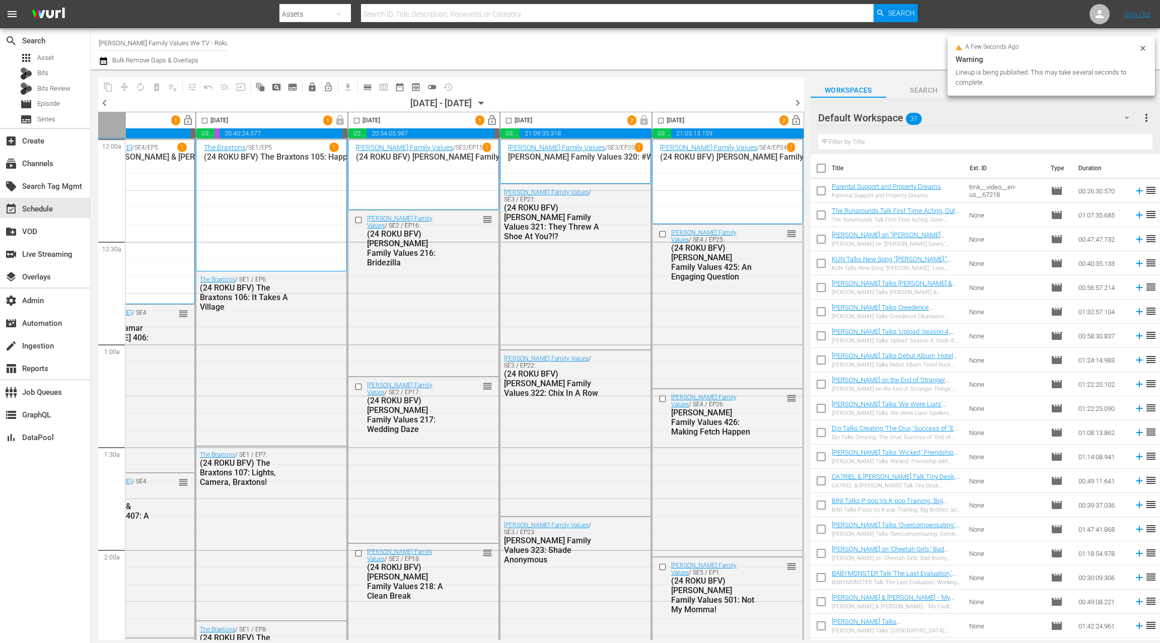
scroll to position [2, 0]
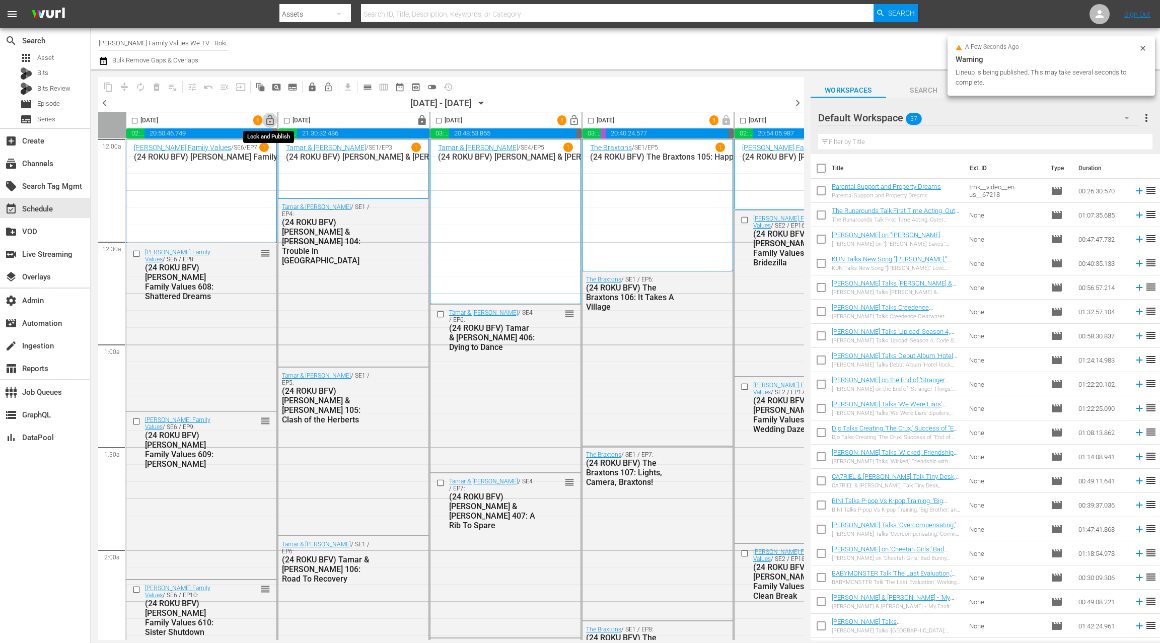
click at [272, 122] on span "lock_open" at bounding box center [270, 121] width 12 height 12
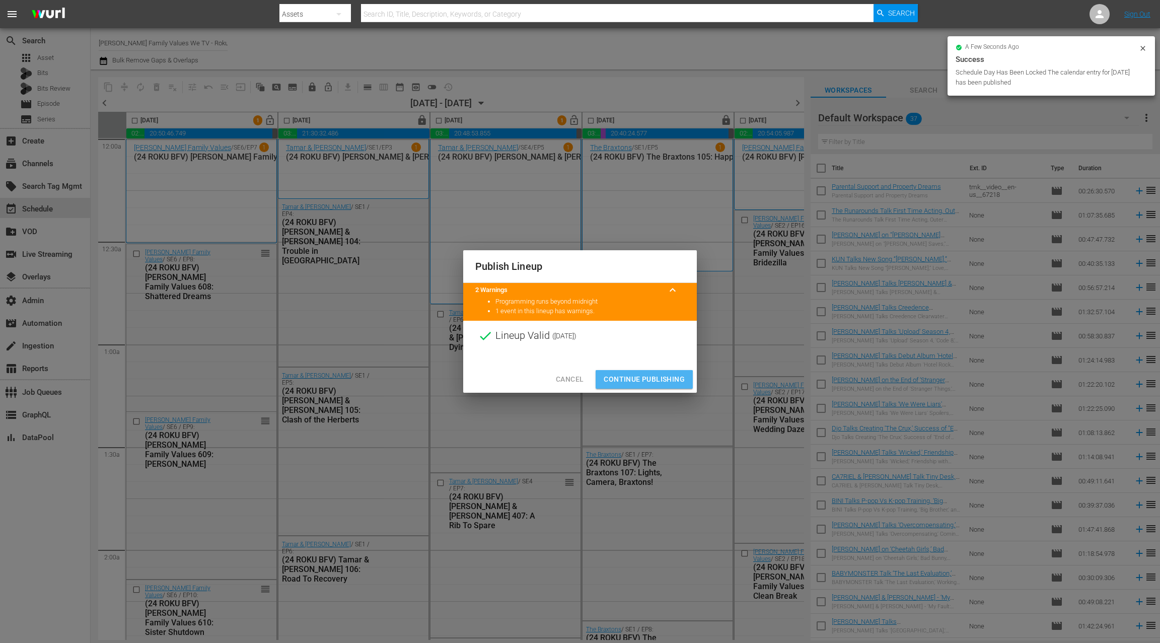
click at [636, 380] on span "Continue Publishing" at bounding box center [644, 379] width 81 height 13
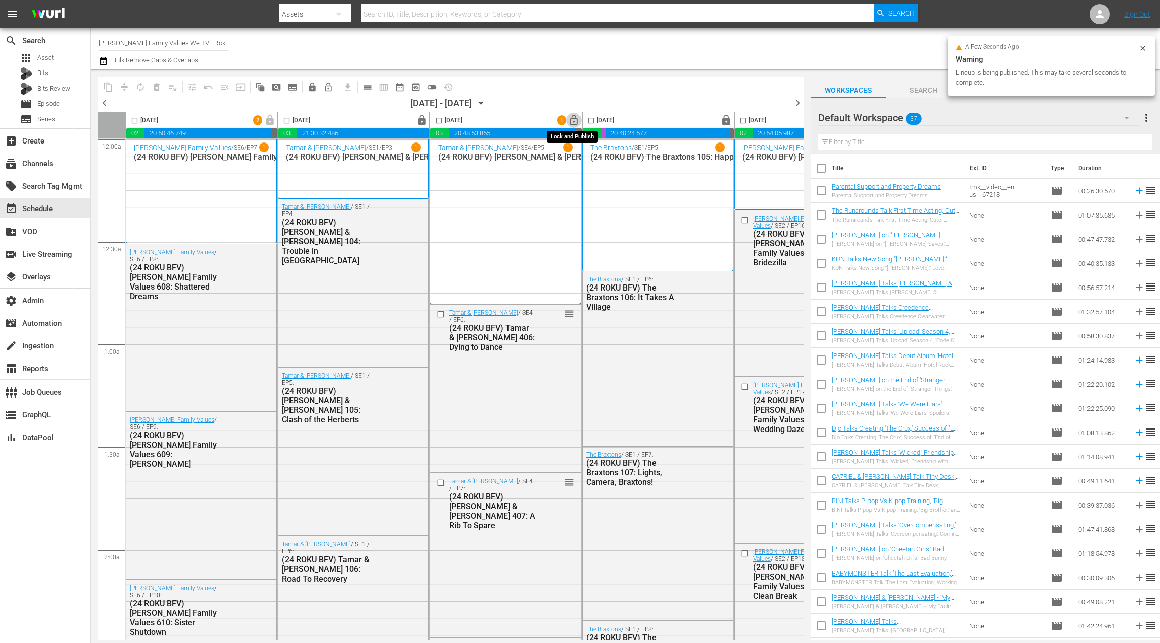
click at [573, 121] on span "lock_open" at bounding box center [575, 121] width 12 height 12
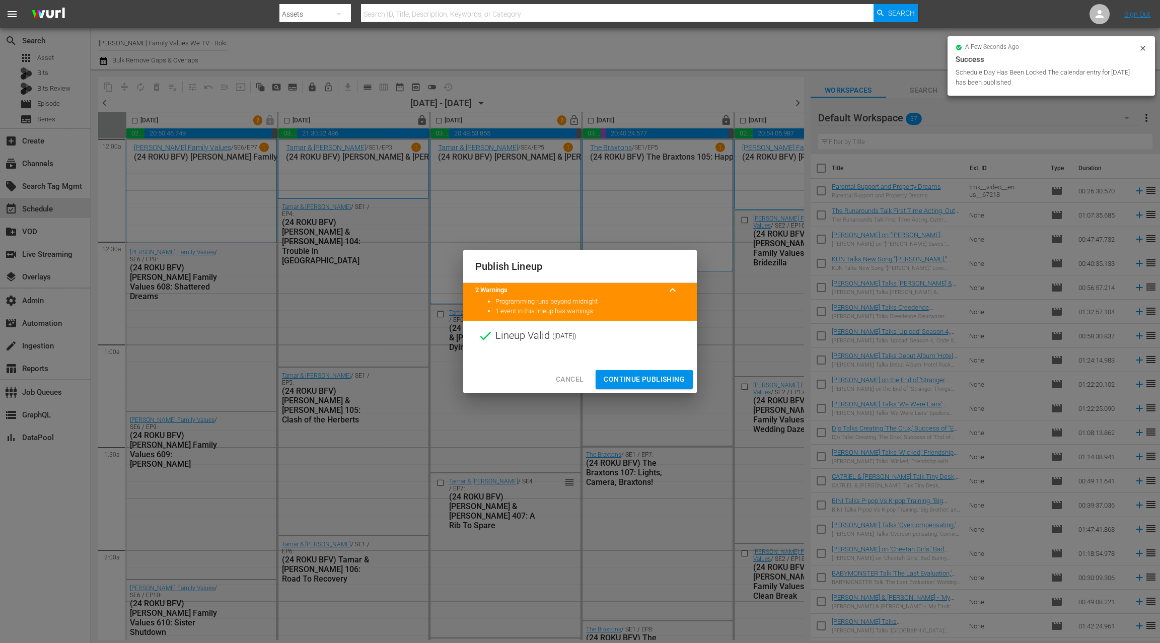
click at [636, 382] on span "Continue Publishing" at bounding box center [644, 379] width 81 height 13
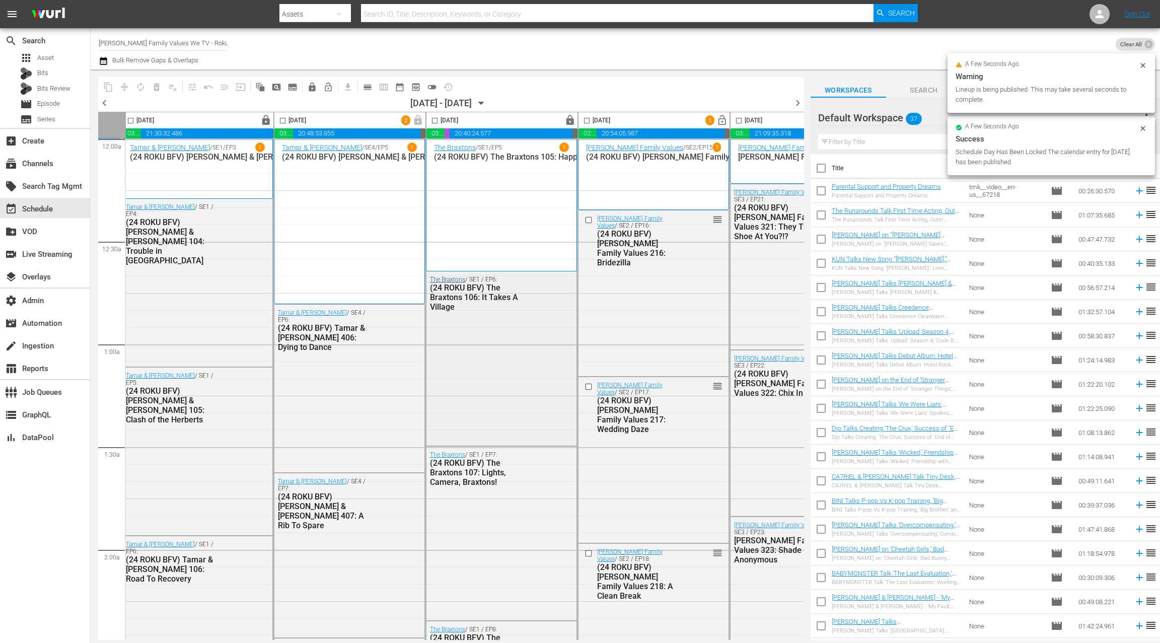
scroll to position [2, 216]
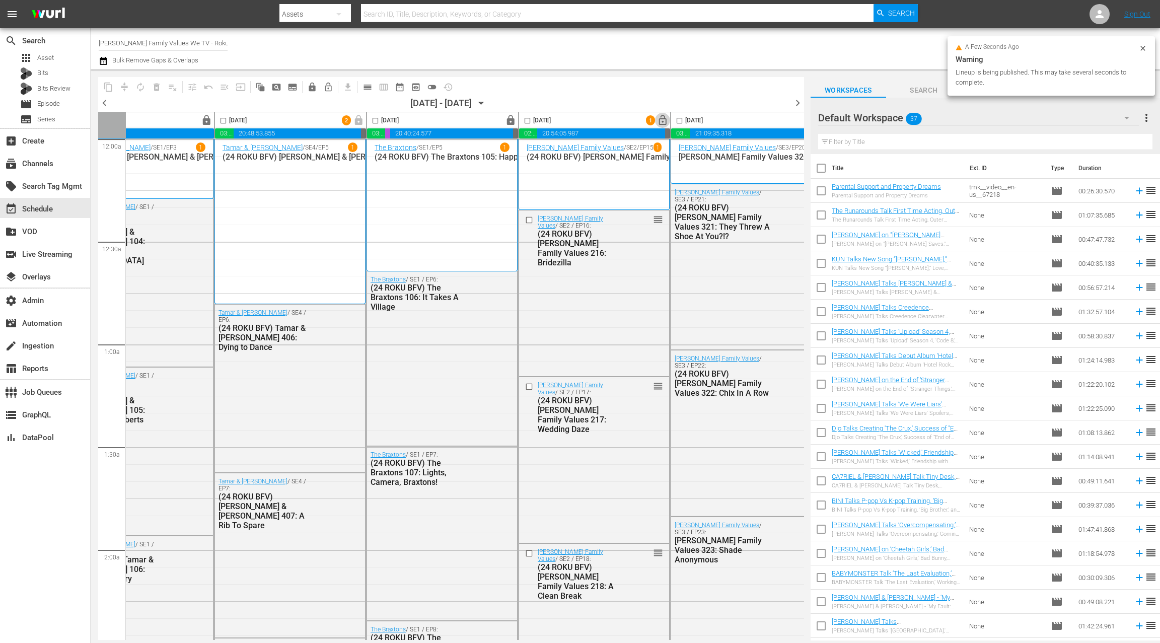
click at [662, 120] on span "lock_open" at bounding box center [663, 121] width 12 height 12
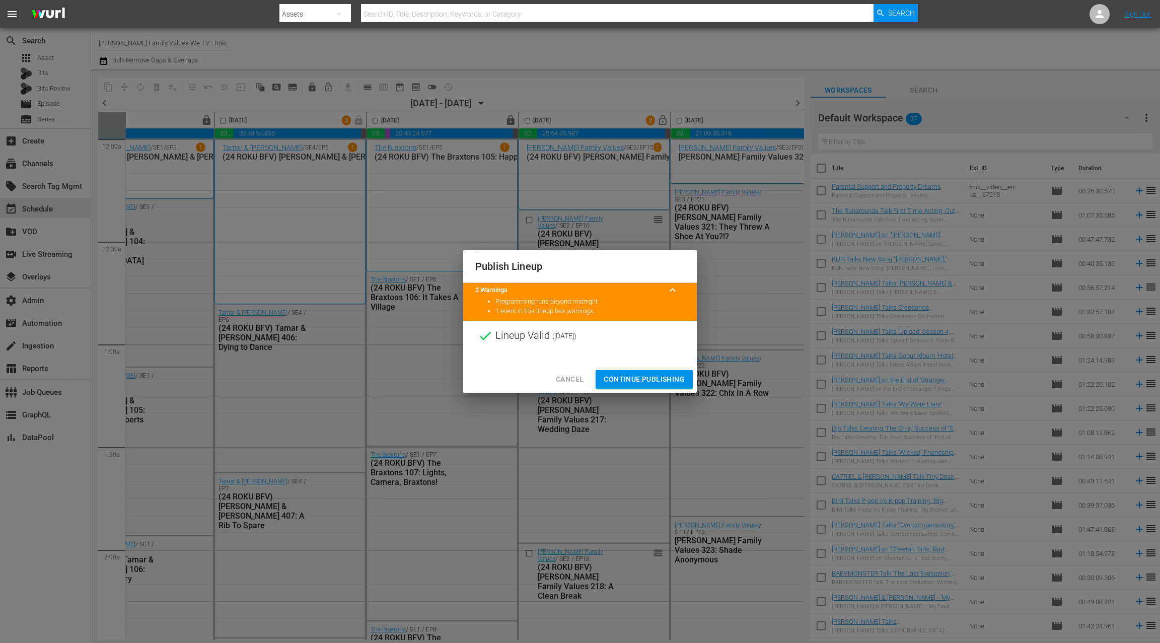
click at [646, 380] on span "Continue Publishing" at bounding box center [644, 379] width 81 height 13
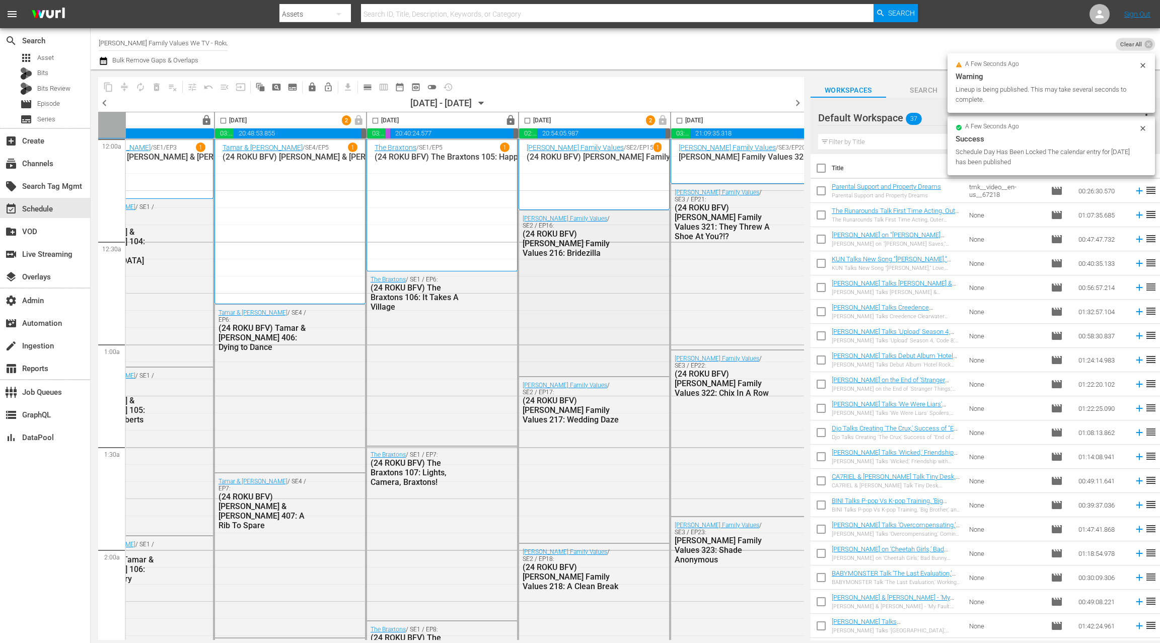
scroll to position [2, 390]
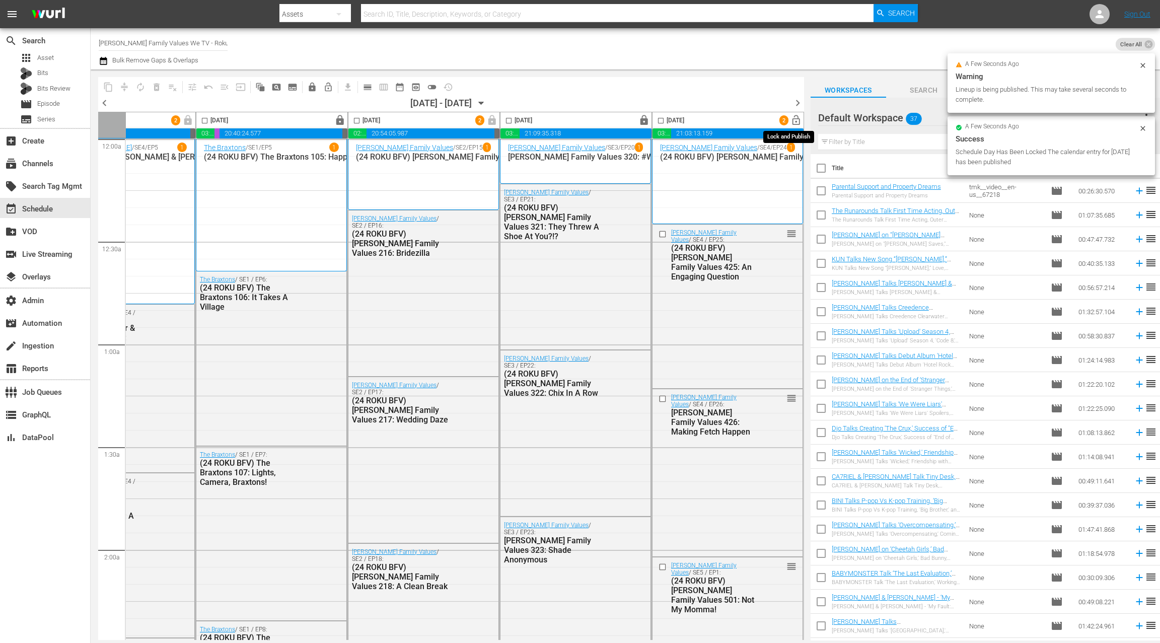
click at [791, 120] on span "lock_open" at bounding box center [797, 121] width 12 height 12
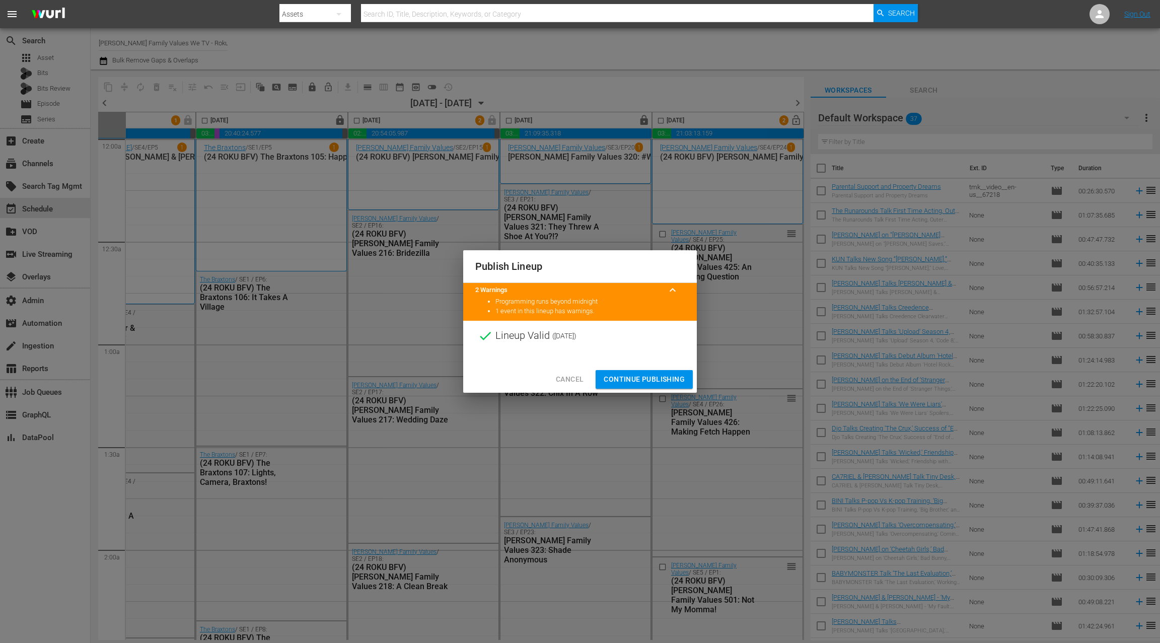
drag, startPoint x: 657, startPoint y: 381, endPoint x: 663, endPoint y: 367, distance: 14.9
click at [656, 381] on span "Continue Publishing" at bounding box center [644, 379] width 81 height 13
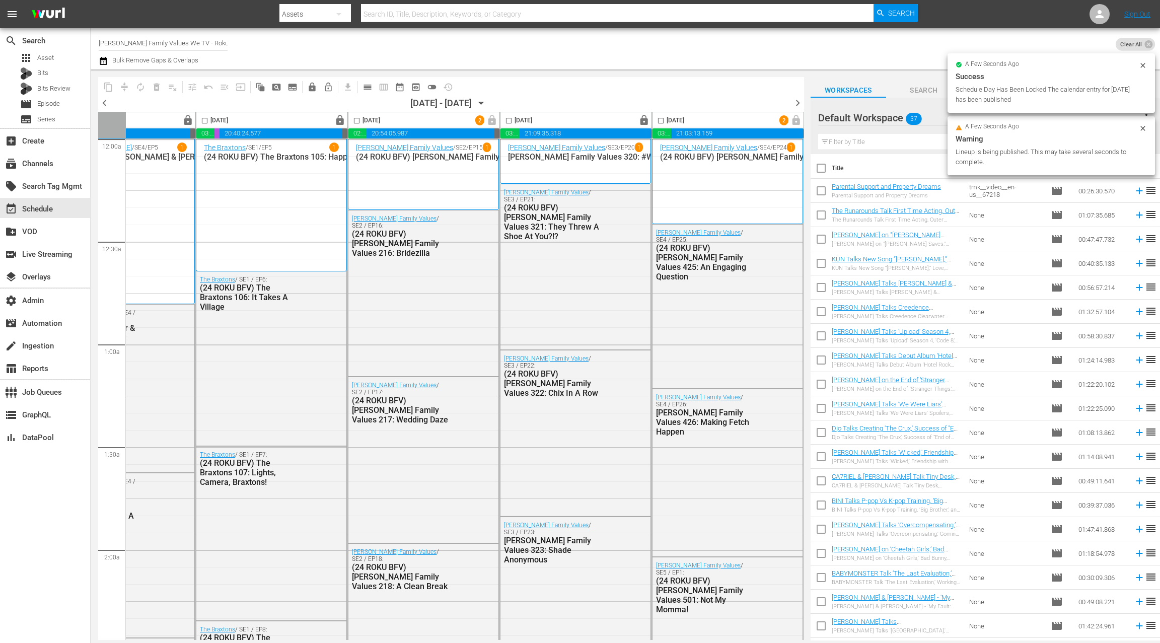
click at [797, 107] on span "chevron_right" at bounding box center [798, 103] width 13 height 13
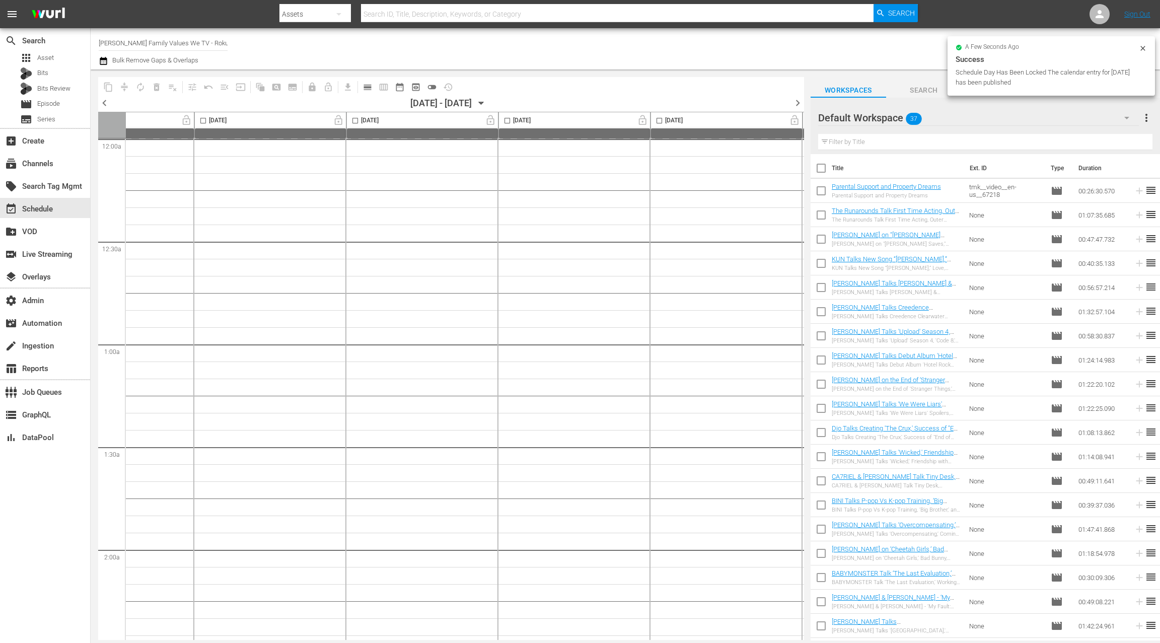
scroll to position [2, 0]
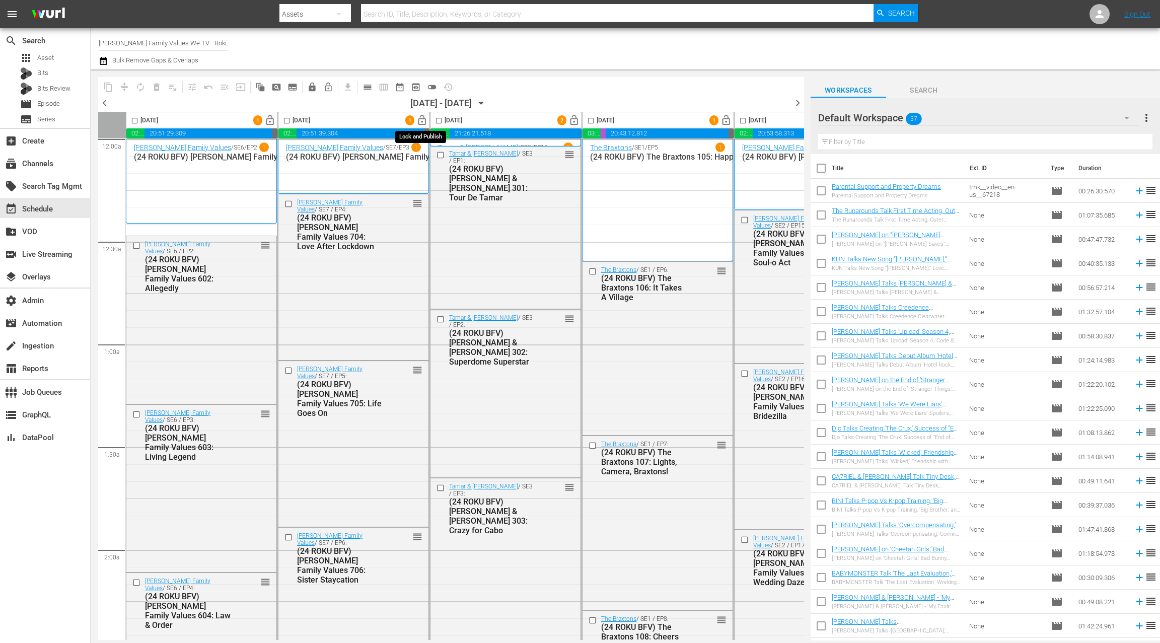
click at [422, 121] on span "lock_open" at bounding box center [423, 121] width 12 height 12
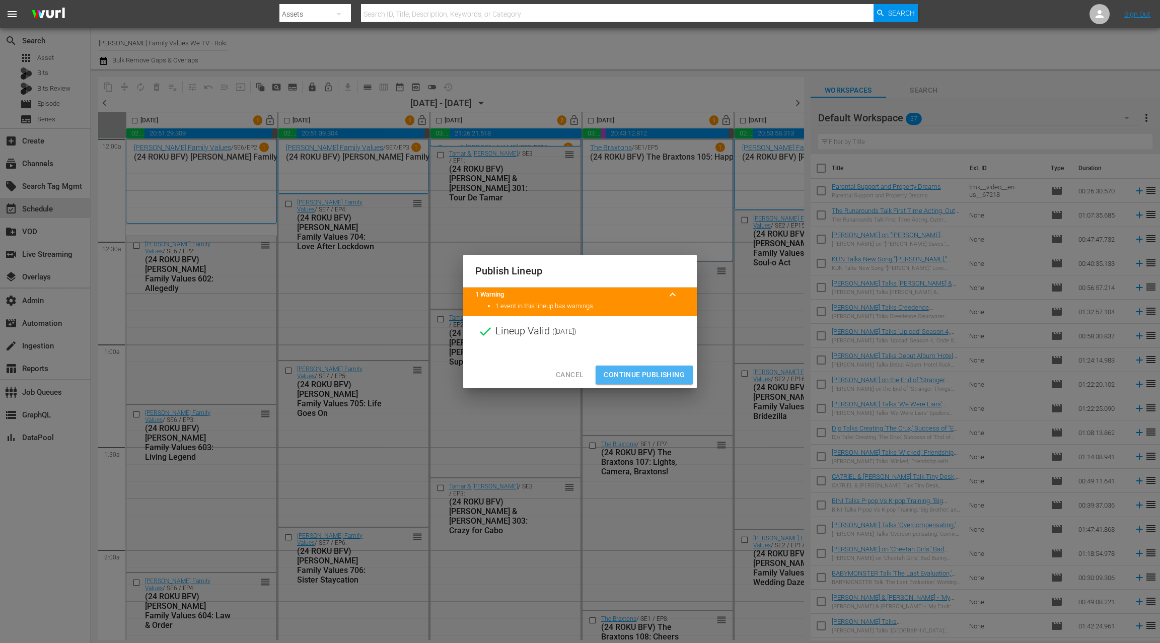
click at [643, 379] on span "Continue Publishing" at bounding box center [644, 375] width 81 height 13
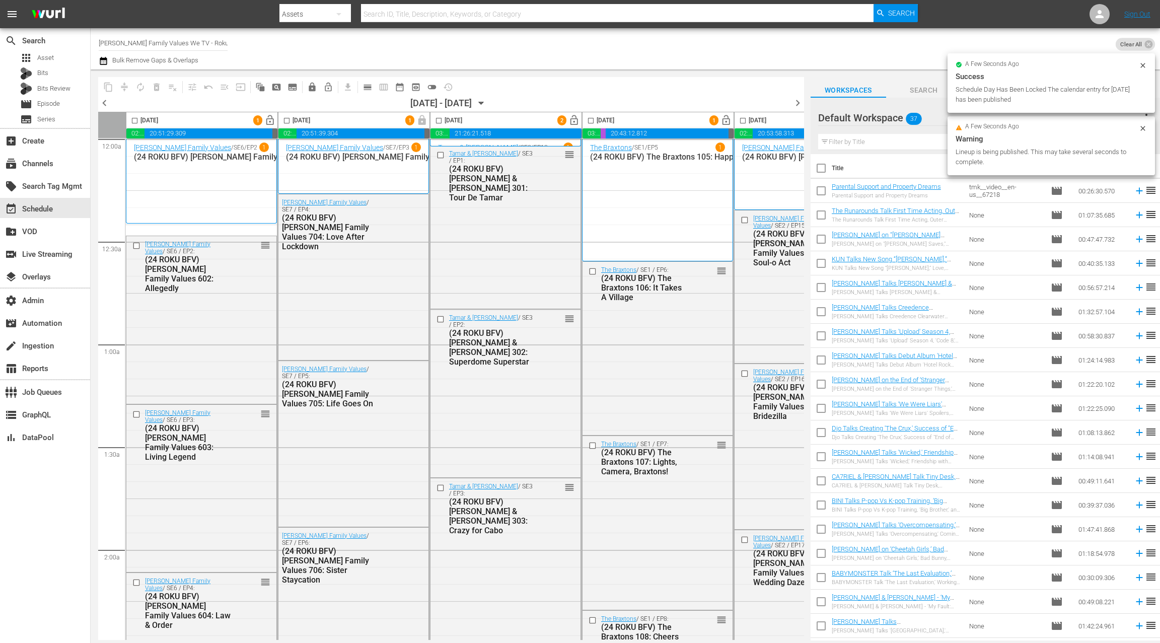
click at [727, 121] on span "lock_open" at bounding box center [727, 121] width 12 height 12
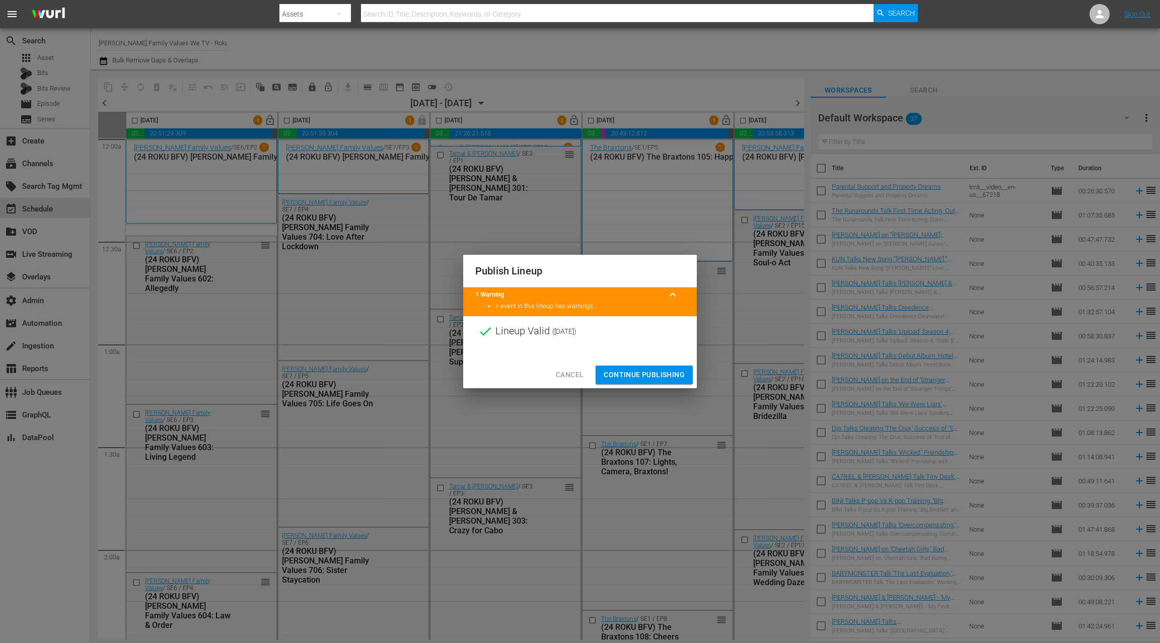
click at [656, 373] on span "Continue Publishing" at bounding box center [644, 375] width 81 height 13
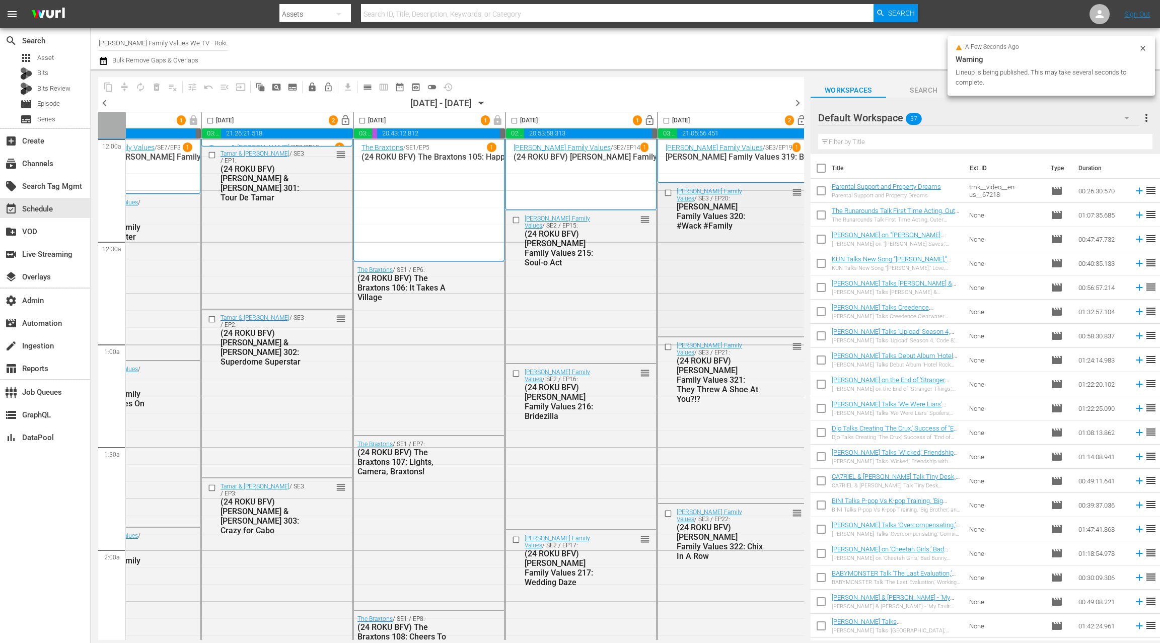
scroll to position [2, 317]
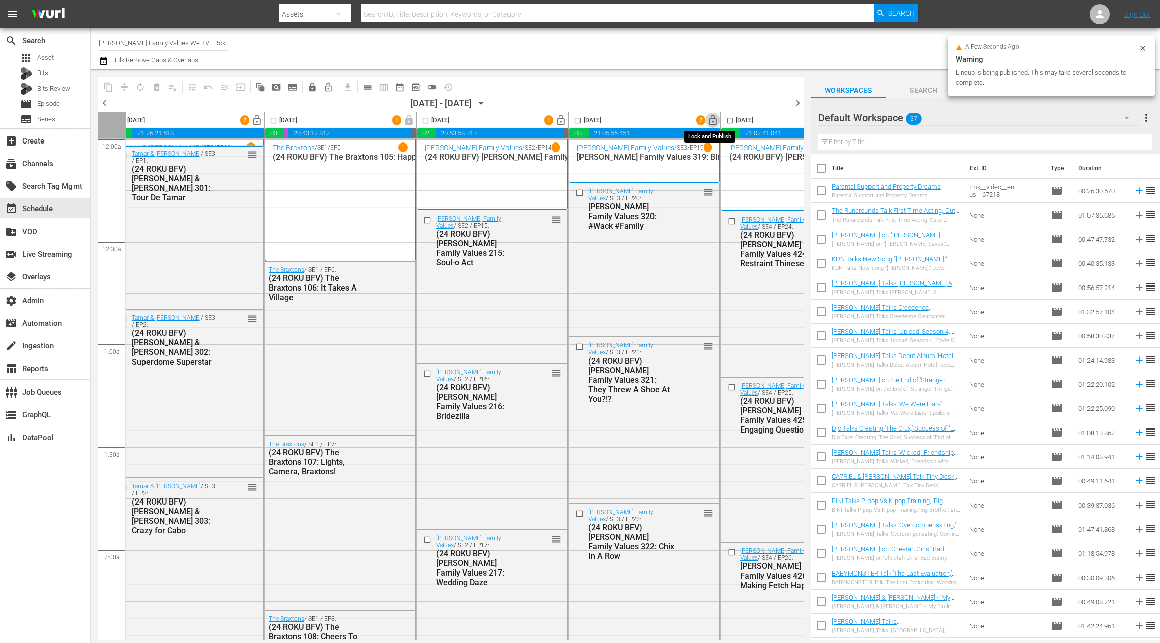
click at [712, 122] on span "lock_open" at bounding box center [714, 121] width 12 height 12
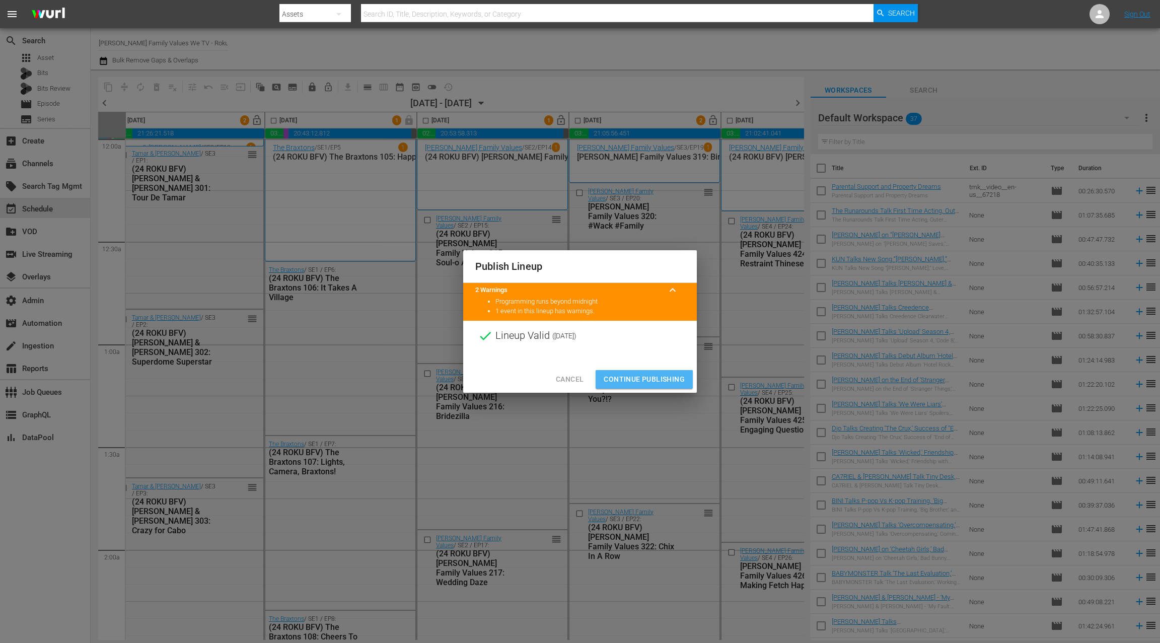
click at [656, 377] on span "Continue Publishing" at bounding box center [644, 379] width 81 height 13
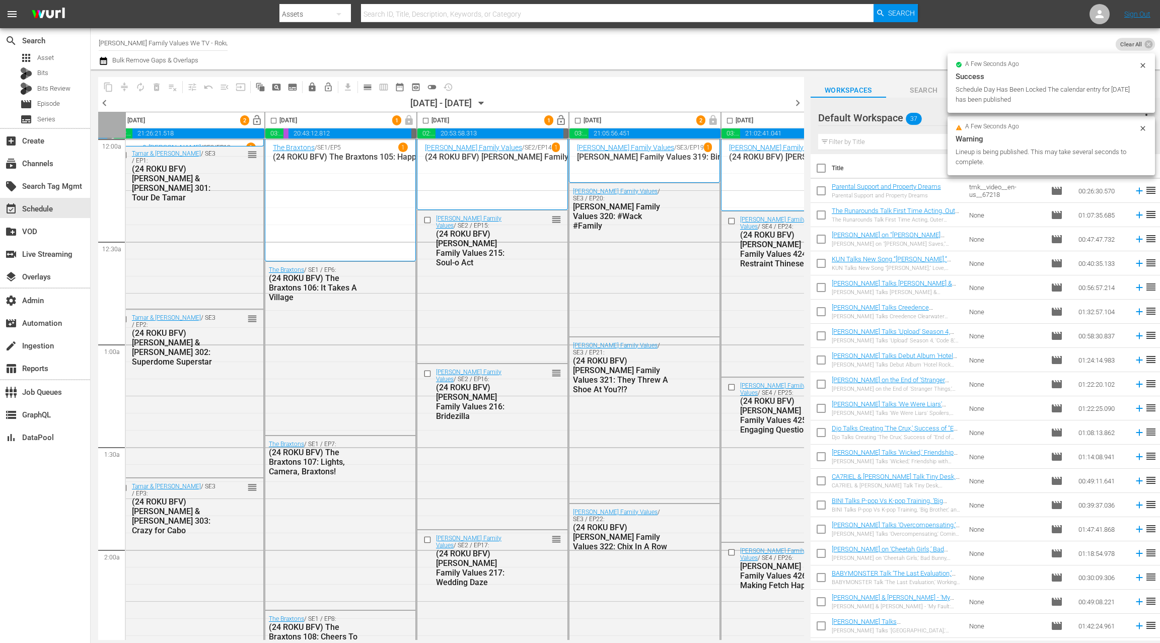
scroll to position [2, 0]
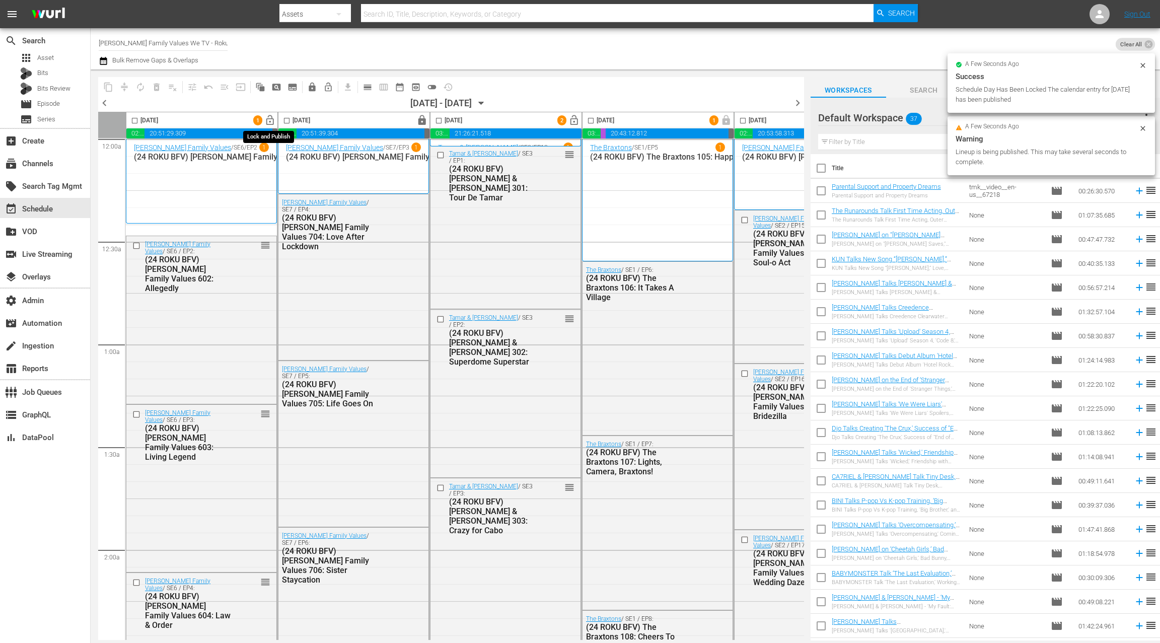
click at [272, 125] on span "lock_open" at bounding box center [270, 121] width 12 height 12
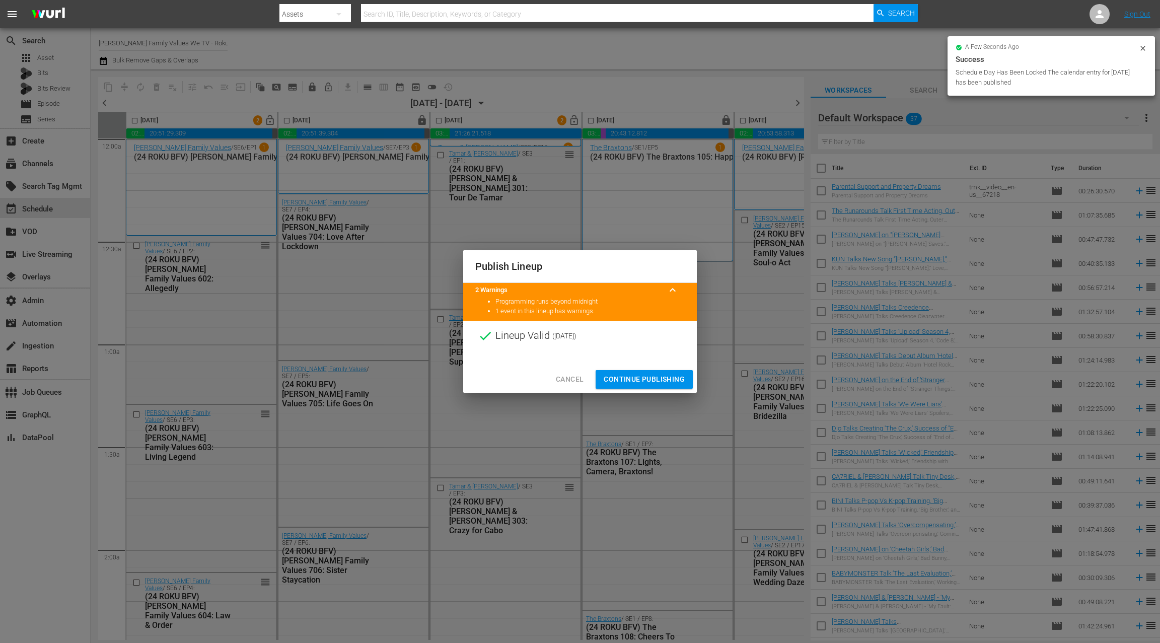
drag, startPoint x: 640, startPoint y: 377, endPoint x: 624, endPoint y: 315, distance: 63.4
click at [640, 377] on span "Continue Publishing" at bounding box center [644, 379] width 81 height 13
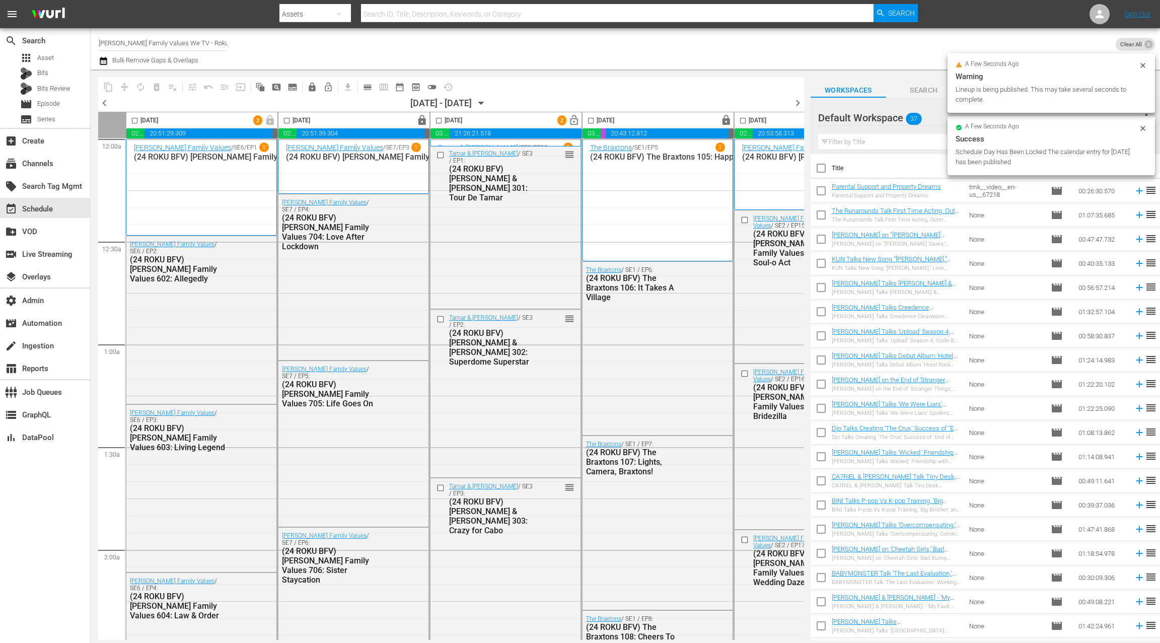
click at [572, 119] on span "lock_open" at bounding box center [575, 121] width 12 height 12
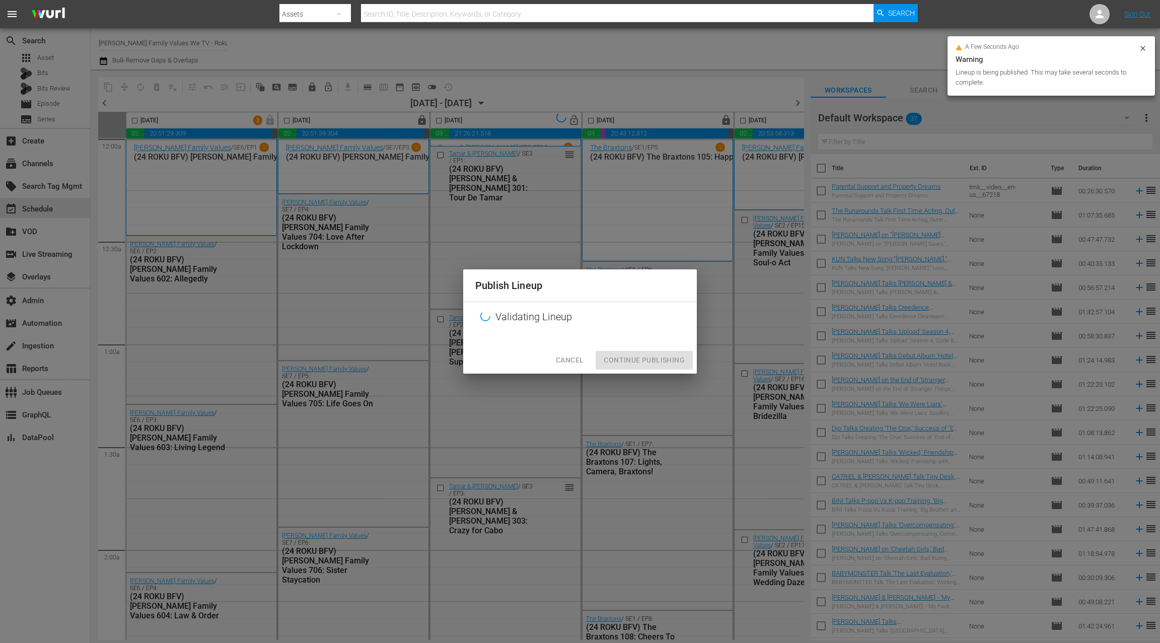
scroll to position [2, 1]
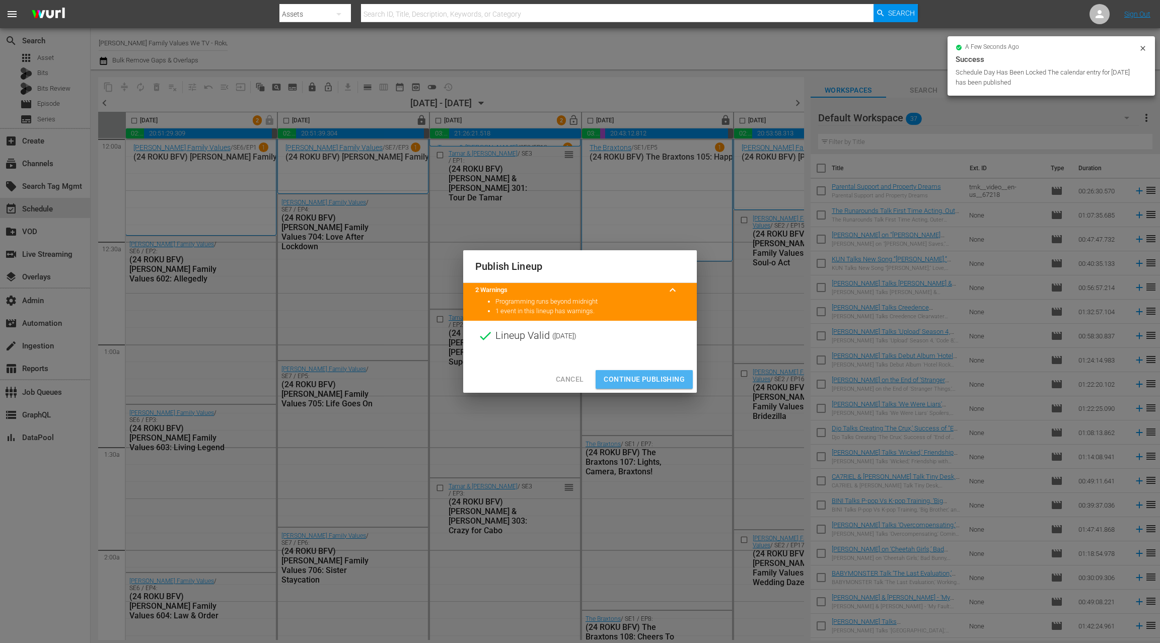
click at [626, 377] on span "Continue Publishing" at bounding box center [644, 379] width 81 height 13
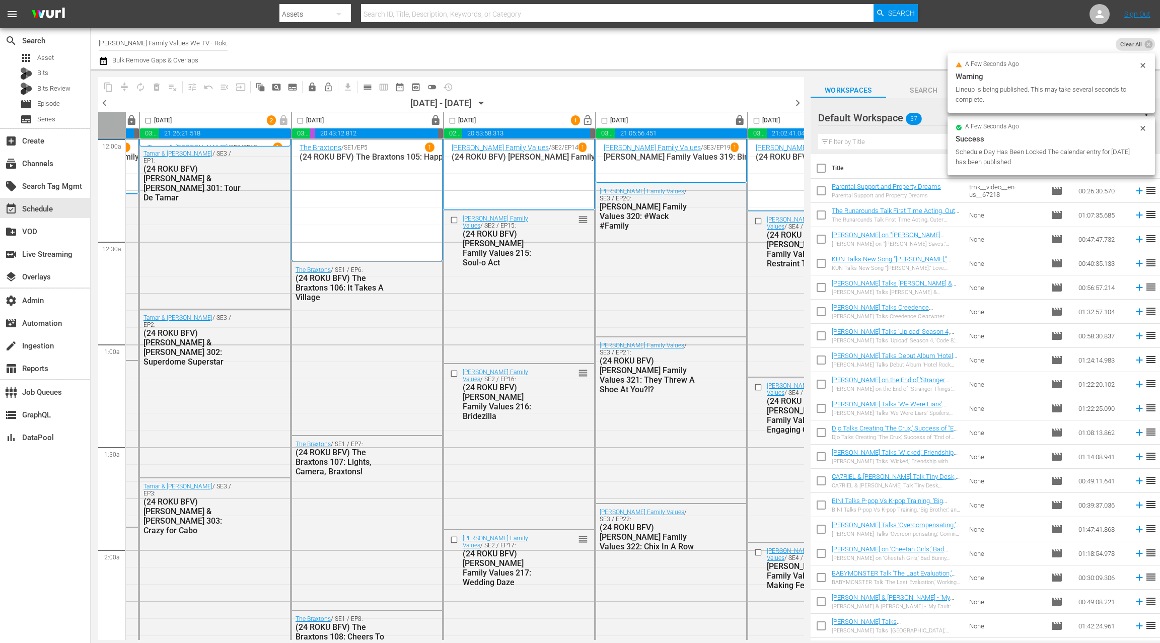
scroll to position [2, 333]
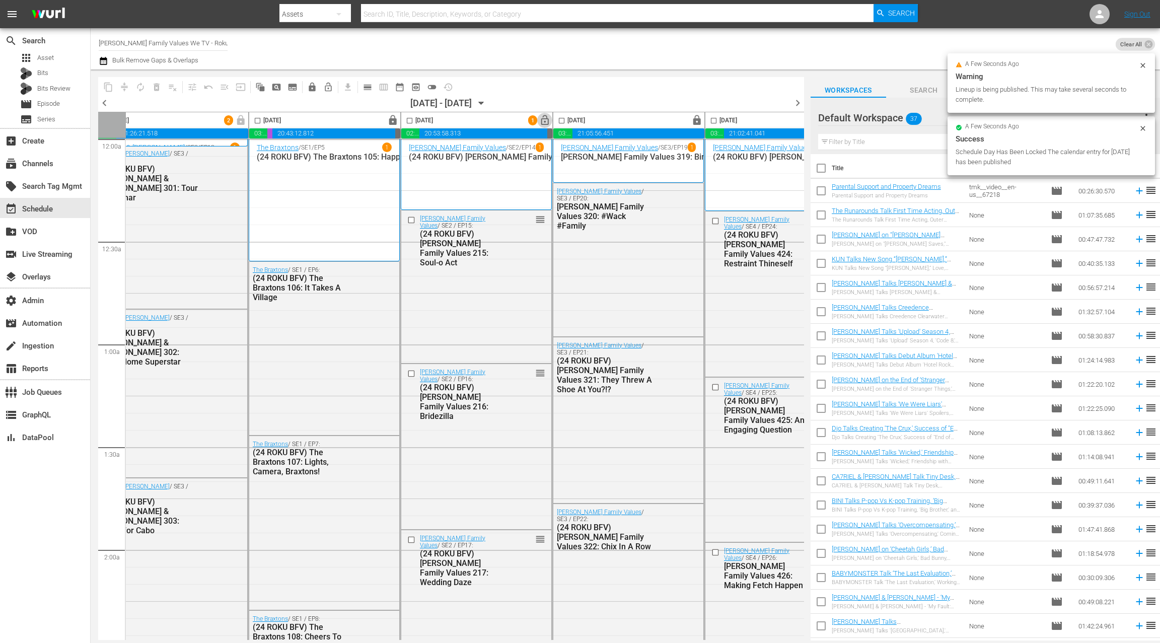
click at [548, 119] on span "lock_open" at bounding box center [545, 121] width 12 height 12
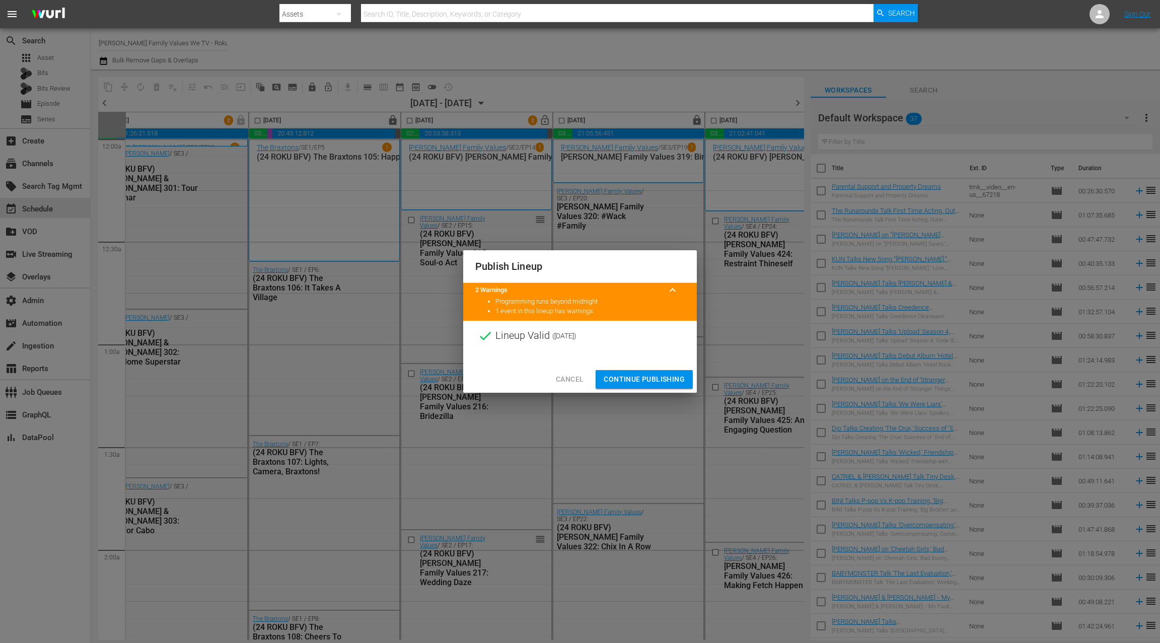
click at [655, 376] on span "Continue Publishing" at bounding box center [644, 379] width 81 height 13
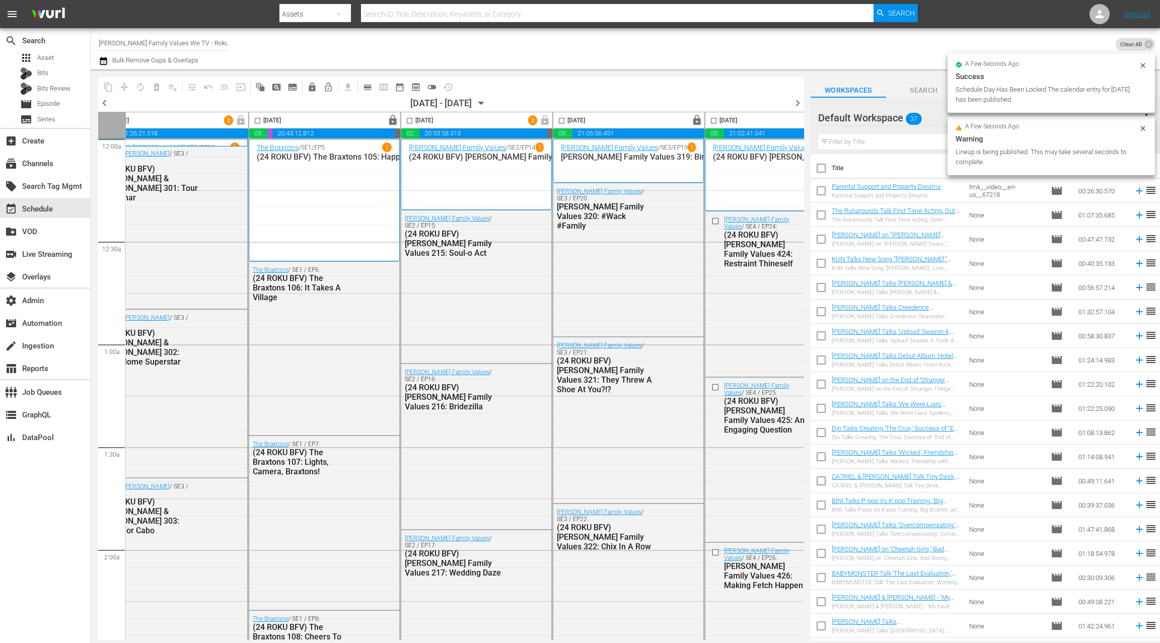
scroll to position [2, 390]
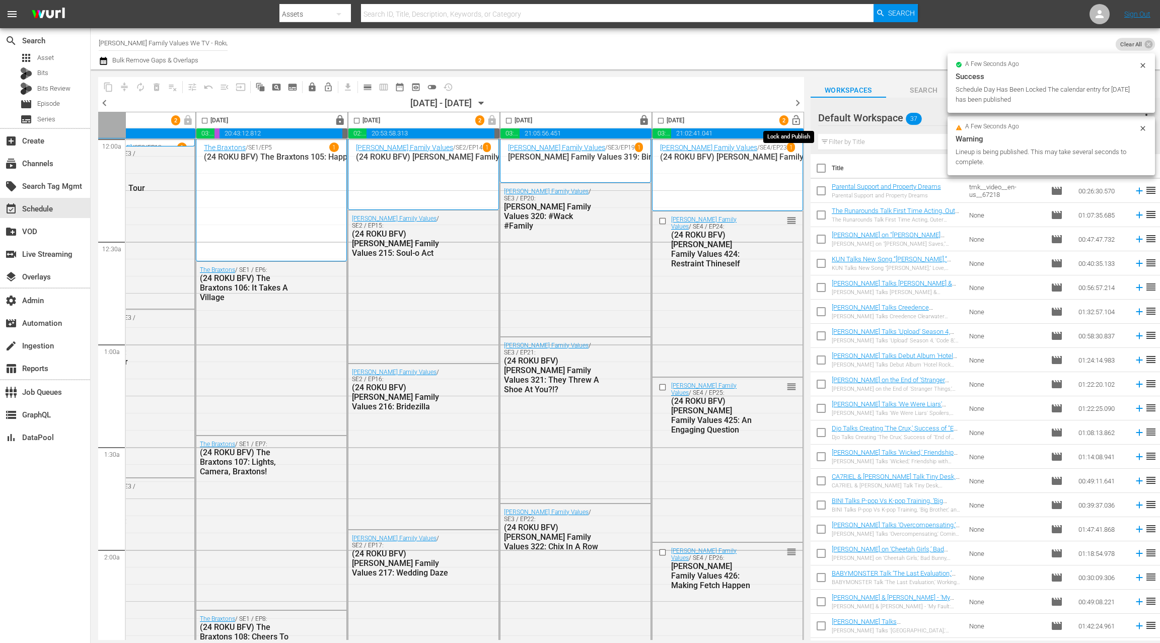
click at [791, 121] on span "lock_open" at bounding box center [797, 121] width 12 height 12
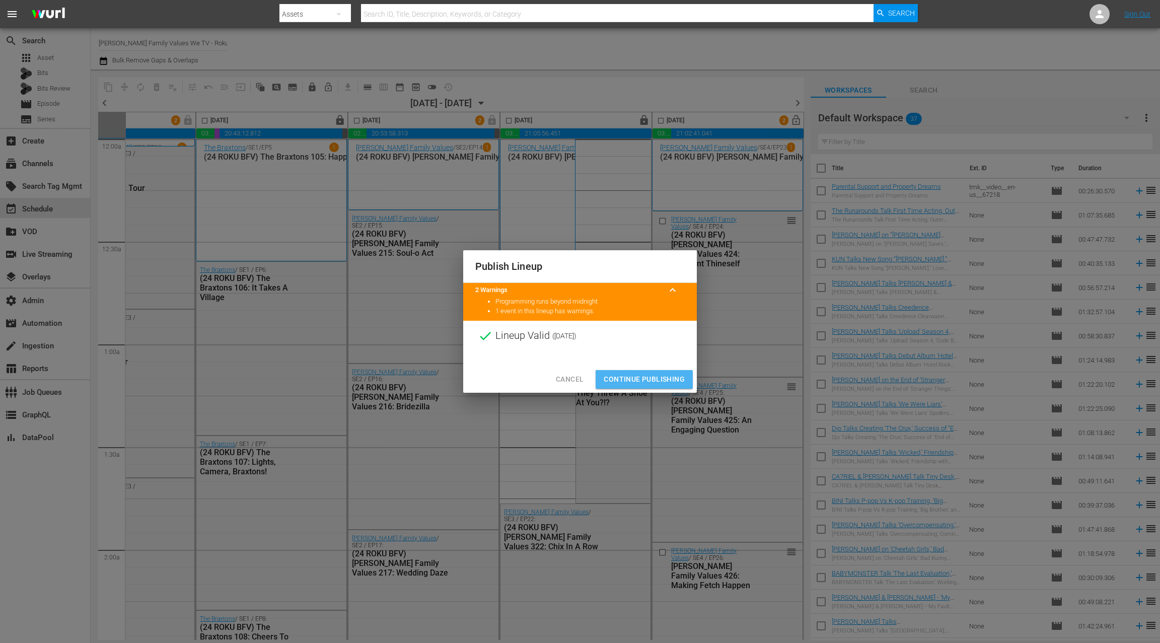
click at [640, 377] on span "Continue Publishing" at bounding box center [644, 379] width 81 height 13
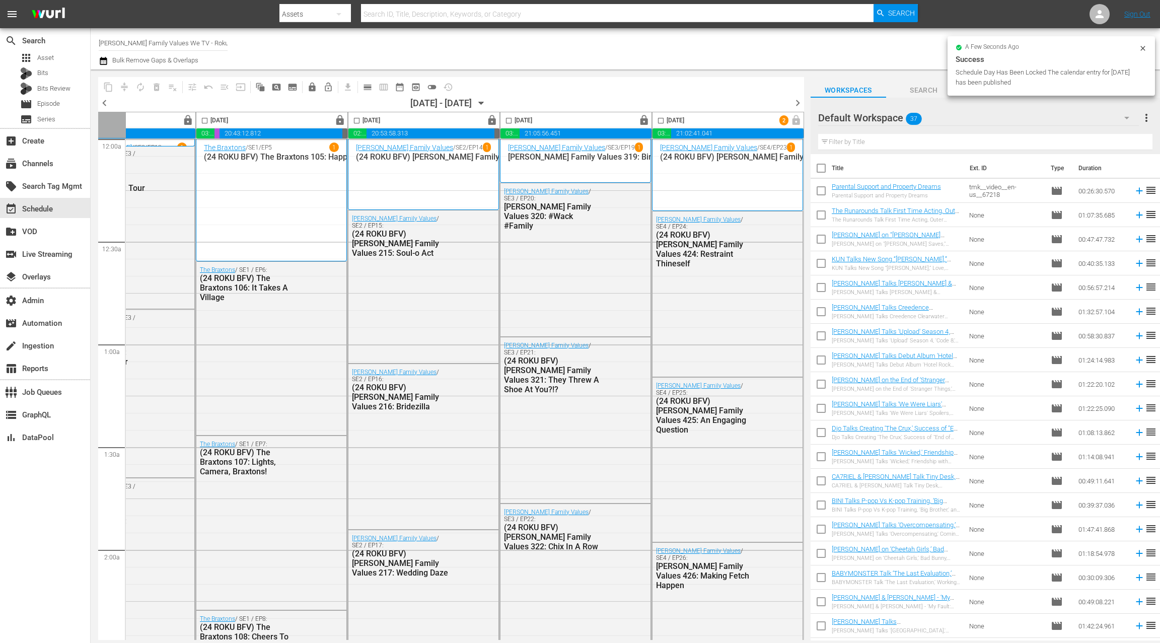
click at [798, 104] on span "chevron_right" at bounding box center [798, 103] width 13 height 13
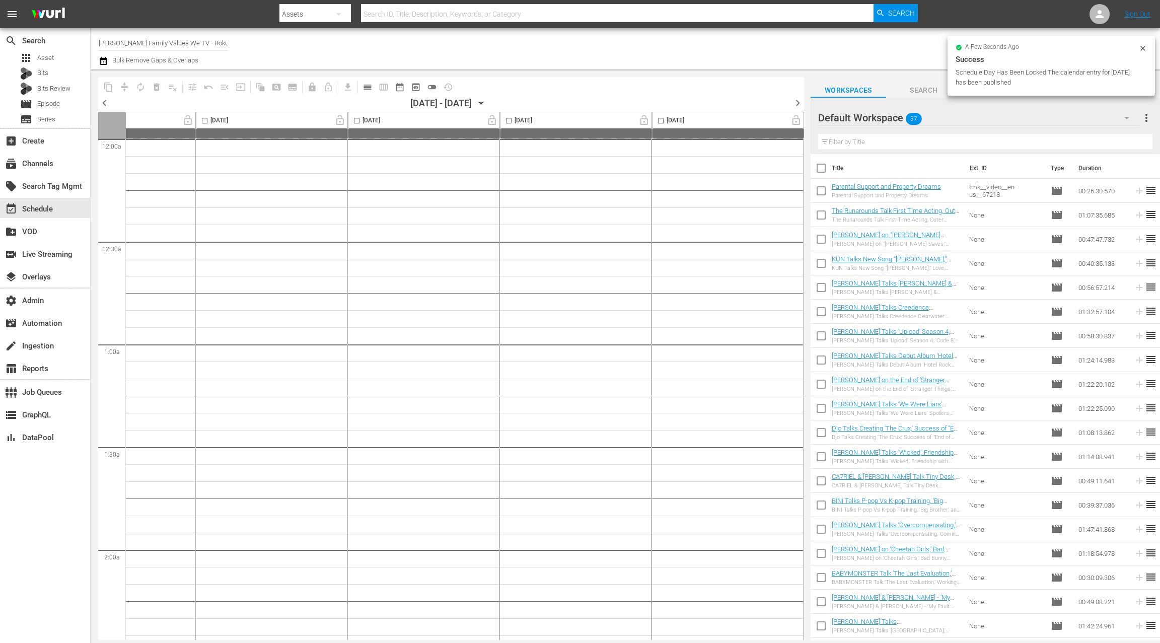
scroll to position [2, 0]
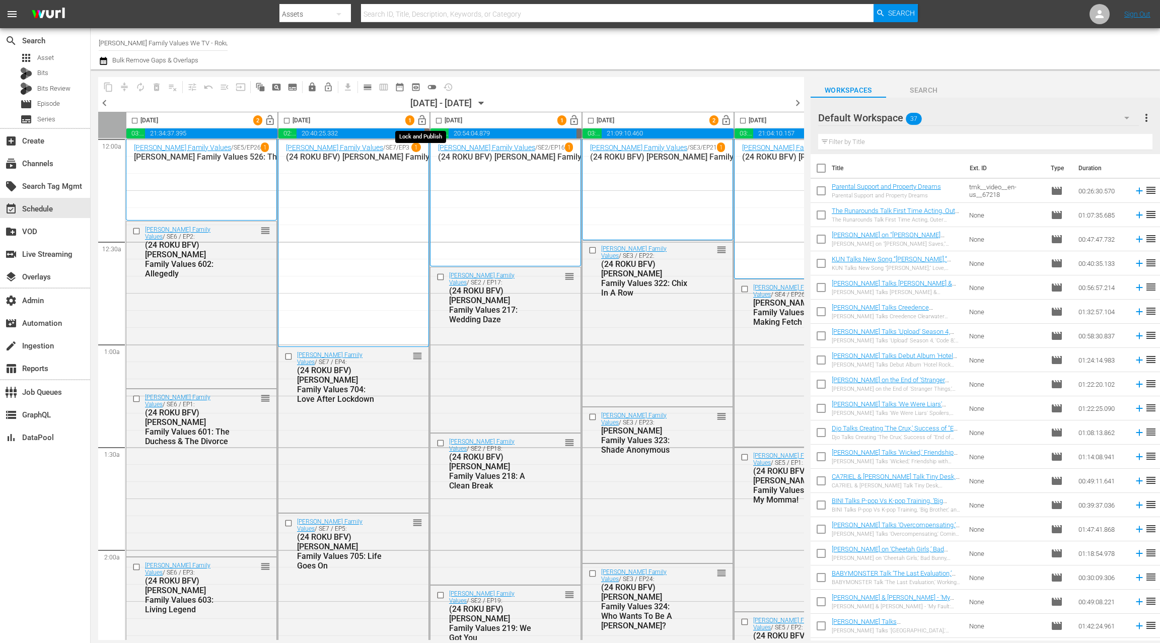
click at [422, 123] on span "lock_open" at bounding box center [423, 121] width 12 height 12
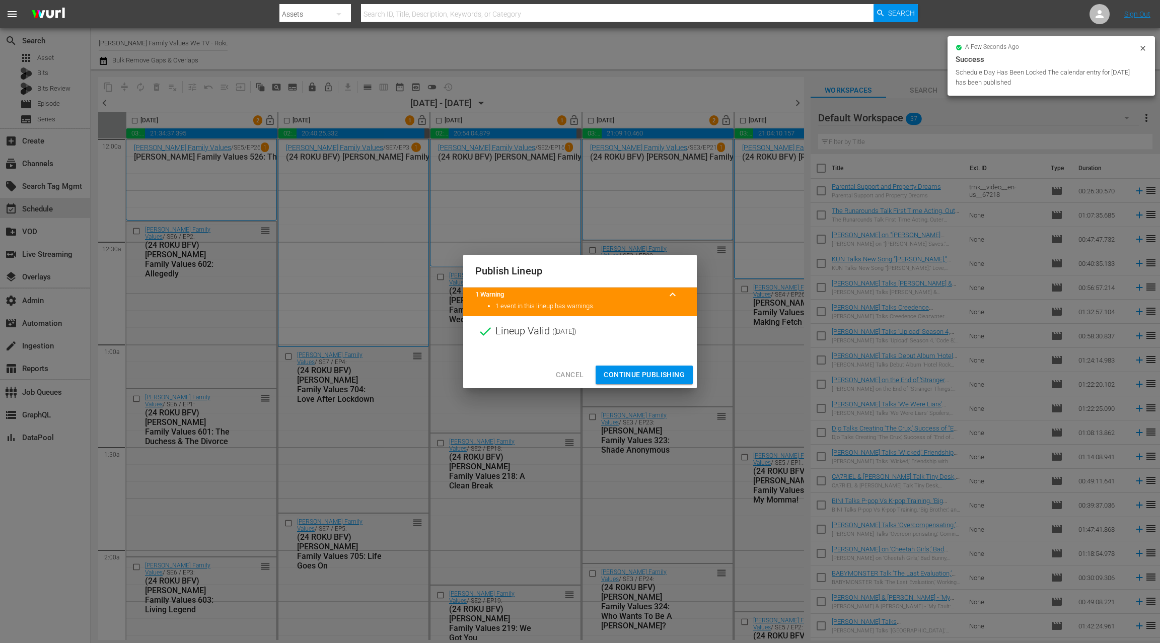
drag, startPoint x: 651, startPoint y: 371, endPoint x: 704, endPoint y: 179, distance: 198.7
click at [651, 371] on span "Continue Publishing" at bounding box center [644, 375] width 81 height 13
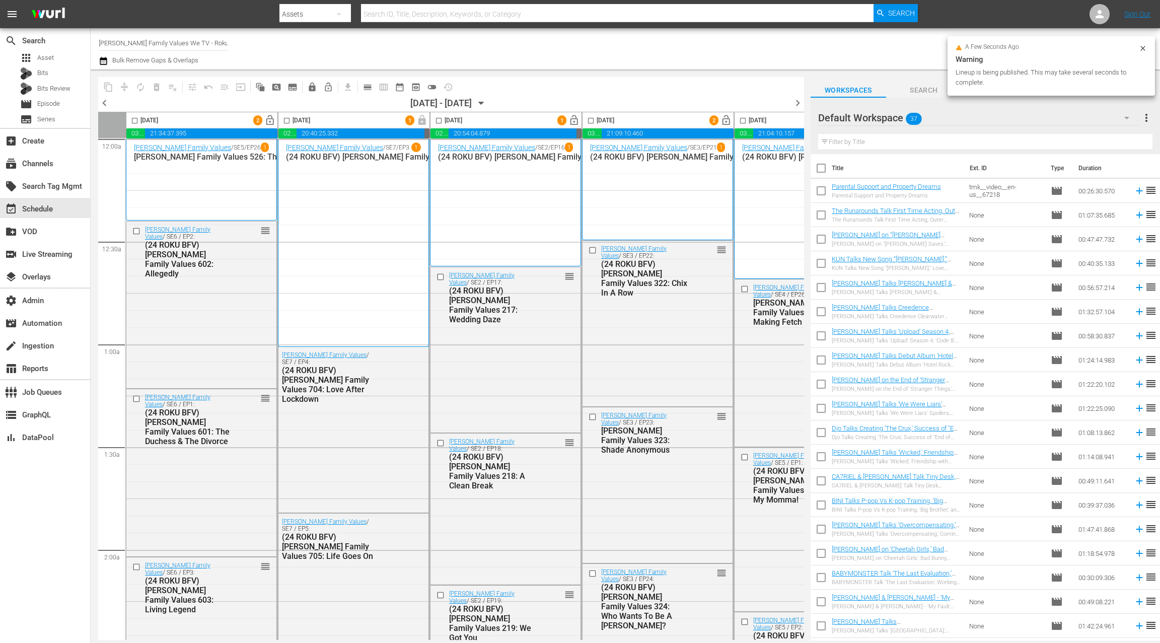
click at [723, 123] on span "lock_open" at bounding box center [727, 121] width 12 height 12
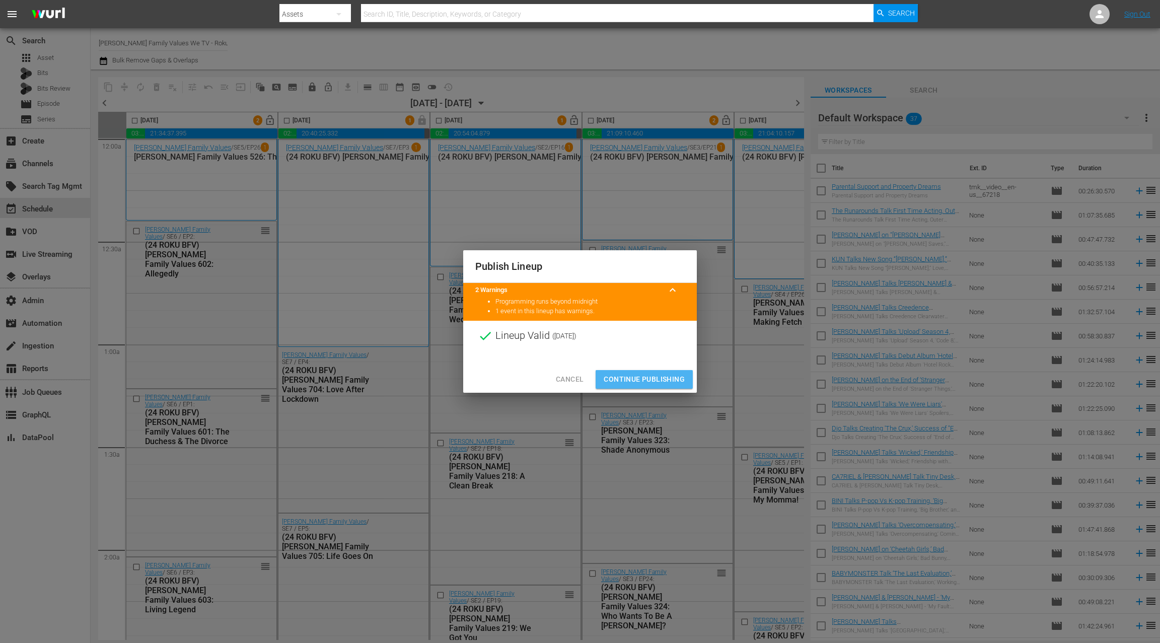
click at [650, 378] on span "Continue Publishing" at bounding box center [644, 379] width 81 height 13
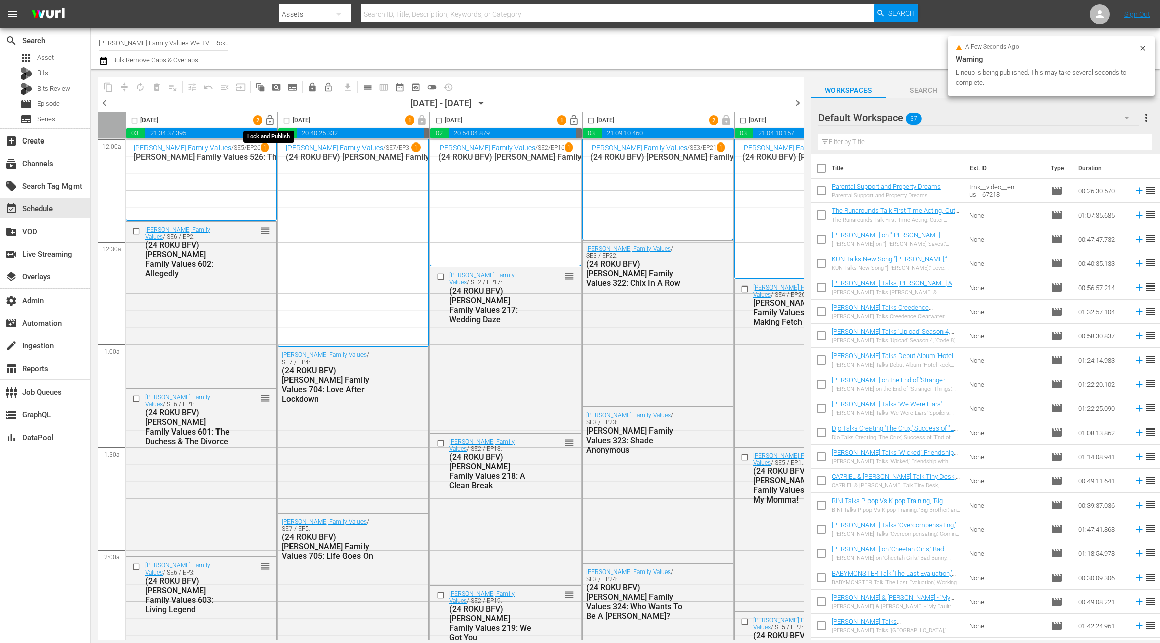
click at [269, 123] on span "lock_open" at bounding box center [270, 121] width 12 height 12
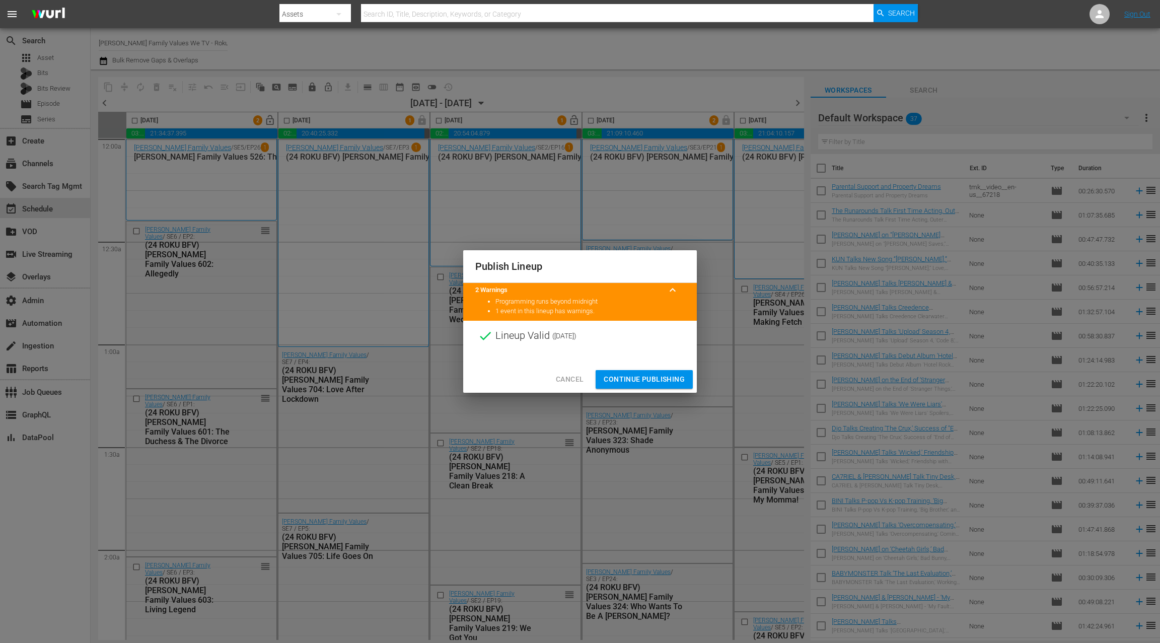
click at [637, 379] on span "Continue Publishing" at bounding box center [644, 379] width 81 height 13
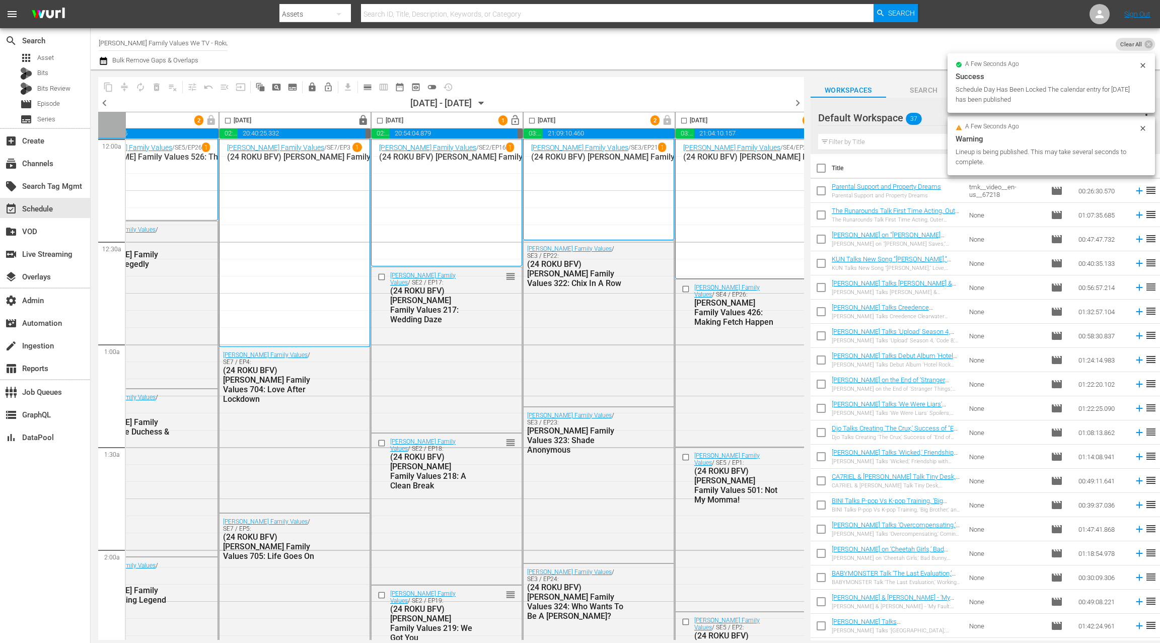
scroll to position [2, 152]
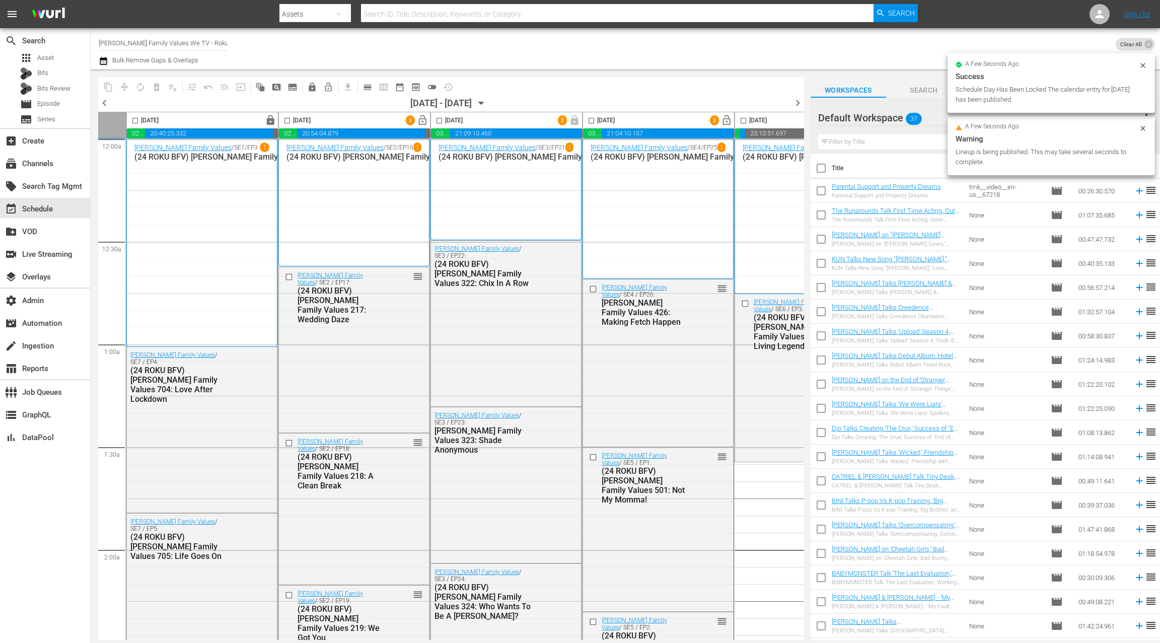
click at [422, 121] on span "lock_open" at bounding box center [423, 121] width 12 height 12
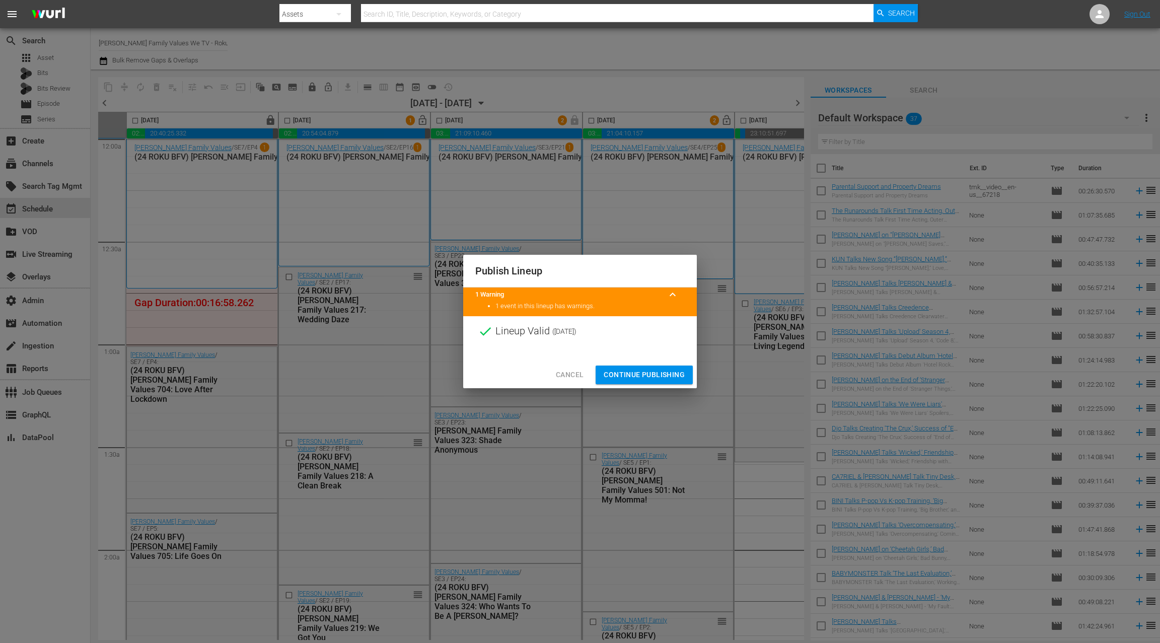
click at [621, 376] on span "Continue Publishing" at bounding box center [644, 375] width 81 height 13
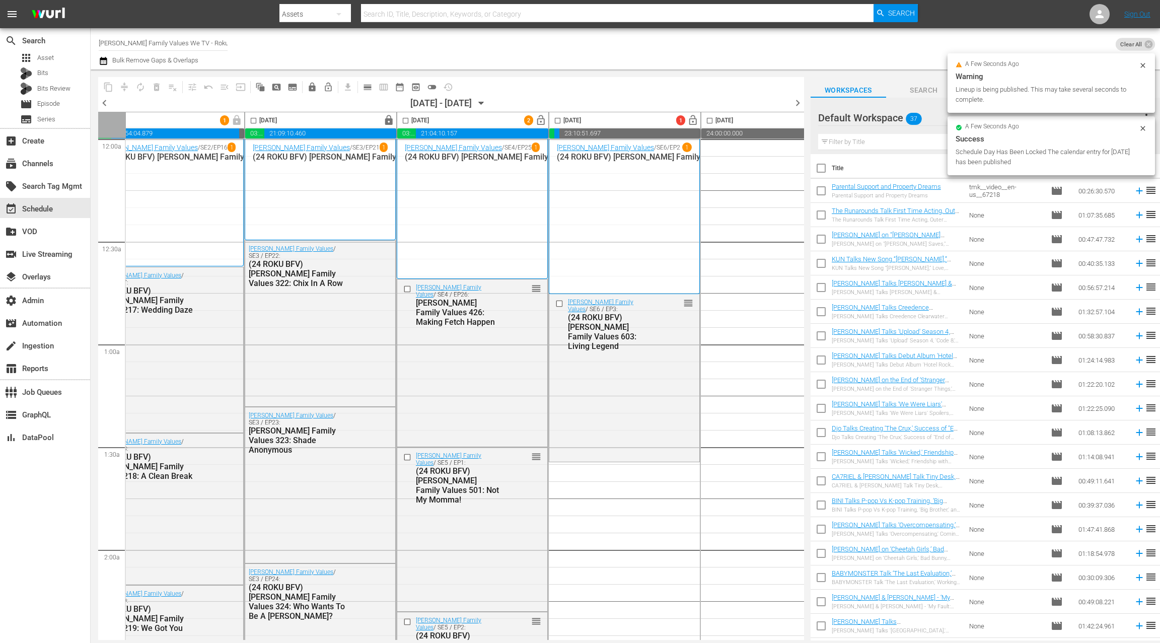
scroll to position [2, 390]
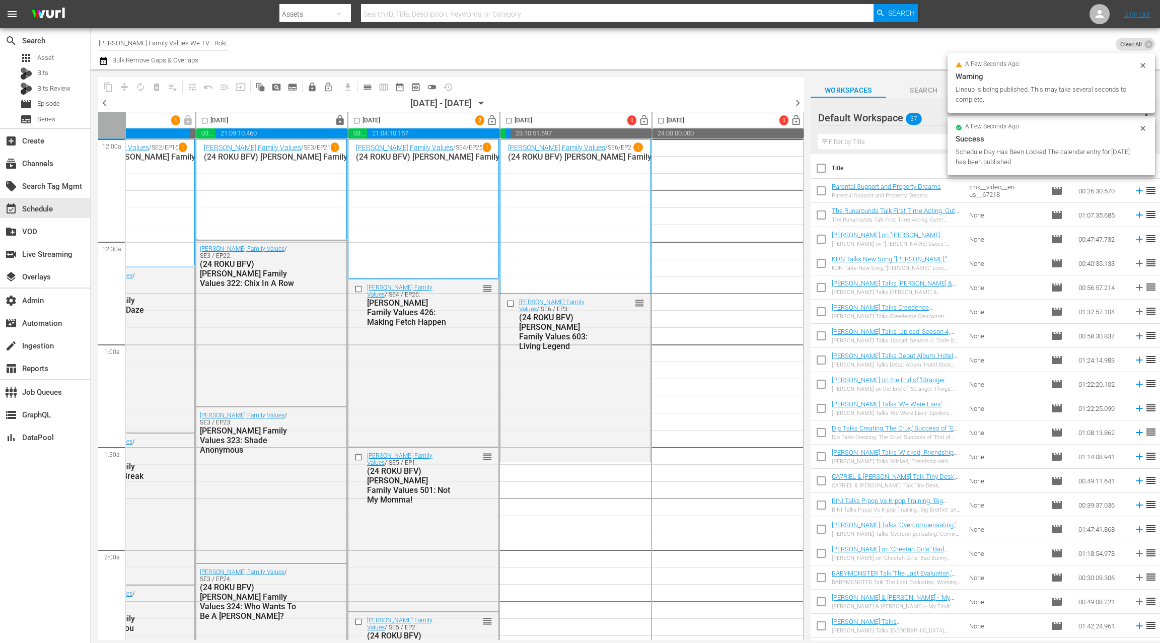
click at [489, 122] on span "lock_open" at bounding box center [493, 121] width 12 height 12
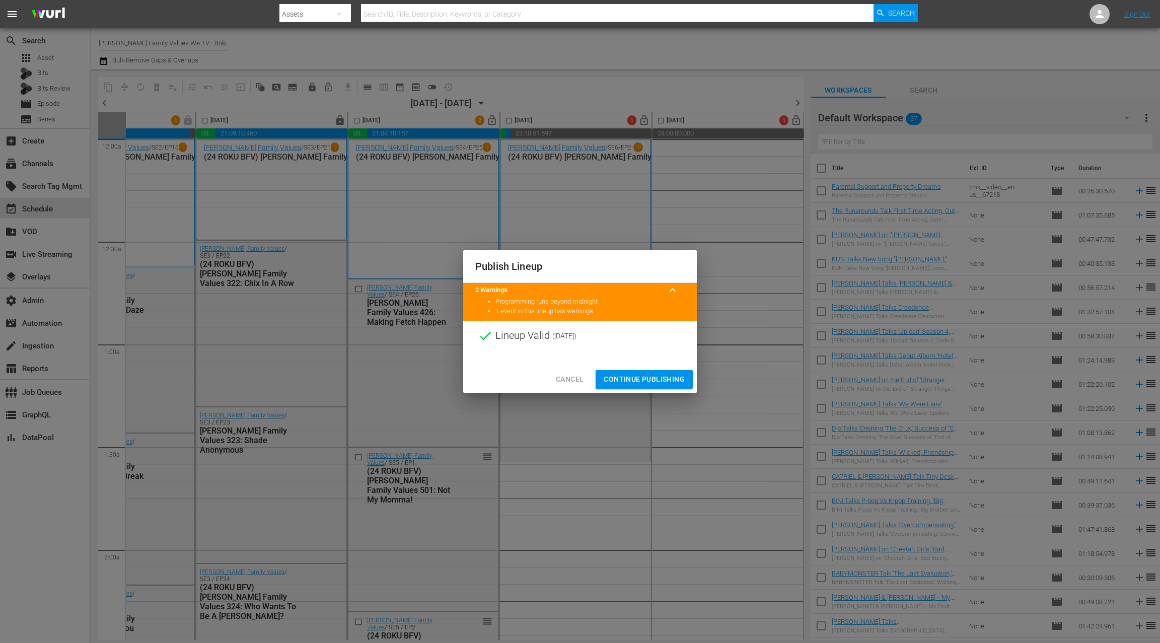
click at [651, 381] on span "Continue Publishing" at bounding box center [644, 379] width 81 height 13
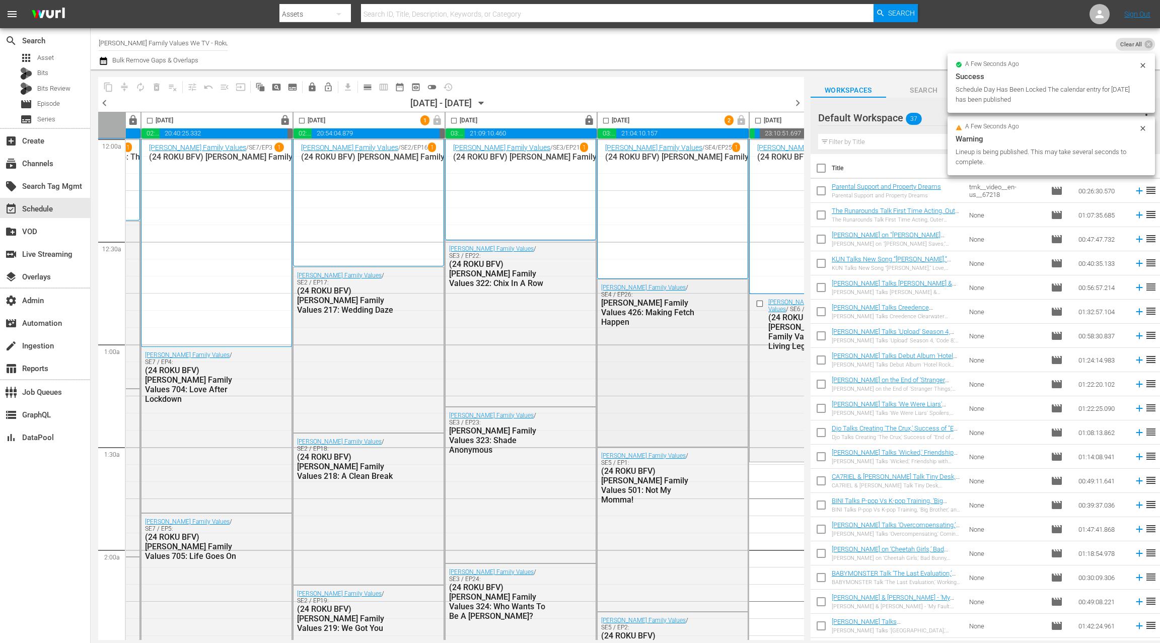
scroll to position [2, 0]
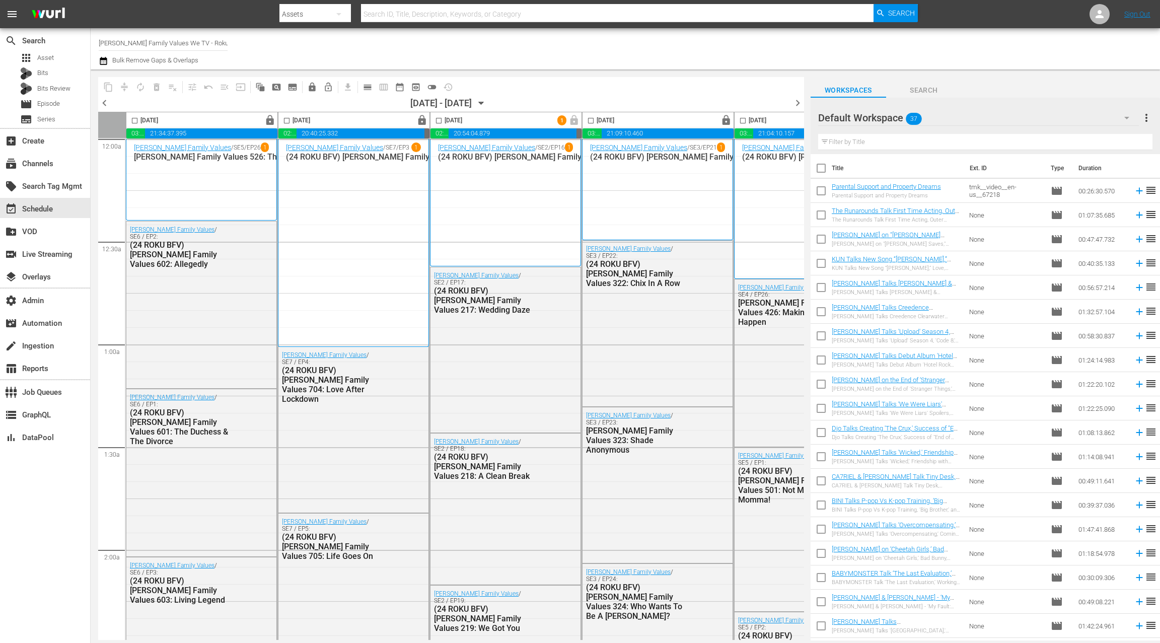
click at [106, 63] on icon "button" at bounding box center [104, 61] width 10 height 12
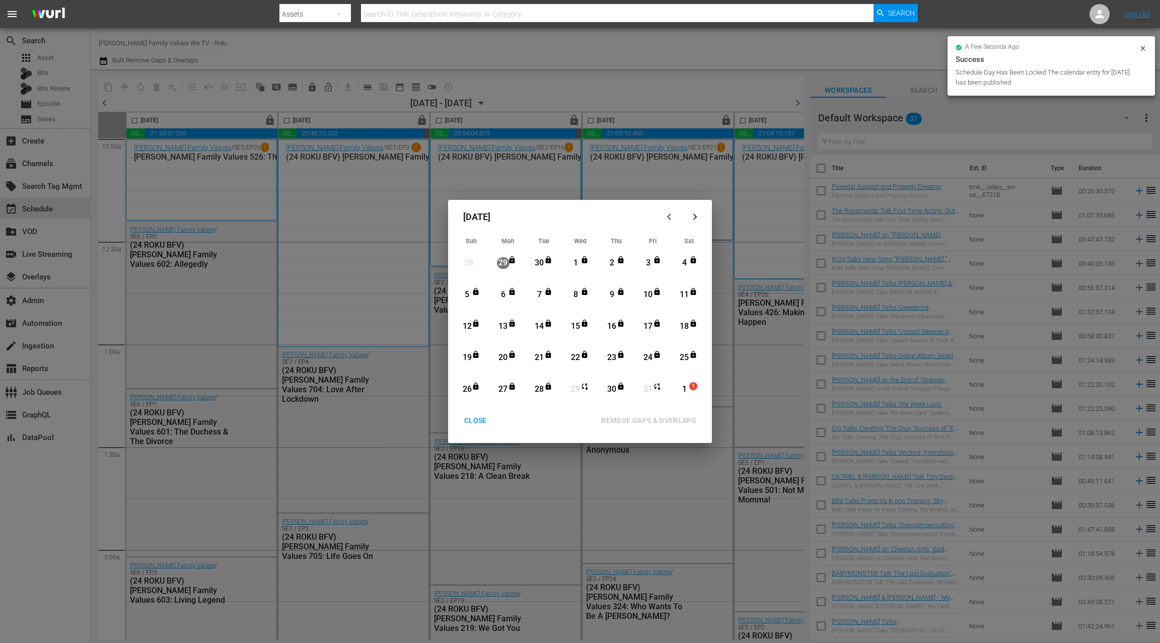
click at [473, 422] on div "CLOSE" at bounding box center [475, 421] width 39 height 13
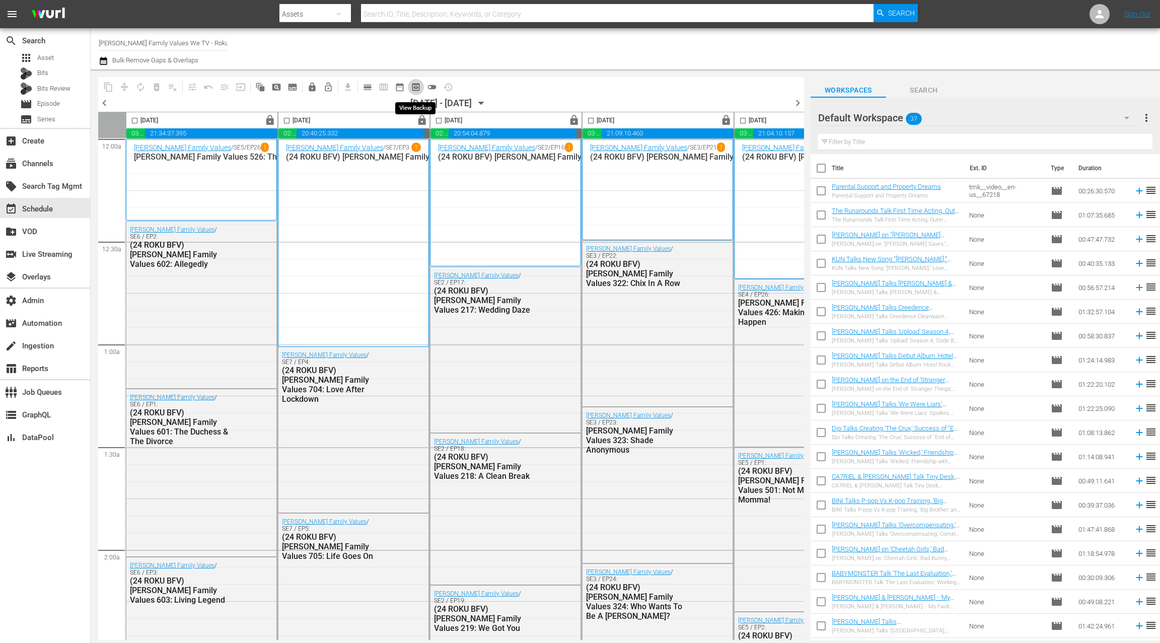
click at [416, 85] on span "preview_outlined" at bounding box center [416, 87] width 10 height 10
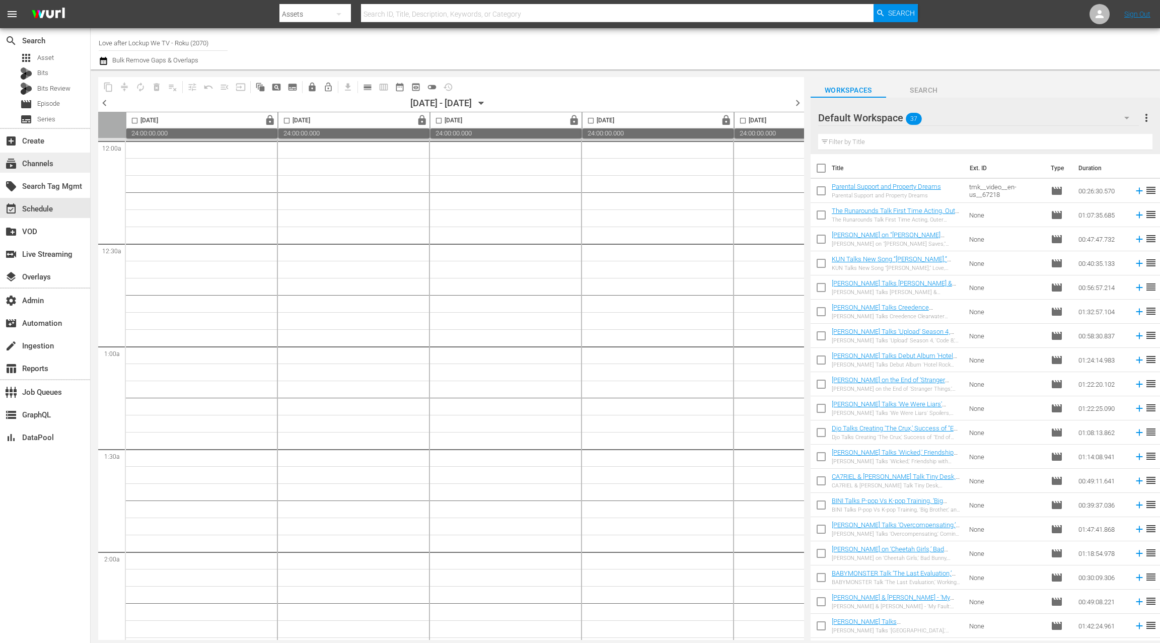
click at [60, 161] on div "subscriptions Channels" at bounding box center [45, 163] width 90 height 20
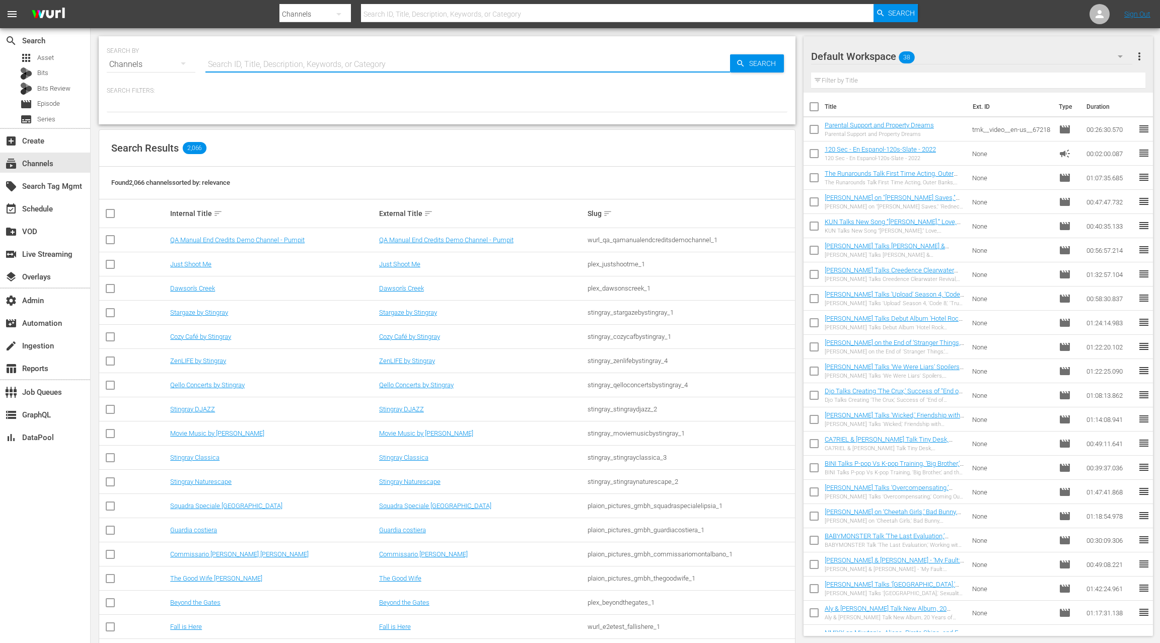
click at [218, 66] on input "text" at bounding box center [467, 64] width 525 height 24
type input "love afte"
type input "love after lockup"
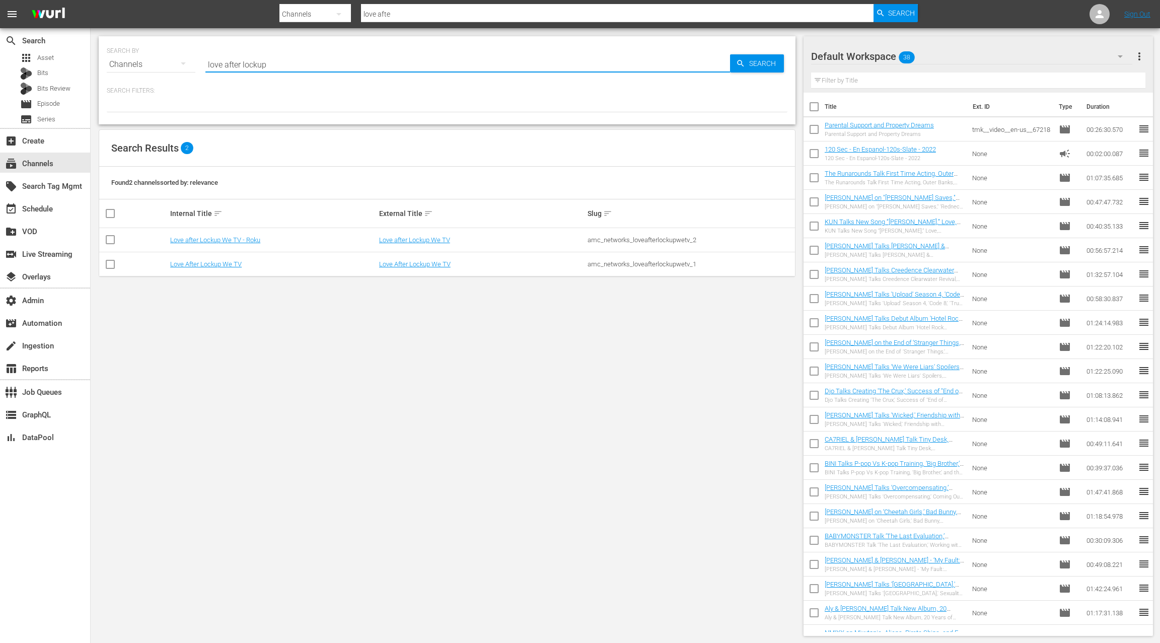
type input "love after lockup"
click at [248, 238] on link "Love after Lockup We TV - Roku" at bounding box center [215, 240] width 90 height 8
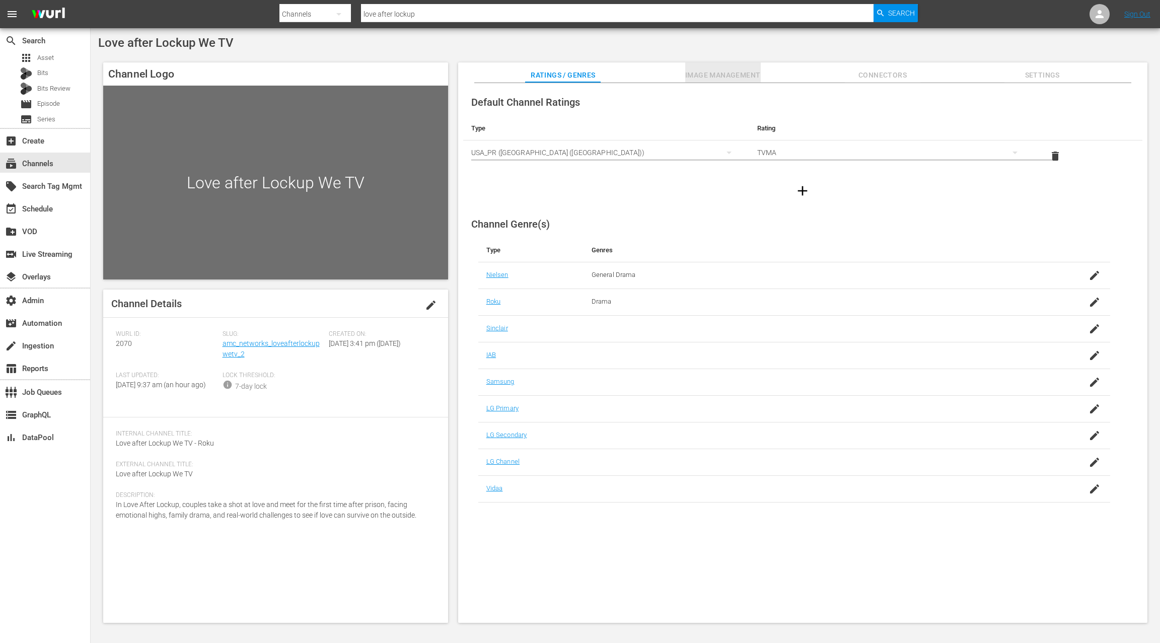
click at [716, 77] on span "Image Management" at bounding box center [723, 75] width 76 height 13
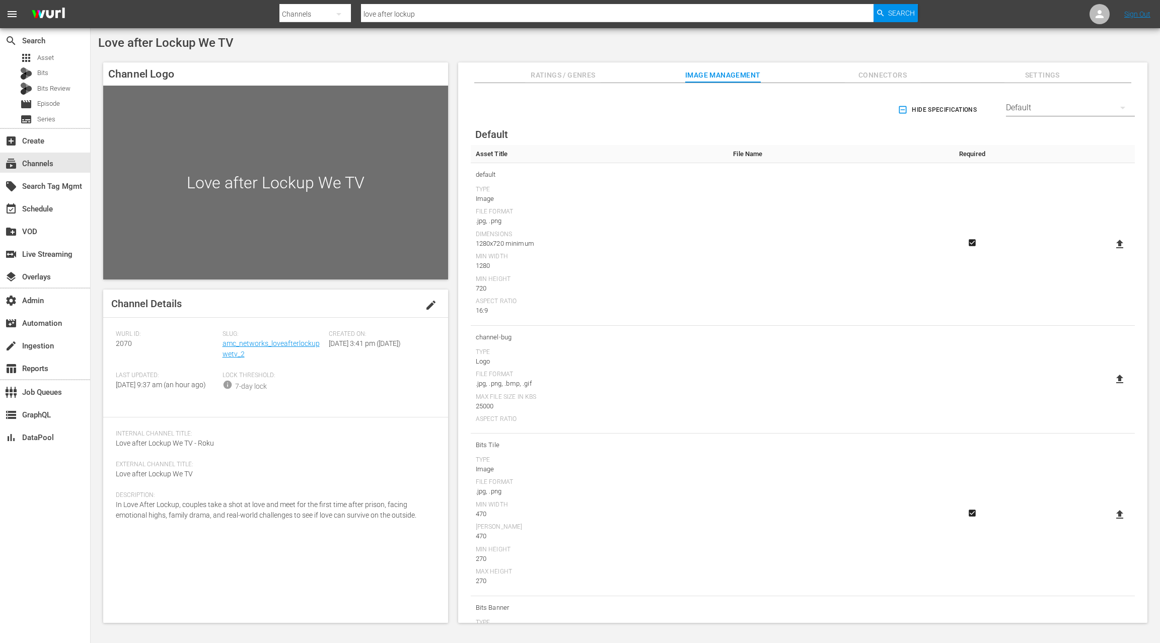
click at [866, 77] on span "Connectors" at bounding box center [883, 75] width 76 height 13
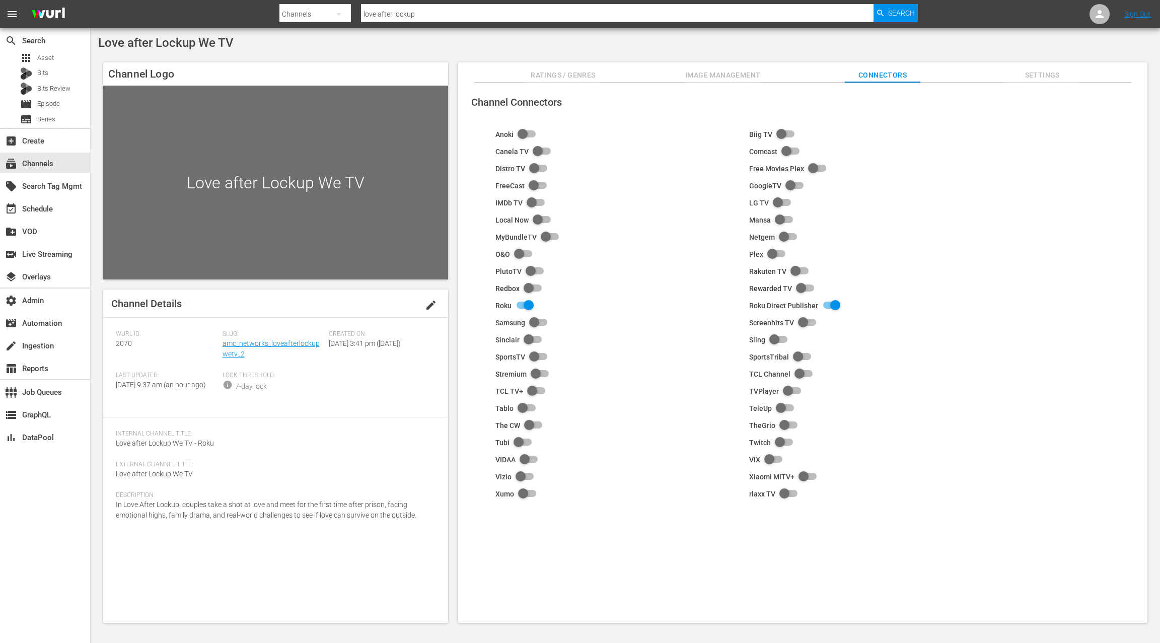
click at [1044, 77] on span "Settings" at bounding box center [1043, 75] width 76 height 13
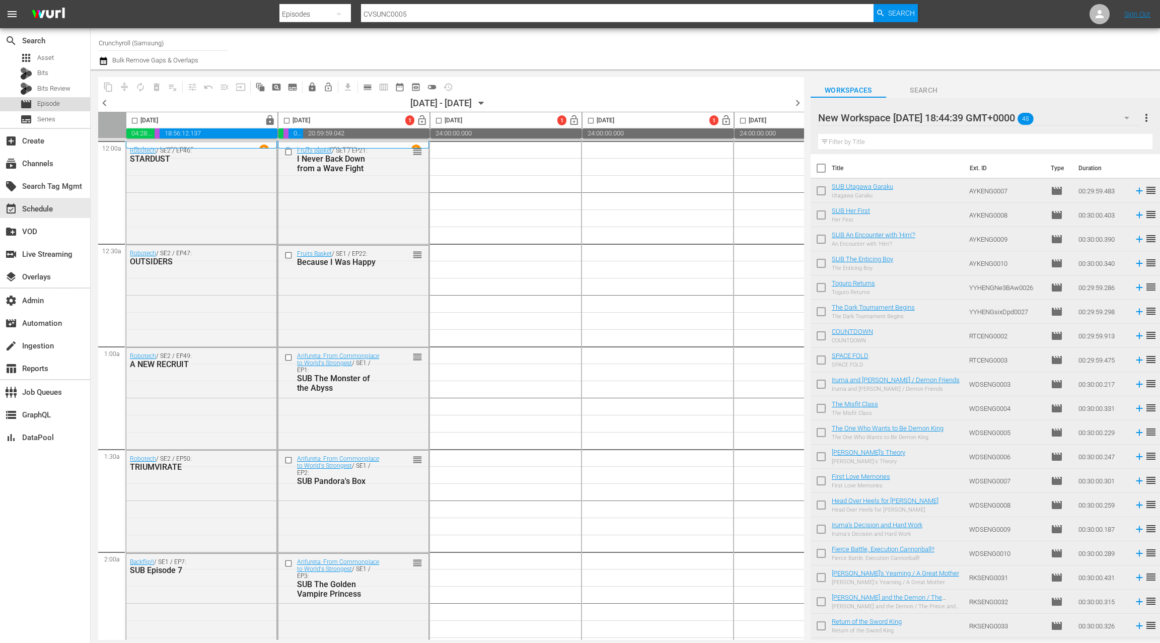
click at [55, 107] on span "Episode" at bounding box center [48, 104] width 23 height 10
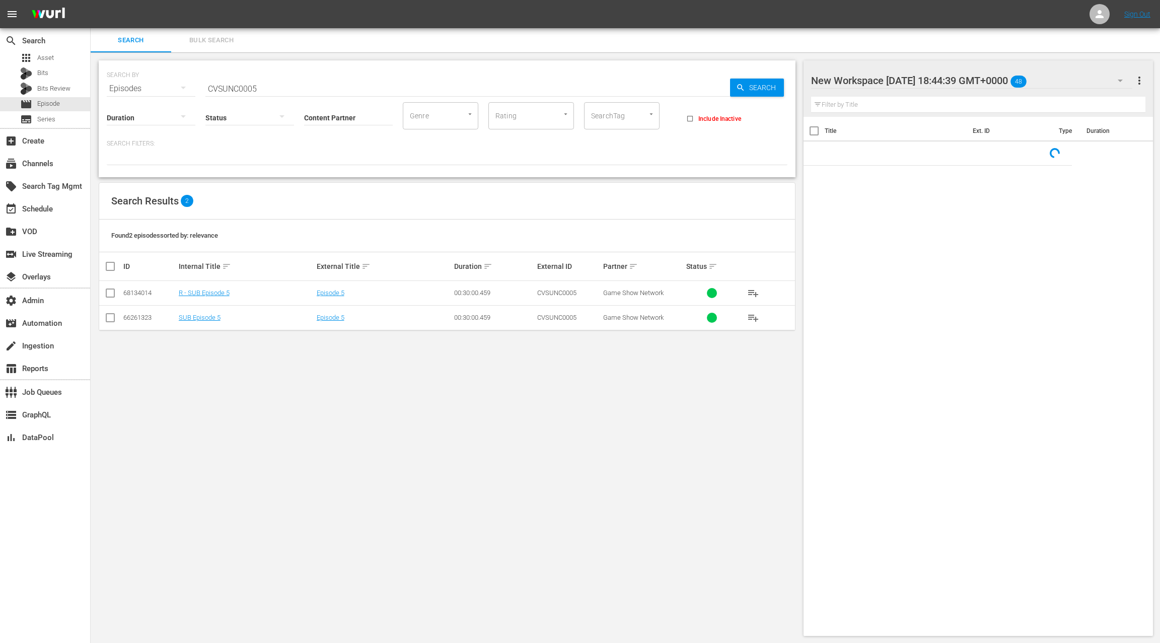
click at [217, 86] on input "CVSUNC0005" at bounding box center [467, 89] width 525 height 24
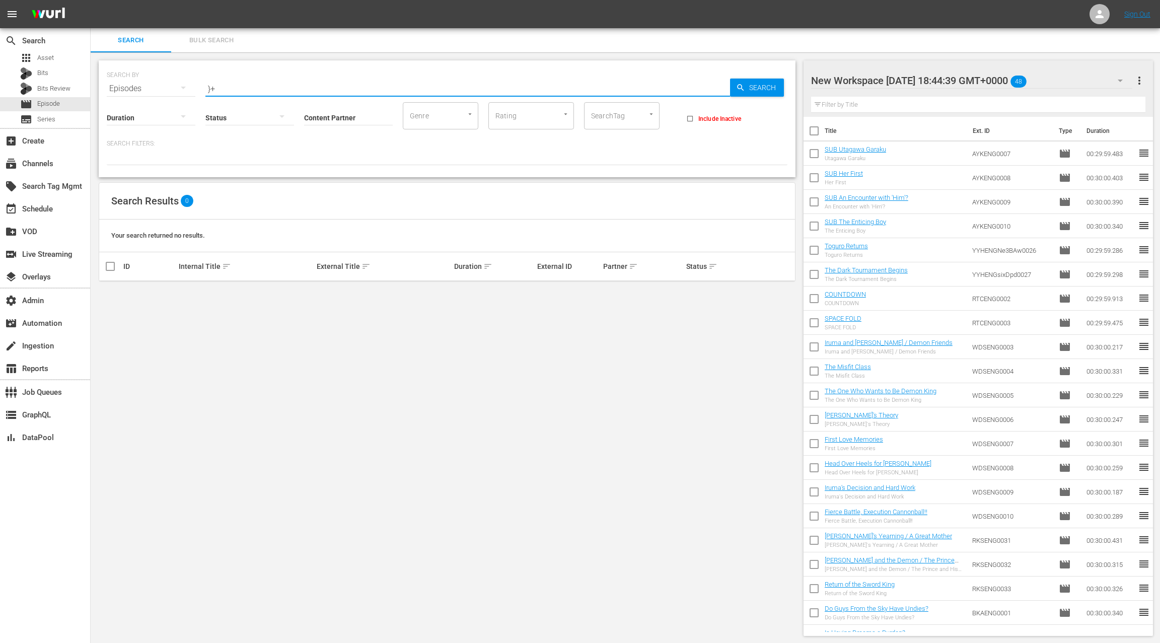
type input "}"
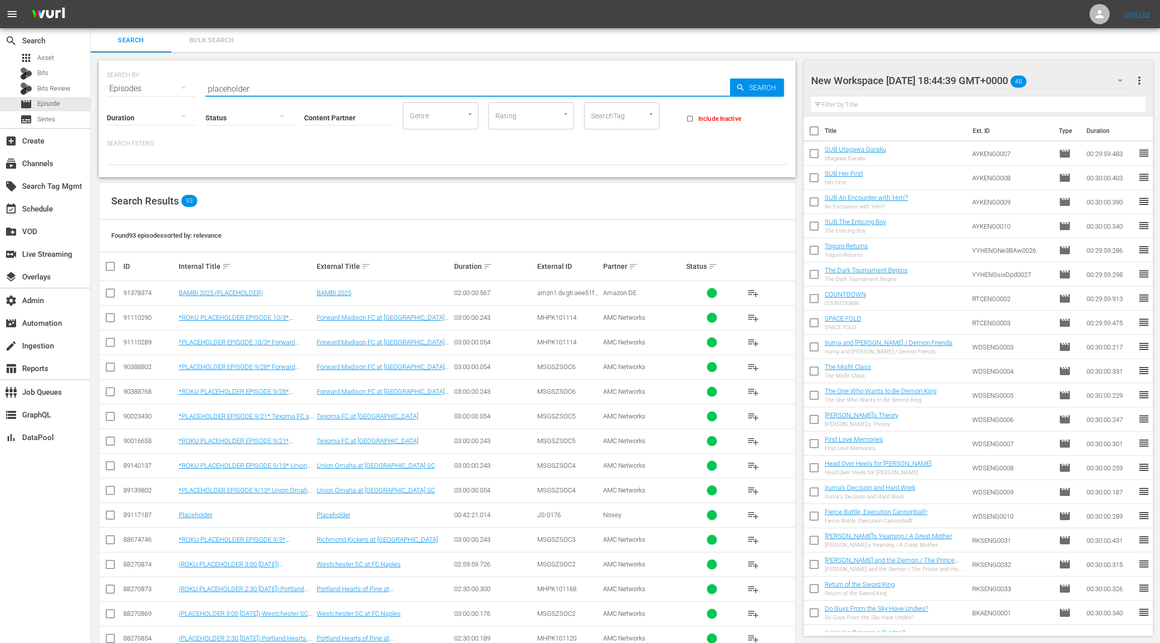
type input "placeholder"
click at [318, 119] on input "Content Partner" at bounding box center [348, 118] width 89 height 36
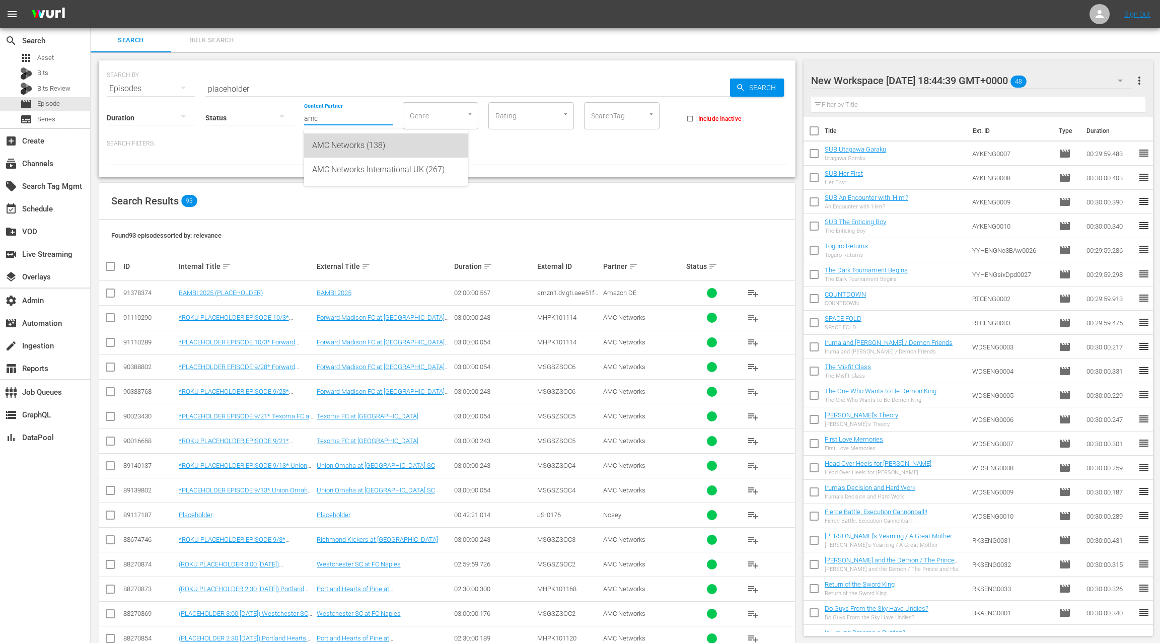
click at [340, 145] on div "AMC Networks (138)" at bounding box center [386, 145] width 148 height 24
type input "AMC Networks (138)"
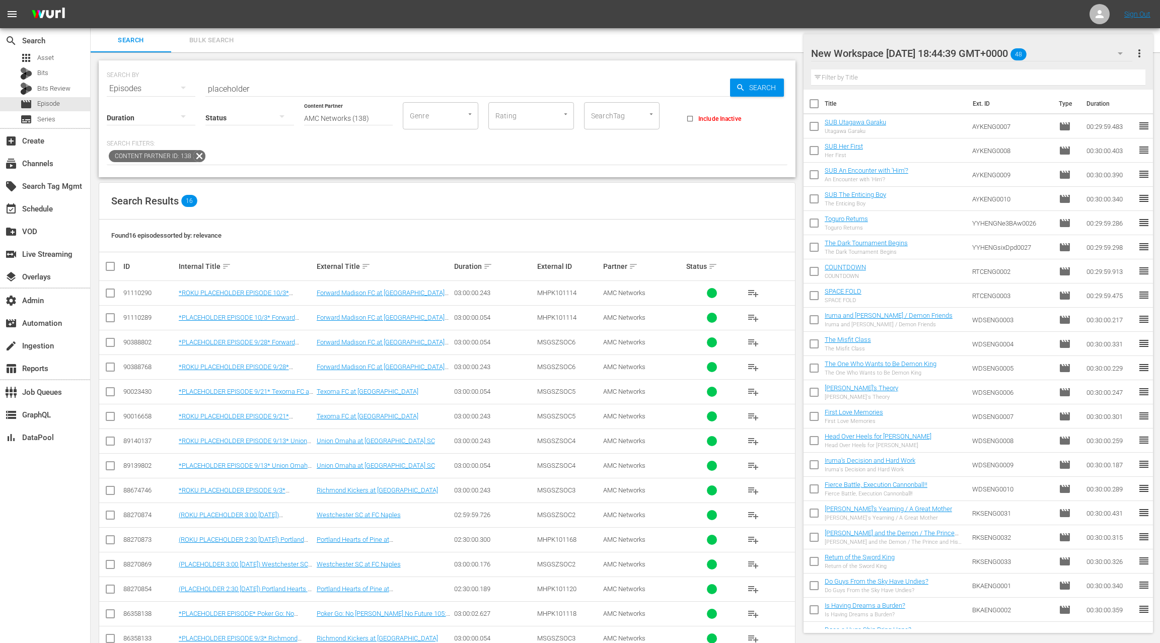
scroll to position [47, 0]
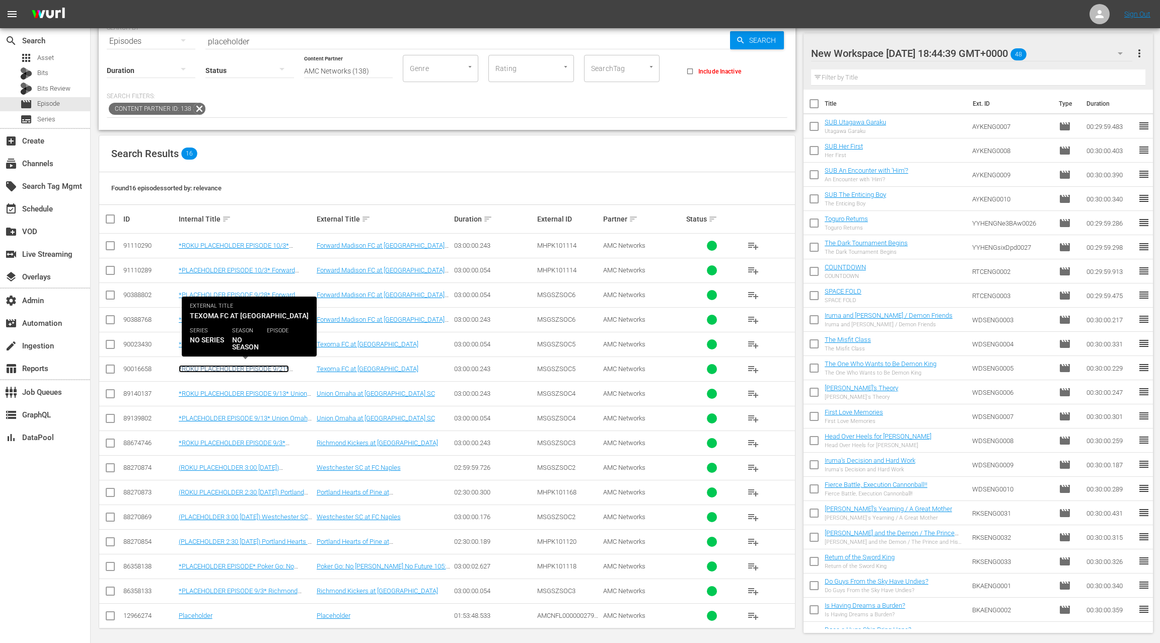
click at [264, 367] on link "*ROKU PLACEHOLDER EPISODE 9/21* Texoma FC at [GEOGRAPHIC_DATA]" at bounding box center [234, 372] width 110 height 15
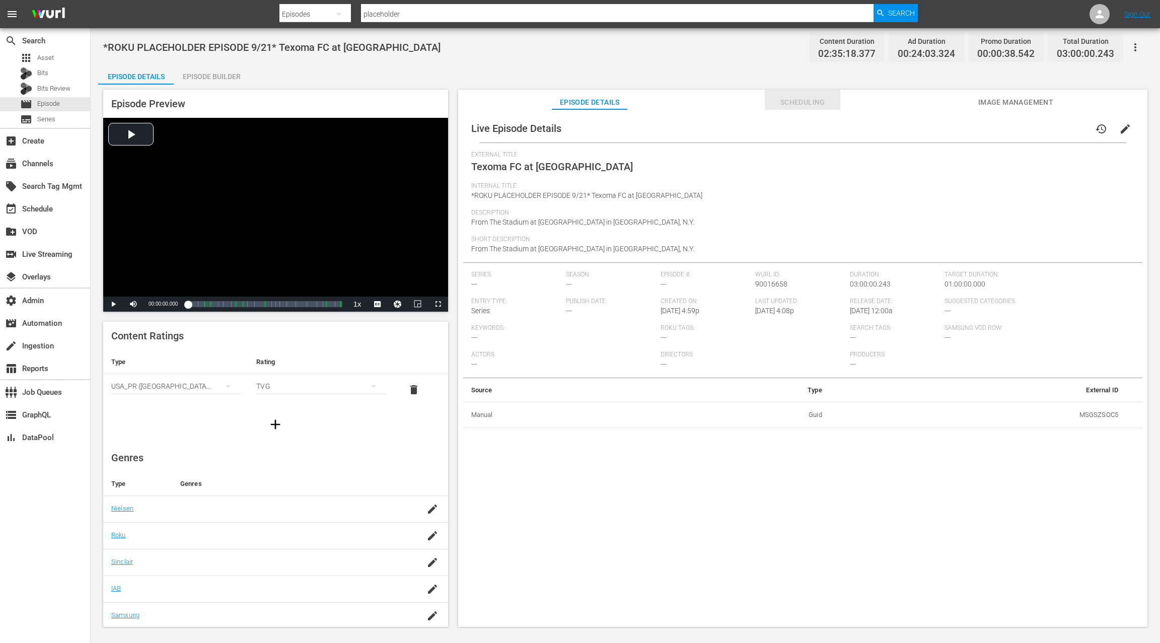
click at [786, 103] on span "Scheduling" at bounding box center [803, 102] width 76 height 13
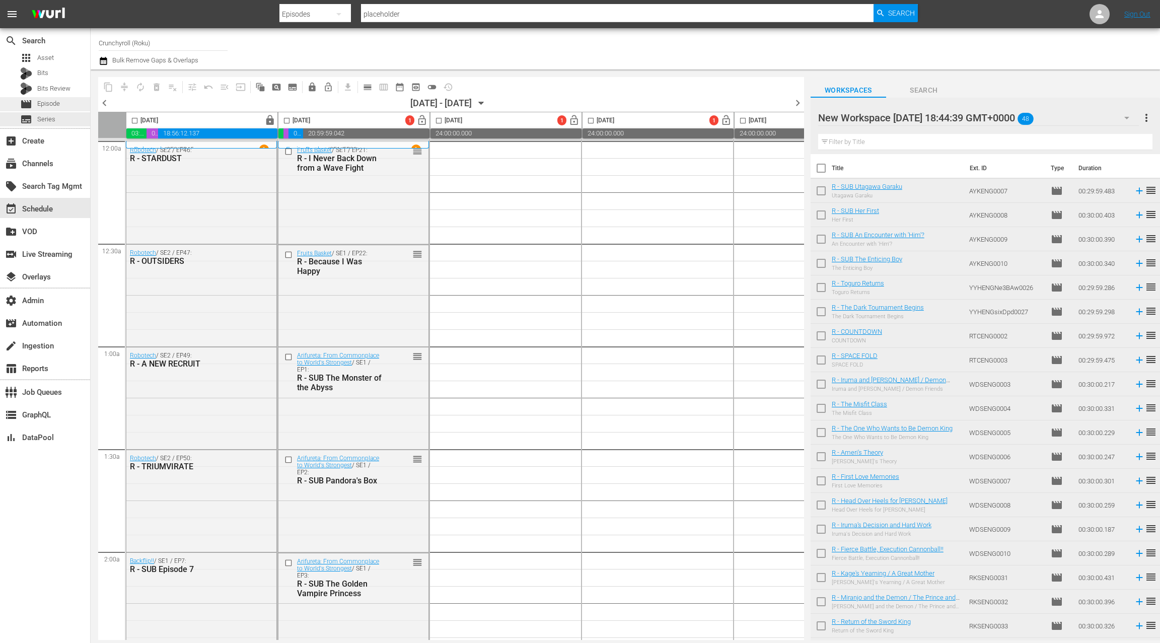
scroll to position [5, 2]
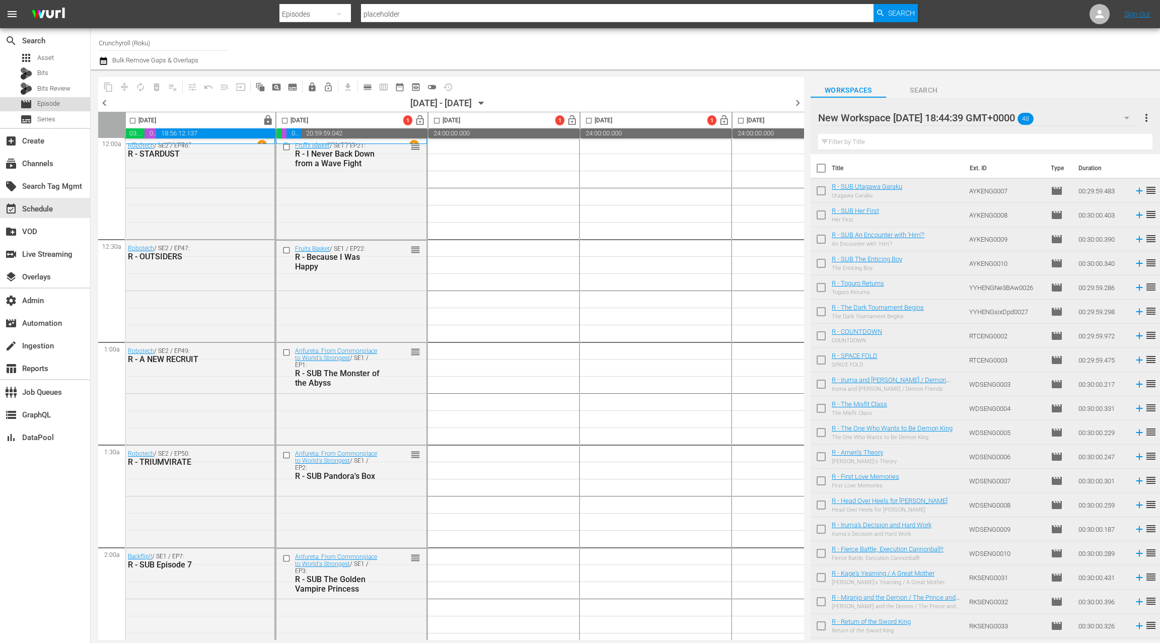
click at [49, 106] on span "Episode" at bounding box center [48, 104] width 23 height 10
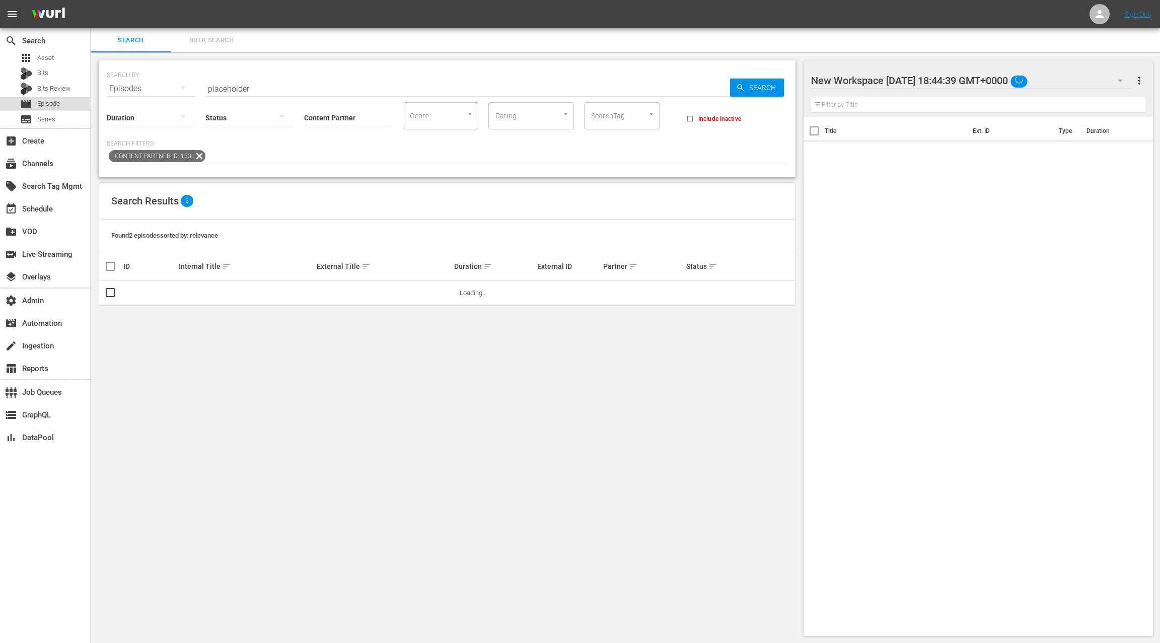
click at [68, 108] on div "movie Episode" at bounding box center [45, 104] width 90 height 14
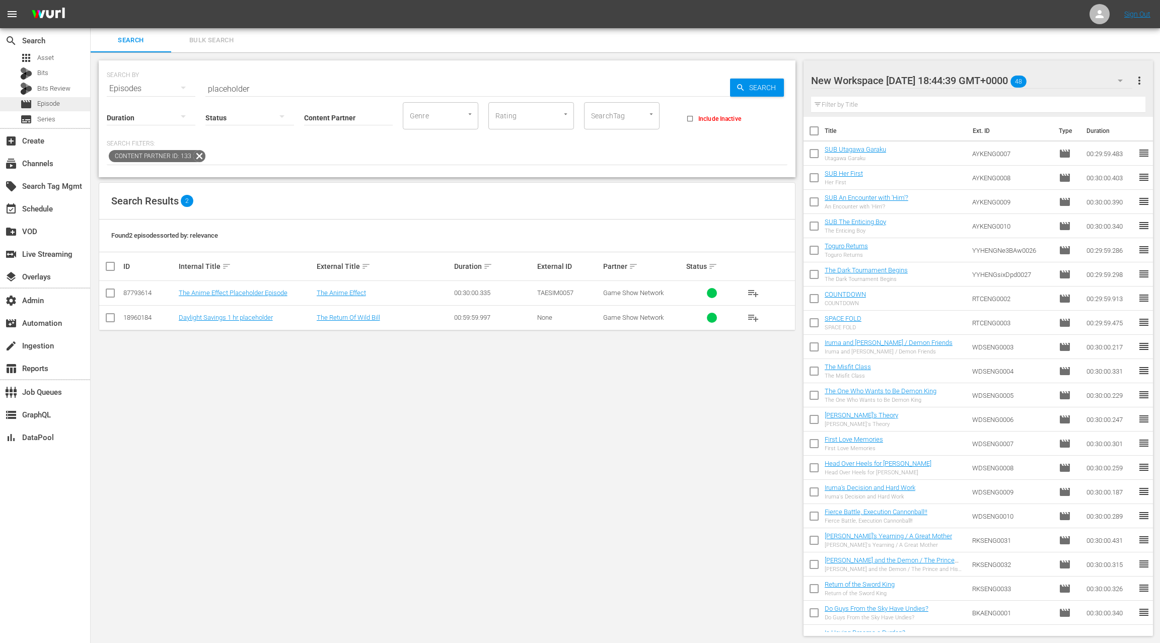
click at [58, 106] on span "Episode" at bounding box center [48, 104] width 23 height 10
click at [193, 155] on icon at bounding box center [199, 156] width 13 height 13
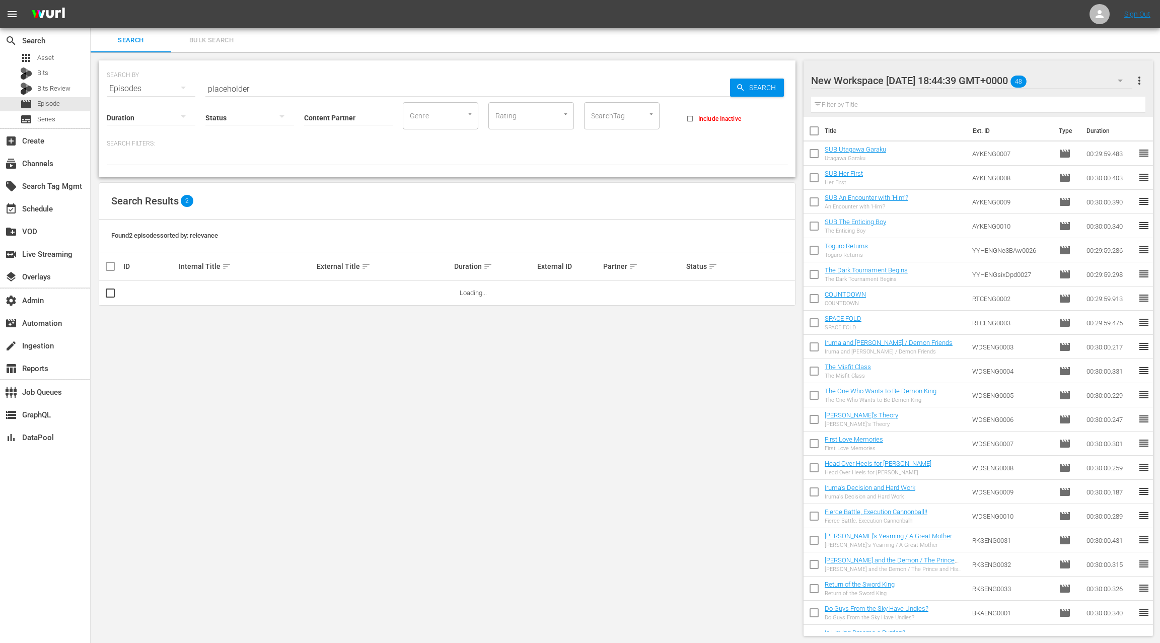
click at [333, 116] on input "Content Partner" at bounding box center [348, 118] width 89 height 36
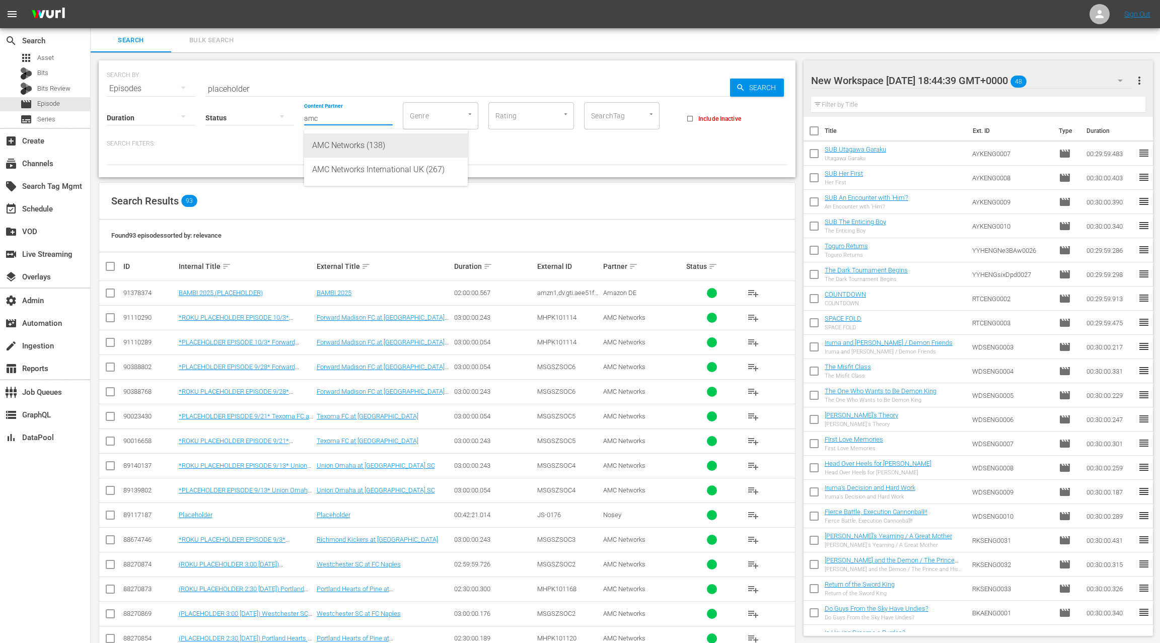
click at [360, 145] on div "AMC Networks (138)" at bounding box center [386, 145] width 148 height 24
type input "AMC Networks (138)"
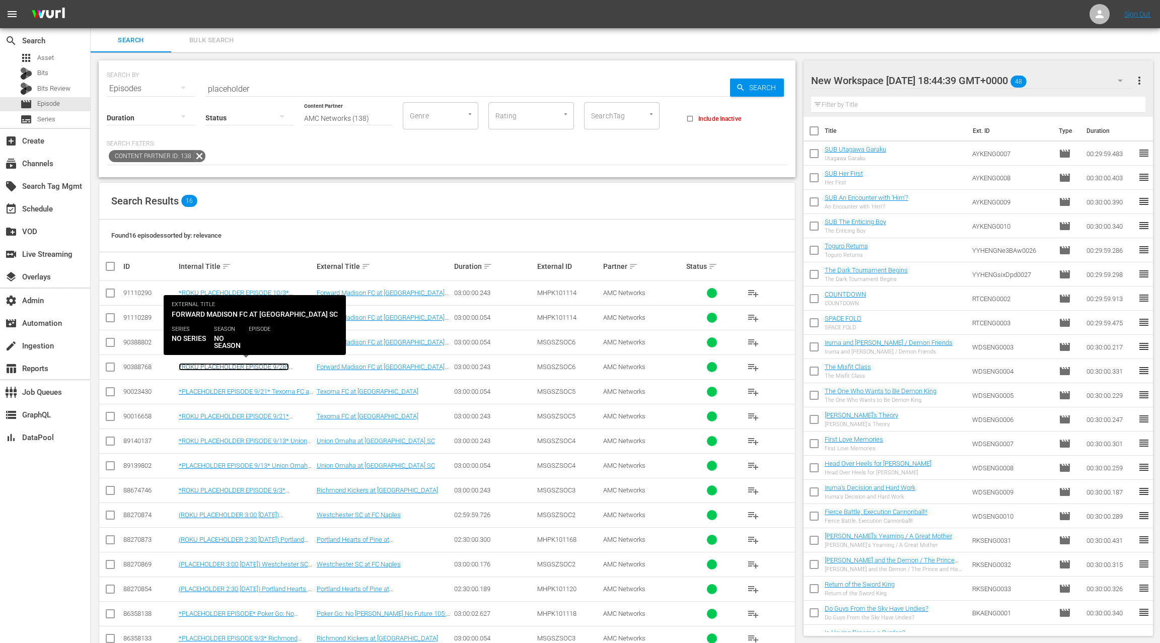
click at [263, 365] on link "*ROKU PLACEHOLDER EPISODE 9/28* Forward Madison FC at [GEOGRAPHIC_DATA]" at bounding box center [243, 370] width 128 height 15
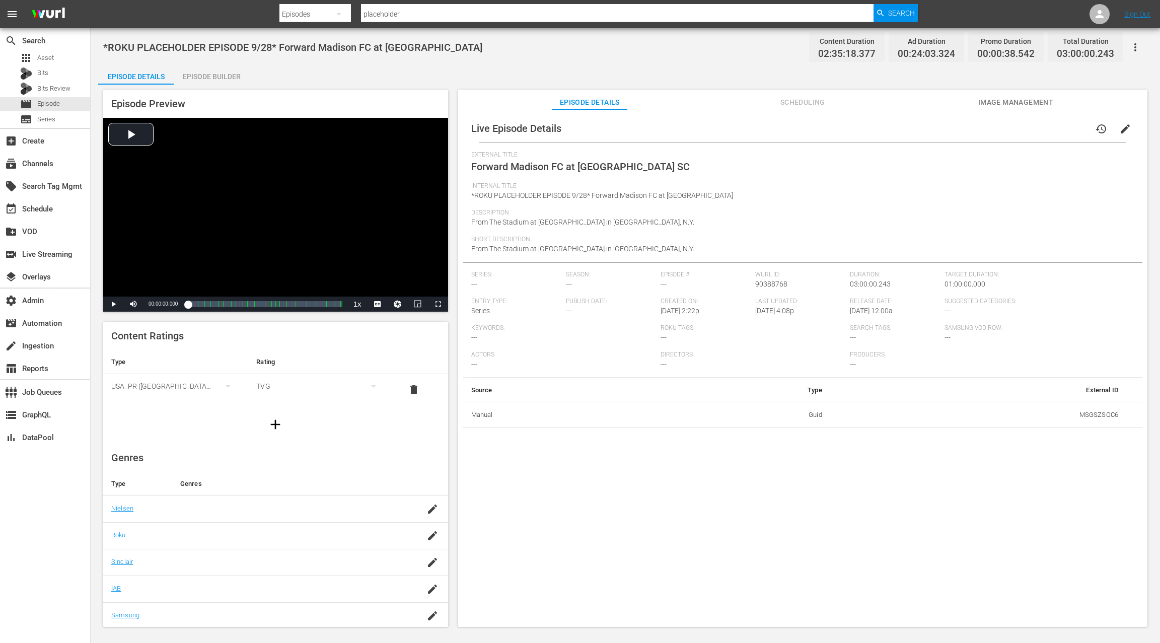
click at [802, 103] on span "Scheduling" at bounding box center [803, 102] width 76 height 13
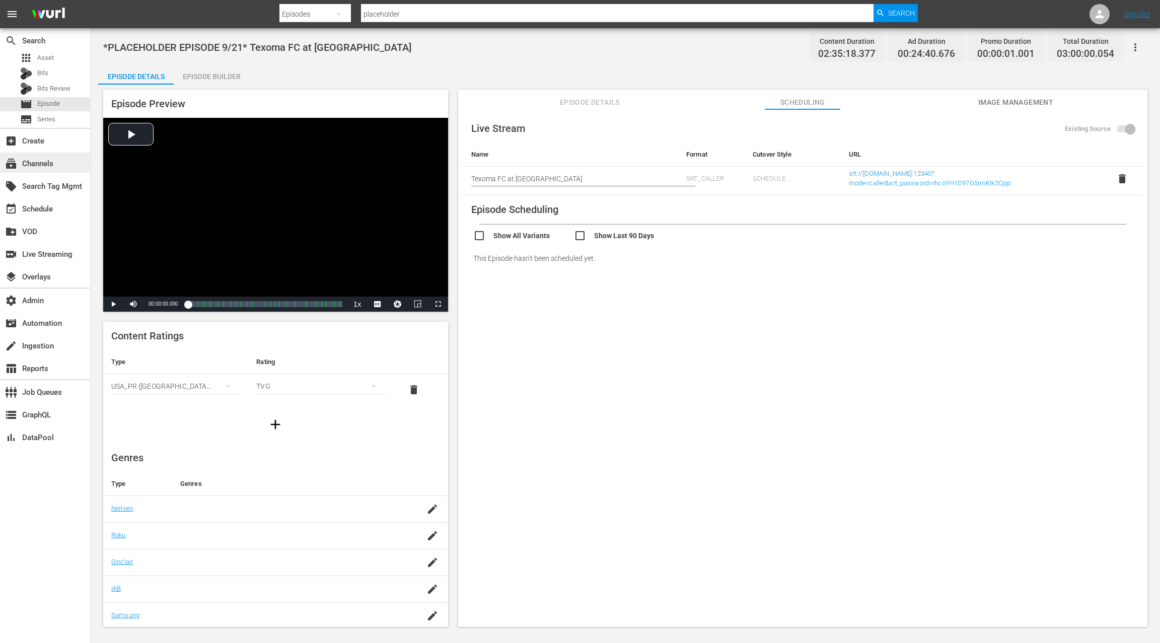
click at [68, 165] on div "subscriptions Channels" at bounding box center [45, 163] width 90 height 20
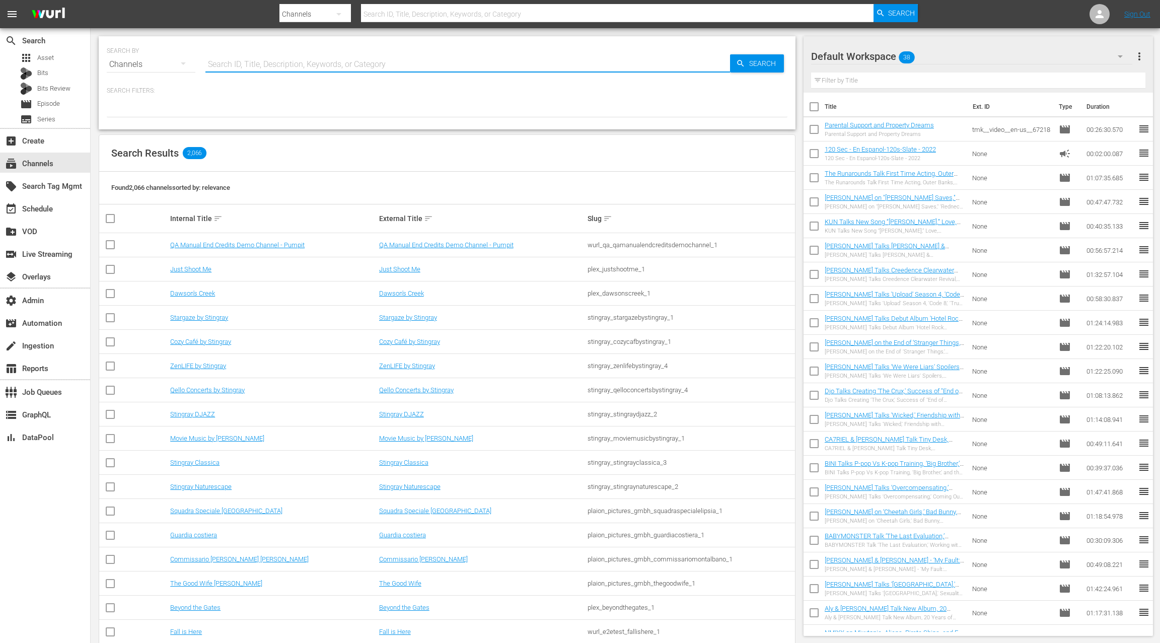
click at [220, 67] on input "text" at bounding box center [467, 64] width 525 height 24
type input "msg"
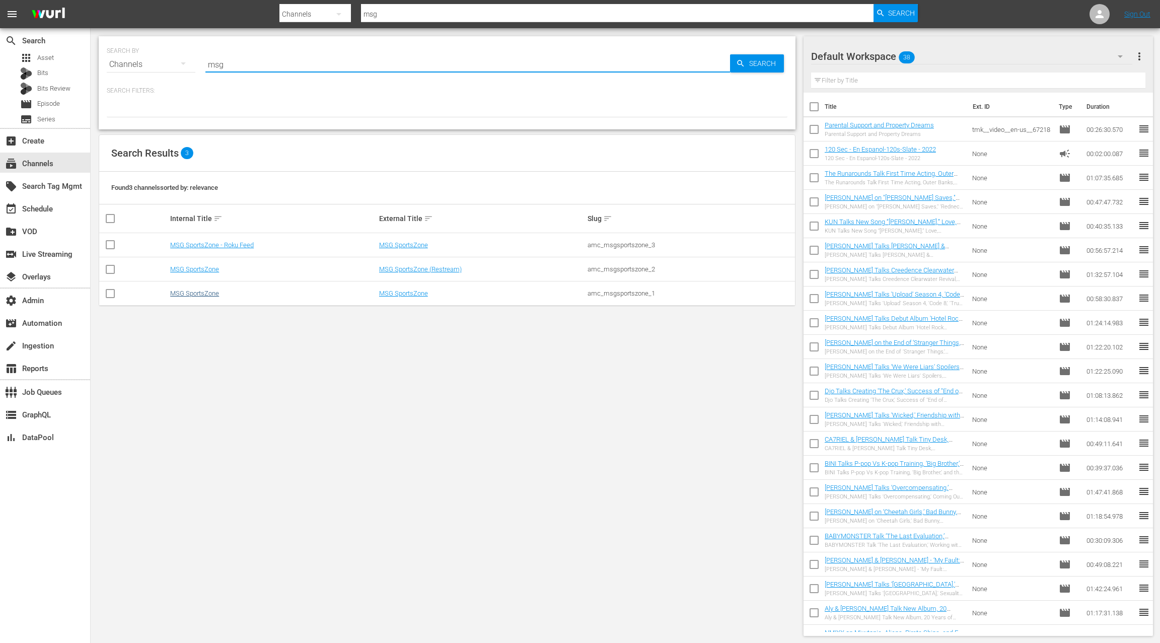
type input "msg"
click at [211, 294] on link "MSG SportsZone" at bounding box center [194, 294] width 49 height 8
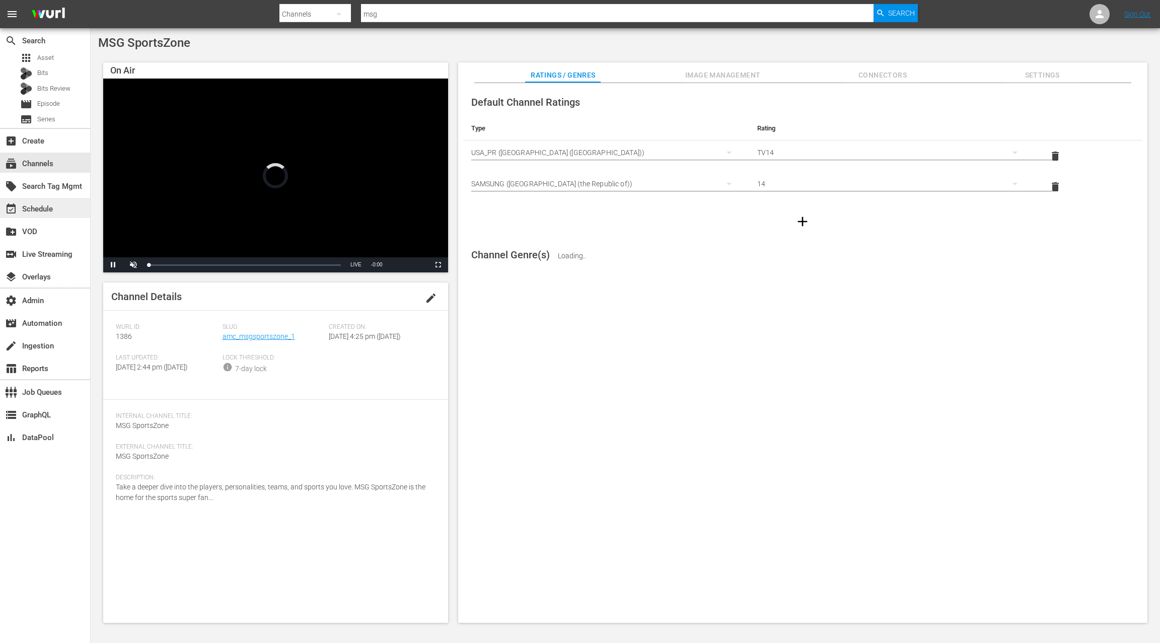
click at [67, 210] on div "event_available Schedule" at bounding box center [45, 208] width 90 height 20
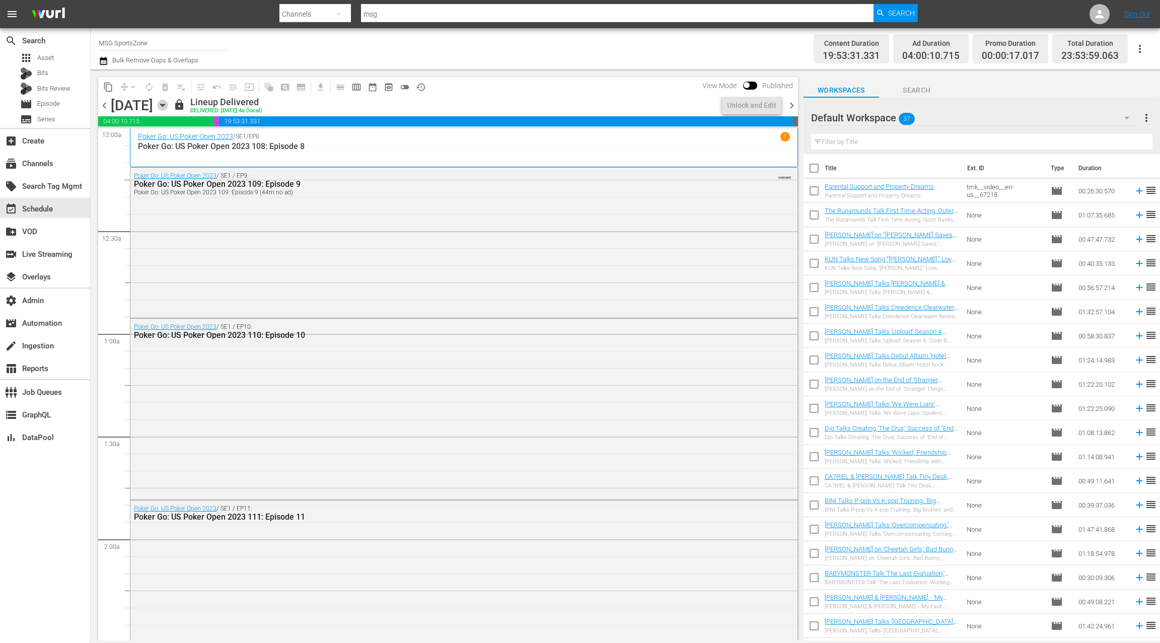
click at [168, 107] on icon "button" at bounding box center [162, 105] width 11 height 11
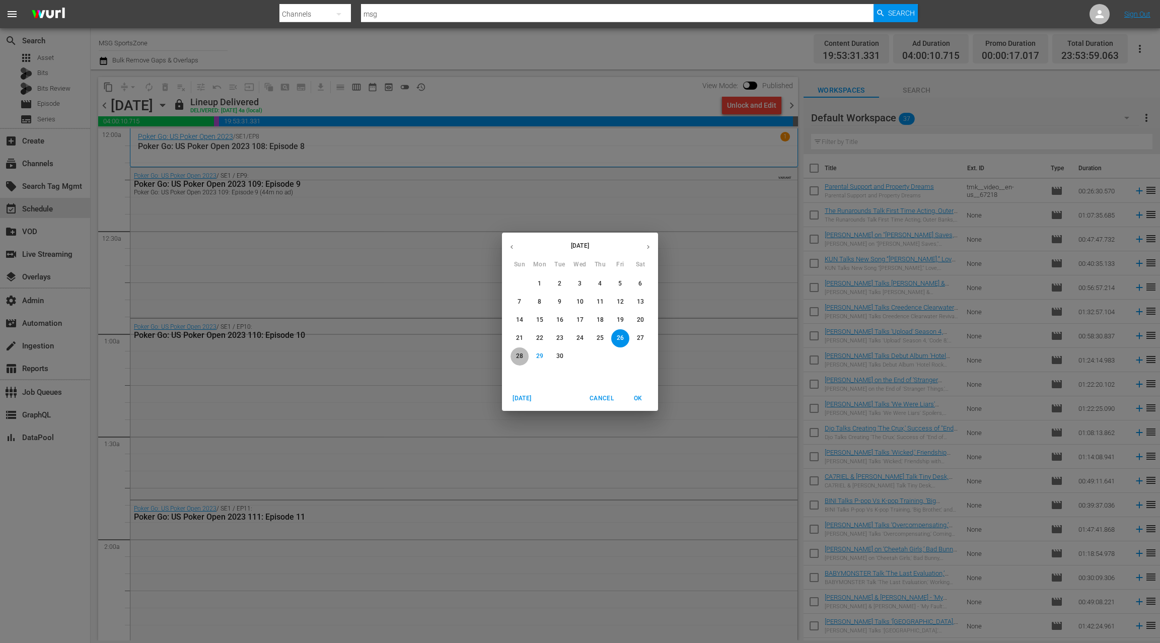
click at [523, 358] on p "28" at bounding box center [519, 356] width 7 height 9
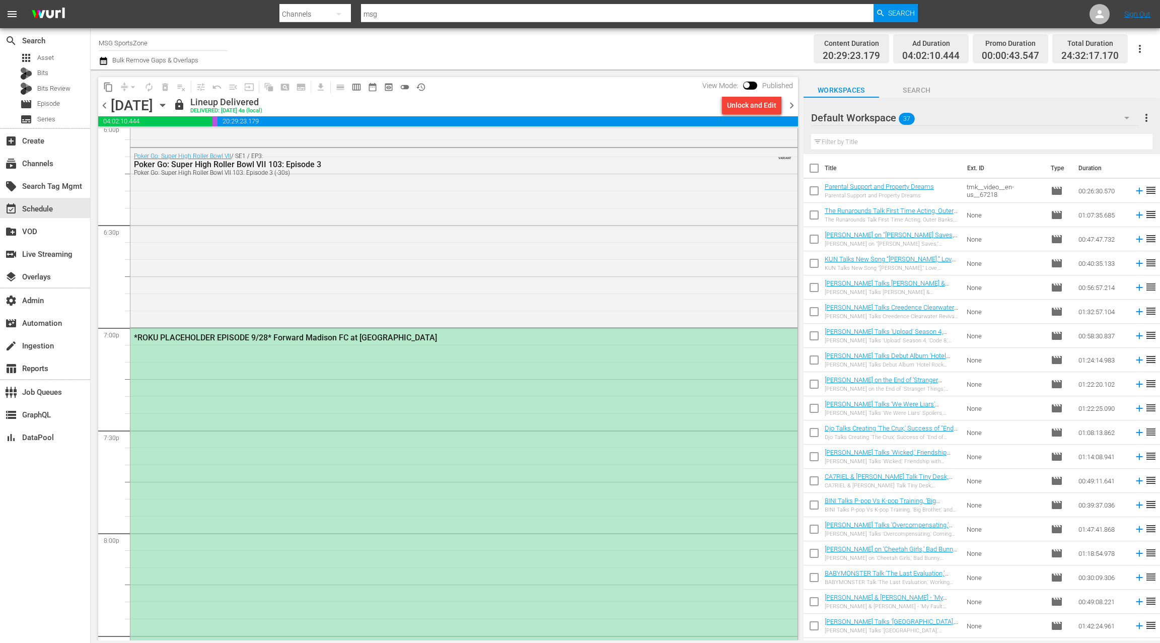
scroll to position [3756, 0]
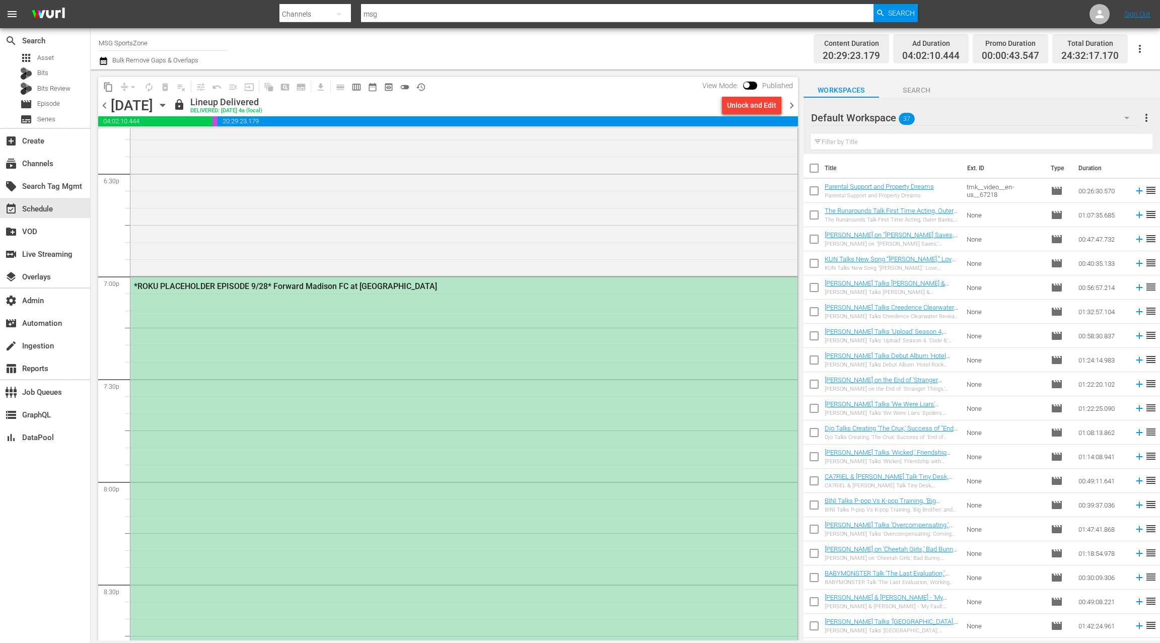
click at [445, 369] on div "*ROKU PLACEHOLDER EPISODE 9/28* Forward Madison FC at [GEOGRAPHIC_DATA]" at bounding box center [463, 583] width 667 height 613
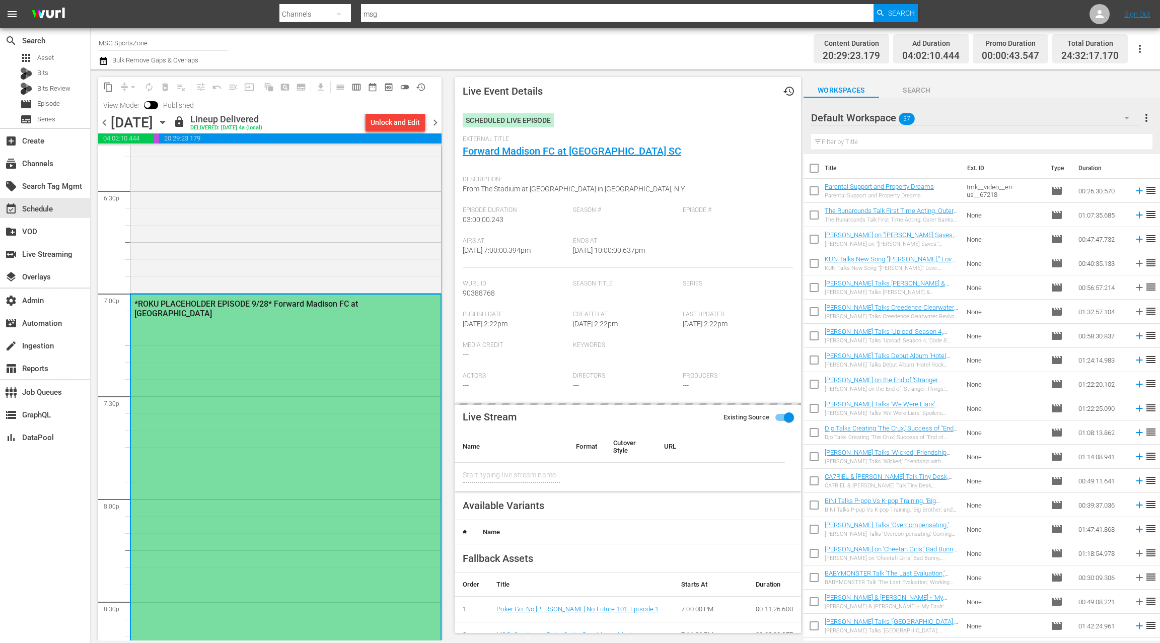
type input "Forward Madison FC at [GEOGRAPHIC_DATA] SC"
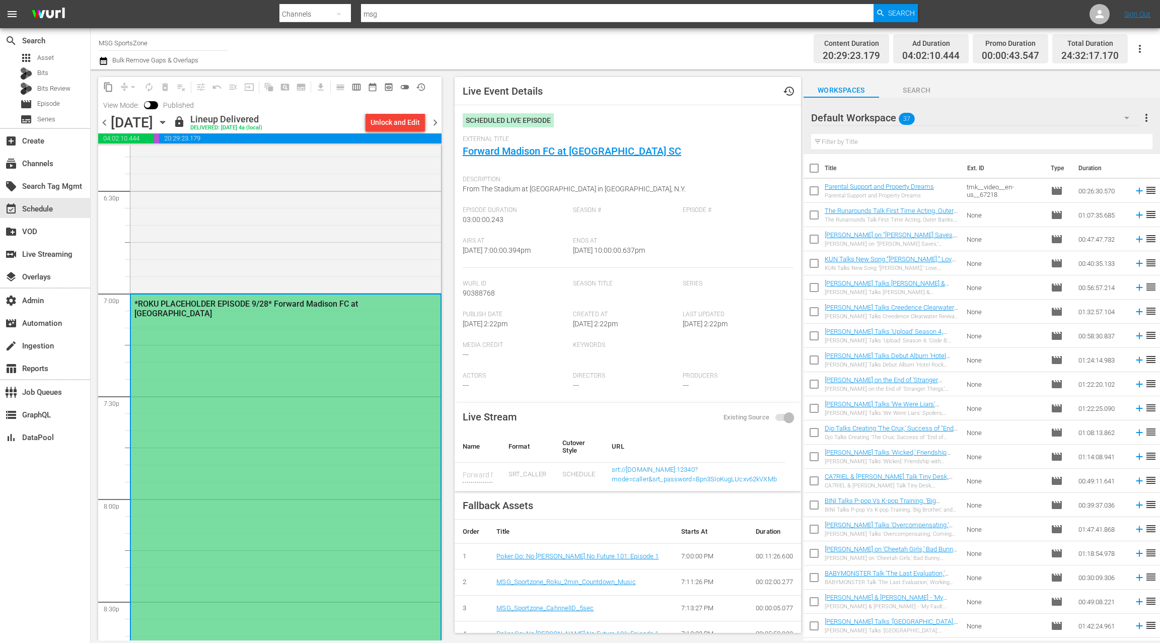
scroll to position [3757, 0]
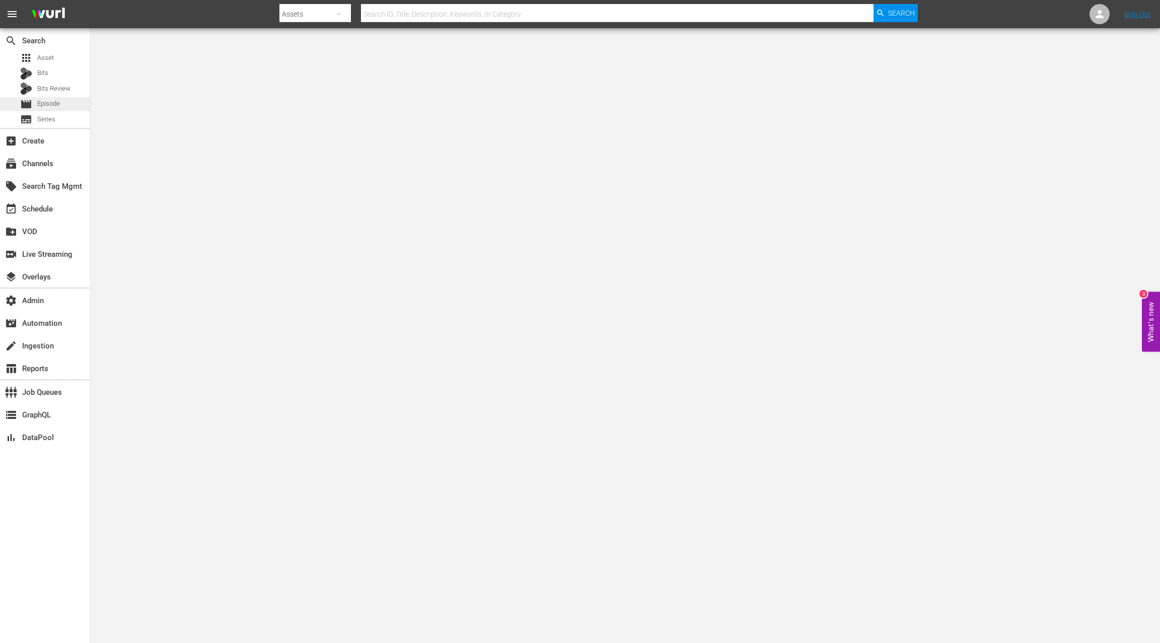
click at [65, 105] on div "movie Episode" at bounding box center [45, 104] width 90 height 14
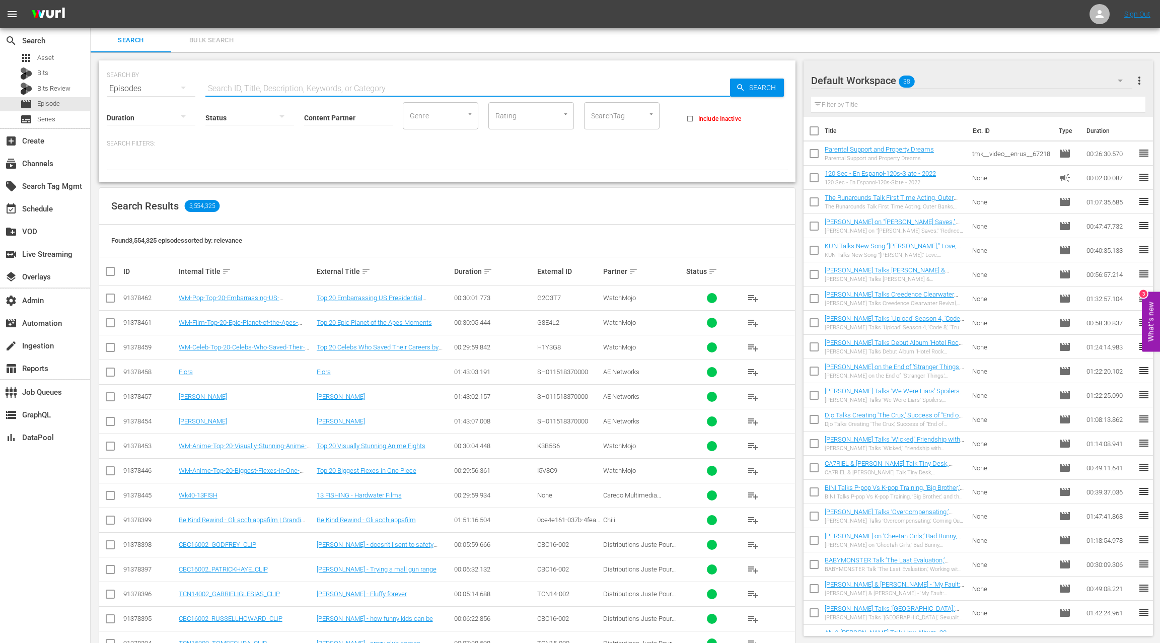
click at [216, 88] on input "text" at bounding box center [467, 89] width 525 height 24
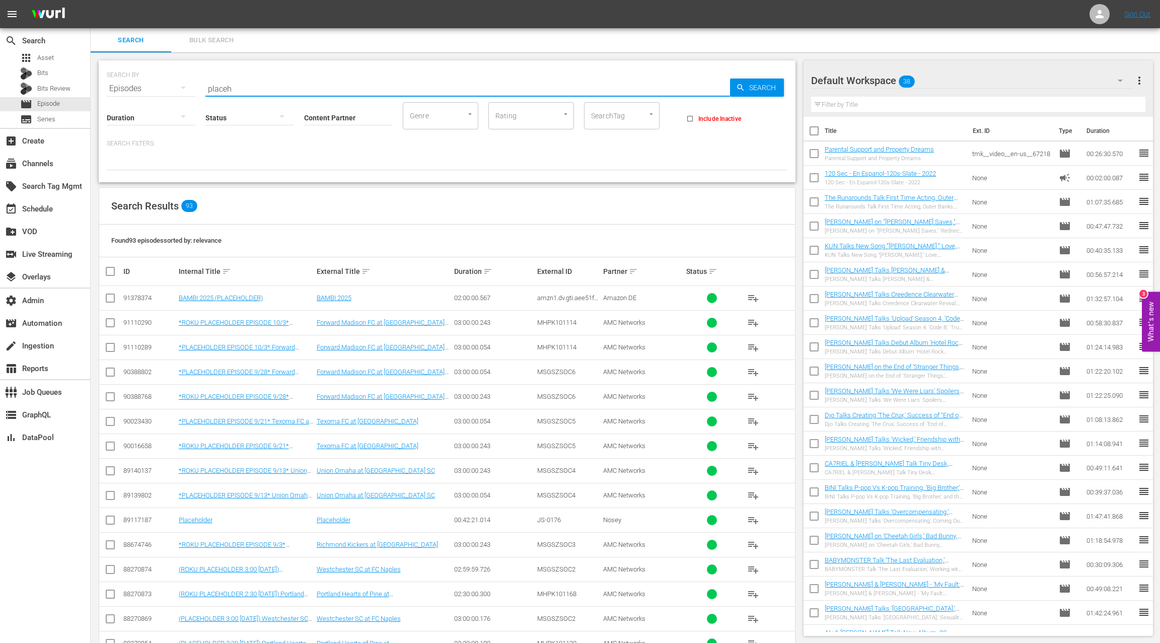
type input "placeholder"
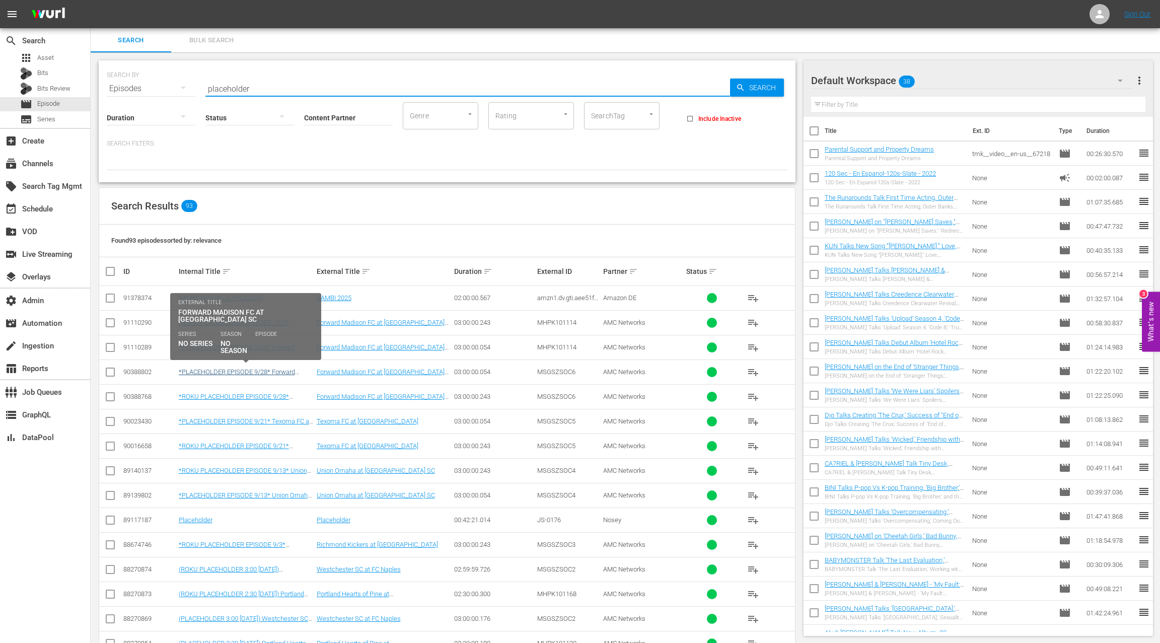
scroll to position [64, 0]
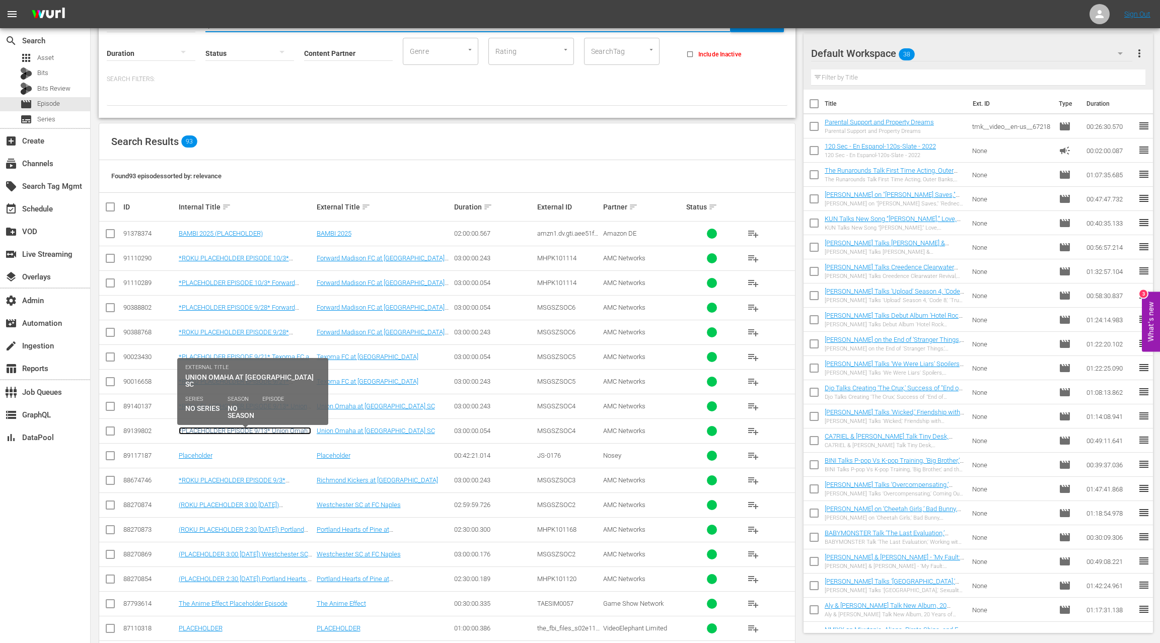
click at [274, 428] on link "*PLACEHOLDER EPISODE 9/13* Union Omaha at [GEOGRAPHIC_DATA]" at bounding box center [245, 434] width 132 height 15
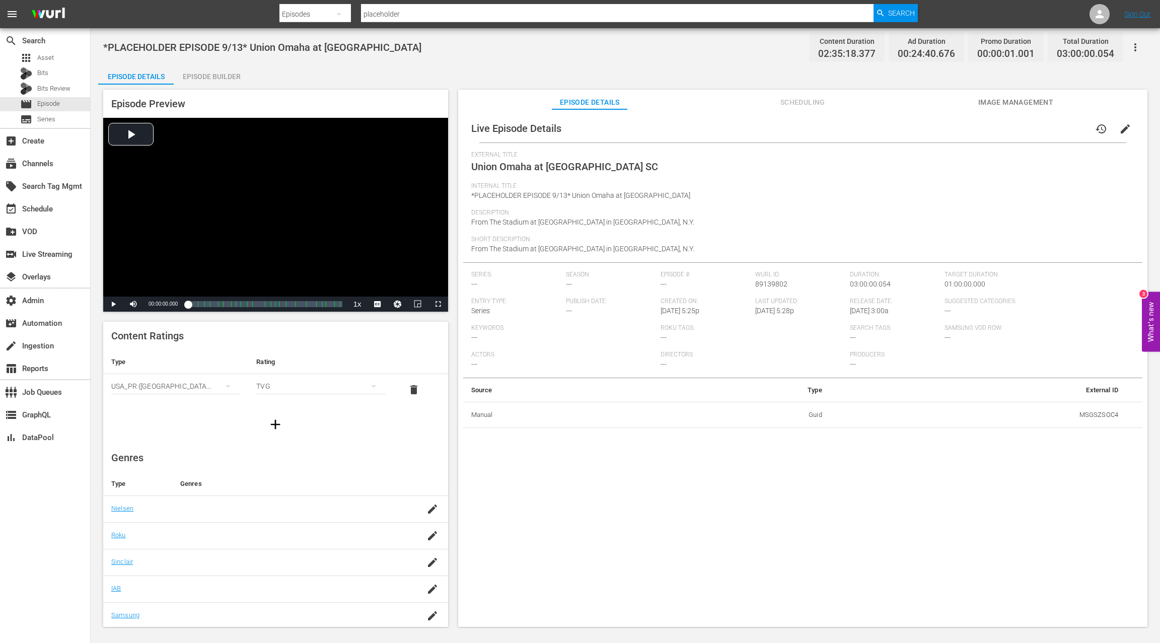
click at [811, 103] on span "Scheduling" at bounding box center [803, 102] width 76 height 13
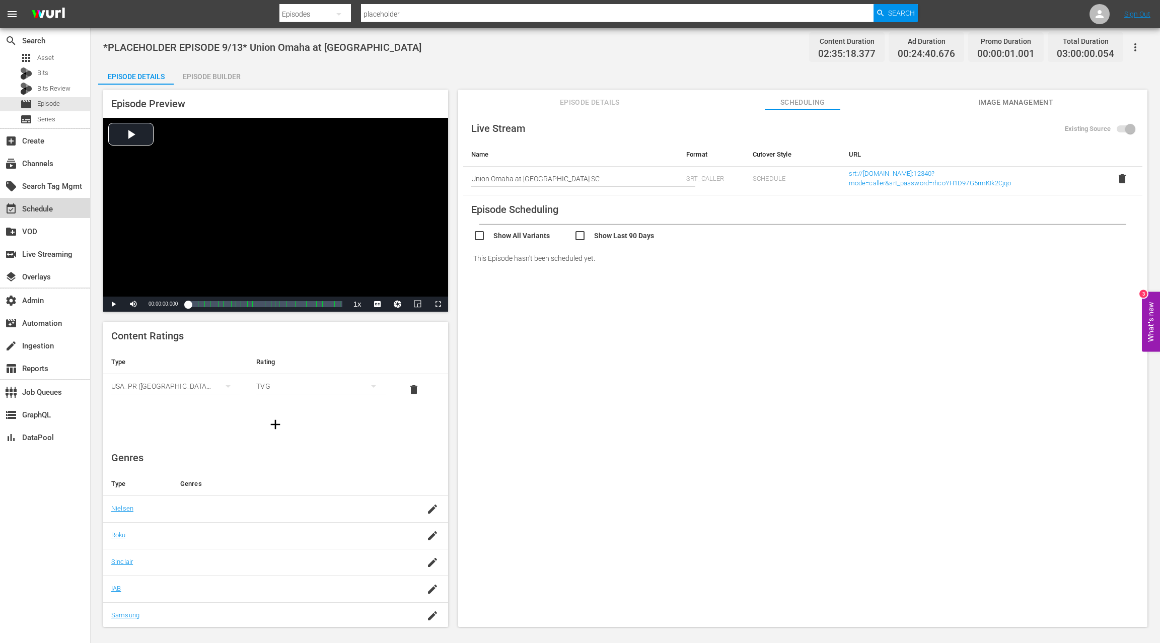
drag, startPoint x: 22, startPoint y: 206, endPoint x: 209, endPoint y: 156, distance: 193.2
click at [23, 206] on div "event_available Schedule" at bounding box center [28, 207] width 56 height 9
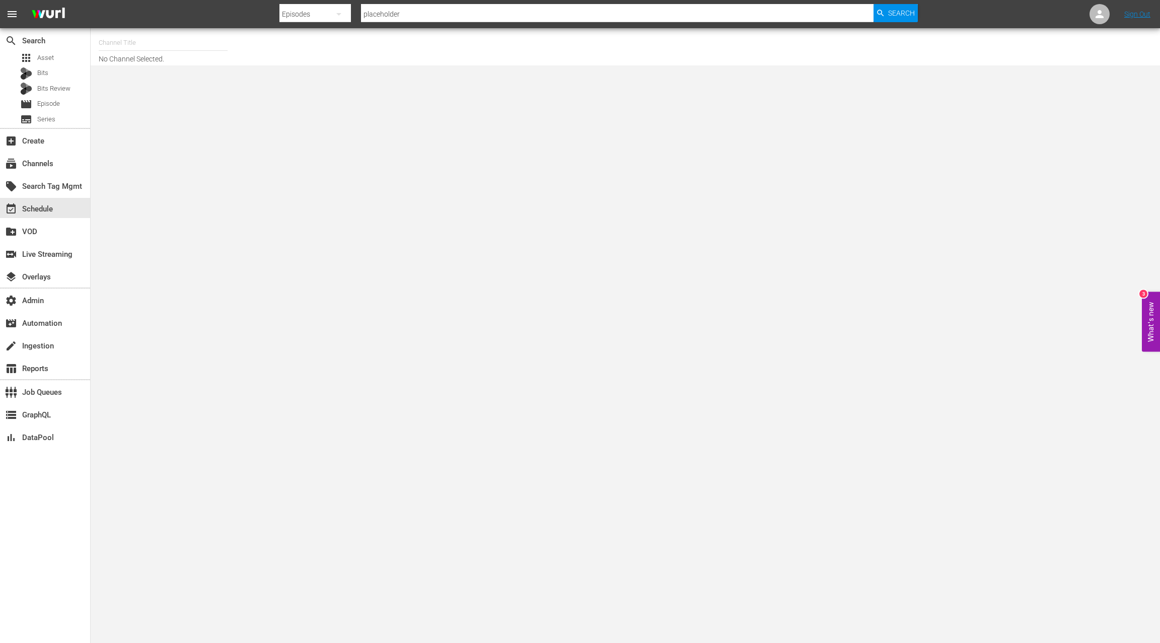
click at [145, 44] on input "text" at bounding box center [163, 43] width 129 height 24
click at [182, 118] on div "MSG SportsZone - Roku Feed (1582 - amc_msgsportszone_3)" at bounding box center [237, 119] width 261 height 24
type input "MSG SportsZone - Roku Feed (1582 - amc_msgsportszone_3)"
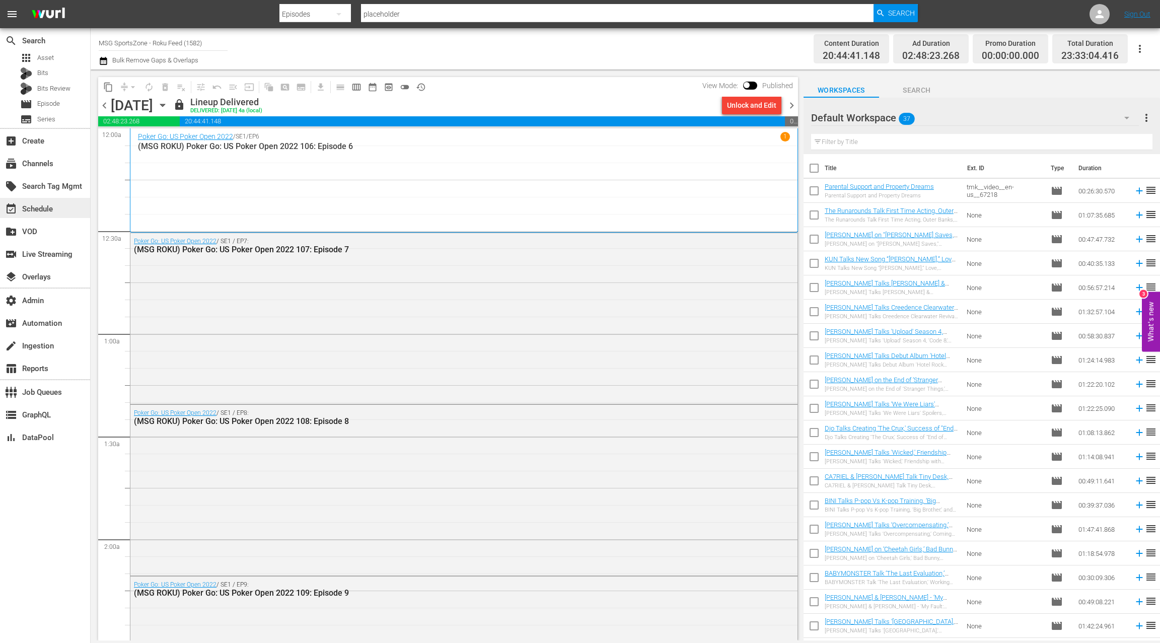
click at [42, 211] on div "event_available Schedule" at bounding box center [28, 207] width 56 height 9
click at [109, 107] on span "chevron_left" at bounding box center [104, 105] width 13 height 13
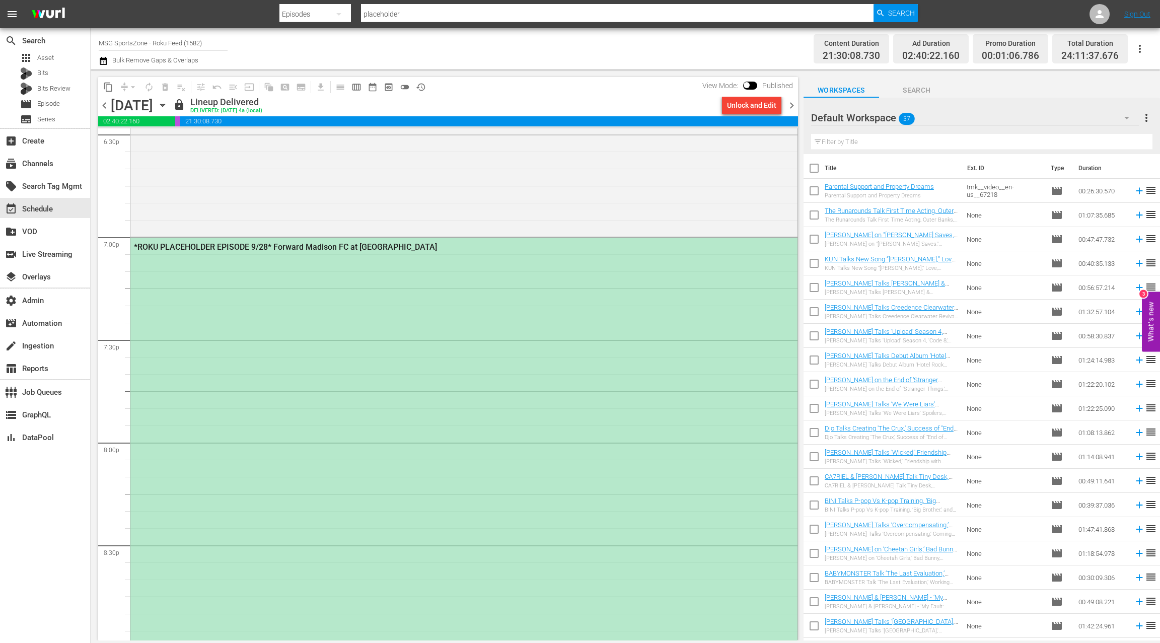
scroll to position [3830, 0]
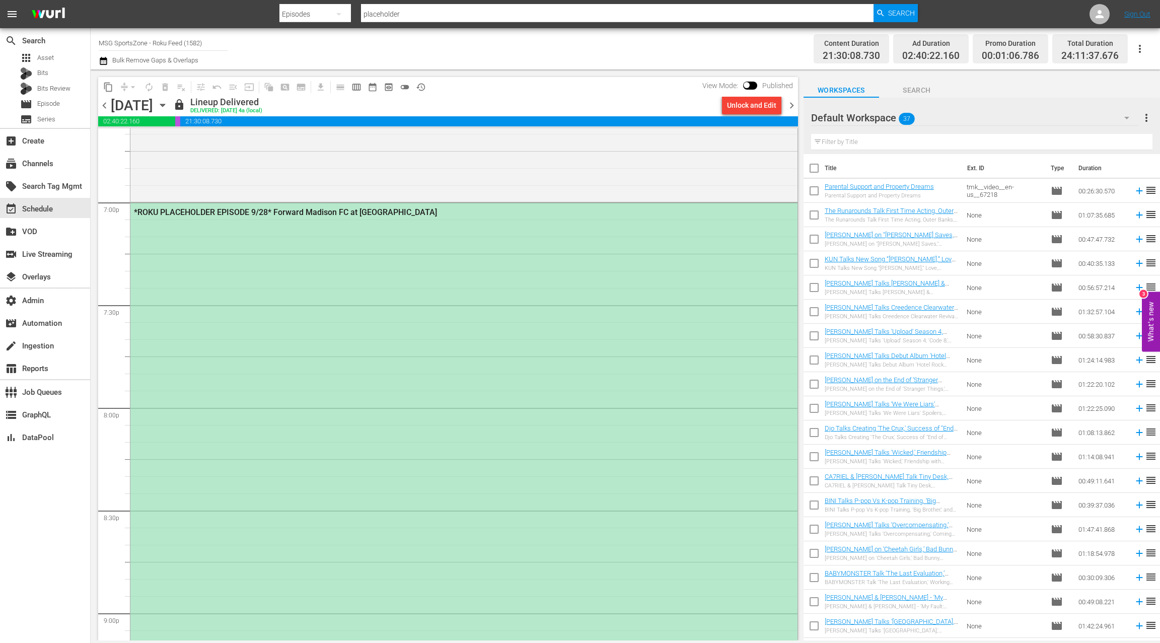
click at [358, 324] on div "*ROKU PLACEHOLDER EPISODE 9/28* Forward Madison FC at [GEOGRAPHIC_DATA]" at bounding box center [463, 509] width 667 height 613
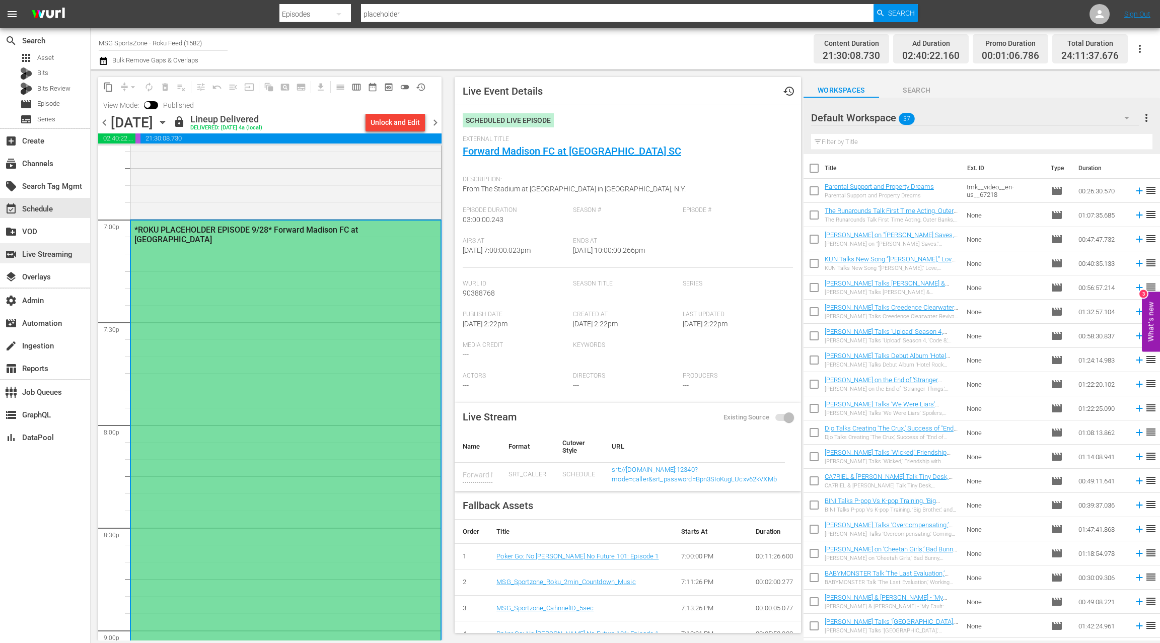
click at [56, 254] on div "switch_video Live Streaming" at bounding box center [28, 252] width 56 height 9
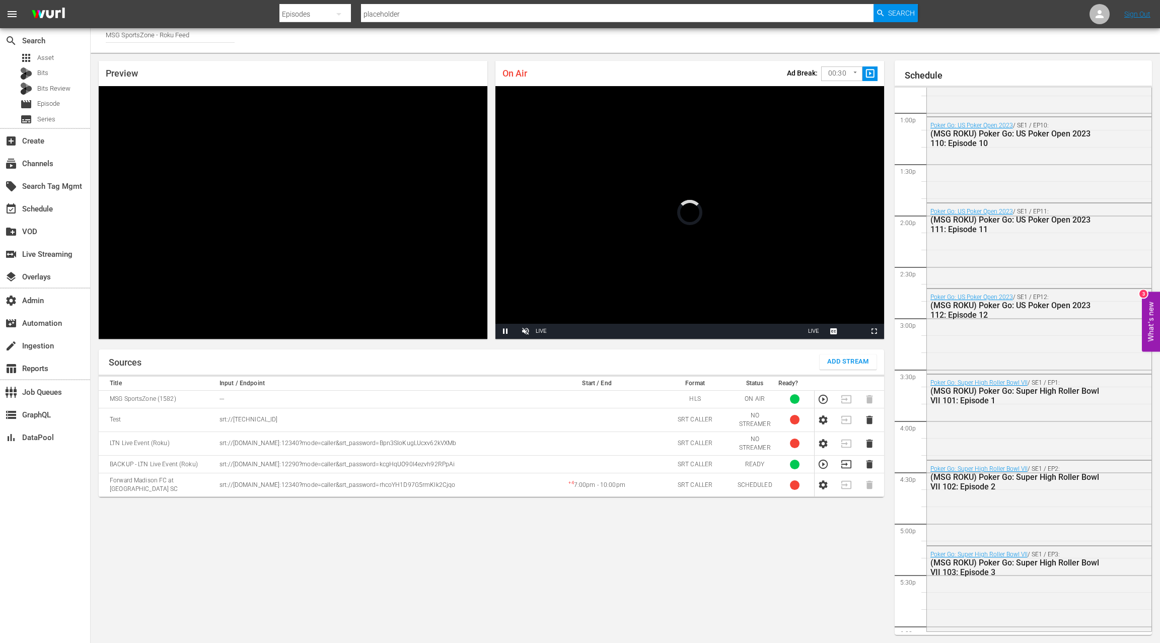
scroll to position [900, 0]
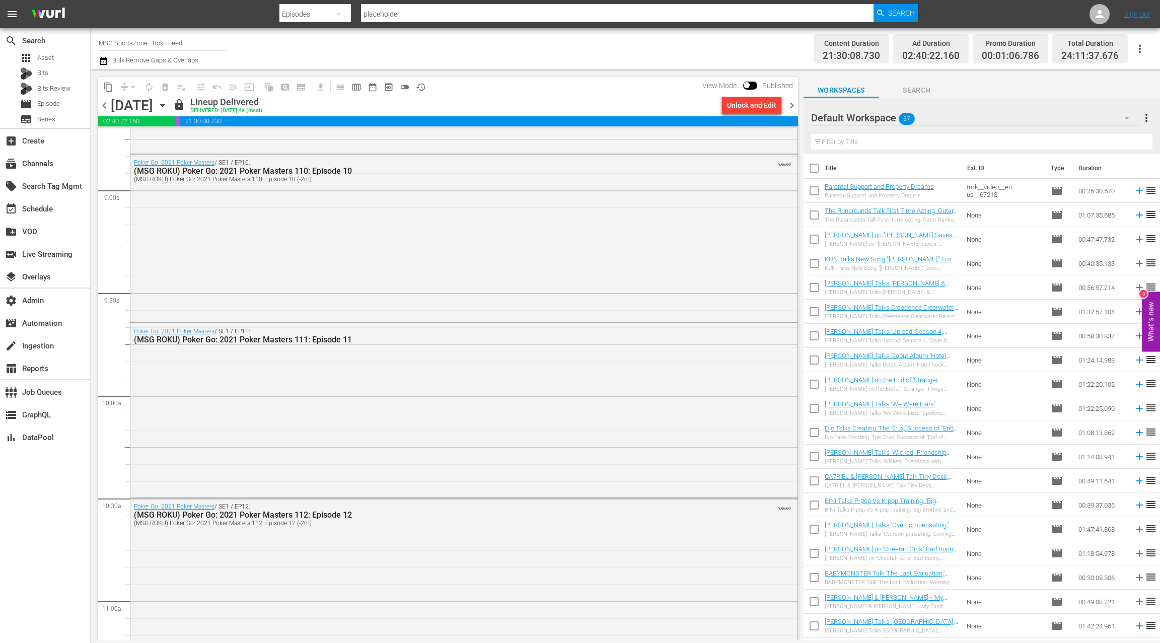
scroll to position [1800, 0]
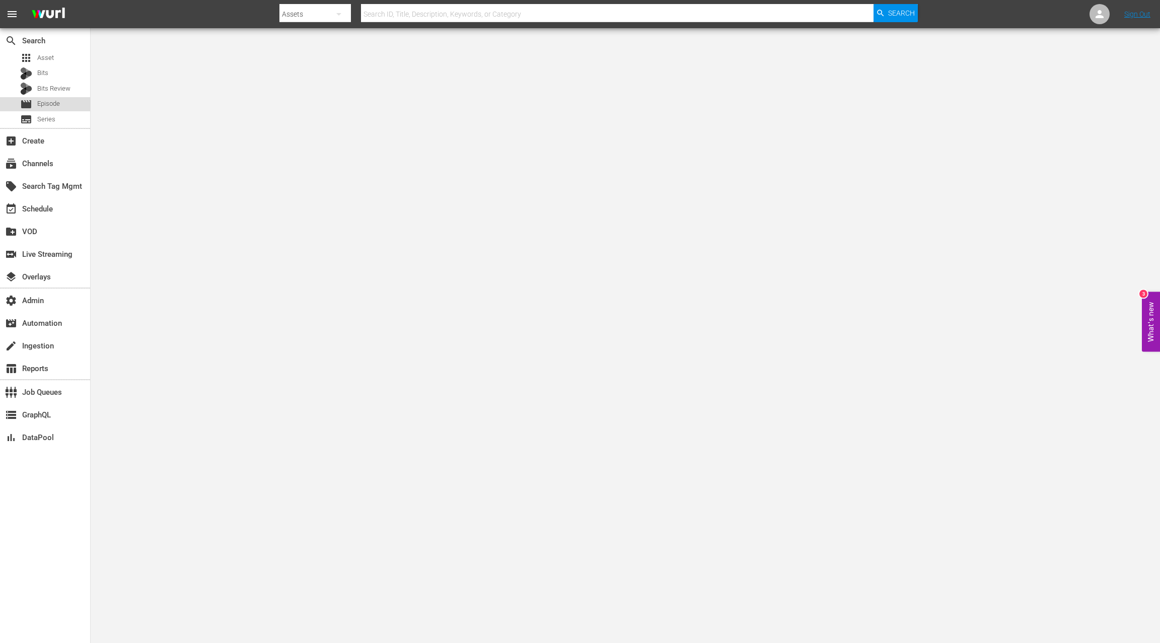
click at [71, 102] on div "movie Episode" at bounding box center [45, 104] width 90 height 14
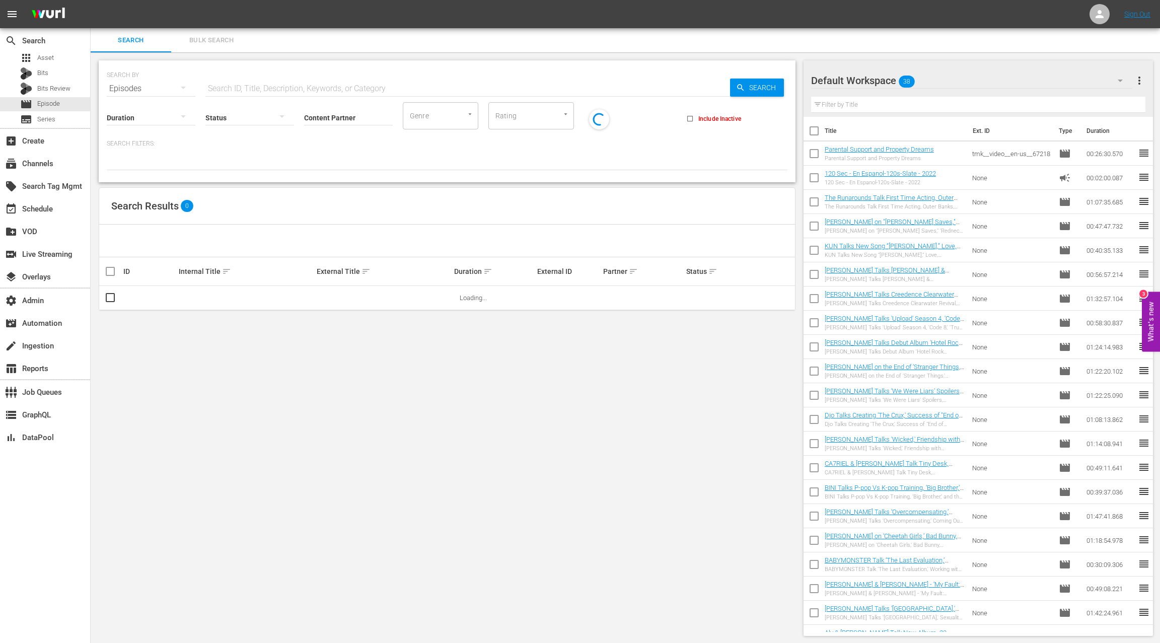
click at [217, 87] on input "text" at bounding box center [467, 89] width 525 height 24
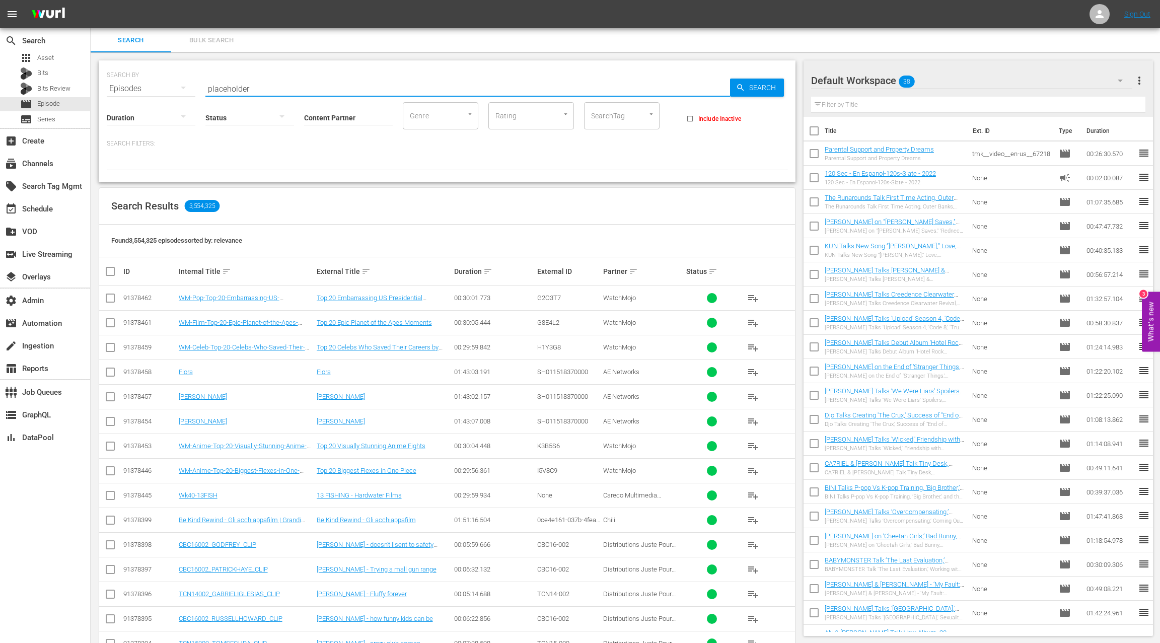
type input "placeholder"
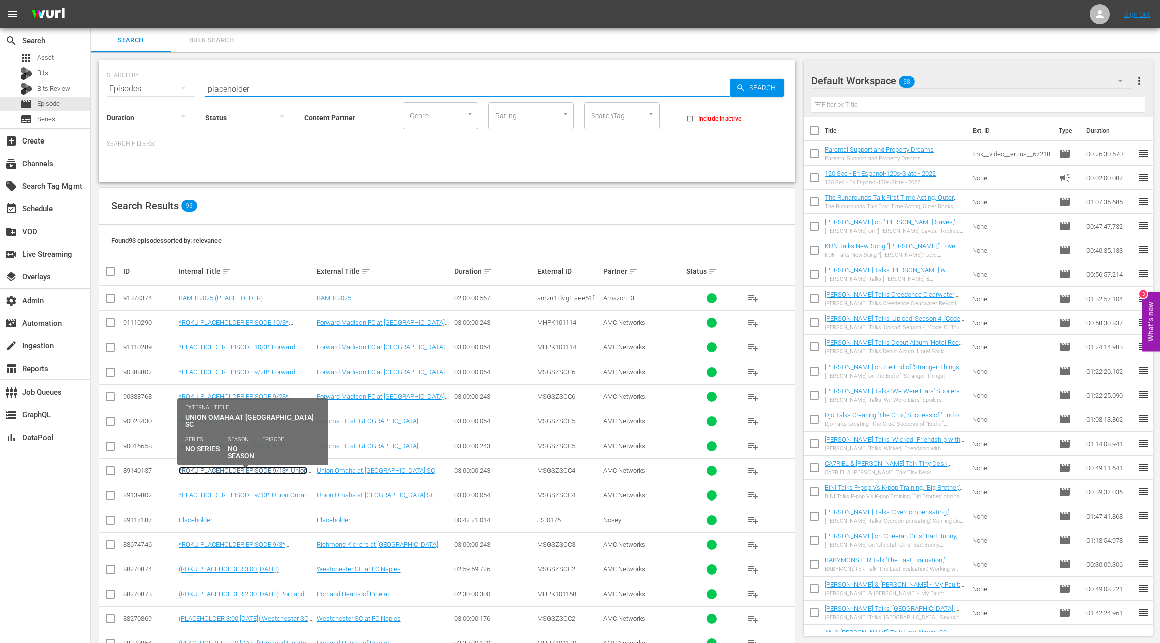
click at [284, 467] on link "*ROKU PLACEHOLDER EPISODE 9/13* Union Omaha at [GEOGRAPHIC_DATA]" at bounding box center [243, 474] width 128 height 15
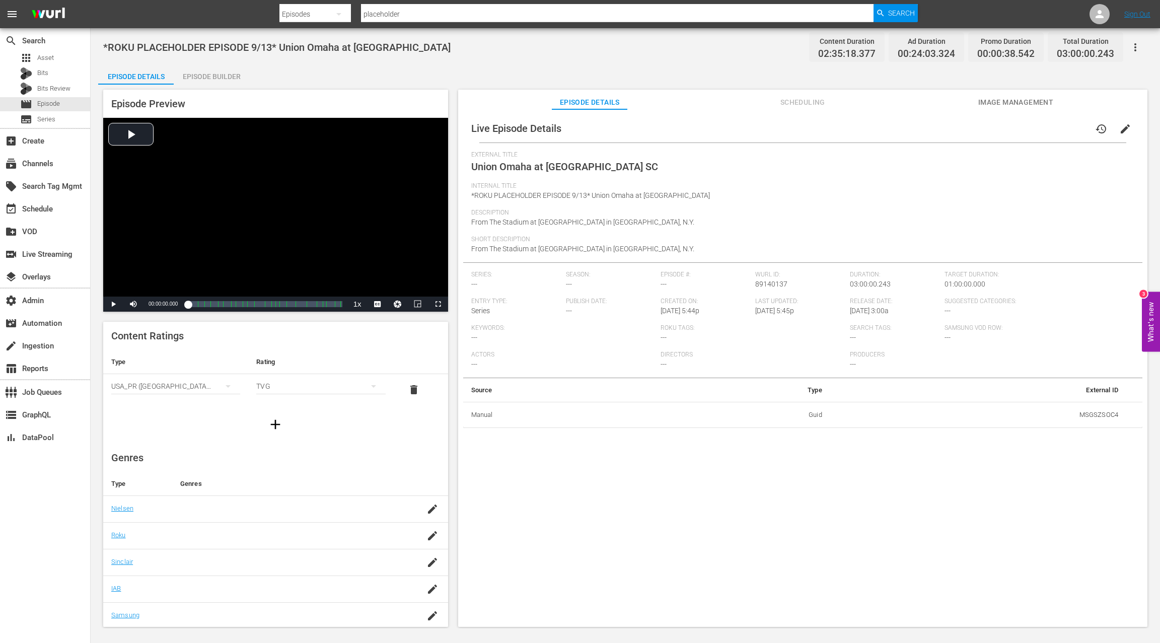
click at [812, 102] on span "Scheduling" at bounding box center [803, 102] width 76 height 13
